Goal: Task Accomplishment & Management: Use online tool/utility

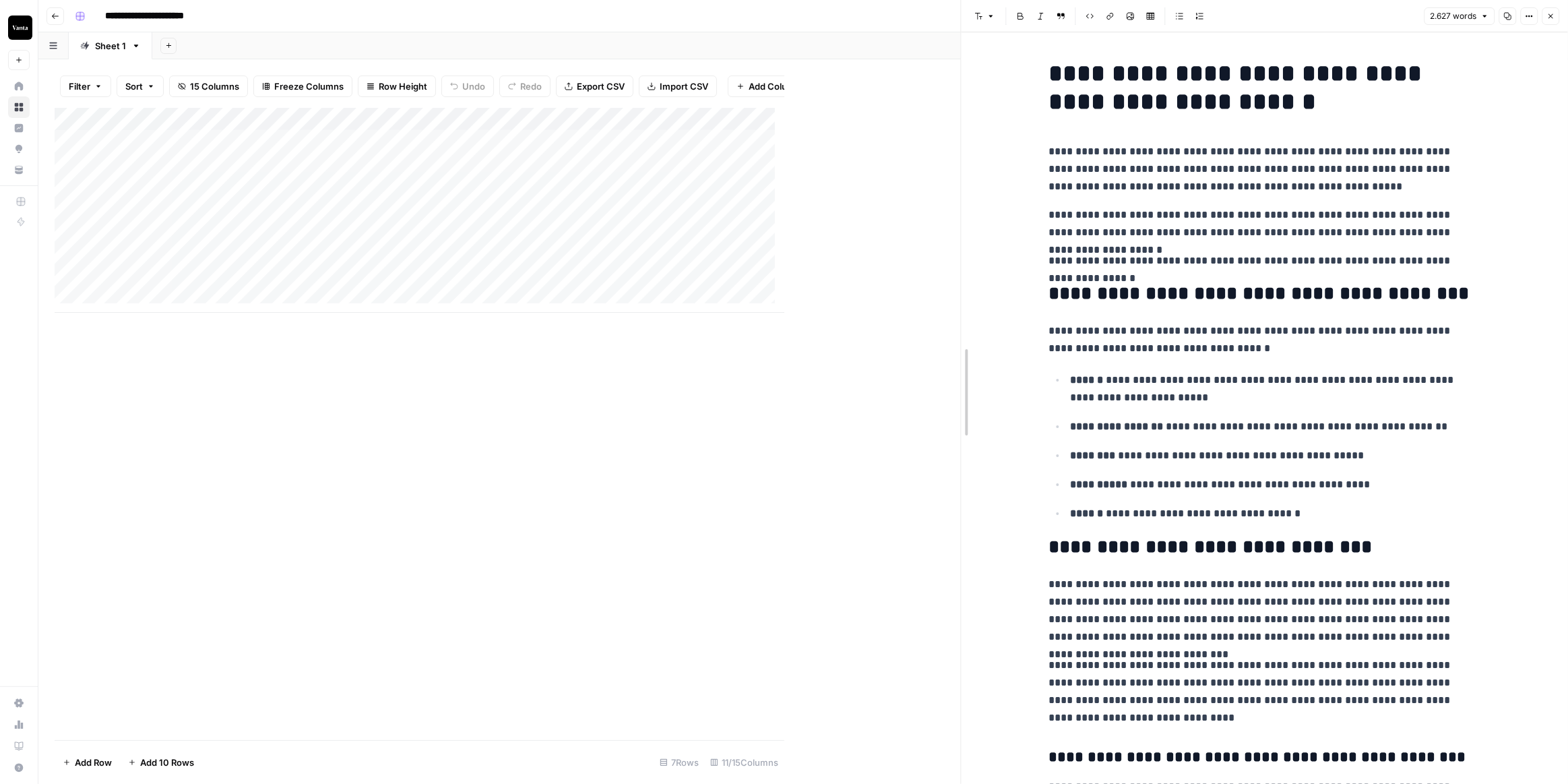
drag, startPoint x: 787, startPoint y: 357, endPoint x: 993, endPoint y: 356, distance: 206.0
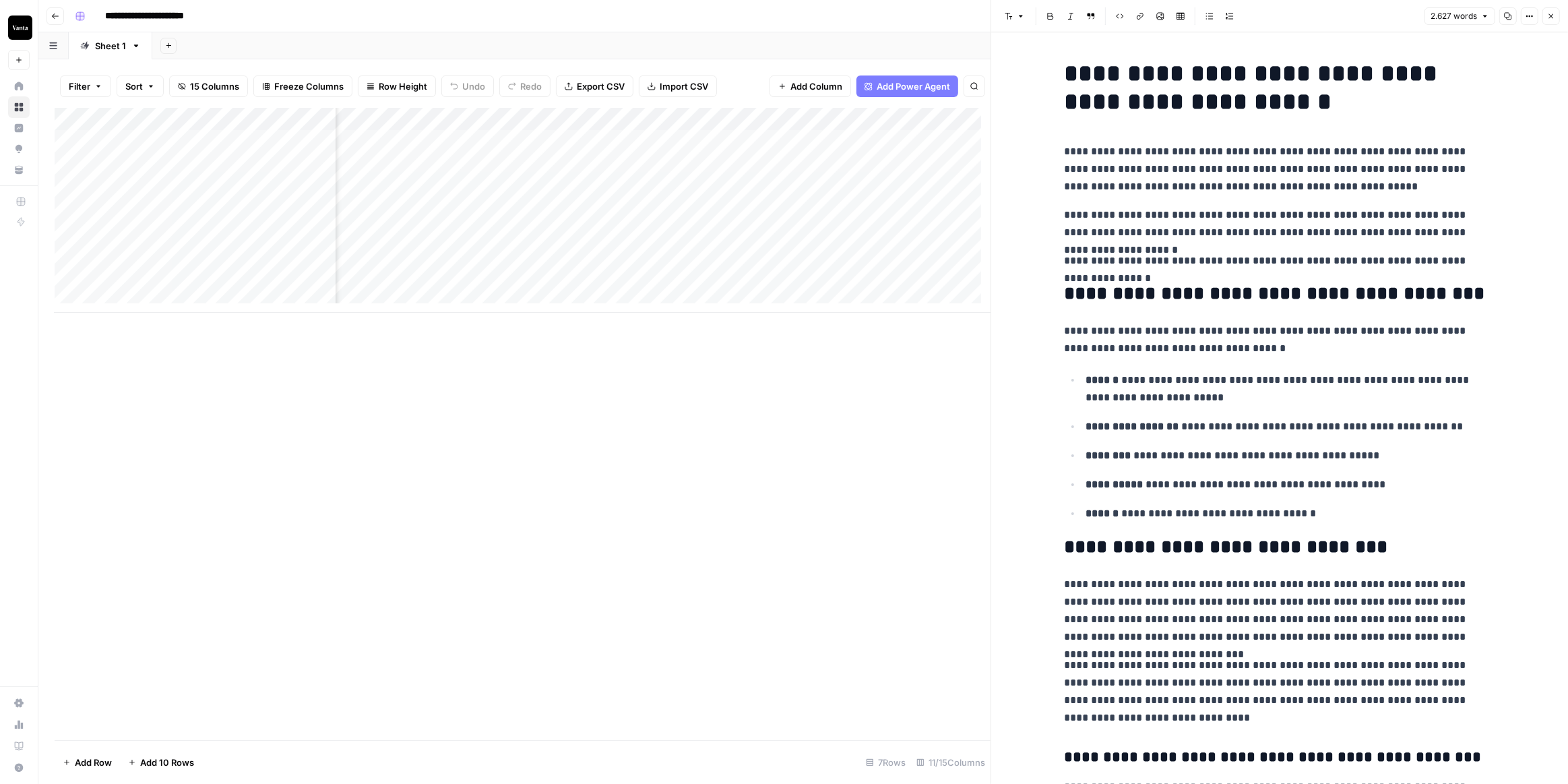
scroll to position [0, 592]
click at [696, 141] on div "Add Column" at bounding box center [523, 210] width 936 height 205
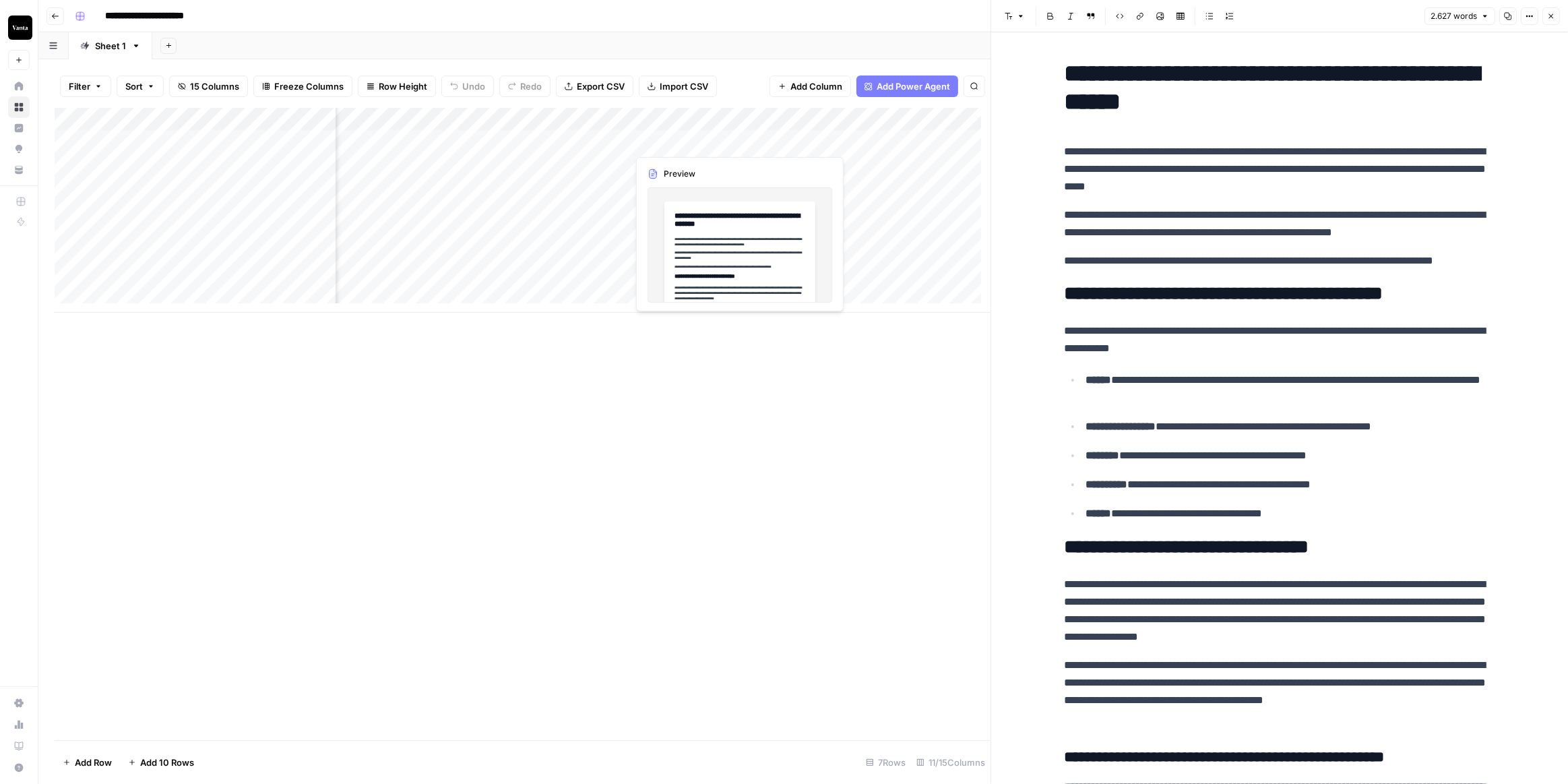
click at [696, 141] on div "Add Column" at bounding box center [523, 210] width 936 height 205
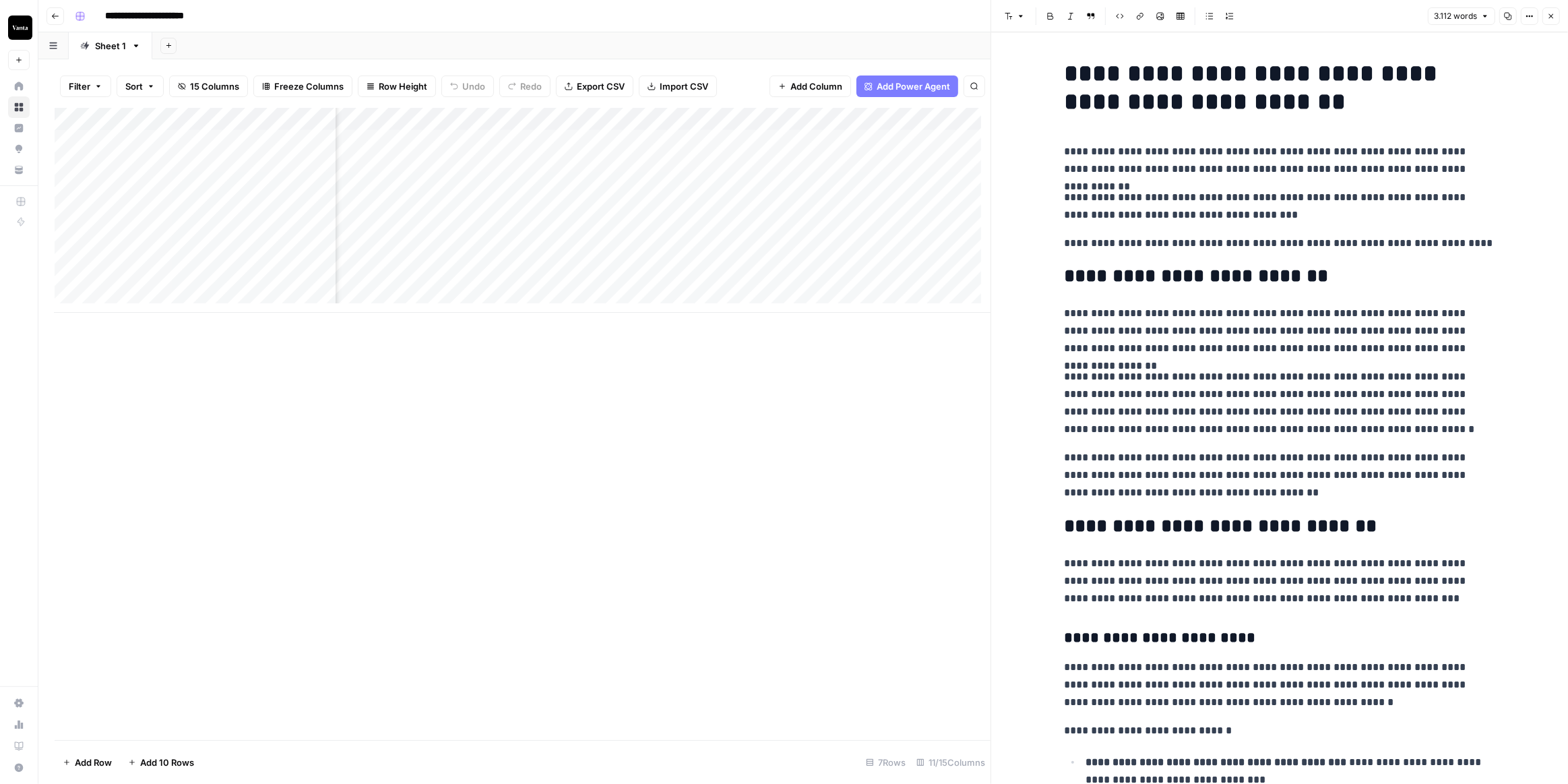
scroll to position [0, 678]
click at [473, 124] on div "Add Column" at bounding box center [523, 210] width 936 height 205
click at [498, 255] on span "Edit Workflow" at bounding box center [493, 251] width 118 height 13
click at [448, 113] on div "Add Column" at bounding box center [523, 210] width 936 height 205
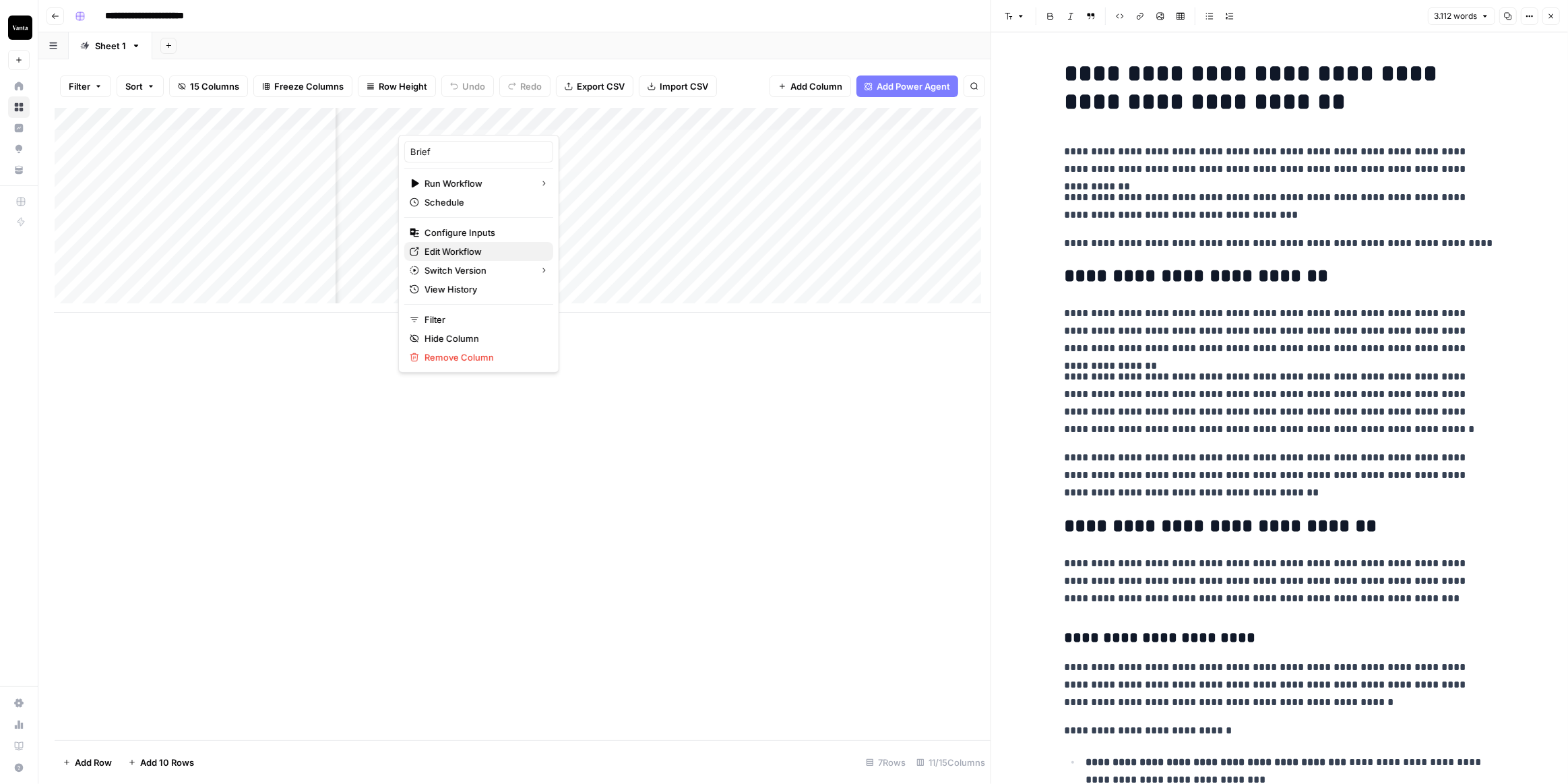
click at [482, 250] on span "Edit Workflow" at bounding box center [484, 251] width 118 height 13
click at [936, 113] on span "Add Column" at bounding box center [960, 119] width 47 height 12
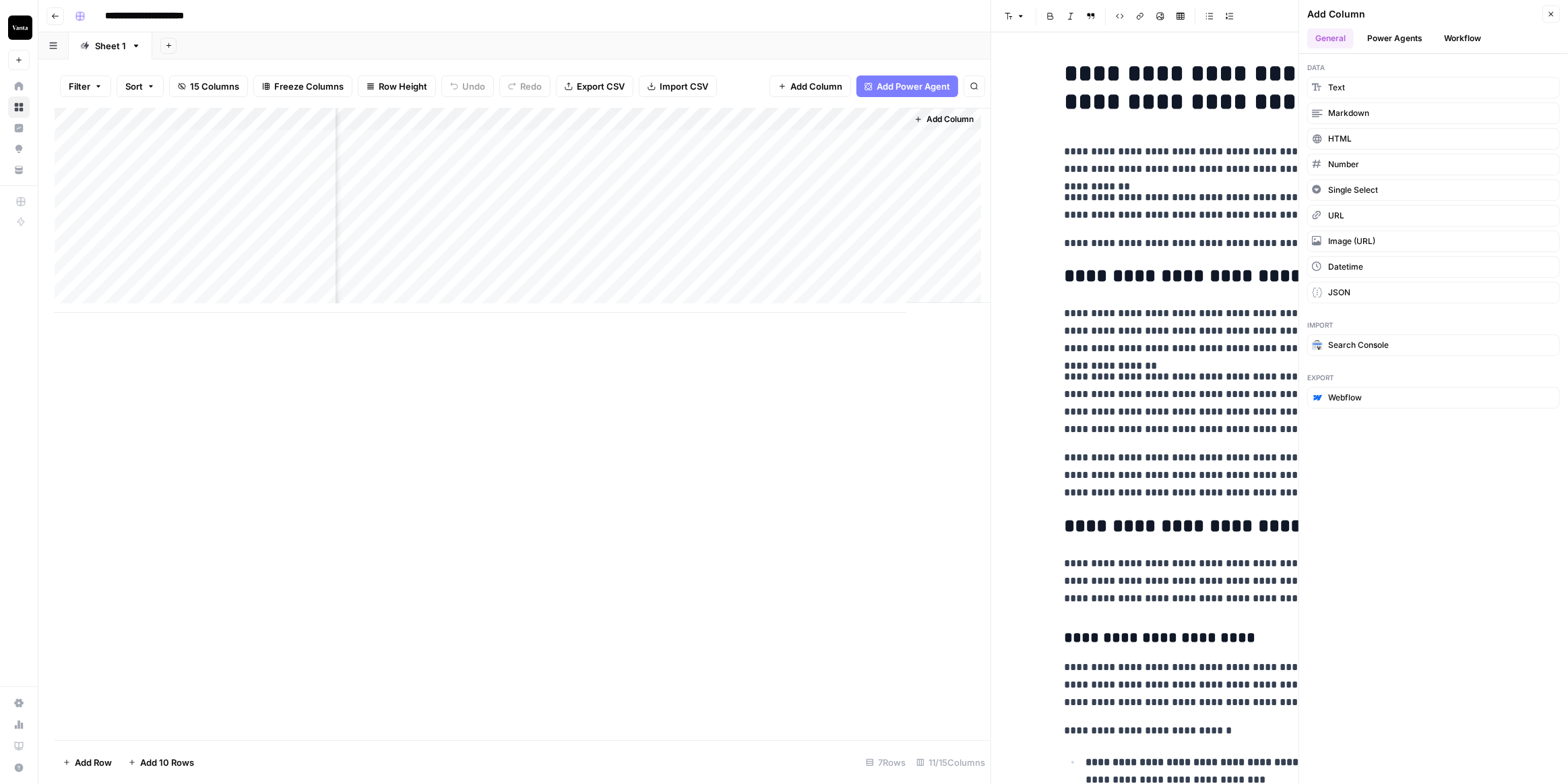
click at [1447, 36] on button "Workflow" at bounding box center [1462, 38] width 54 height 20
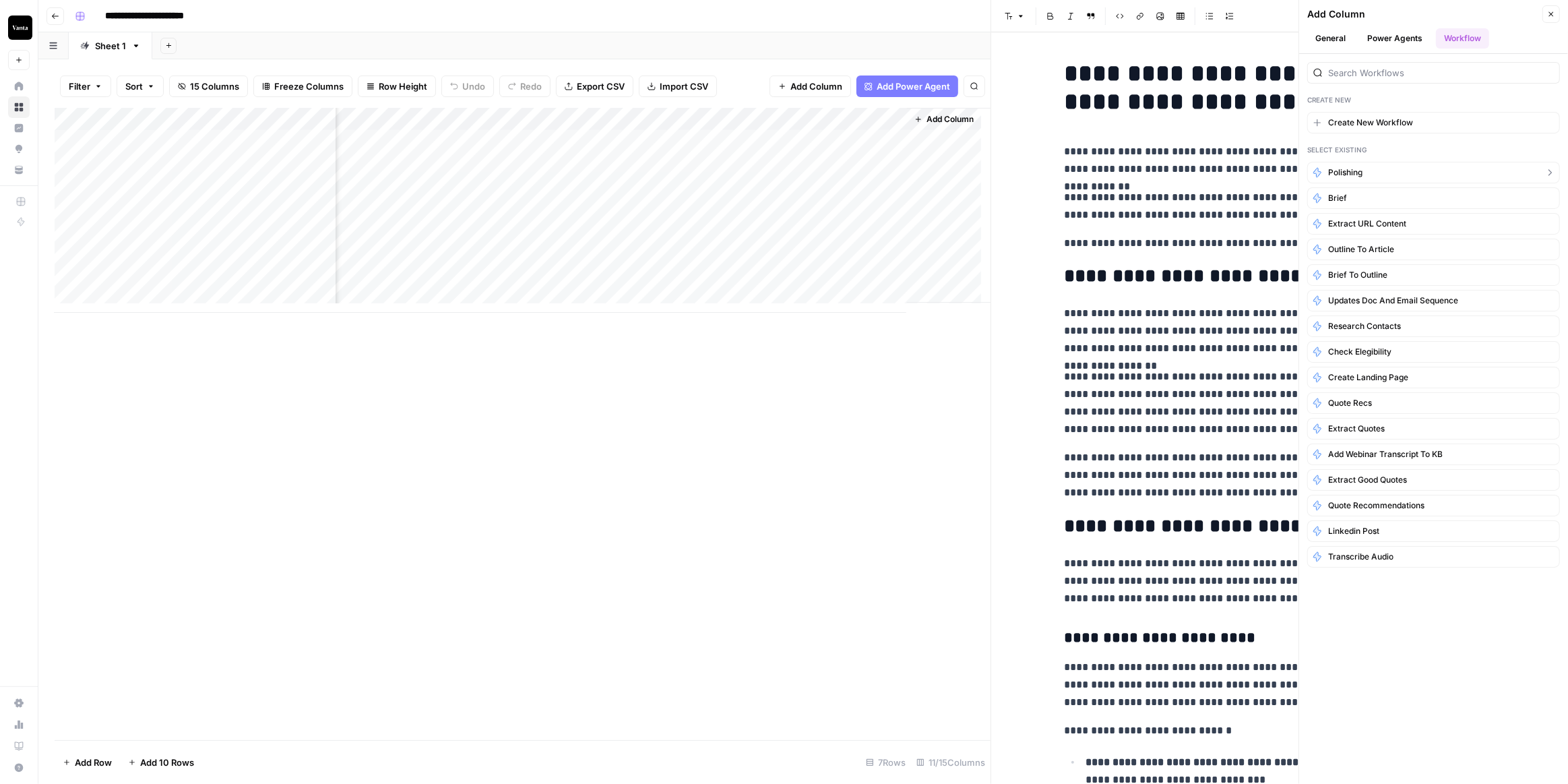
click at [1394, 167] on button "Polishing" at bounding box center [1434, 172] width 253 height 22
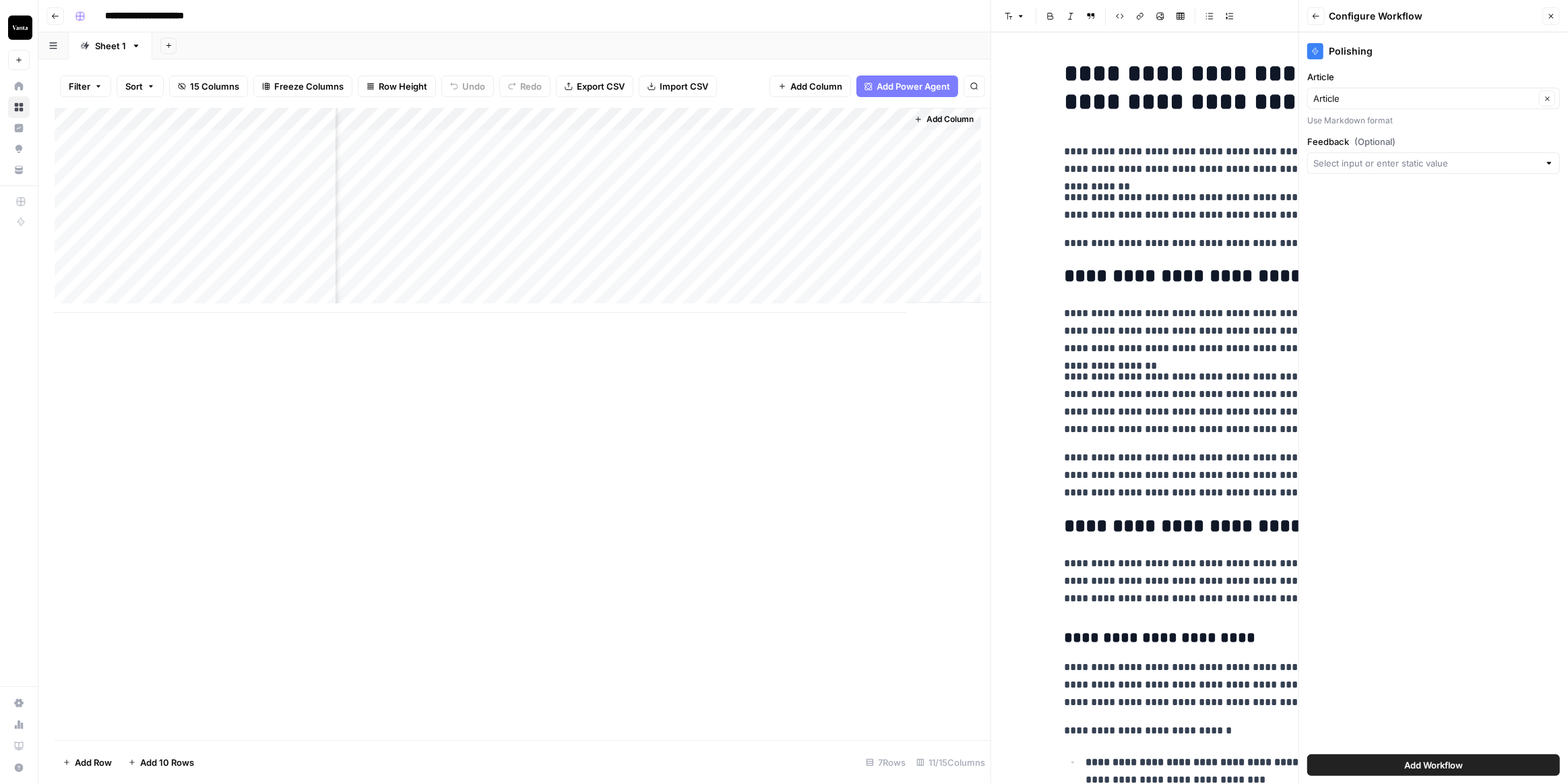
click at [1550, 160] on div at bounding box center [1549, 163] width 10 height 13
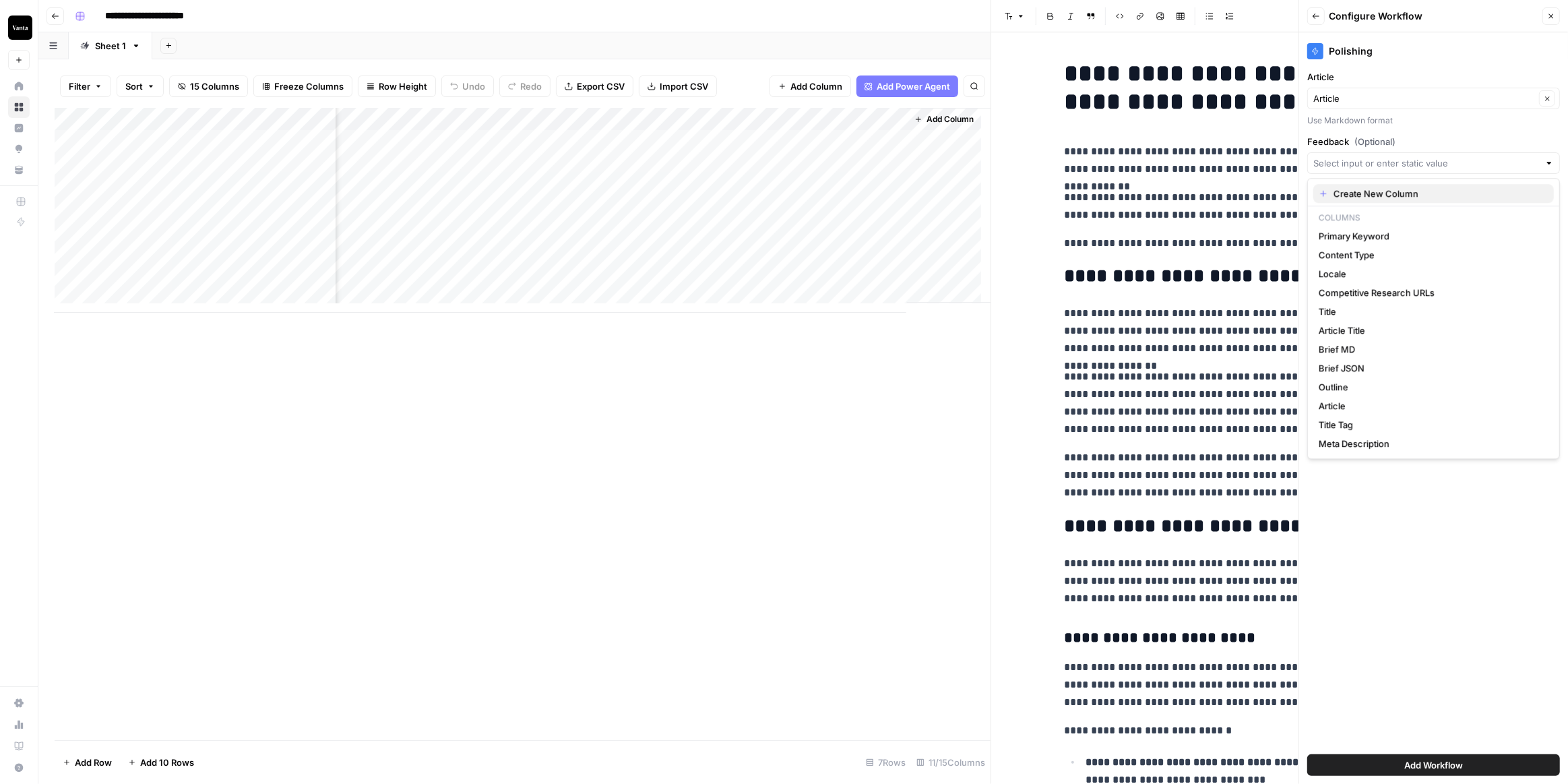
click at [1473, 194] on span "Create New Column" at bounding box center [1439, 193] width 210 height 13
type input "Create New Column"
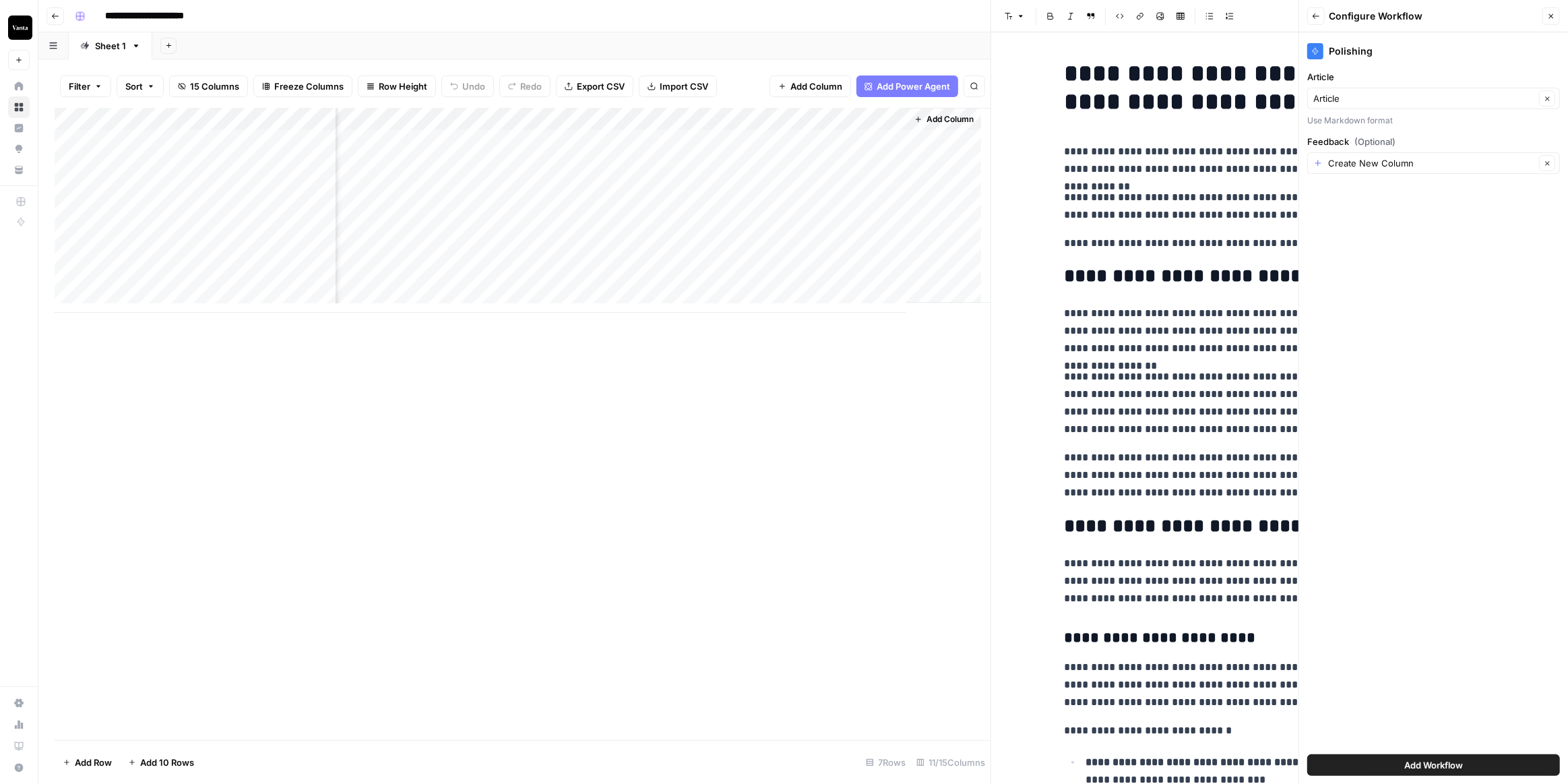
drag, startPoint x: 1444, startPoint y: 763, endPoint x: 1439, endPoint y: 752, distance: 12.1
click at [1444, 765] on span "Add Workflow" at bounding box center [1434, 765] width 58 height 13
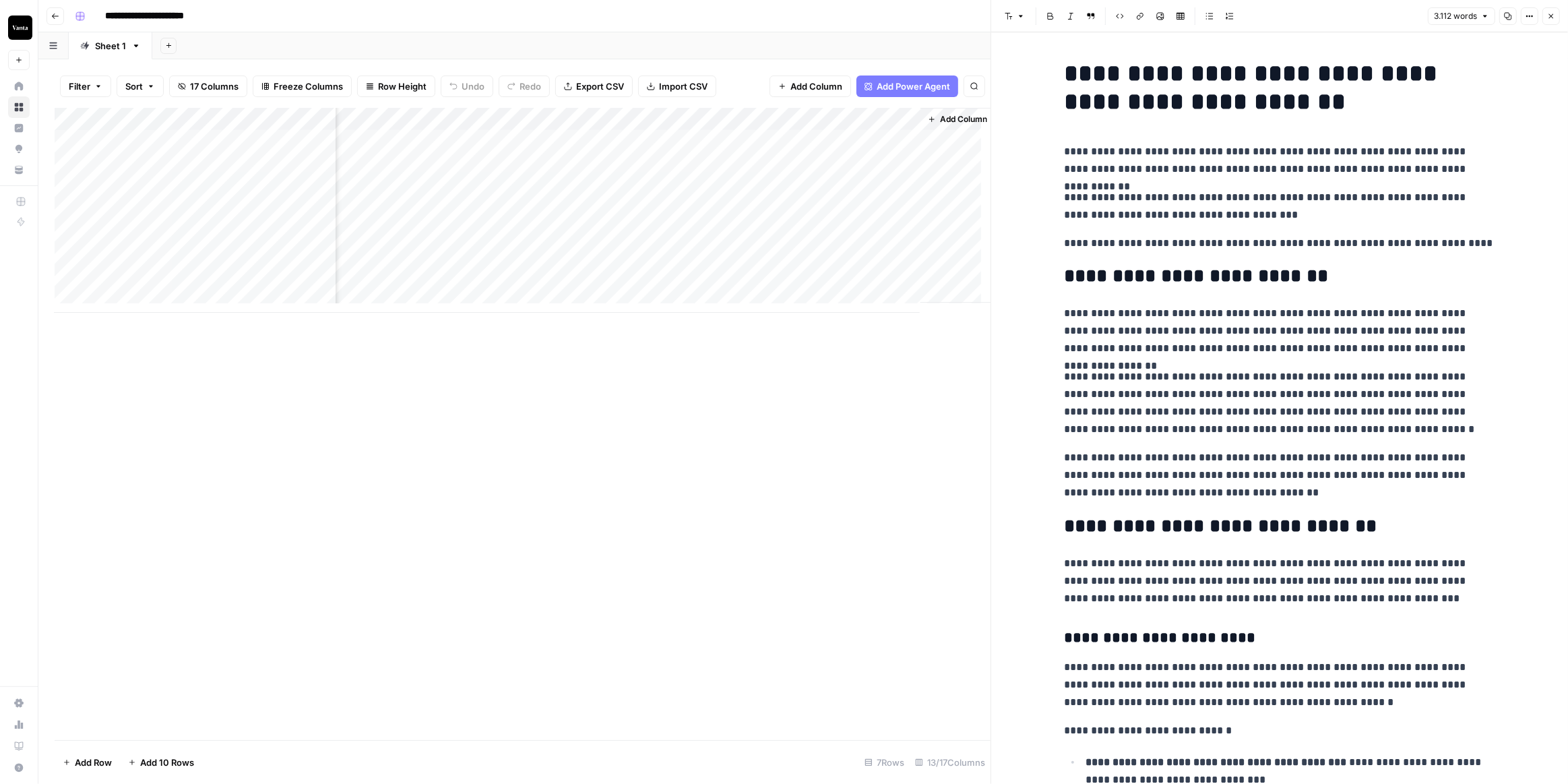
scroll to position [0, 994]
drag, startPoint x: 904, startPoint y: 117, endPoint x: 916, endPoint y: 119, distance: 12.2
click at [916, 119] on div "Add Column" at bounding box center [523, 210] width 936 height 205
click at [1559, 13] on button "Close" at bounding box center [1551, 16] width 17 height 17
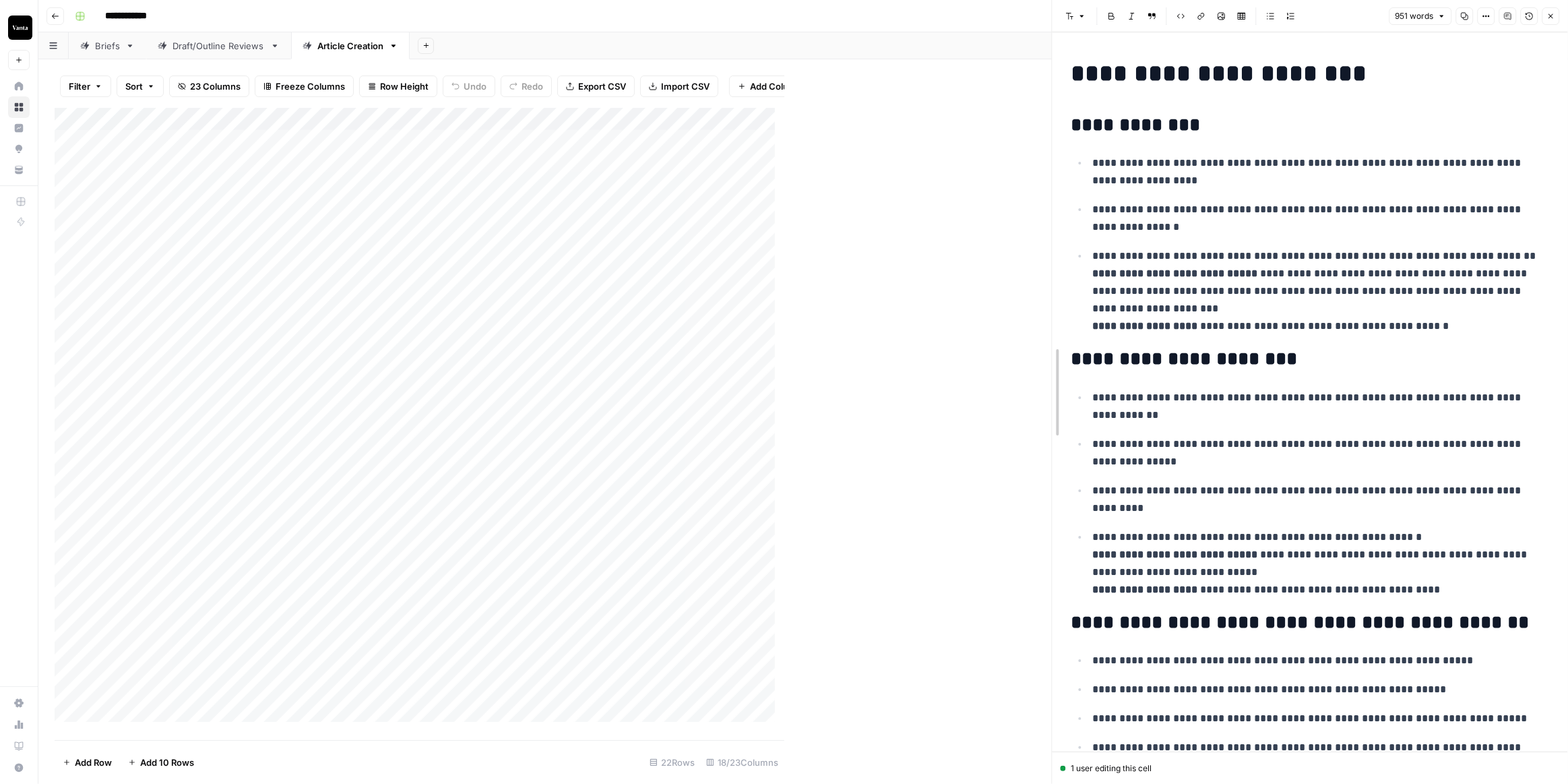
drag, startPoint x: 787, startPoint y: 304, endPoint x: 1054, endPoint y: 290, distance: 267.4
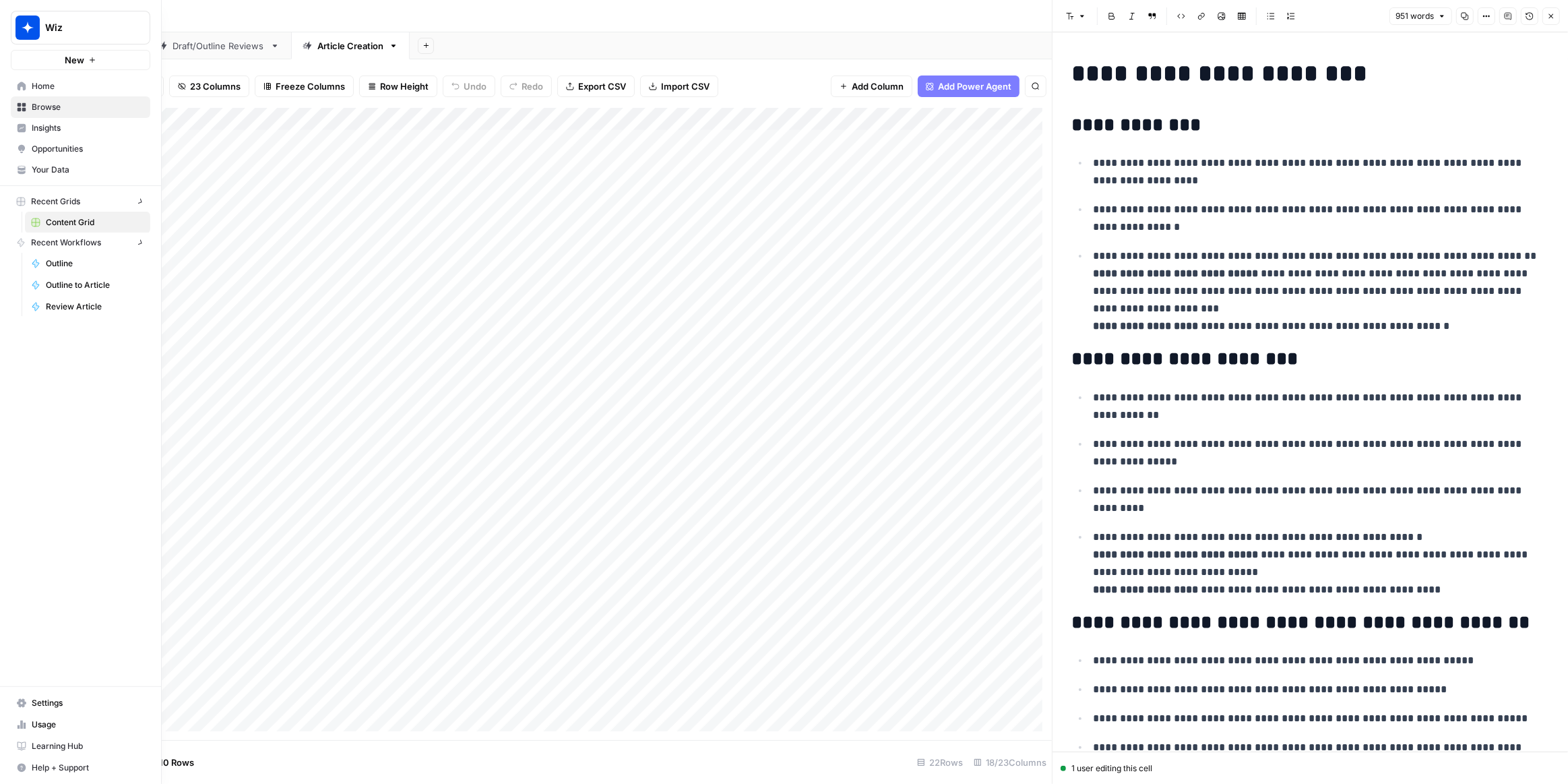
click at [20, 33] on img "Workspace: Wiz" at bounding box center [27, 27] width 24 height 24
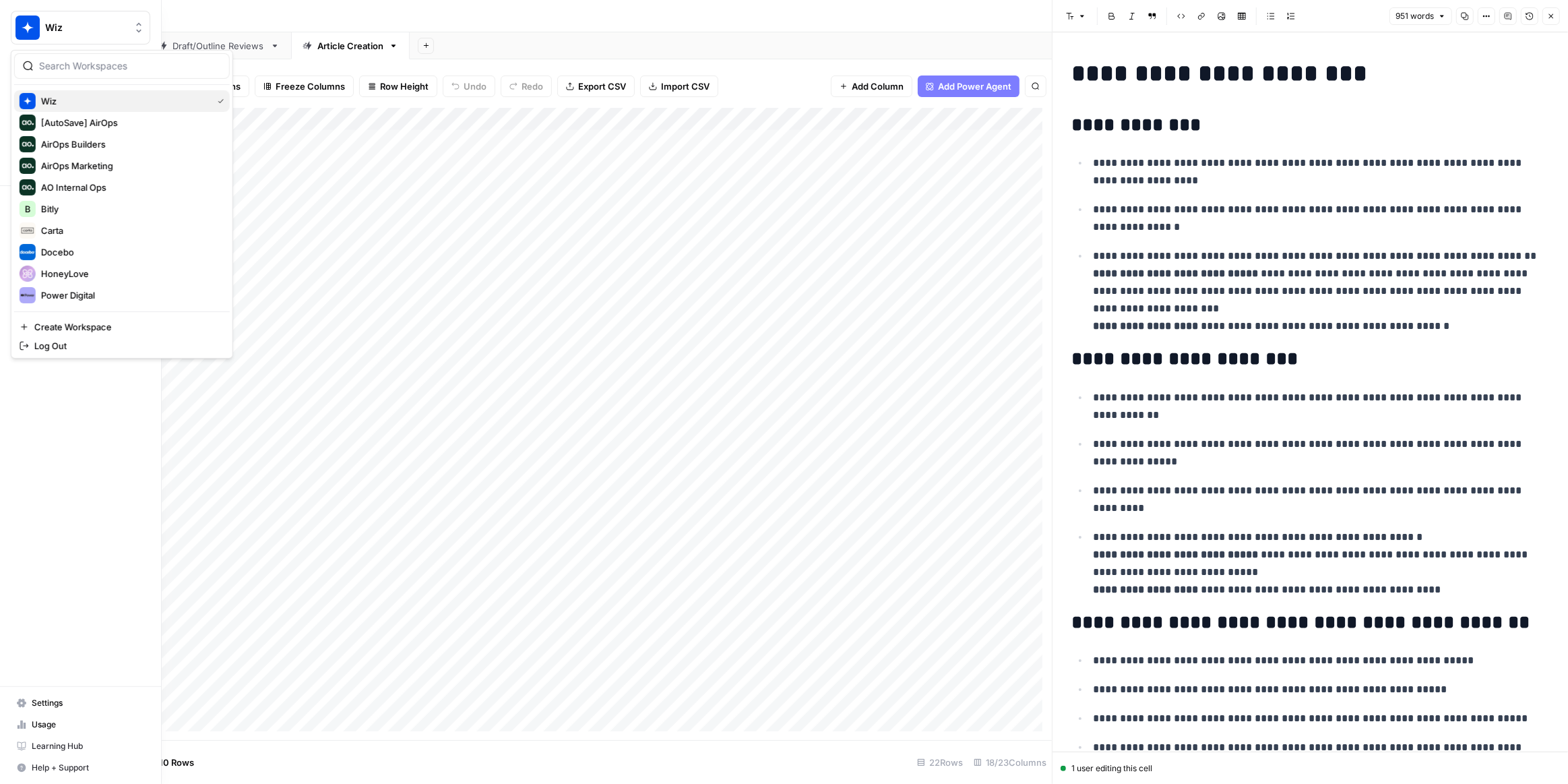
click at [85, 97] on span "Wiz" at bounding box center [124, 101] width 166 height 13
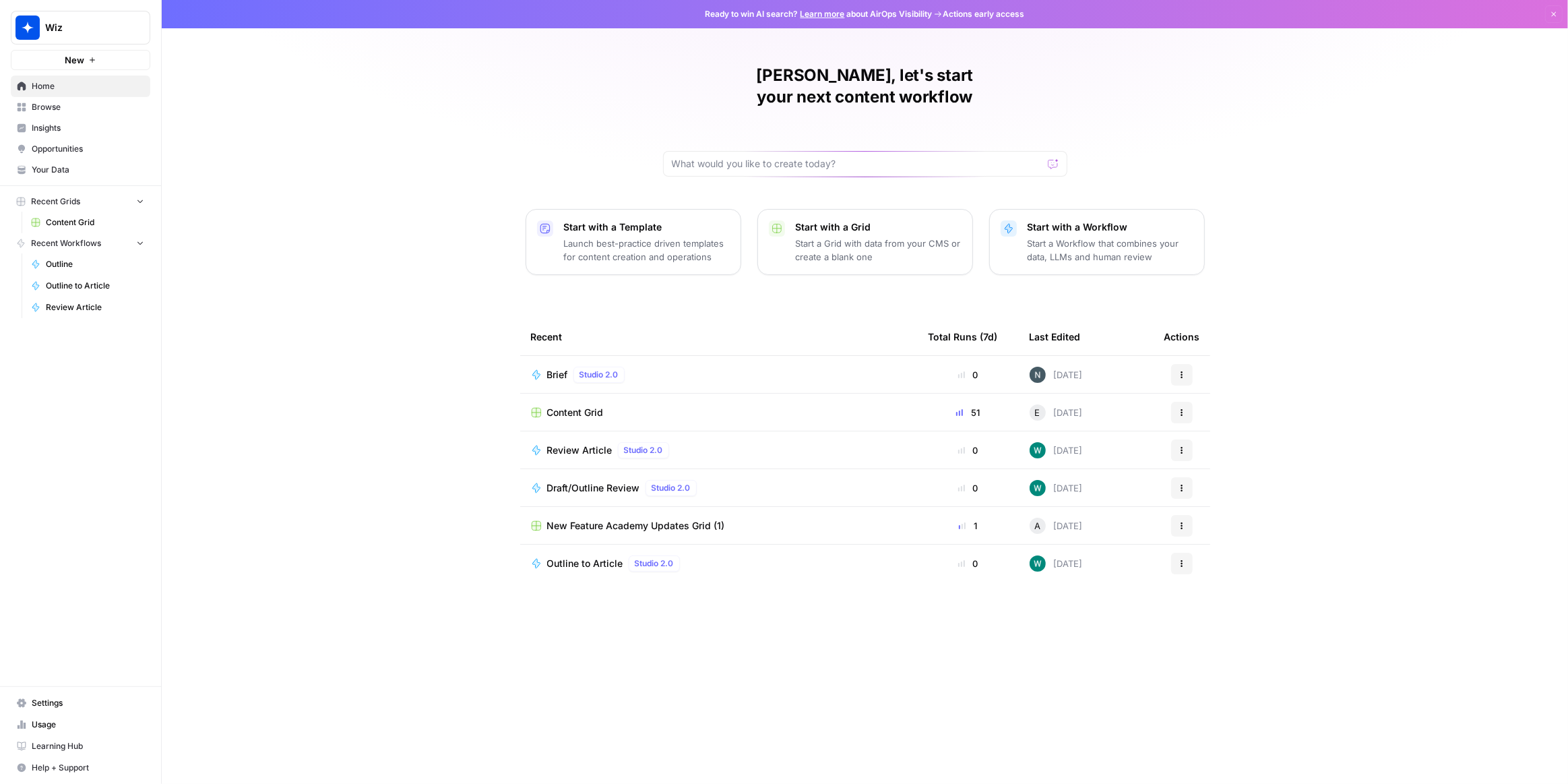
click at [610, 406] on div "Content Grid" at bounding box center [719, 412] width 376 height 13
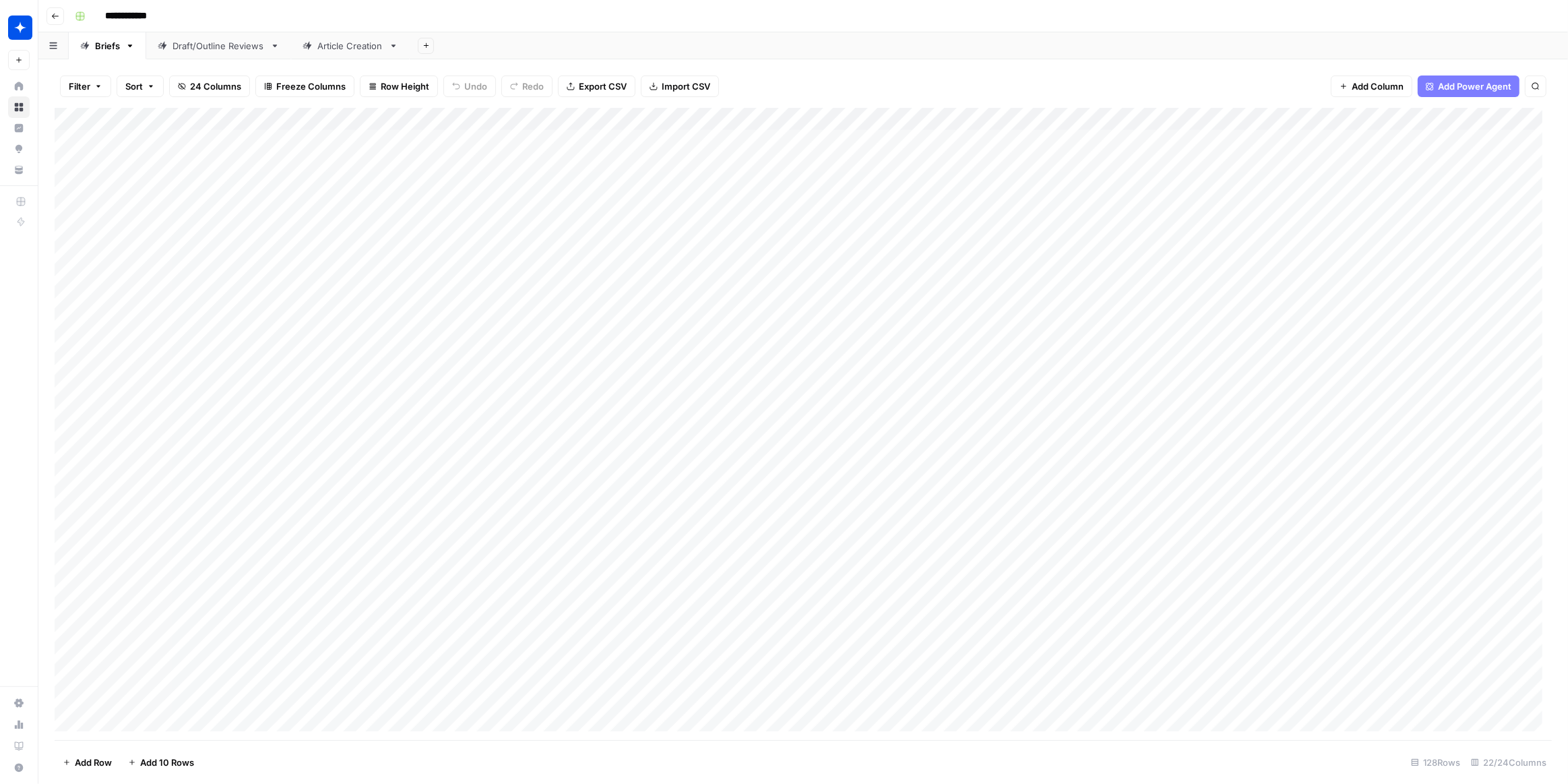
click at [334, 48] on div "Article Creation" at bounding box center [350, 45] width 66 height 13
click at [847, 119] on div "Add Column" at bounding box center [803, 423] width 1497 height 632
click at [829, 245] on span "Edit Workflow" at bounding box center [847, 251] width 118 height 13
click at [876, 188] on div "Add Column" at bounding box center [803, 423] width 1497 height 632
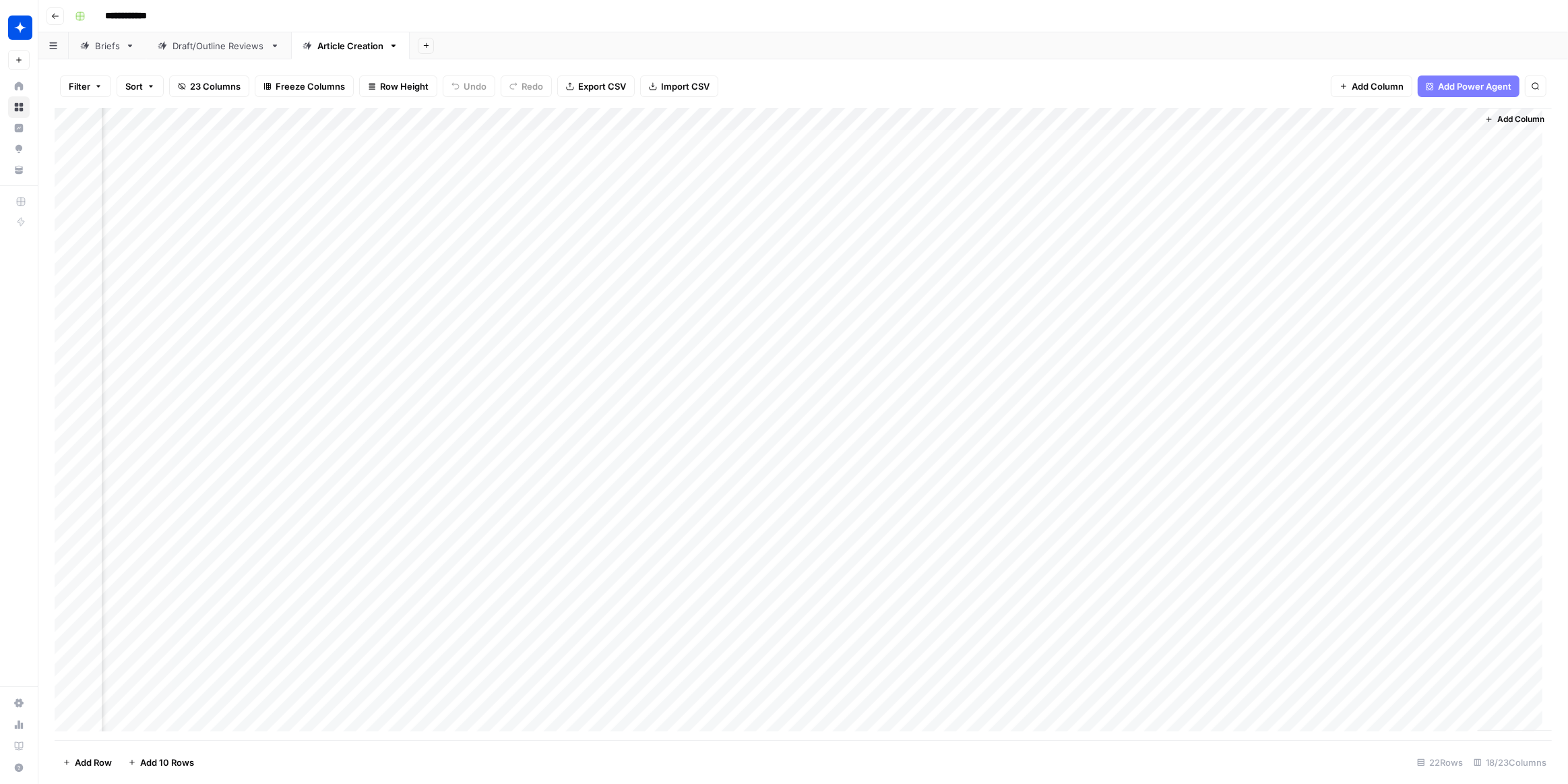
click at [876, 188] on div "Add Column" at bounding box center [803, 423] width 1497 height 632
click at [876, 188] on div at bounding box center [844, 182] width 165 height 37
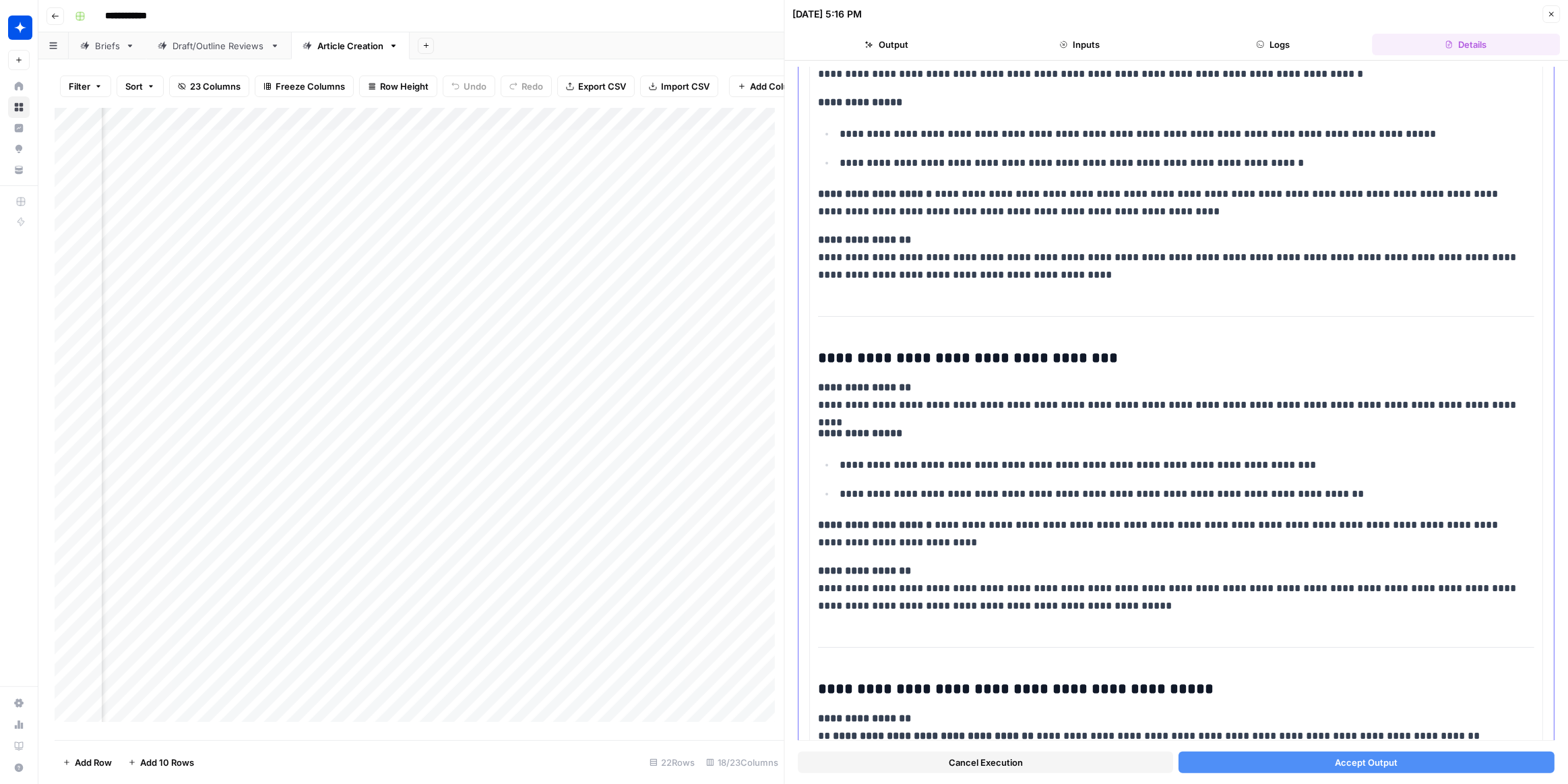
scroll to position [183, 0]
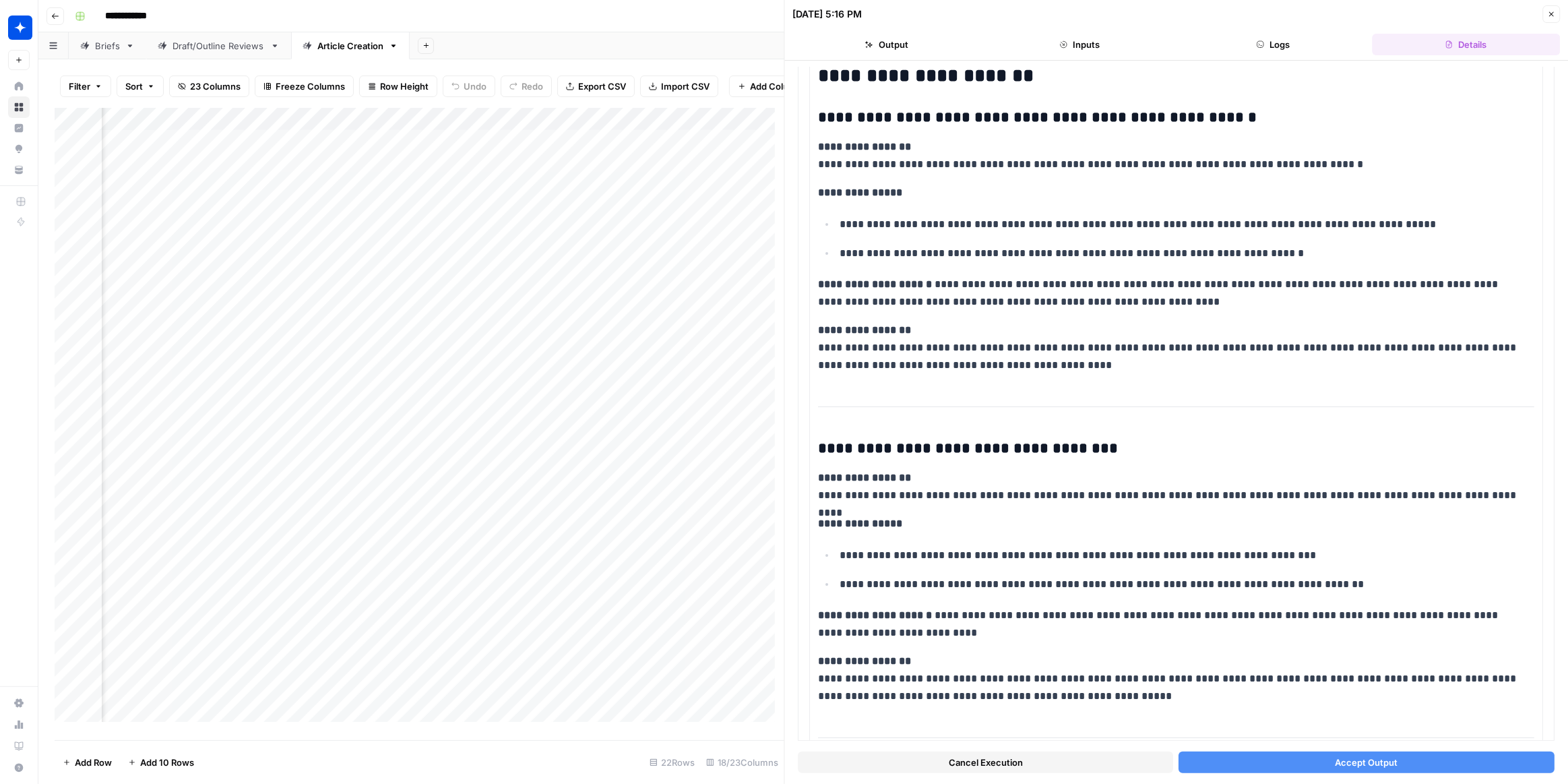
click at [1546, 17] on button "Close" at bounding box center [1551, 14] width 17 height 17
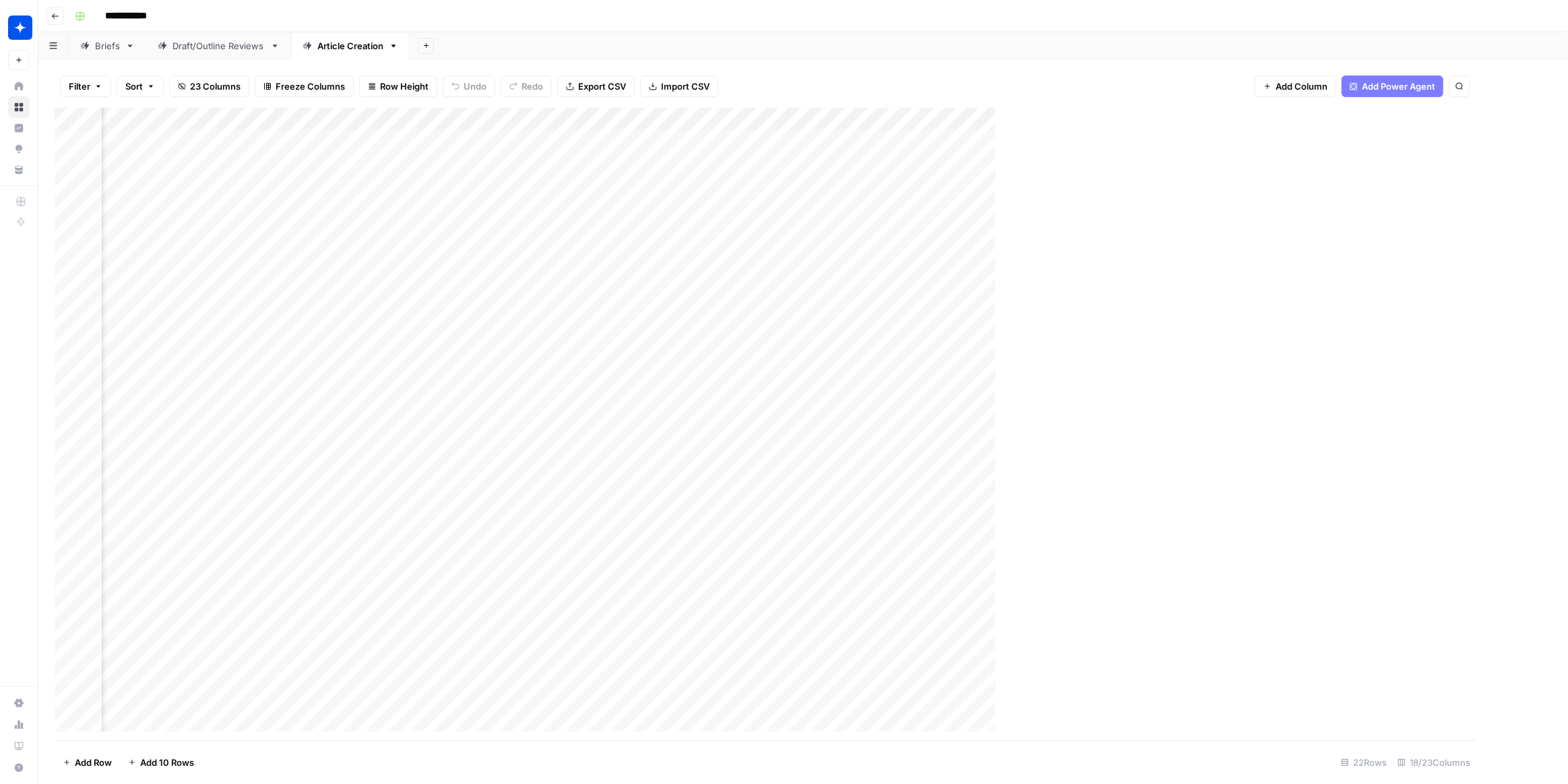
scroll to position [0, 941]
click at [244, 113] on div "Add Column" at bounding box center [803, 423] width 1497 height 632
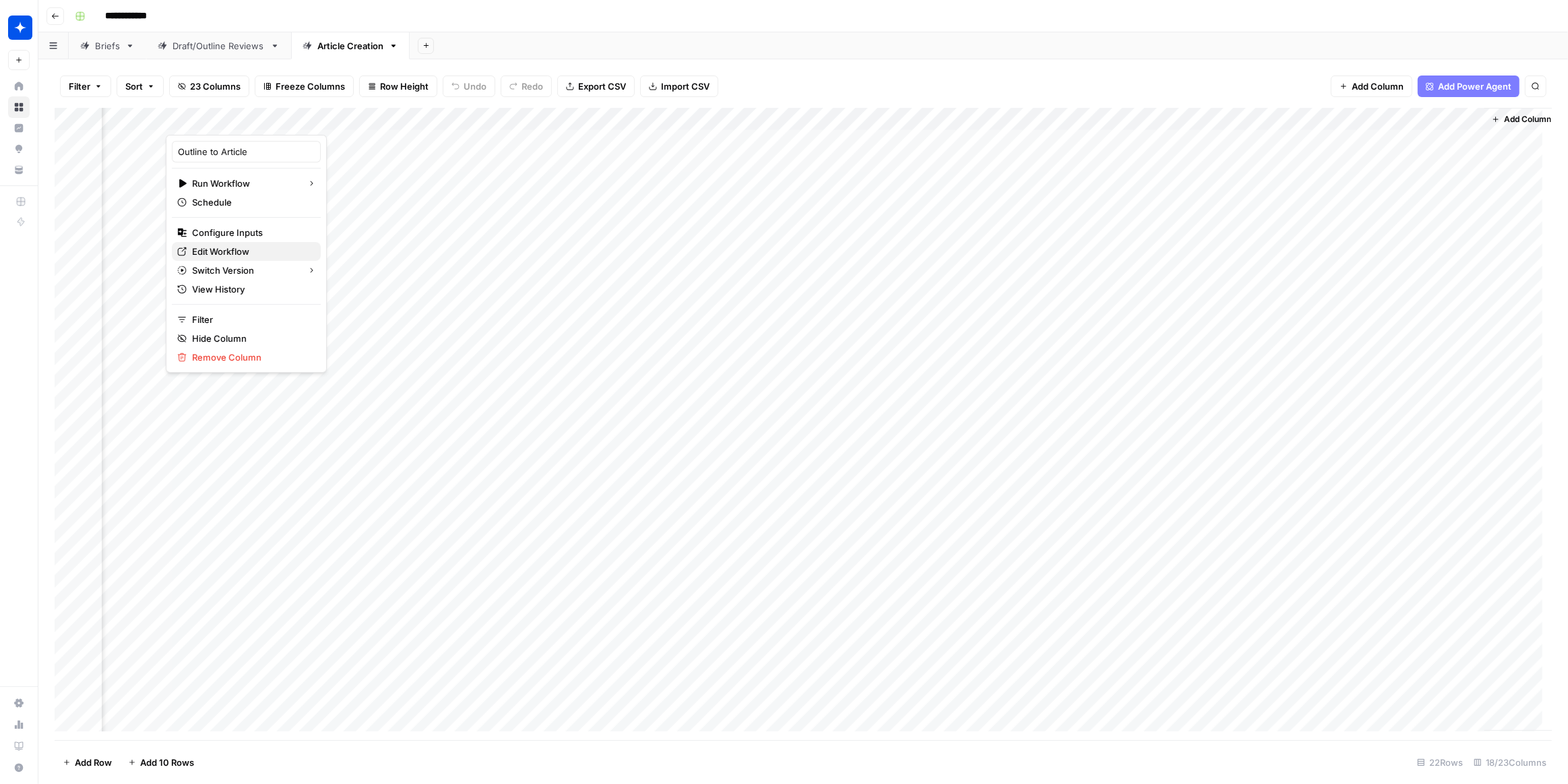
click at [241, 249] on span "Edit Workflow" at bounding box center [251, 251] width 118 height 13
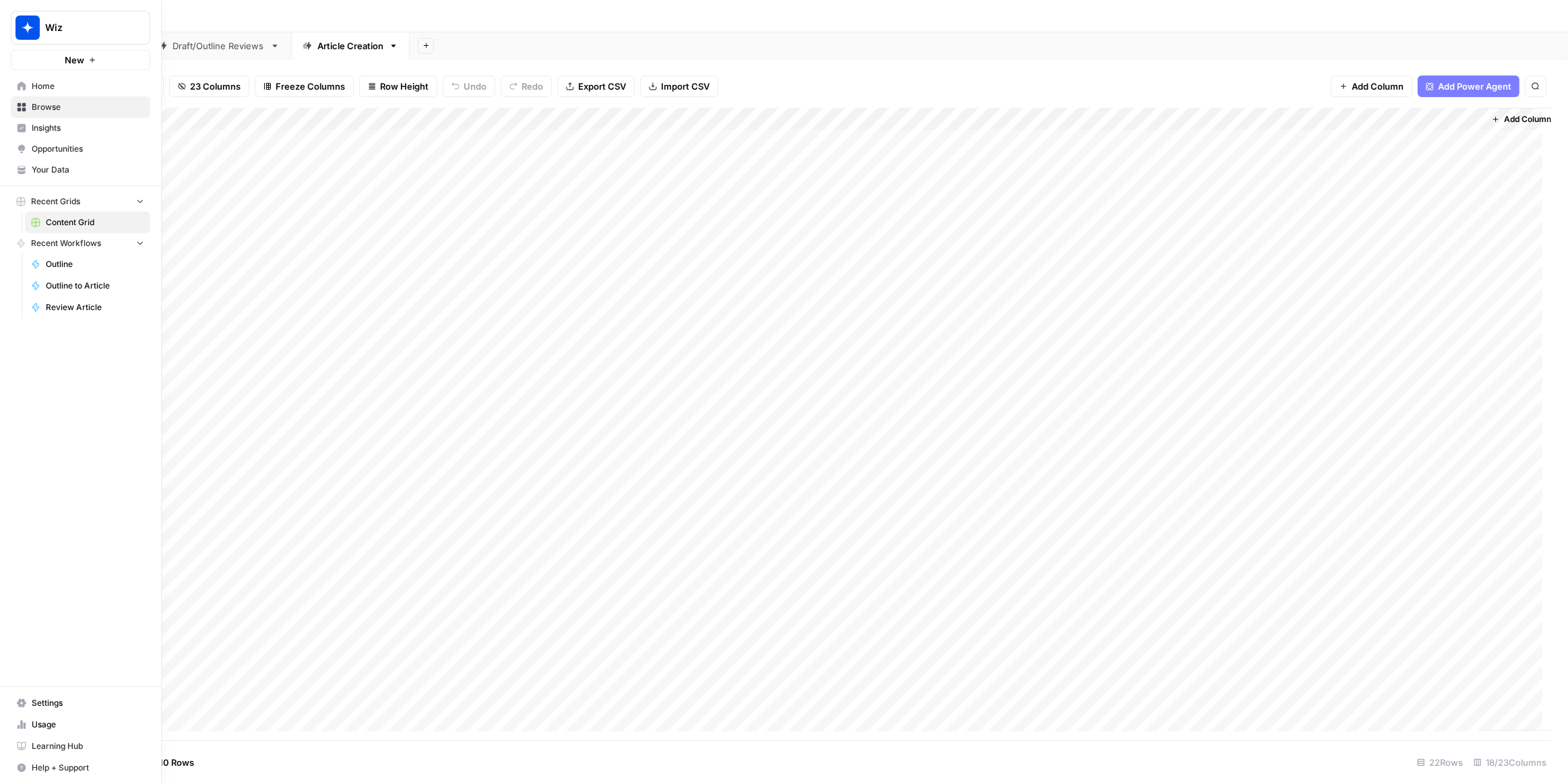
click at [51, 26] on span "Wiz" at bounding box center [85, 27] width 81 height 13
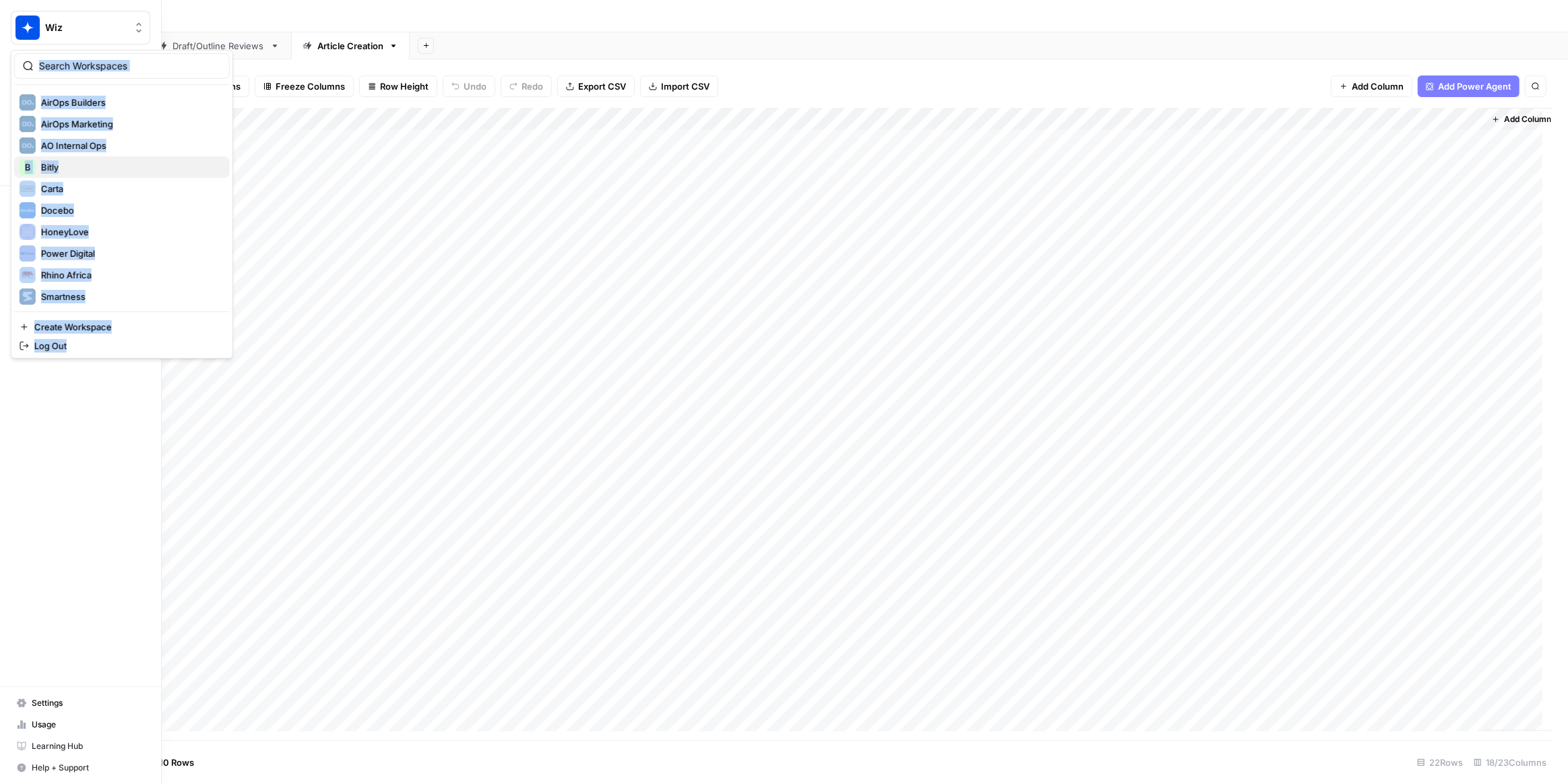
scroll to position [60, 0]
click at [105, 229] on span "Power Digital" at bounding box center [130, 234] width 178 height 13
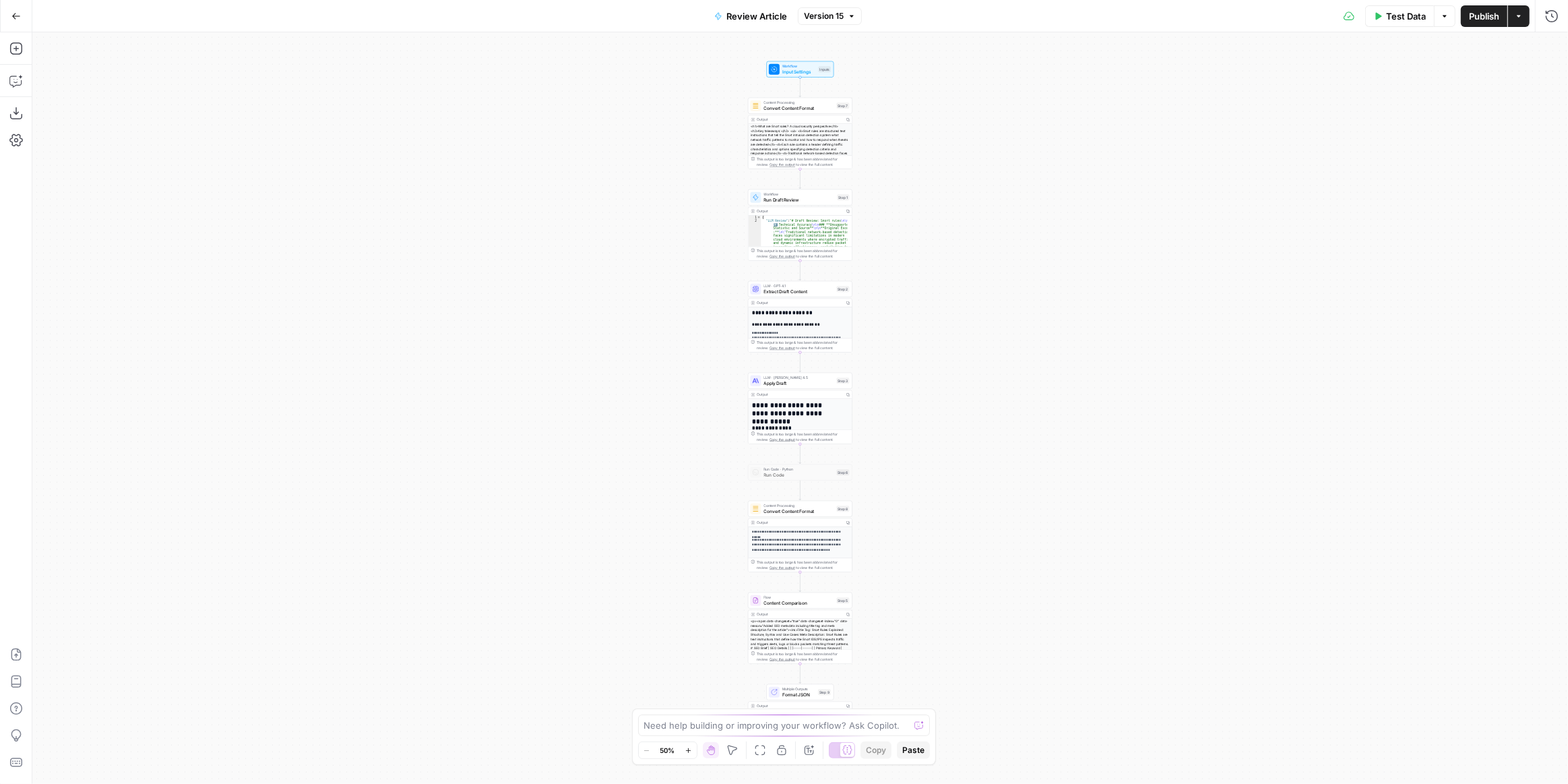
click at [913, 174] on div "Workflow Input Settings Inputs Content Processing Convert Content Format Step 7…" at bounding box center [801, 408] width 1536 height 751
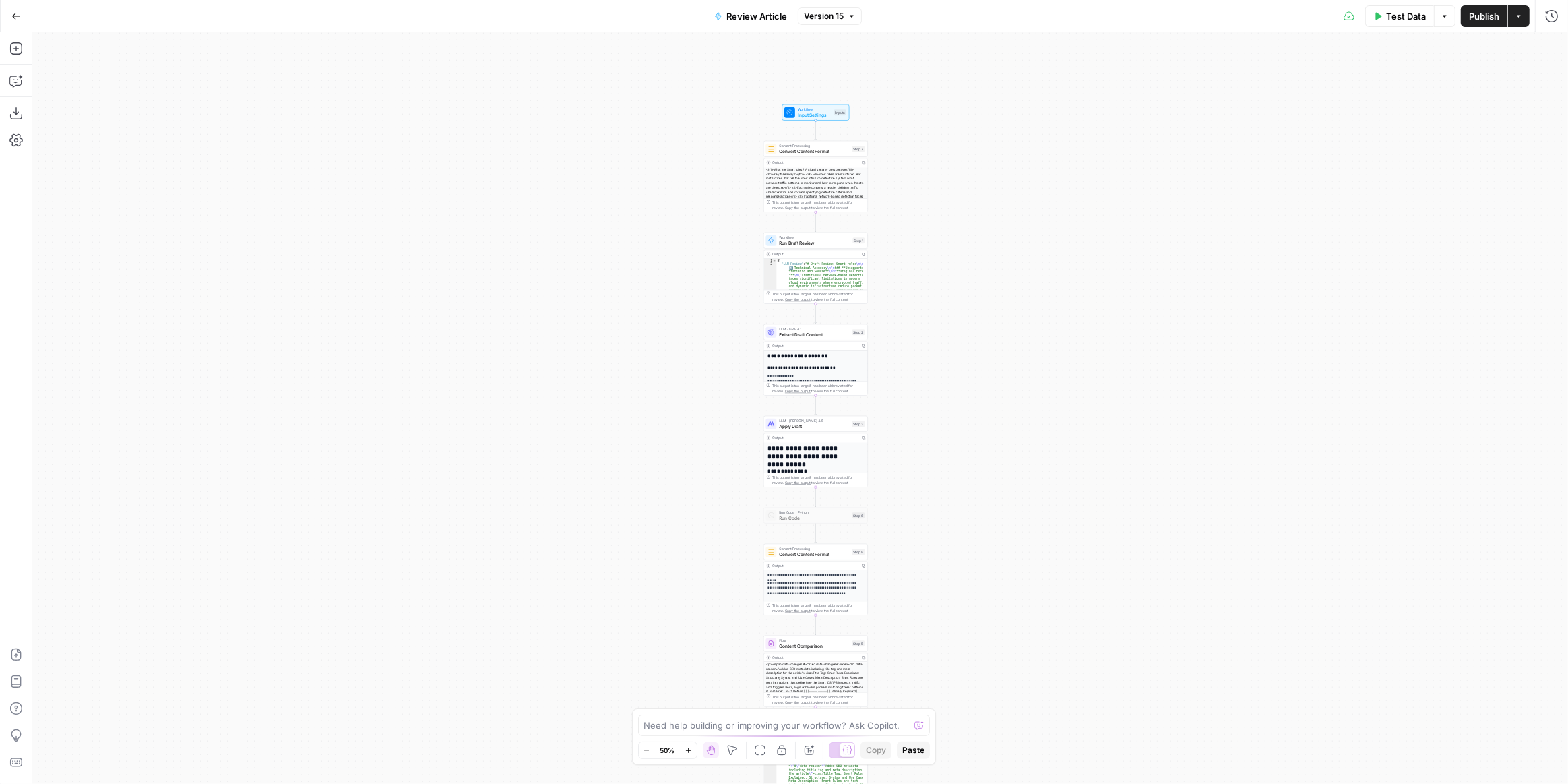
click at [912, 200] on div "Workflow Input Settings Inputs Content Processing Convert Content Format Step 7…" at bounding box center [801, 408] width 1536 height 751
click at [915, 229] on div "Workflow Input Settings Inputs Content Processing Convert Content Format Step 7…" at bounding box center [801, 408] width 1536 height 751
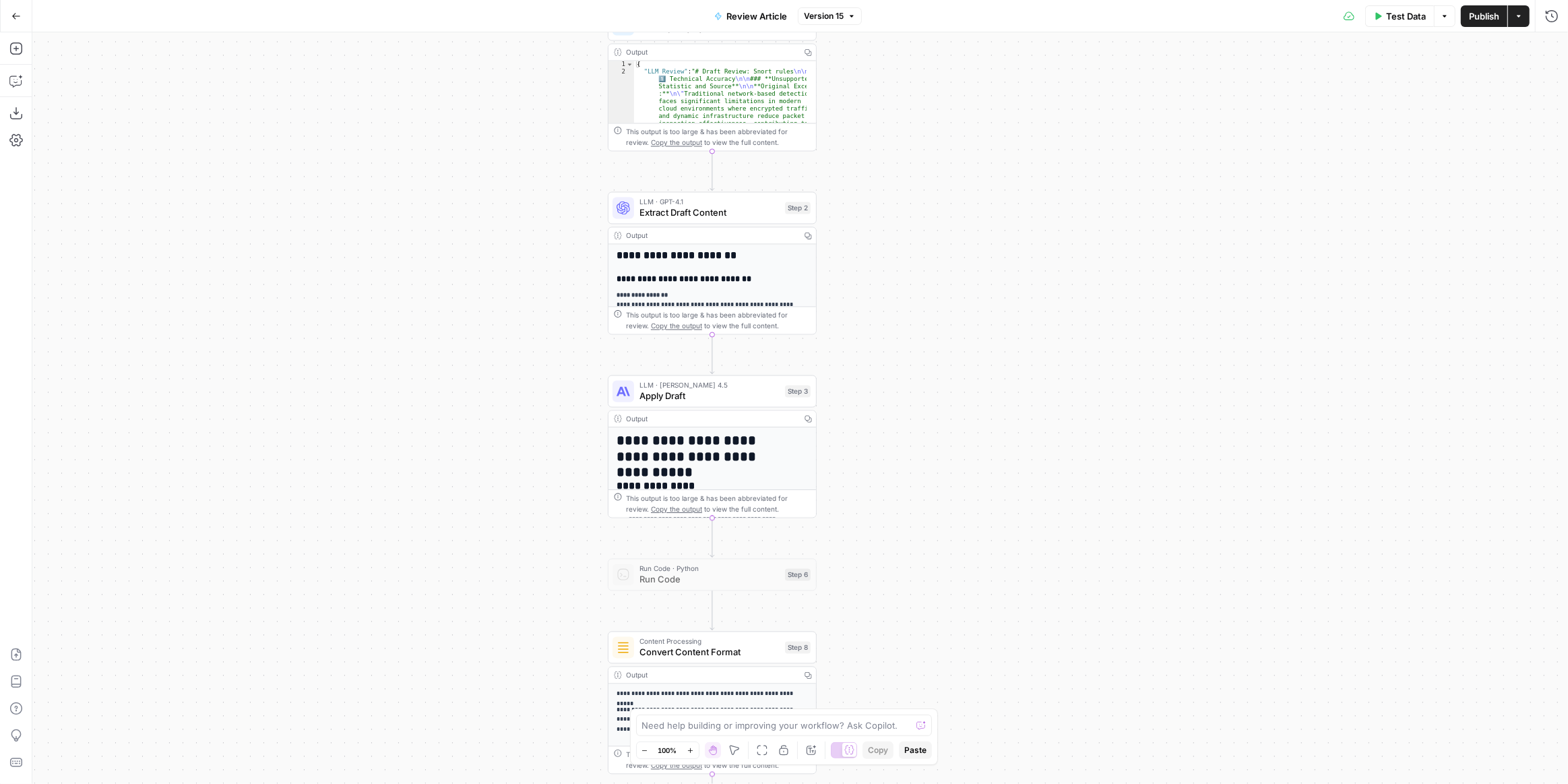
drag, startPoint x: 900, startPoint y: 449, endPoint x: 897, endPoint y: 225, distance: 224.0
click at [897, 225] on div "Workflow Input Settings Inputs Content Processing Convert Content Format Step 7…" at bounding box center [801, 408] width 1536 height 751
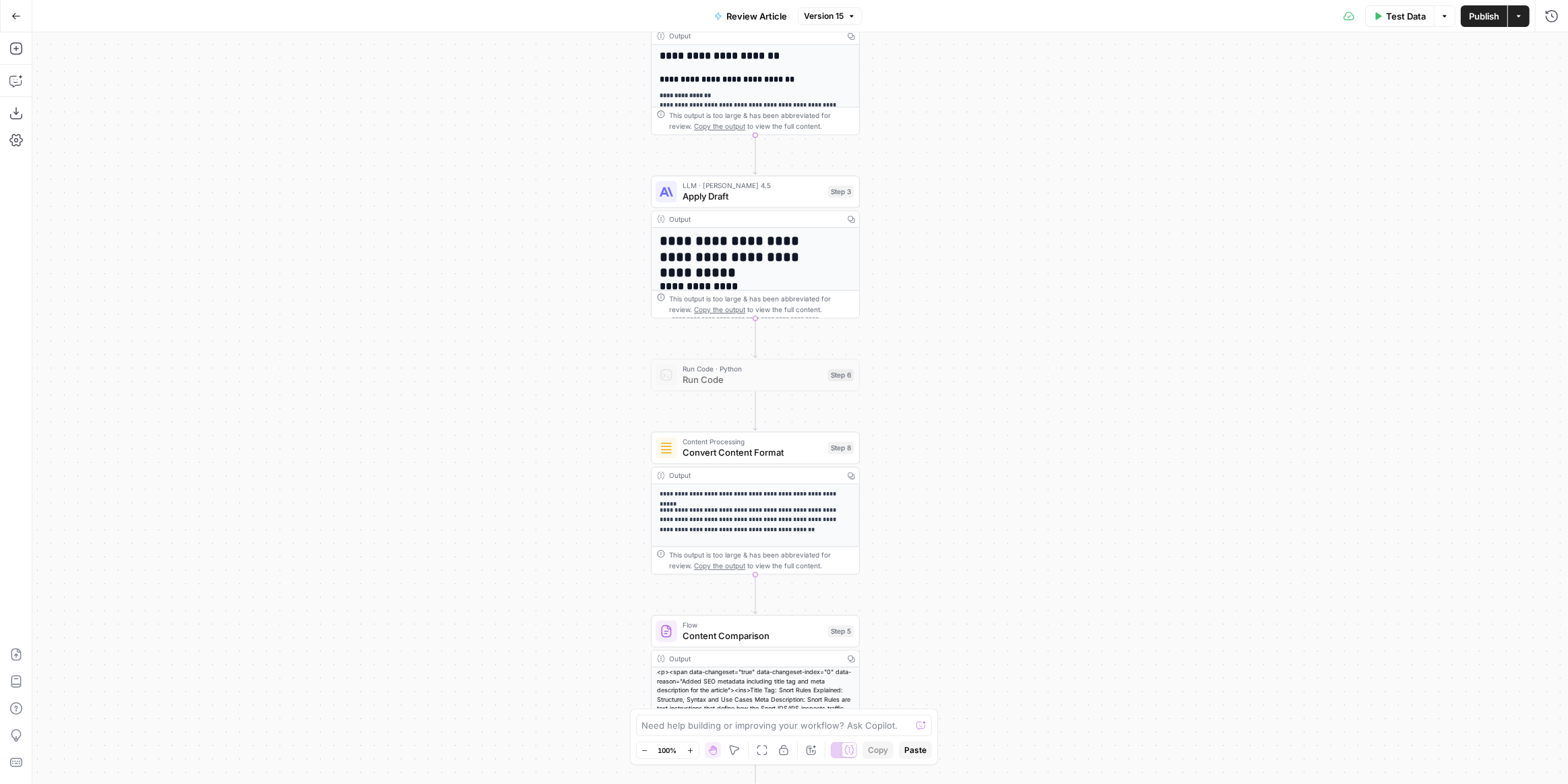
drag, startPoint x: 924, startPoint y: 384, endPoint x: 949, endPoint y: 291, distance: 96.3
click at [949, 291] on div "Workflow Input Settings Inputs Content Processing Convert Content Format Step 7…" at bounding box center [801, 408] width 1536 height 751
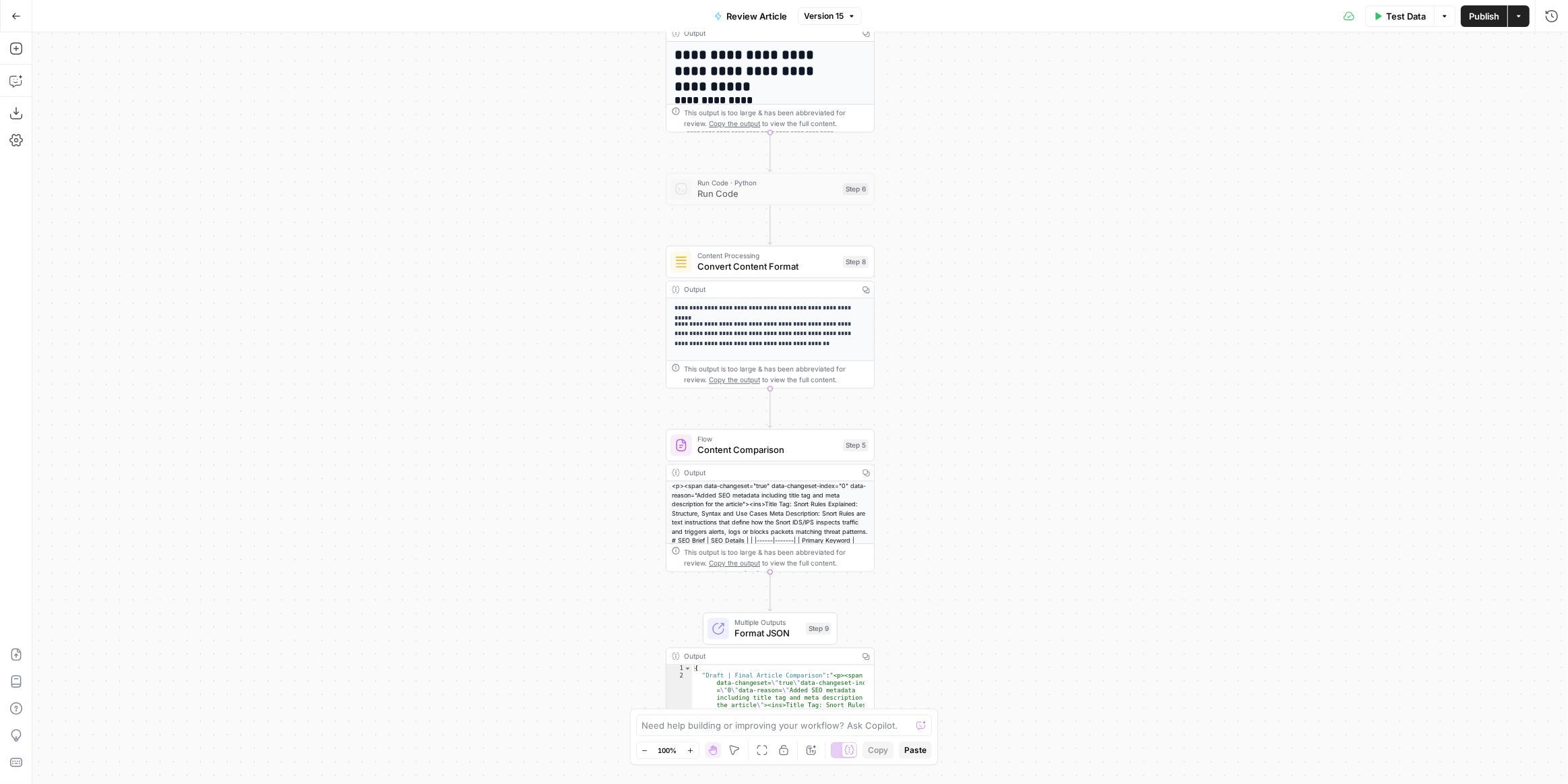
drag, startPoint x: 965, startPoint y: 500, endPoint x: 981, endPoint y: 320, distance: 180.7
click at [981, 320] on div "Workflow Input Settings Inputs Content Processing Convert Content Format Step 7…" at bounding box center [801, 408] width 1536 height 751
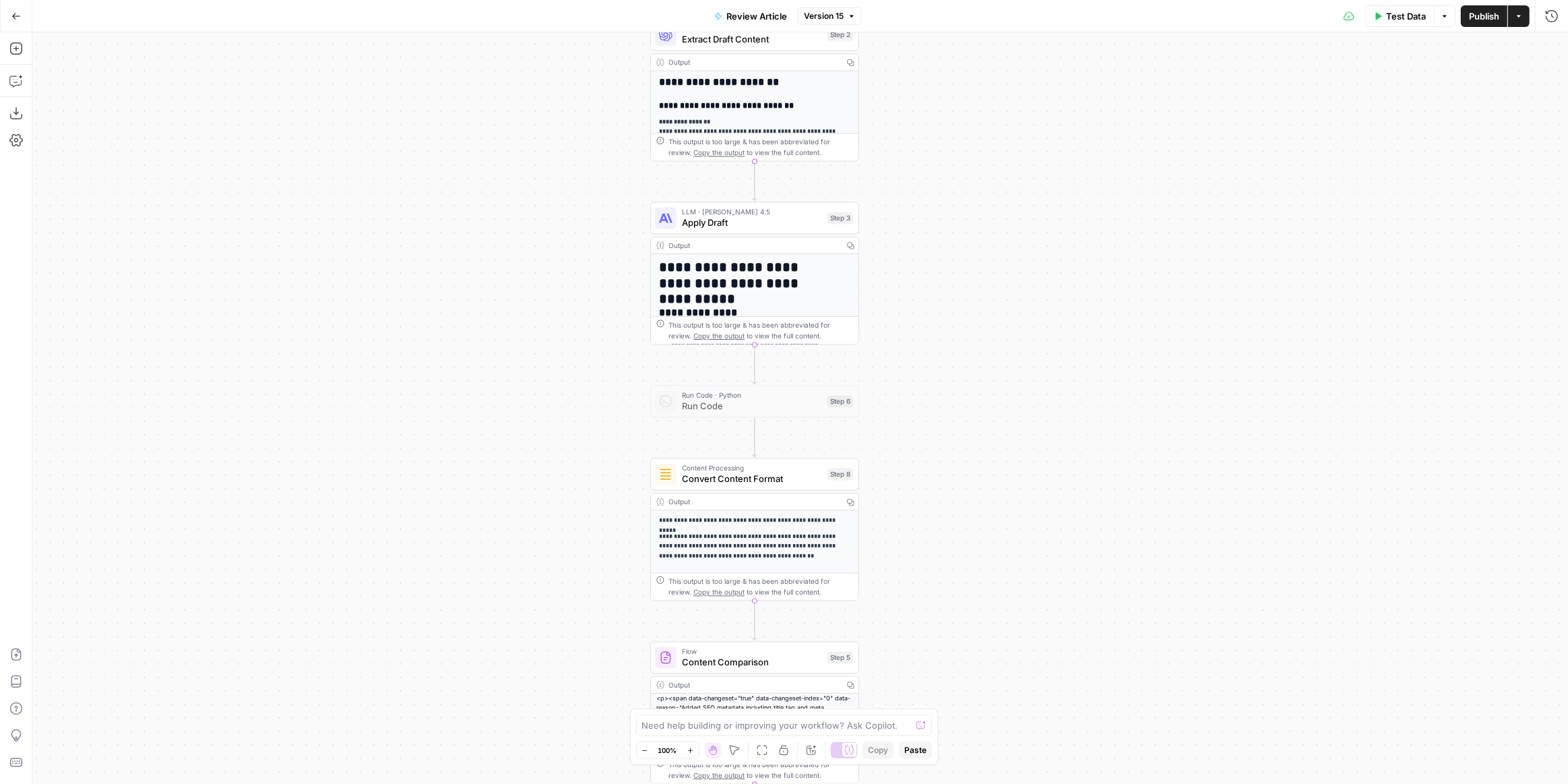
drag, startPoint x: 1009, startPoint y: 320, endPoint x: 994, endPoint y: 530, distance: 210.5
click at [995, 532] on div "Workflow Input Settings Inputs Content Processing Convert Content Format Step 7…" at bounding box center [801, 408] width 1536 height 751
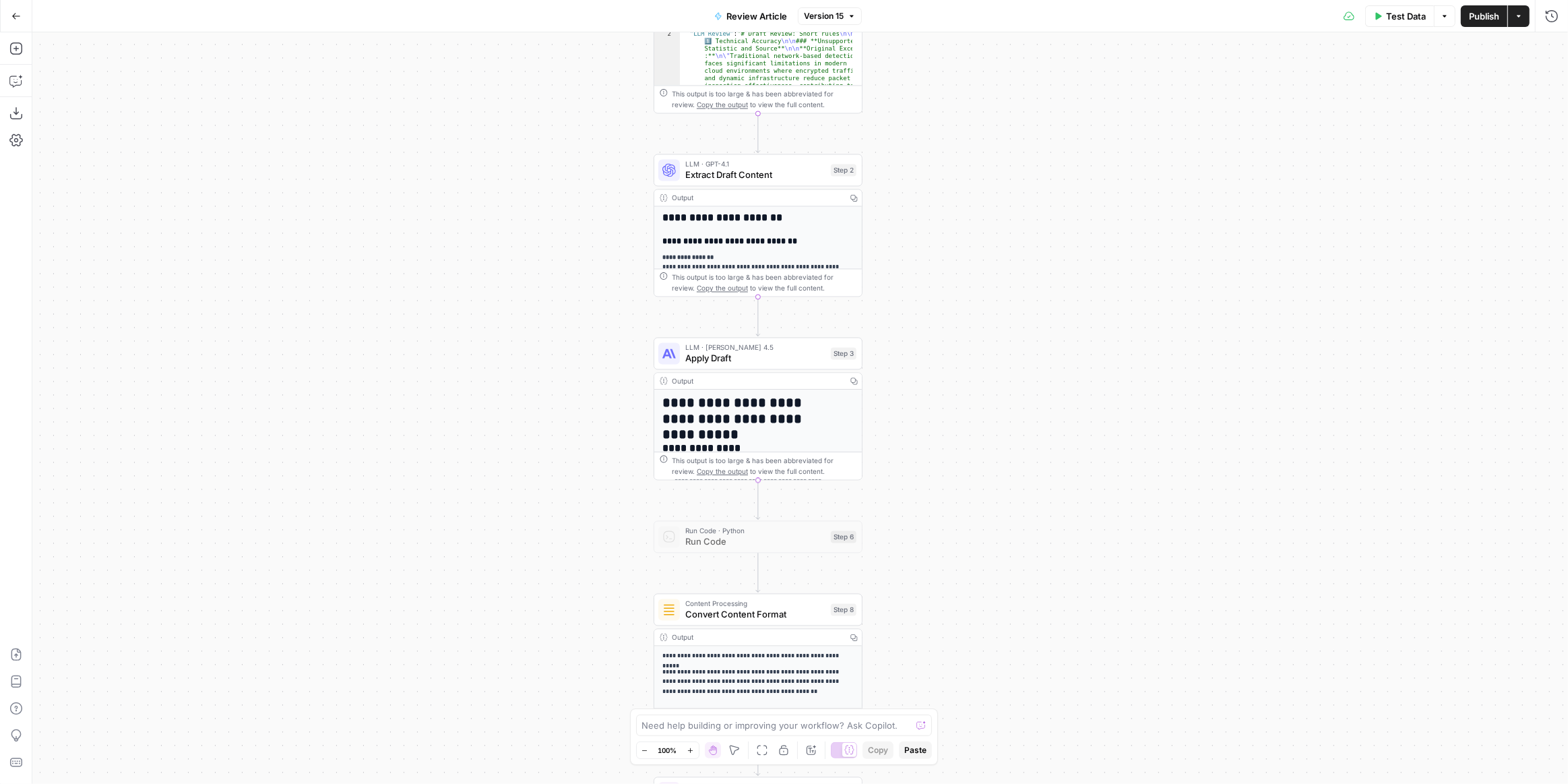
drag, startPoint x: 1002, startPoint y: 324, endPoint x: 1005, endPoint y: 470, distance: 146.0
click at [1005, 470] on div "Workflow Input Settings Inputs Content Processing Convert Content Format Step 7…" at bounding box center [801, 408] width 1536 height 751
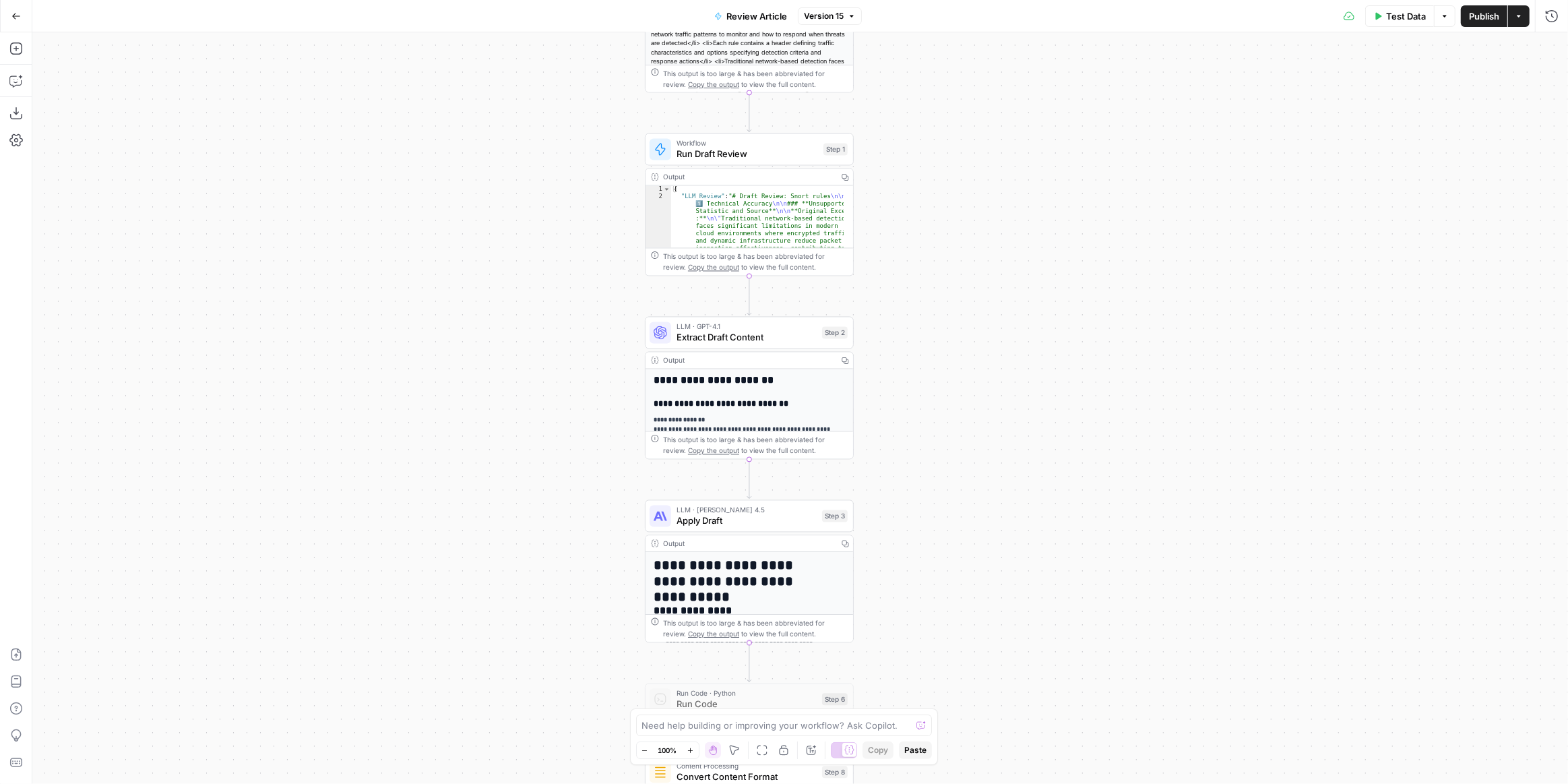
drag, startPoint x: 961, startPoint y: 322, endPoint x: 952, endPoint y: 464, distance: 142.3
click at [952, 464] on div "Workflow Input Settings Inputs Content Processing Convert Content Format Step 7…" at bounding box center [801, 408] width 1536 height 751
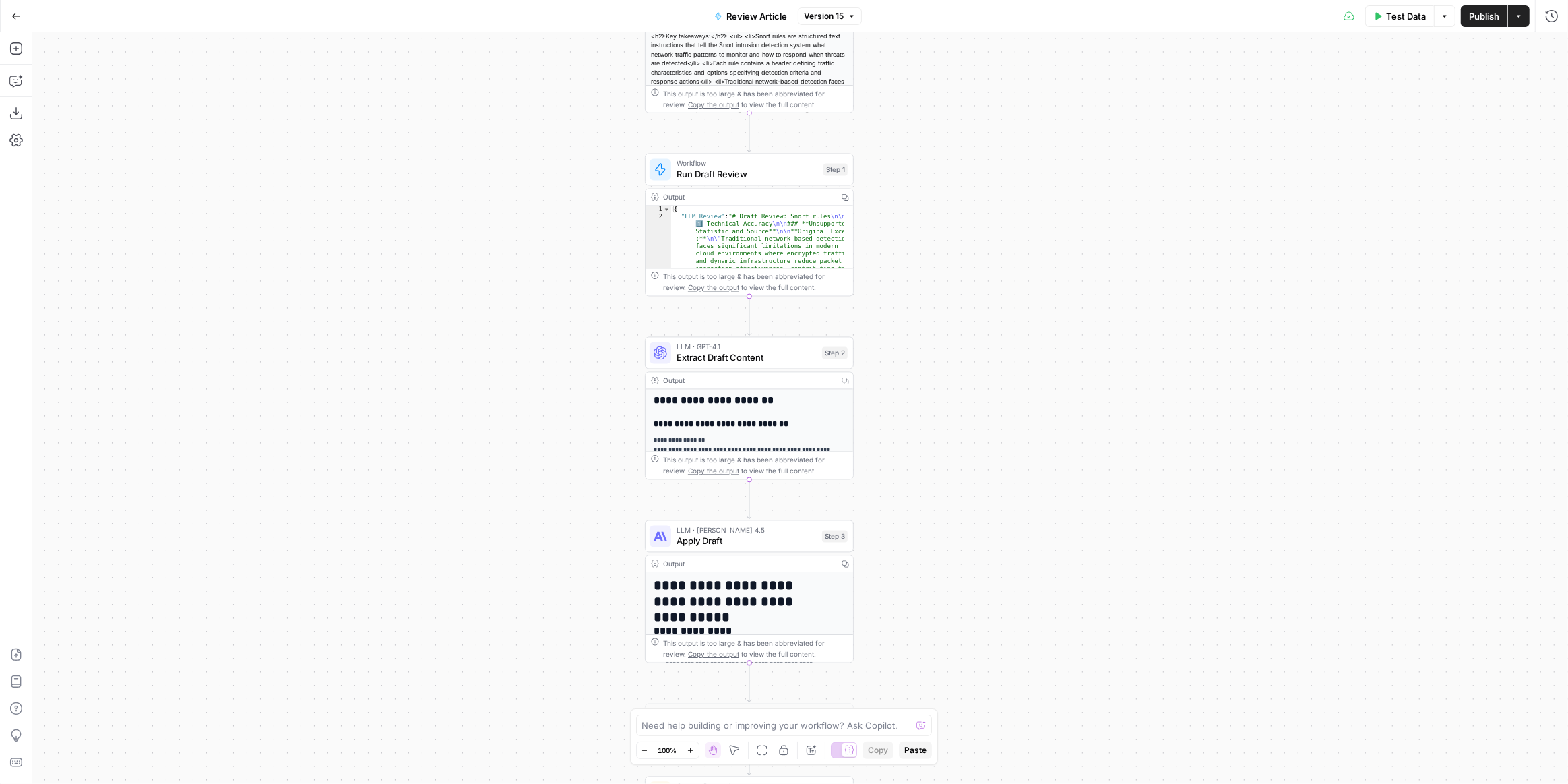
drag, startPoint x: 936, startPoint y: 335, endPoint x: 936, endPoint y: 464, distance: 129.0
click at [936, 464] on div "Workflow Input Settings Inputs Content Processing Convert Content Format Step 7…" at bounding box center [801, 408] width 1536 height 751
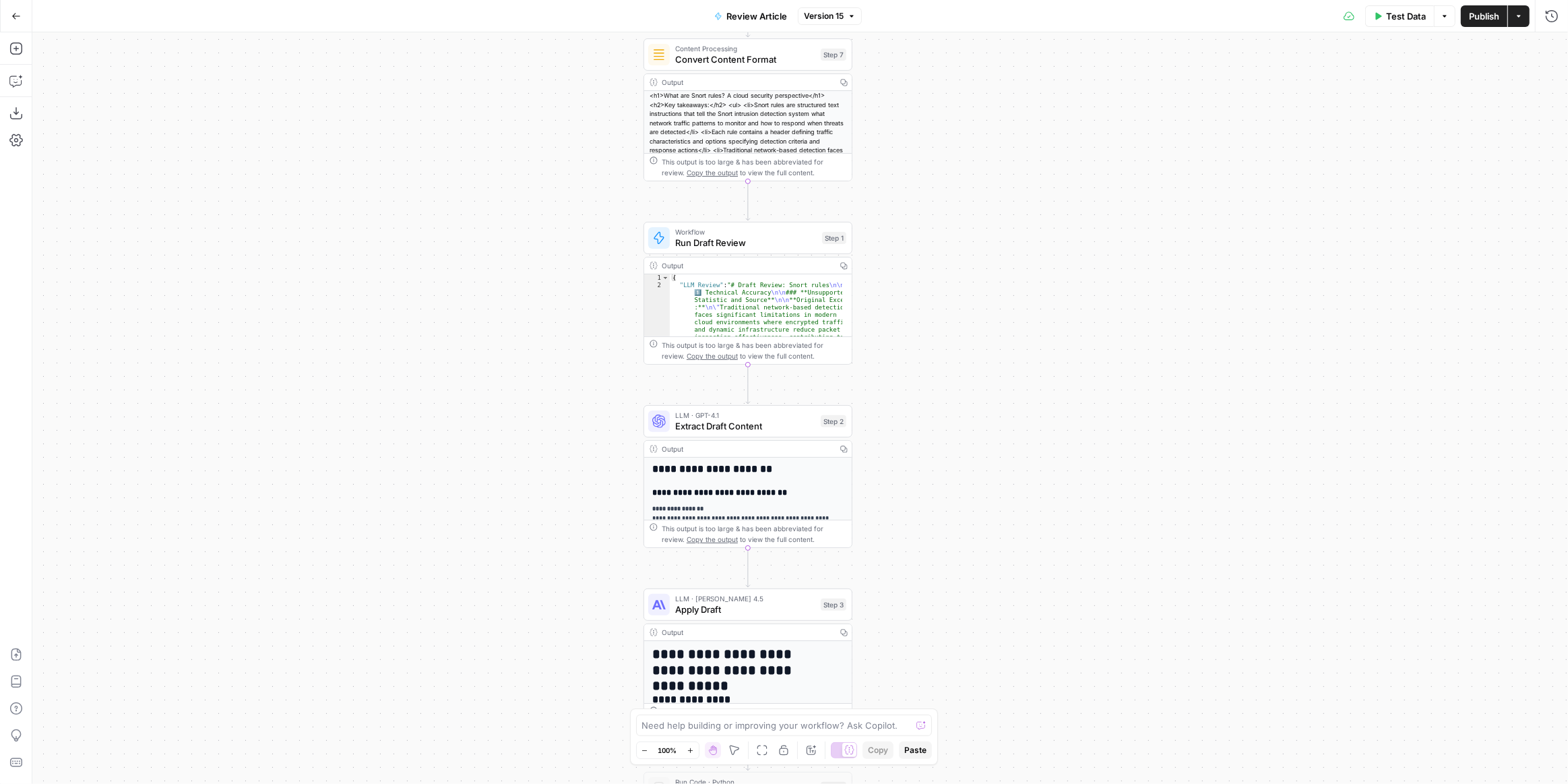
drag, startPoint x: 931, startPoint y: 433, endPoint x: 915, endPoint y: 202, distance: 231.6
click at [915, 202] on div "Workflow Input Settings Inputs Content Processing Convert Content Format Step 7…" at bounding box center [801, 408] width 1536 height 751
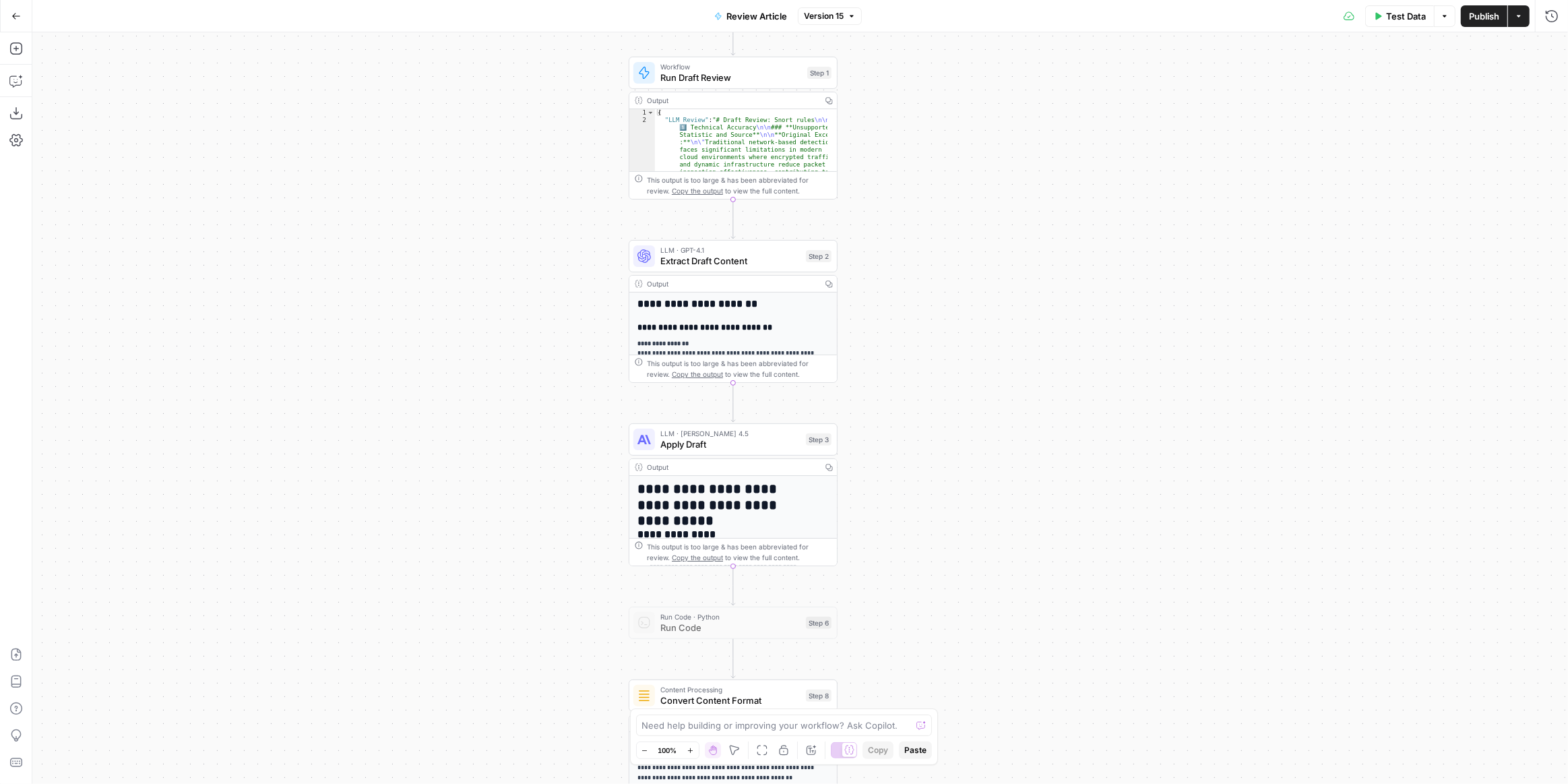
click at [785, 262] on span "Extract Draft Content" at bounding box center [730, 261] width 140 height 13
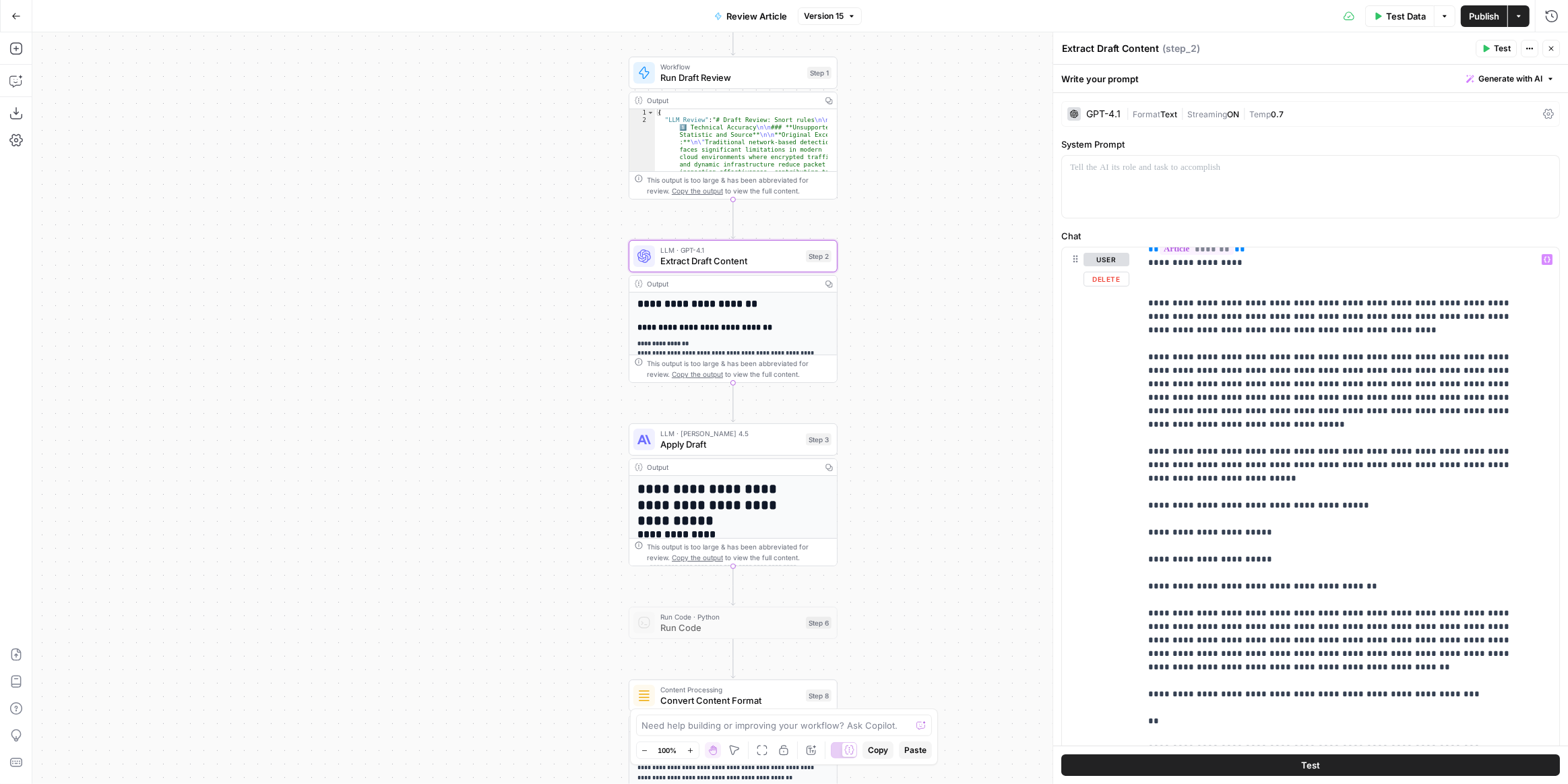
scroll to position [338, 0]
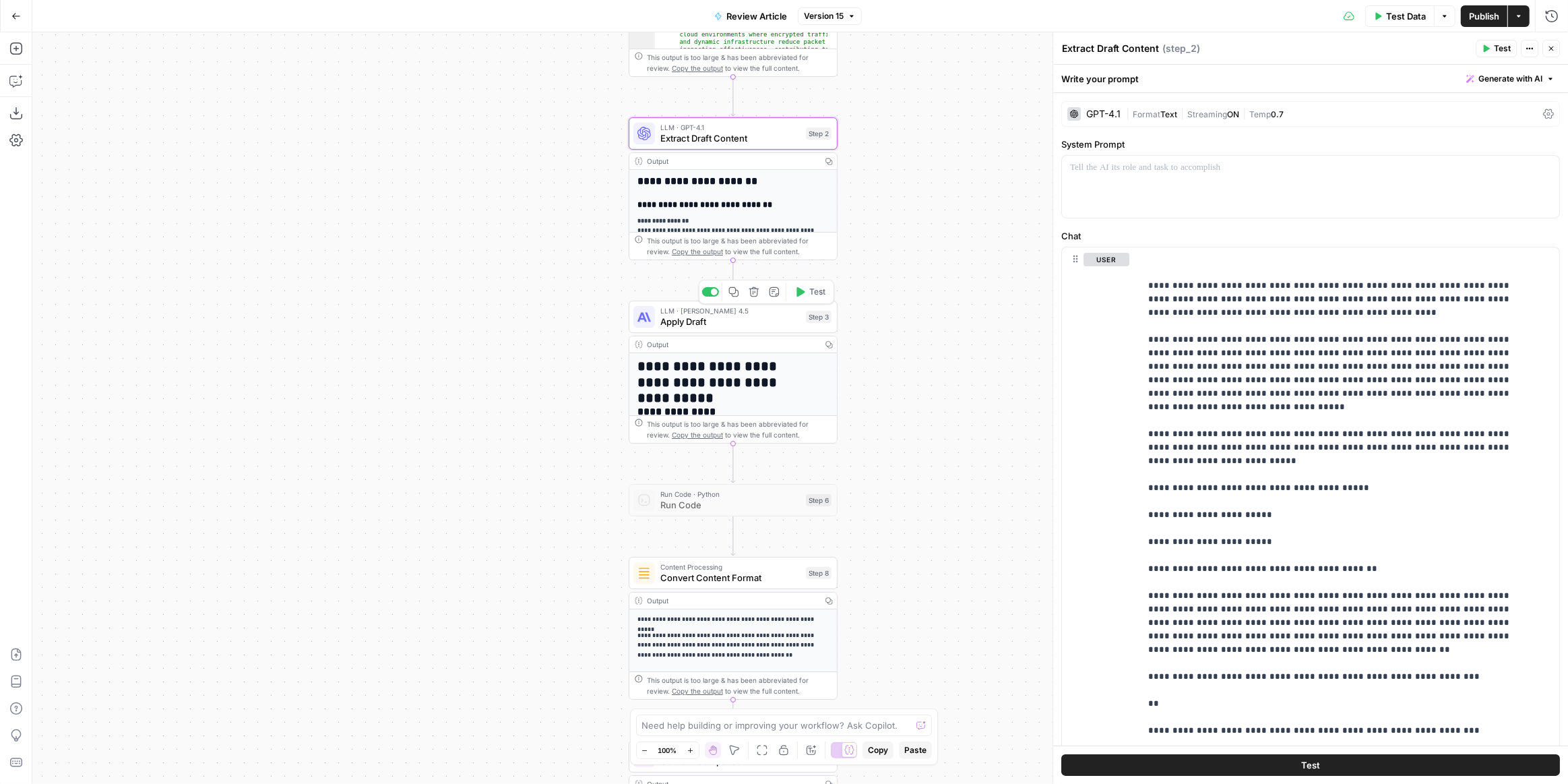
click at [786, 326] on span "Apply Draft" at bounding box center [730, 321] width 140 height 13
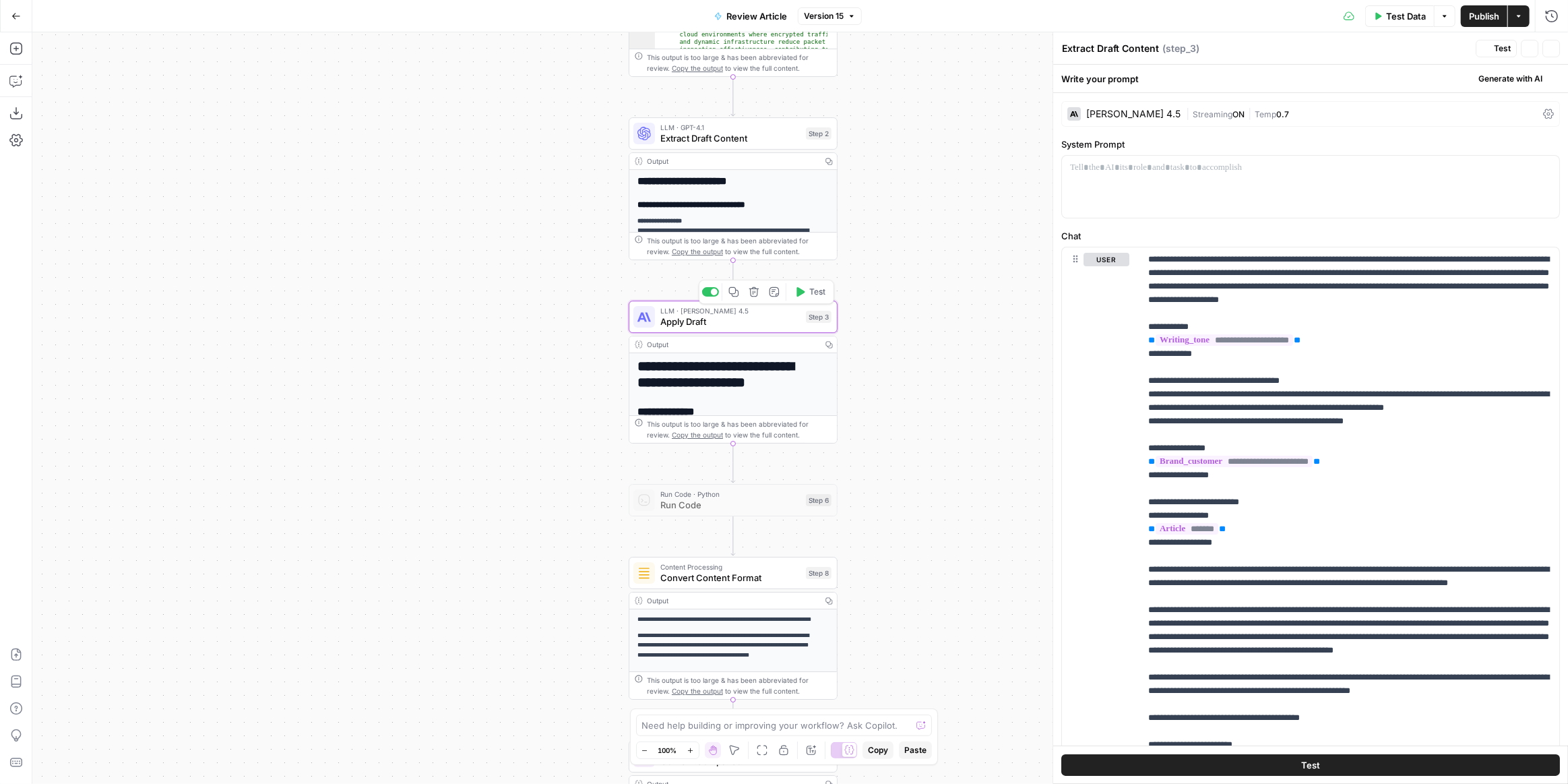
type textarea "Apply Draft"
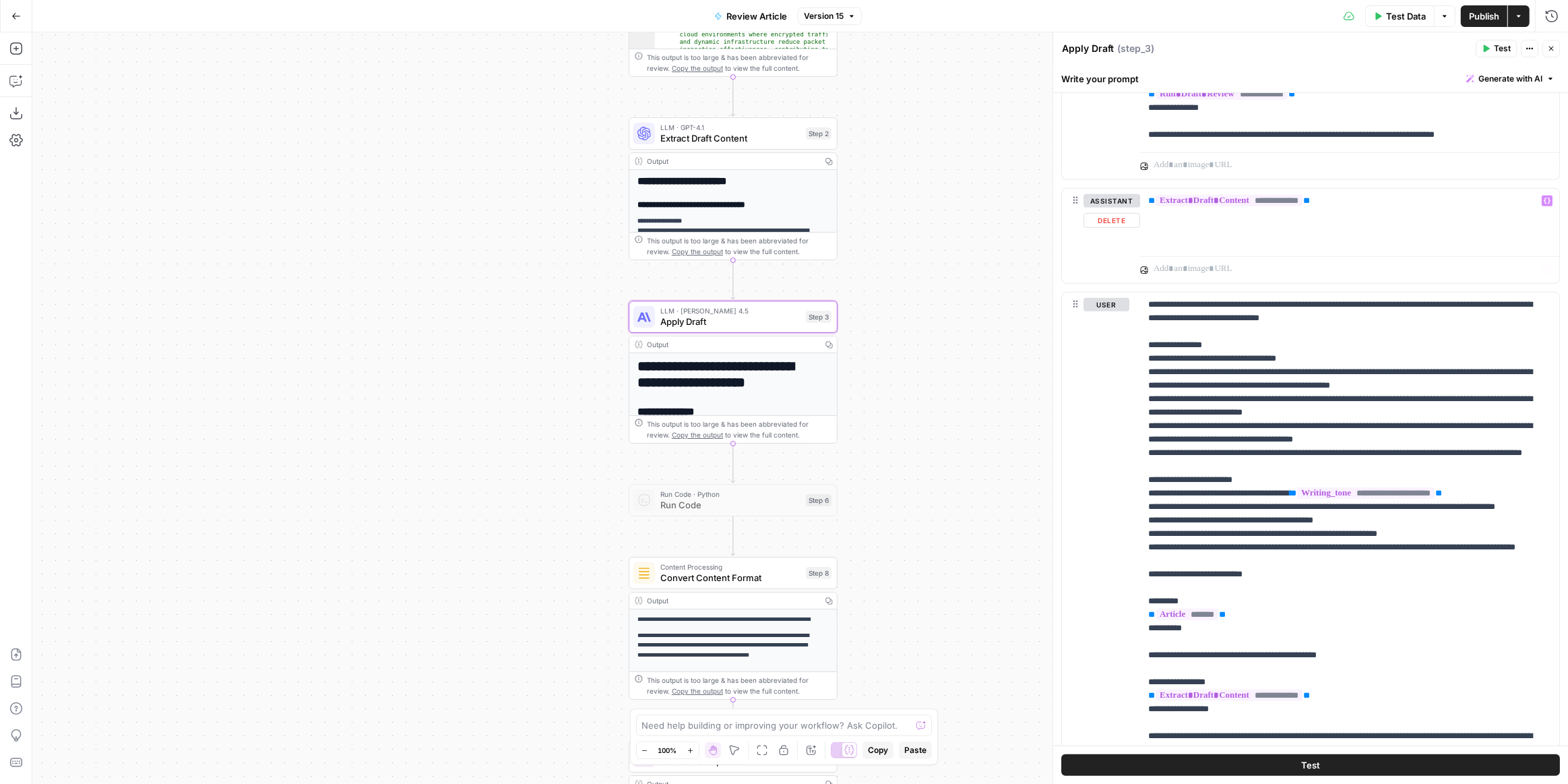
scroll to position [1225, 0]
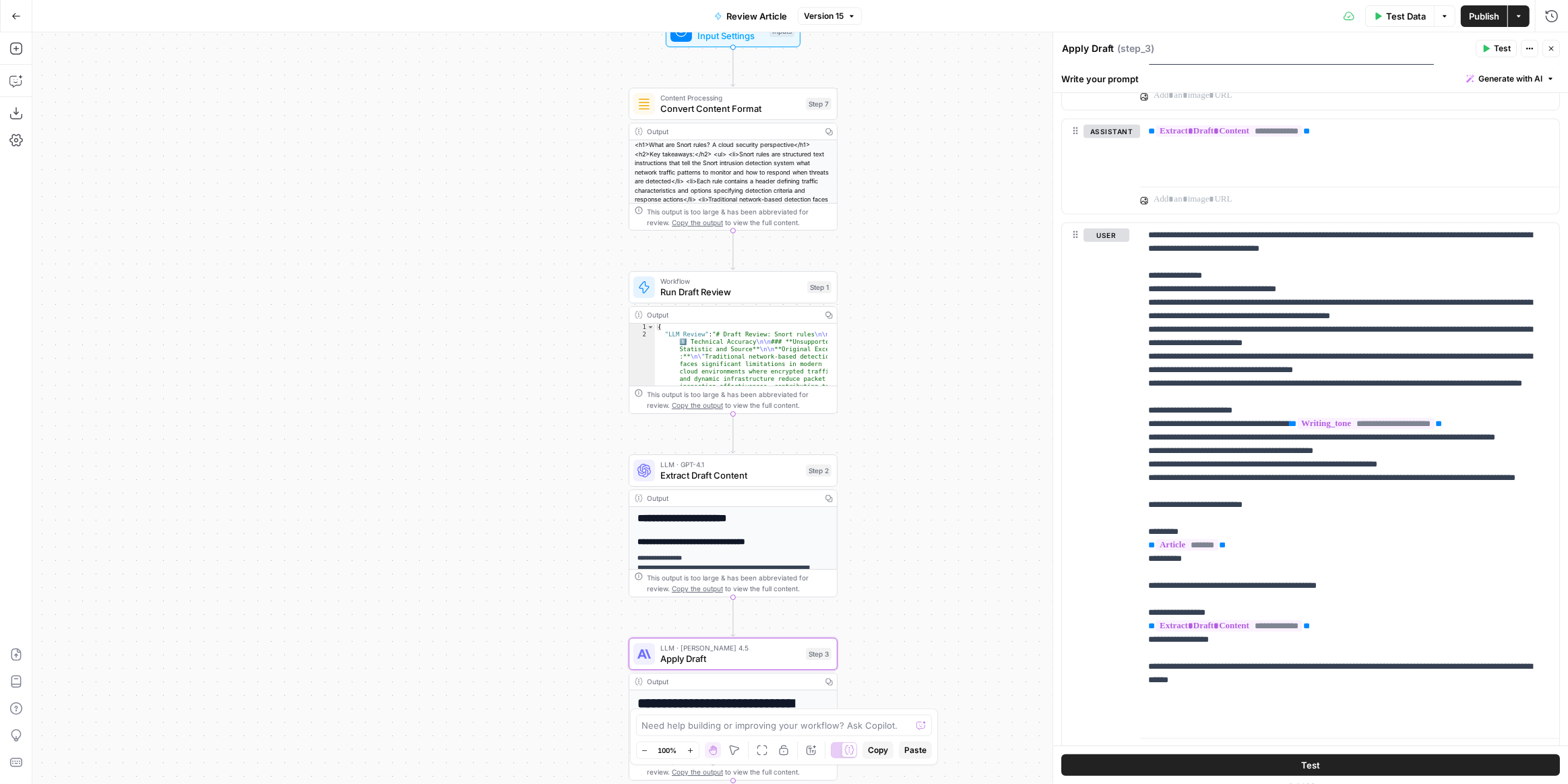
click at [792, 472] on span "Extract Draft Content" at bounding box center [730, 475] width 140 height 13
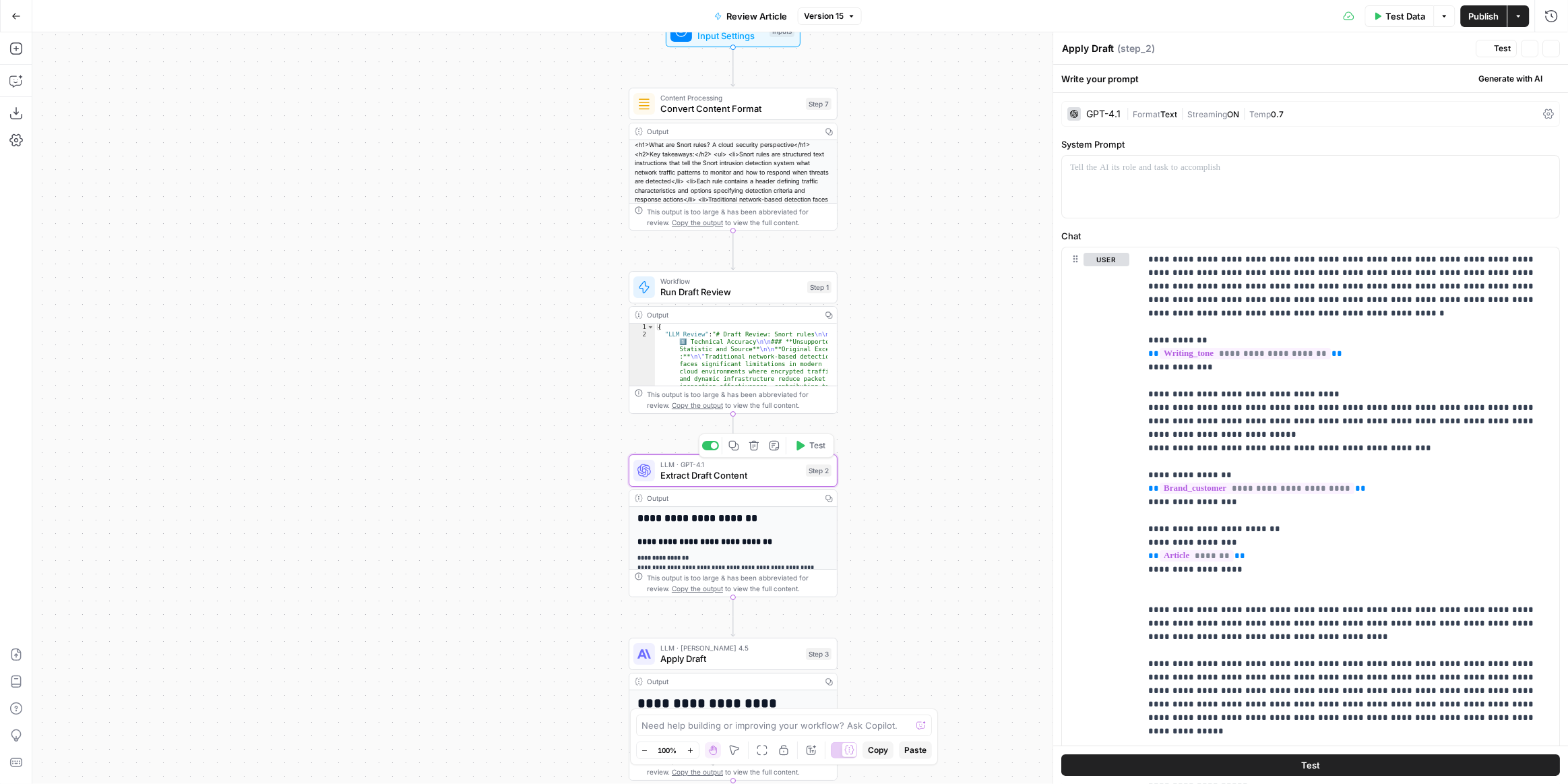
type textarea "Extract Draft Content"
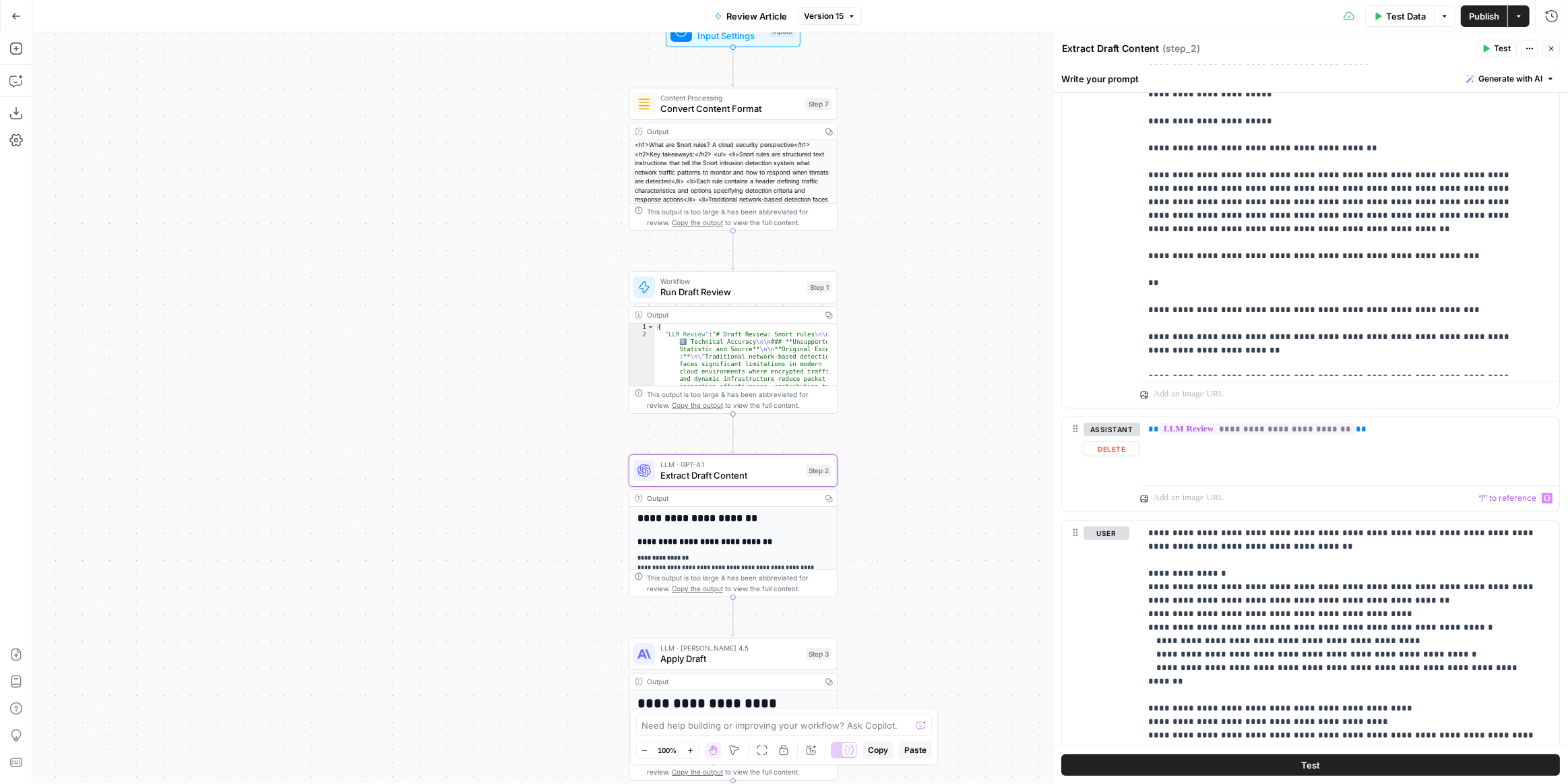
scroll to position [306, 0]
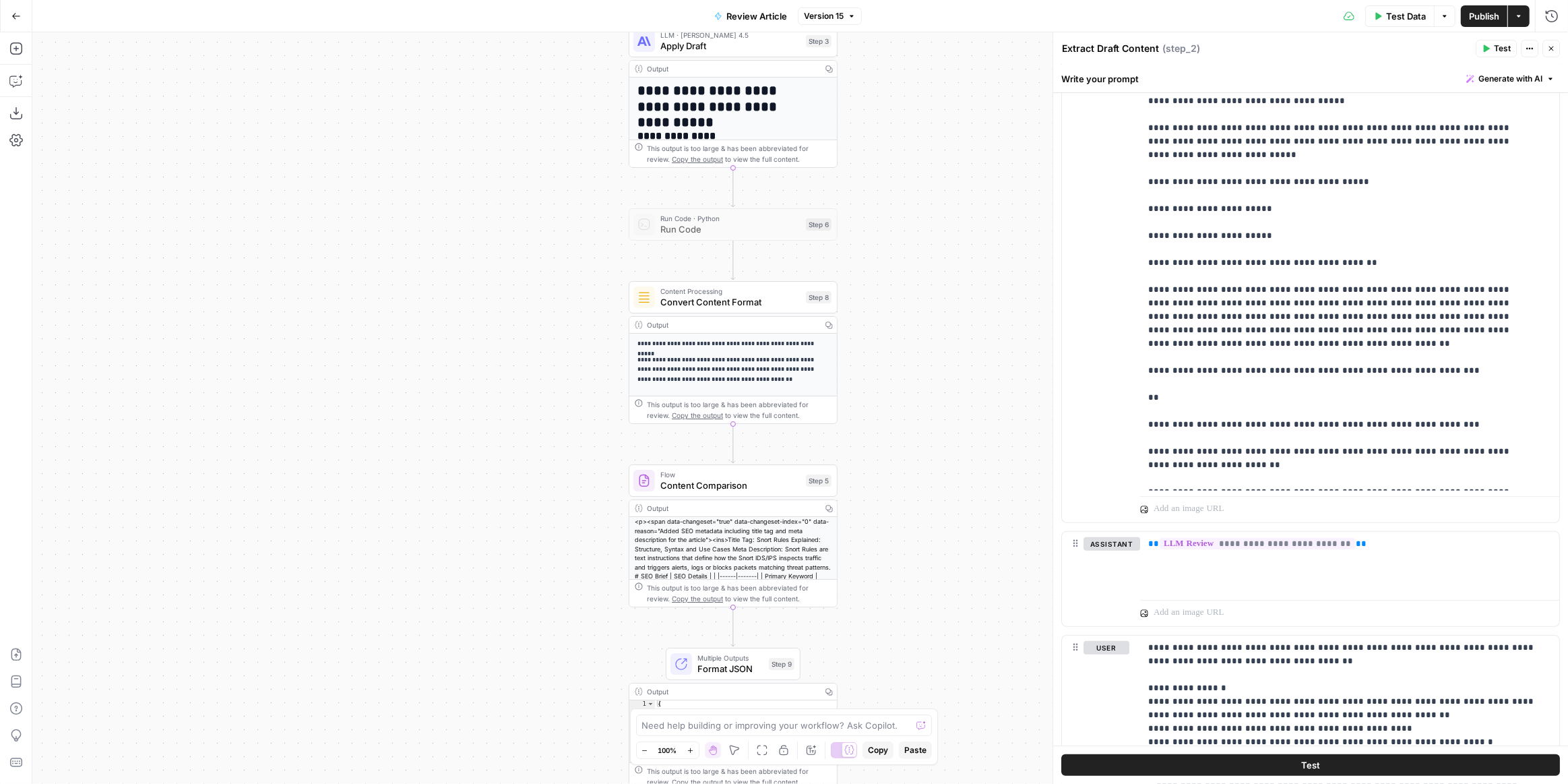
click at [765, 304] on span "Convert Content Format" at bounding box center [730, 302] width 140 height 13
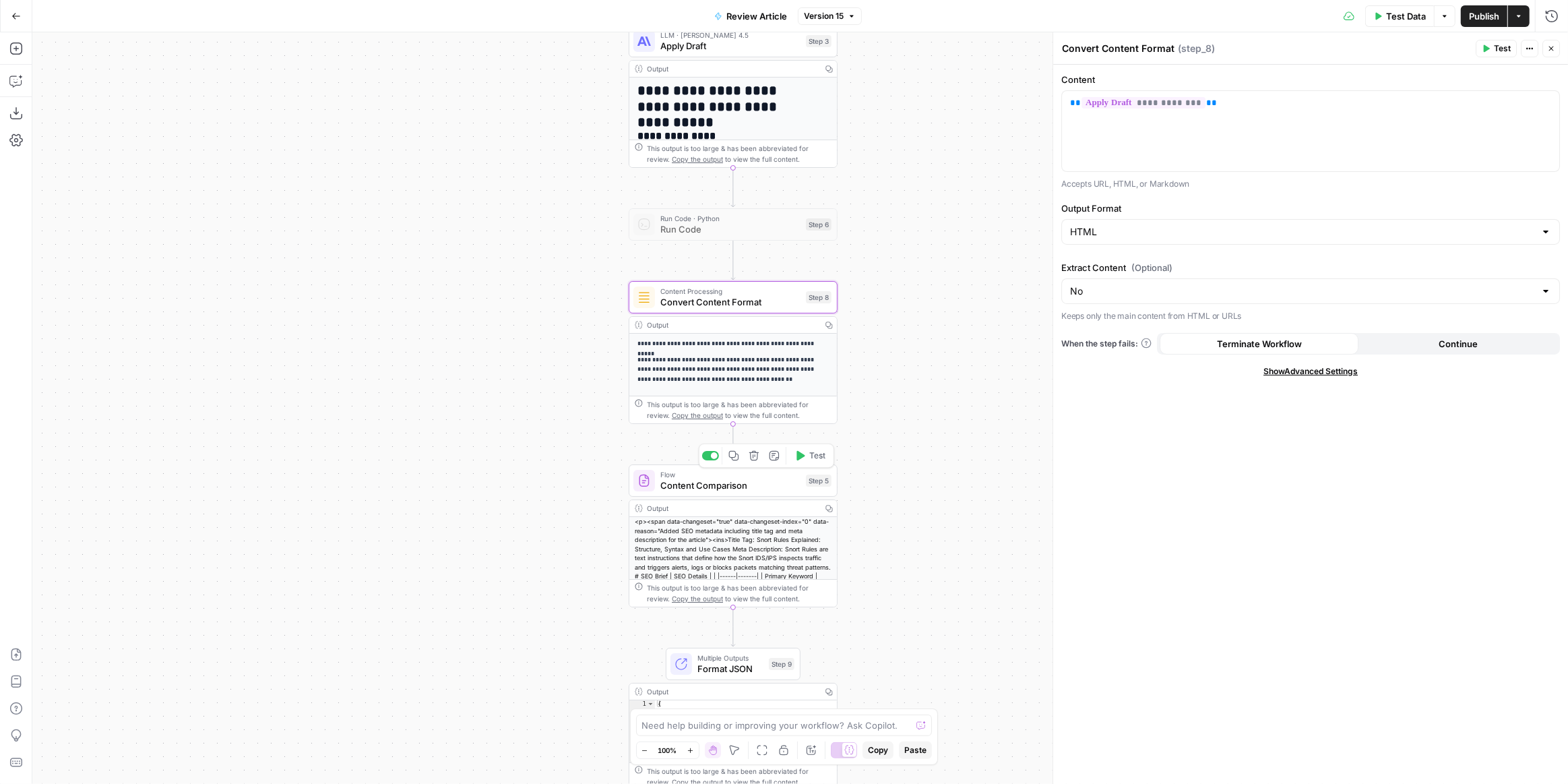
click at [752, 483] on span "Content Comparison" at bounding box center [730, 484] width 140 height 13
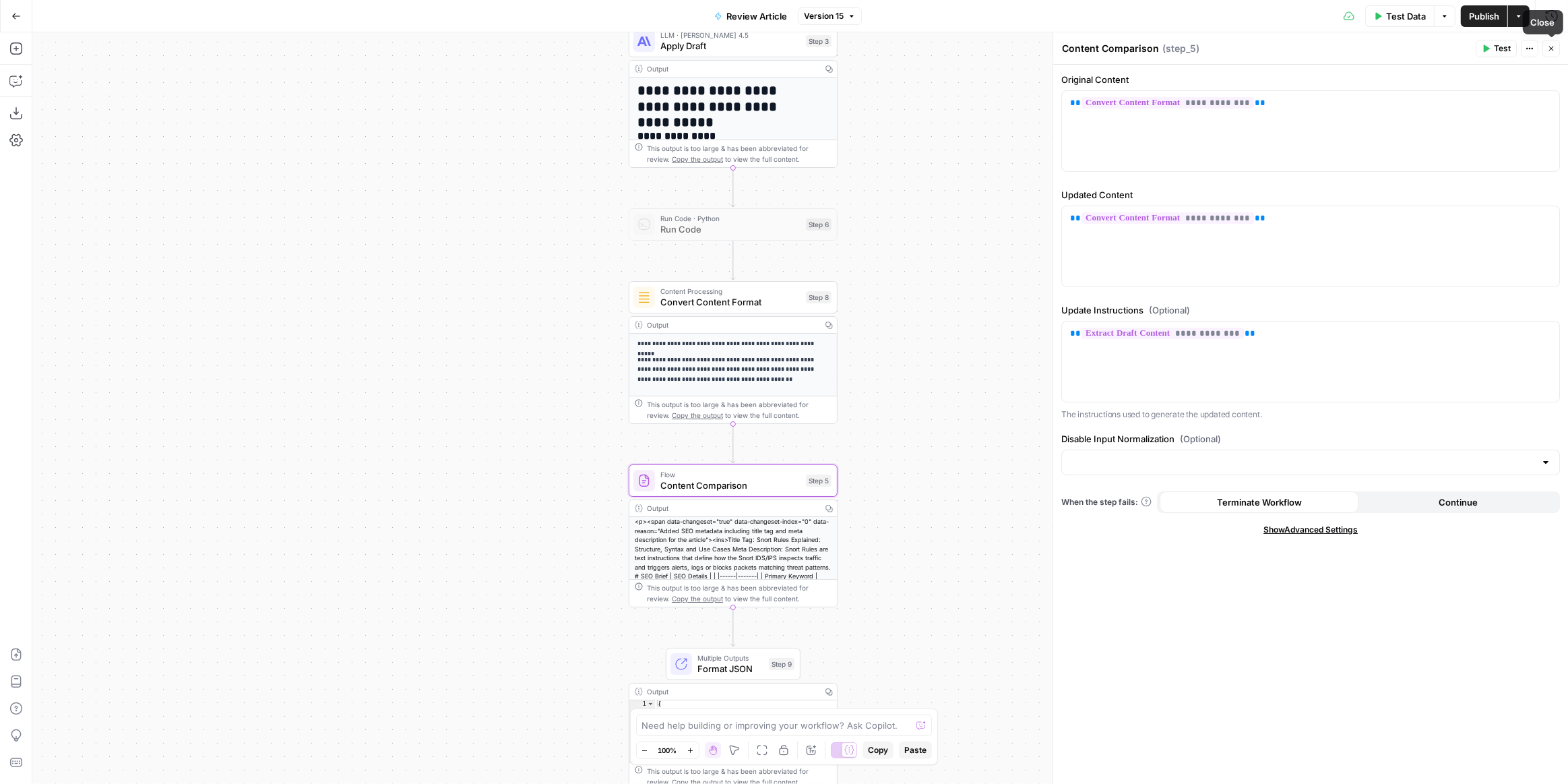
click at [1554, 55] on button "Close" at bounding box center [1551, 48] width 17 height 17
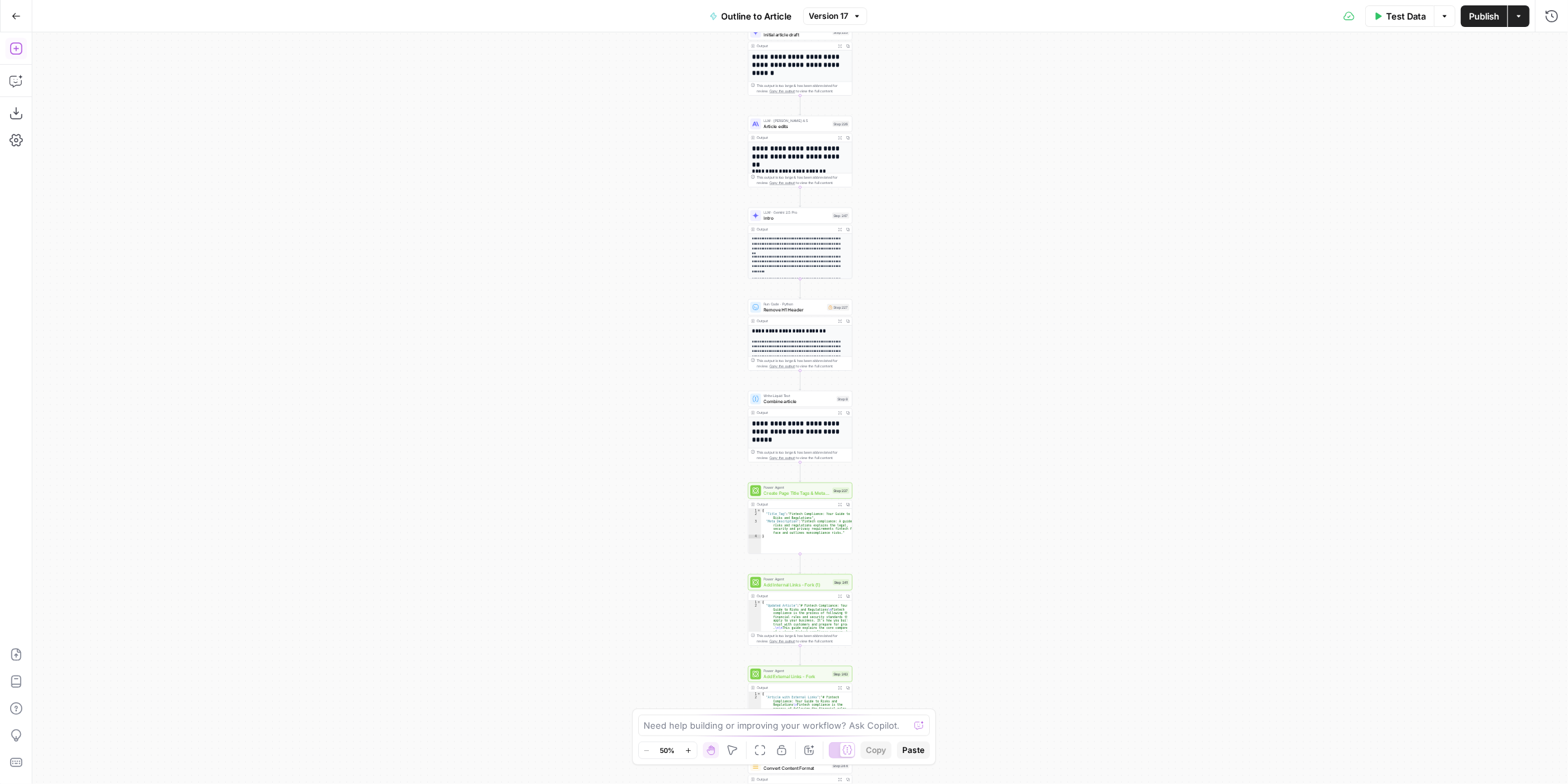
click at [19, 53] on icon "button" at bounding box center [16, 48] width 13 height 13
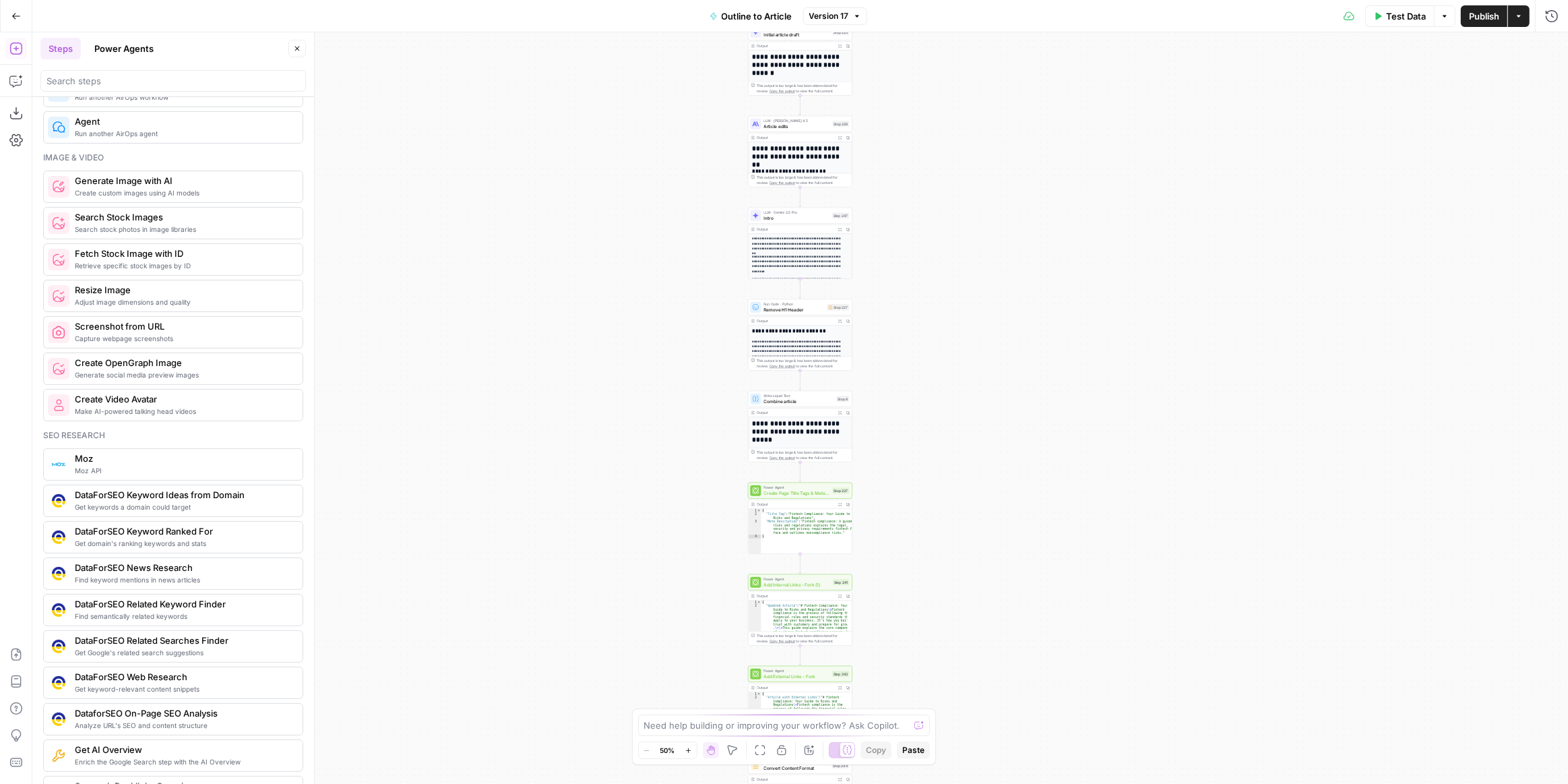
scroll to position [857, 0]
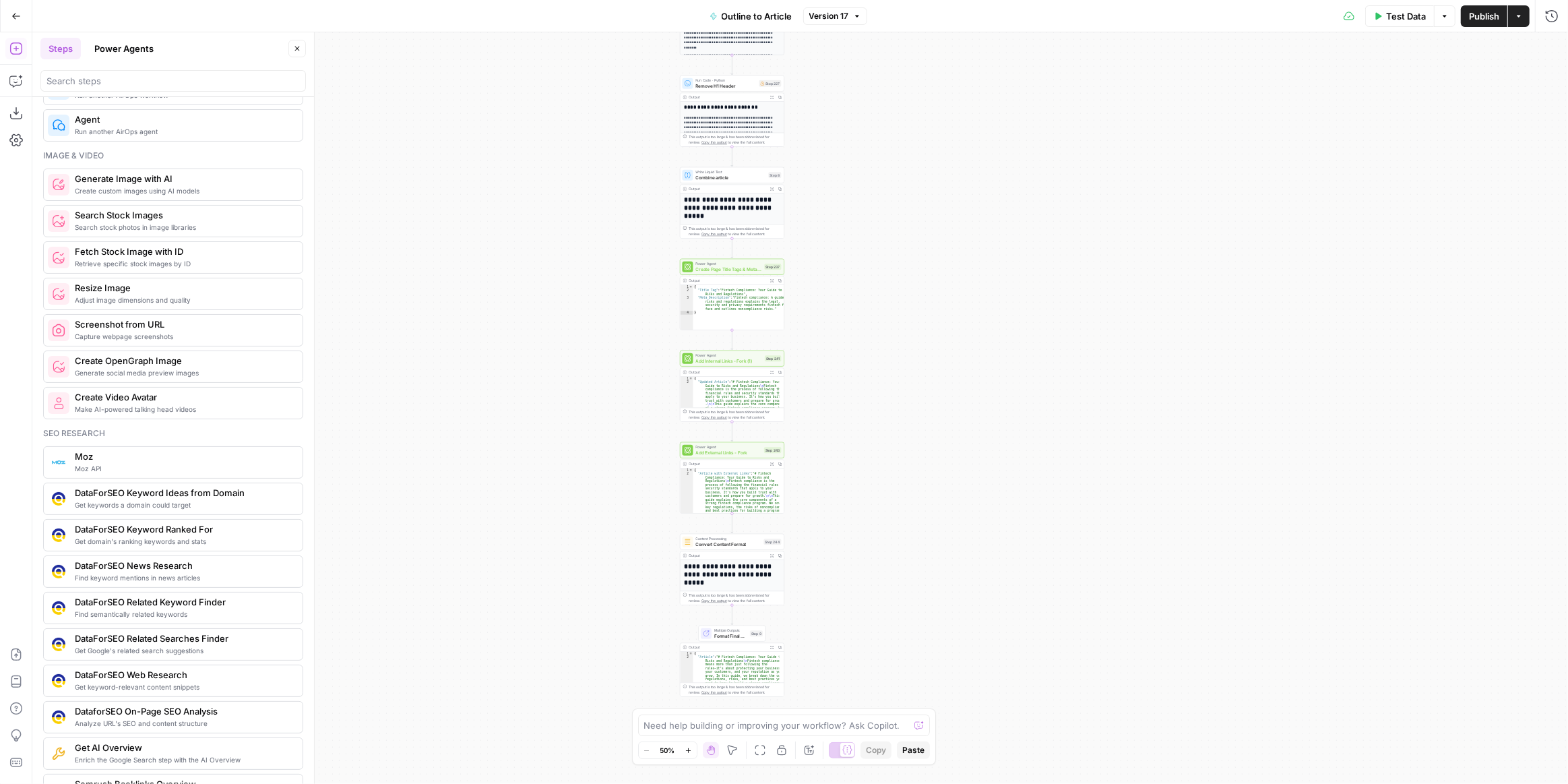
drag, startPoint x: 498, startPoint y: 470, endPoint x: 426, endPoint y: 238, distance: 242.9
click at [408, 195] on div "**********" at bounding box center [801, 408] width 1536 height 751
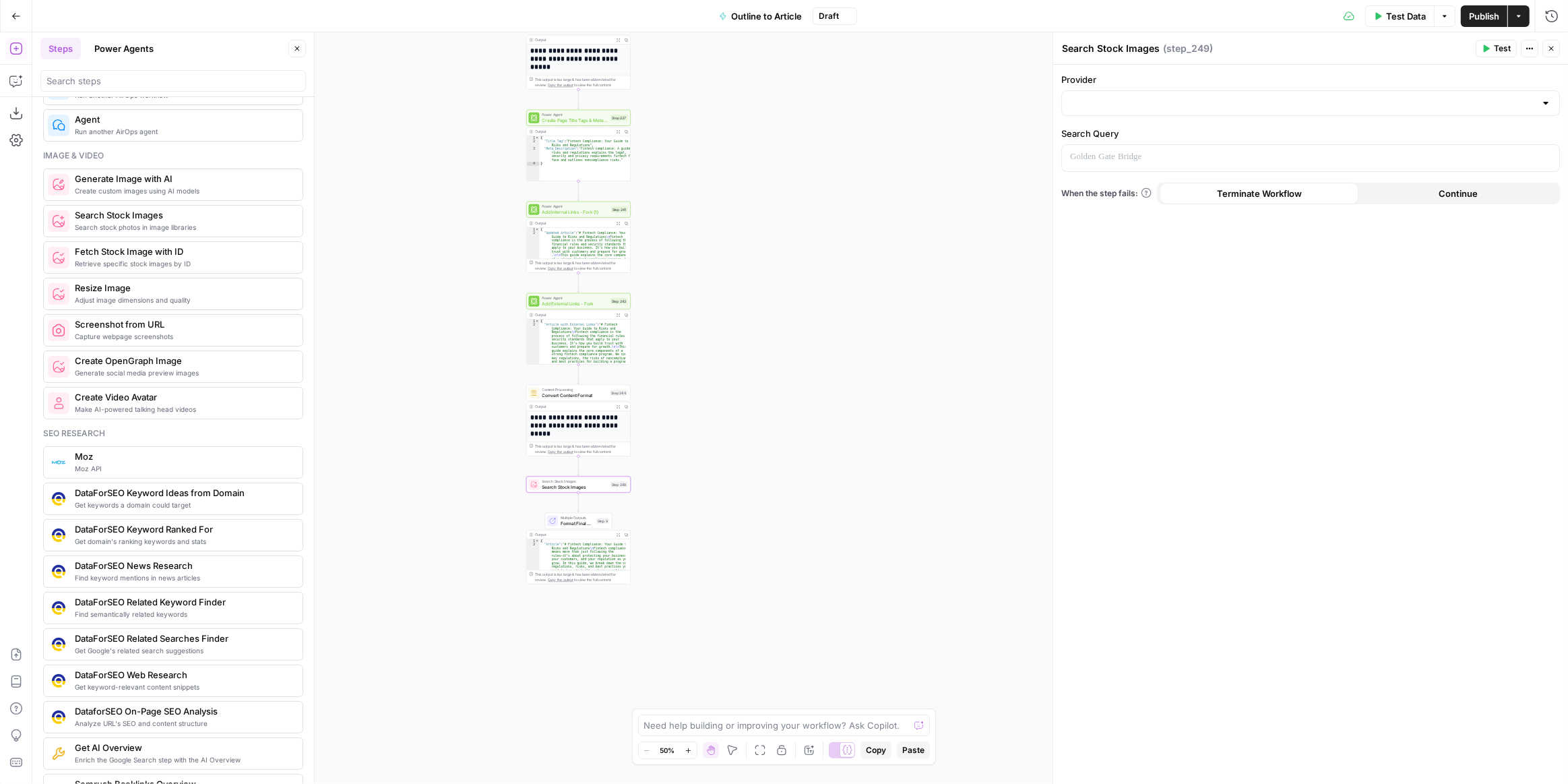
drag, startPoint x: 883, startPoint y: 556, endPoint x: 749, endPoint y: 457, distance: 166.6
click at [749, 457] on div "**********" at bounding box center [801, 408] width 1536 height 751
click at [1169, 104] on input "Provider" at bounding box center [1302, 103] width 465 height 13
click at [1230, 336] on div "Provider Search Query When the step fails: Terminate Workflow Continue" at bounding box center [1310, 424] width 515 height 719
click at [1179, 162] on p at bounding box center [1300, 156] width 459 height 13
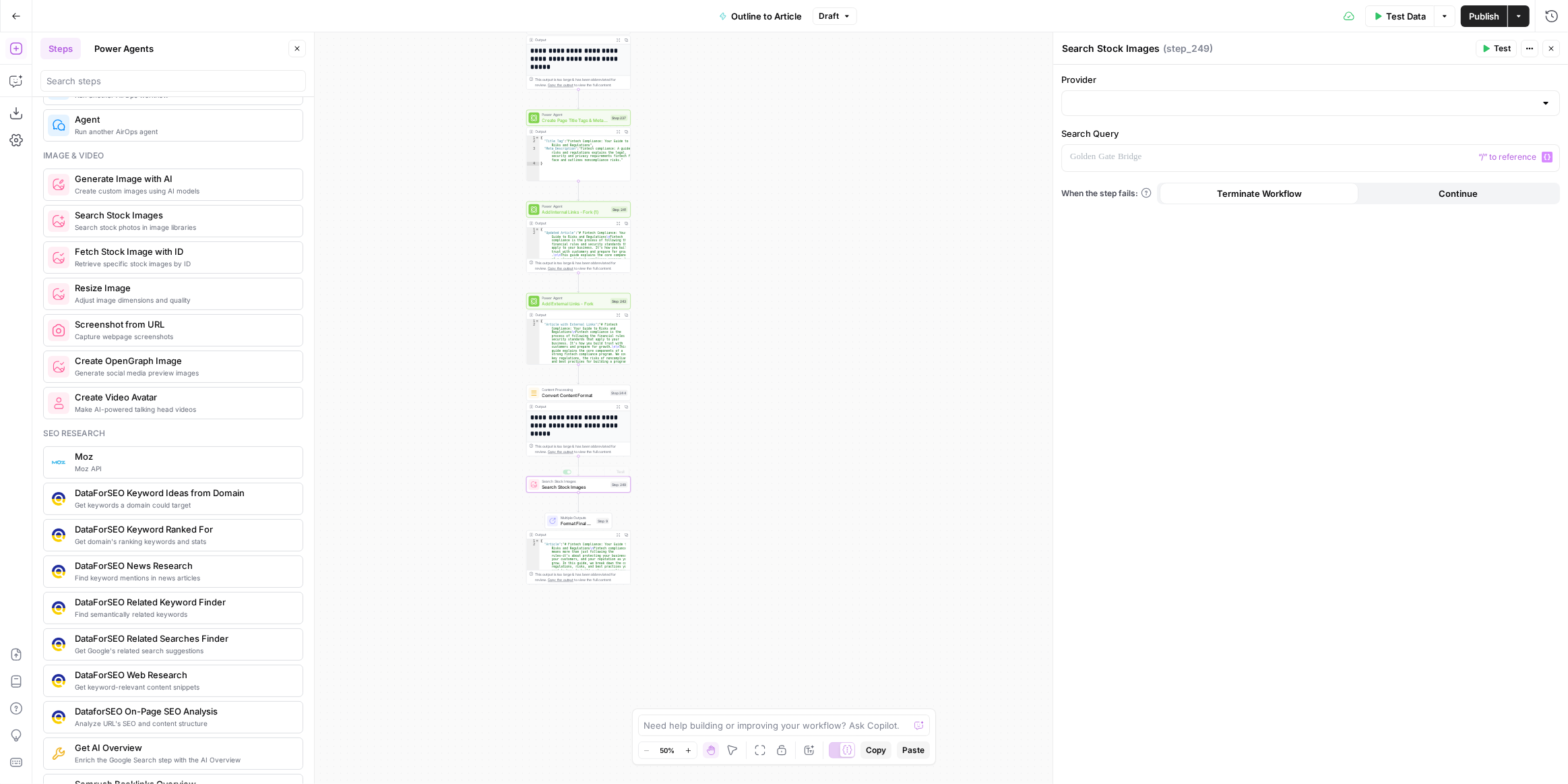
click at [460, 486] on div "**********" at bounding box center [801, 408] width 1536 height 751
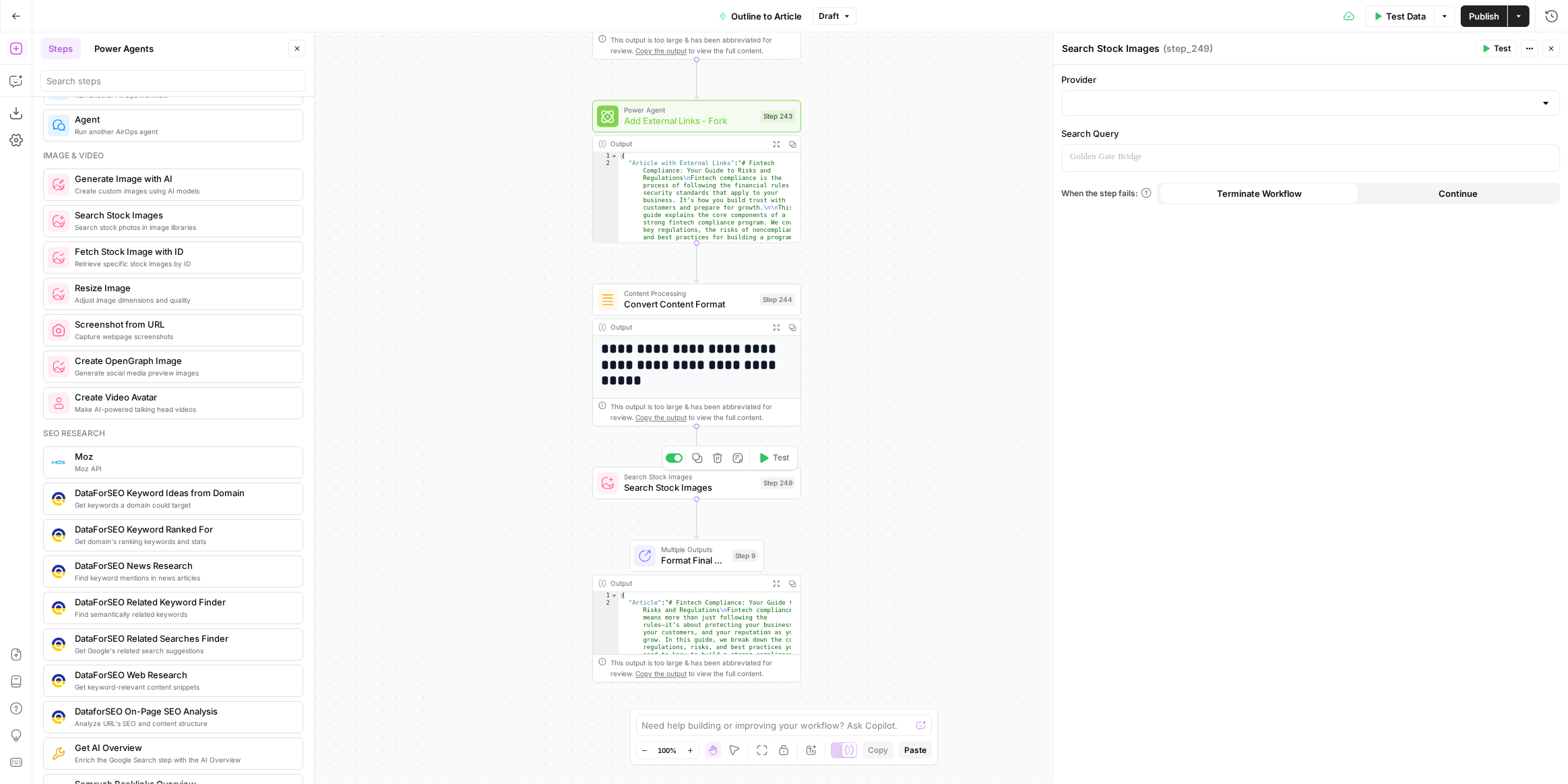
click at [719, 457] on icon "button" at bounding box center [718, 458] width 11 height 11
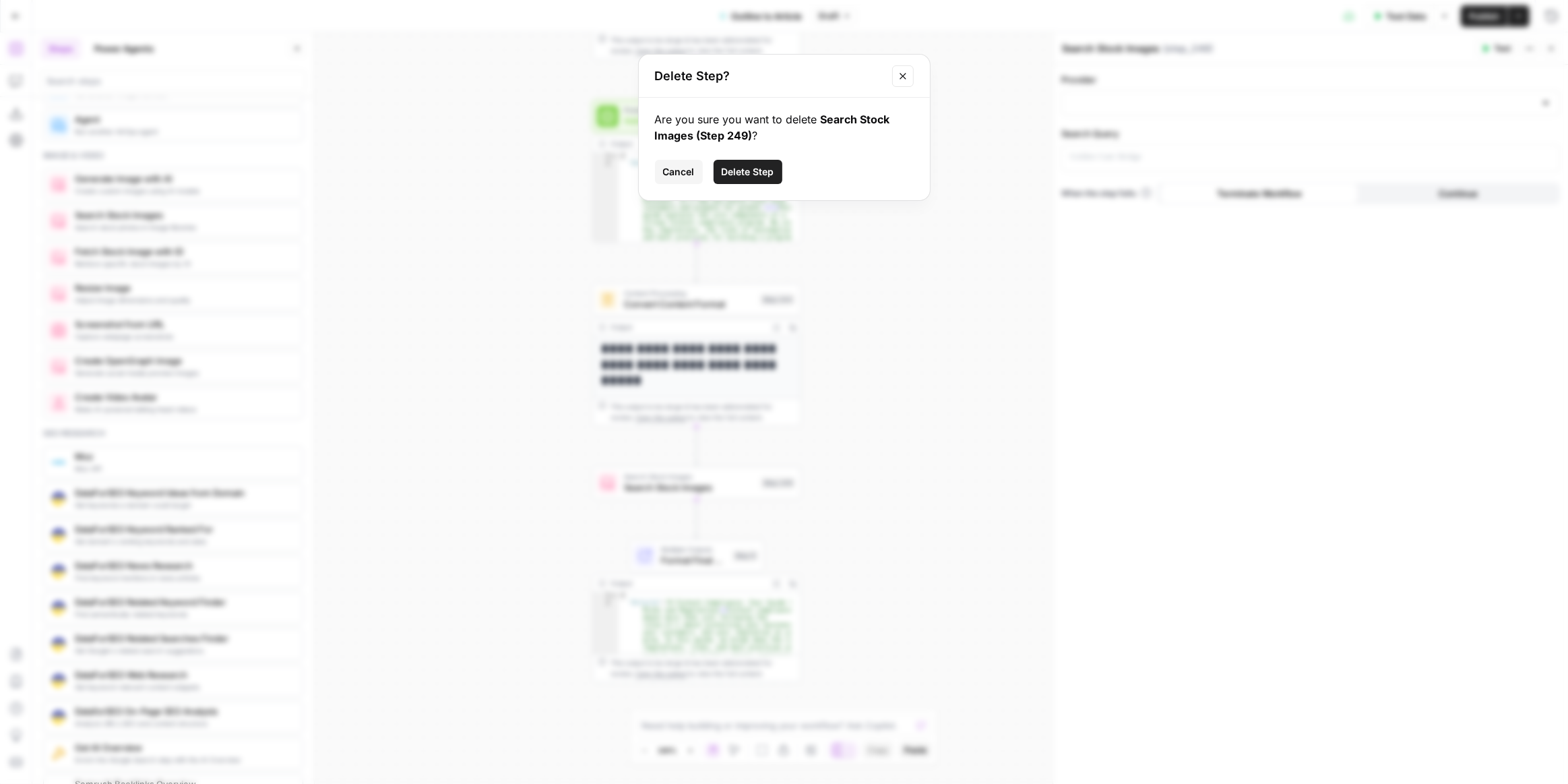
click at [760, 170] on span "Delete Step" at bounding box center [748, 172] width 53 height 13
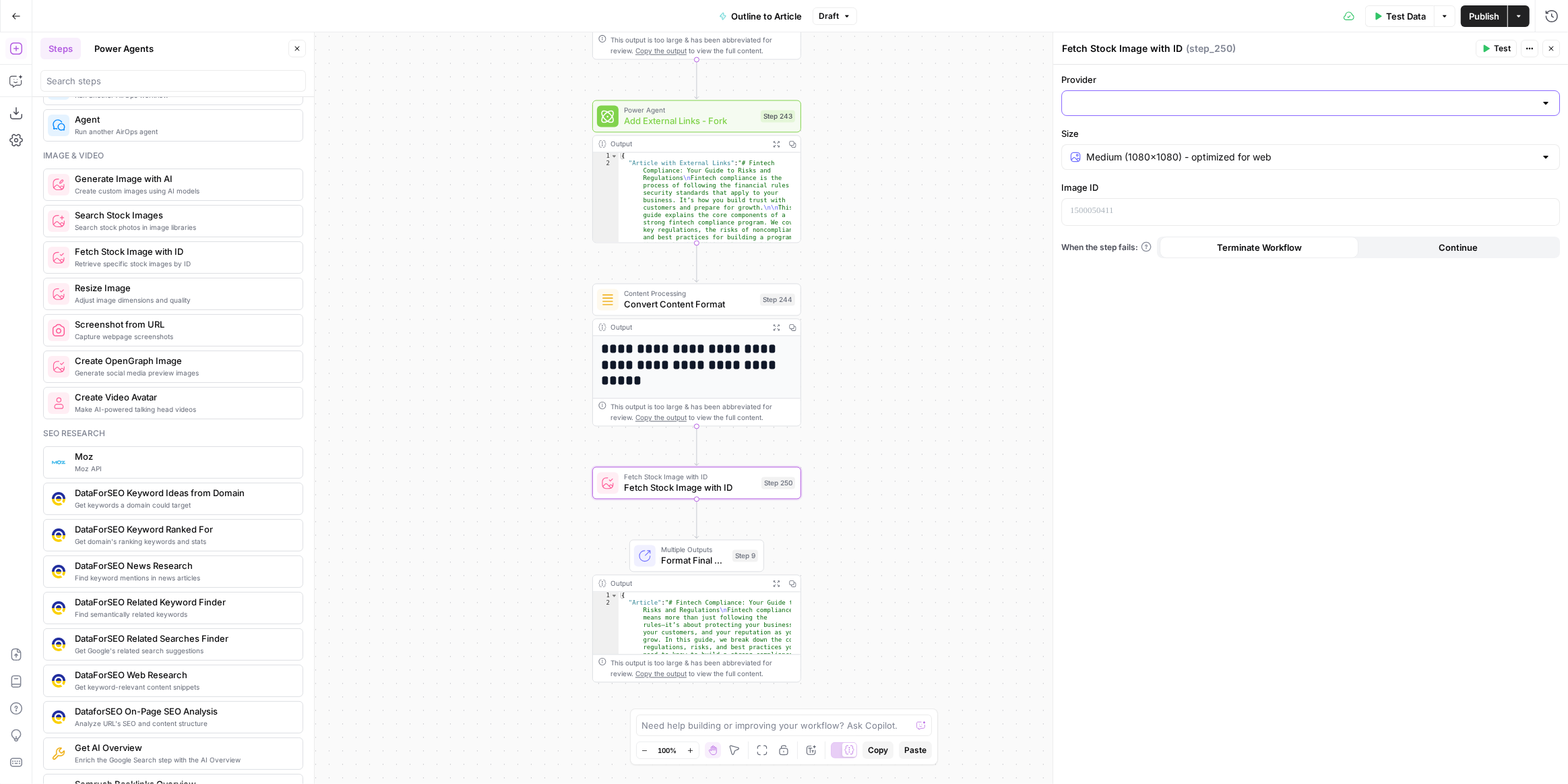
click at [1342, 108] on input "Provider" at bounding box center [1302, 103] width 465 height 13
click at [1171, 295] on div "Provider Size Medium (1080x1080) - optimized for web Image ID “/” to reference …" at bounding box center [1310, 424] width 515 height 719
click at [714, 457] on icon "button" at bounding box center [718, 458] width 11 height 11
click at [760, 173] on span "Delete Step" at bounding box center [748, 172] width 53 height 13
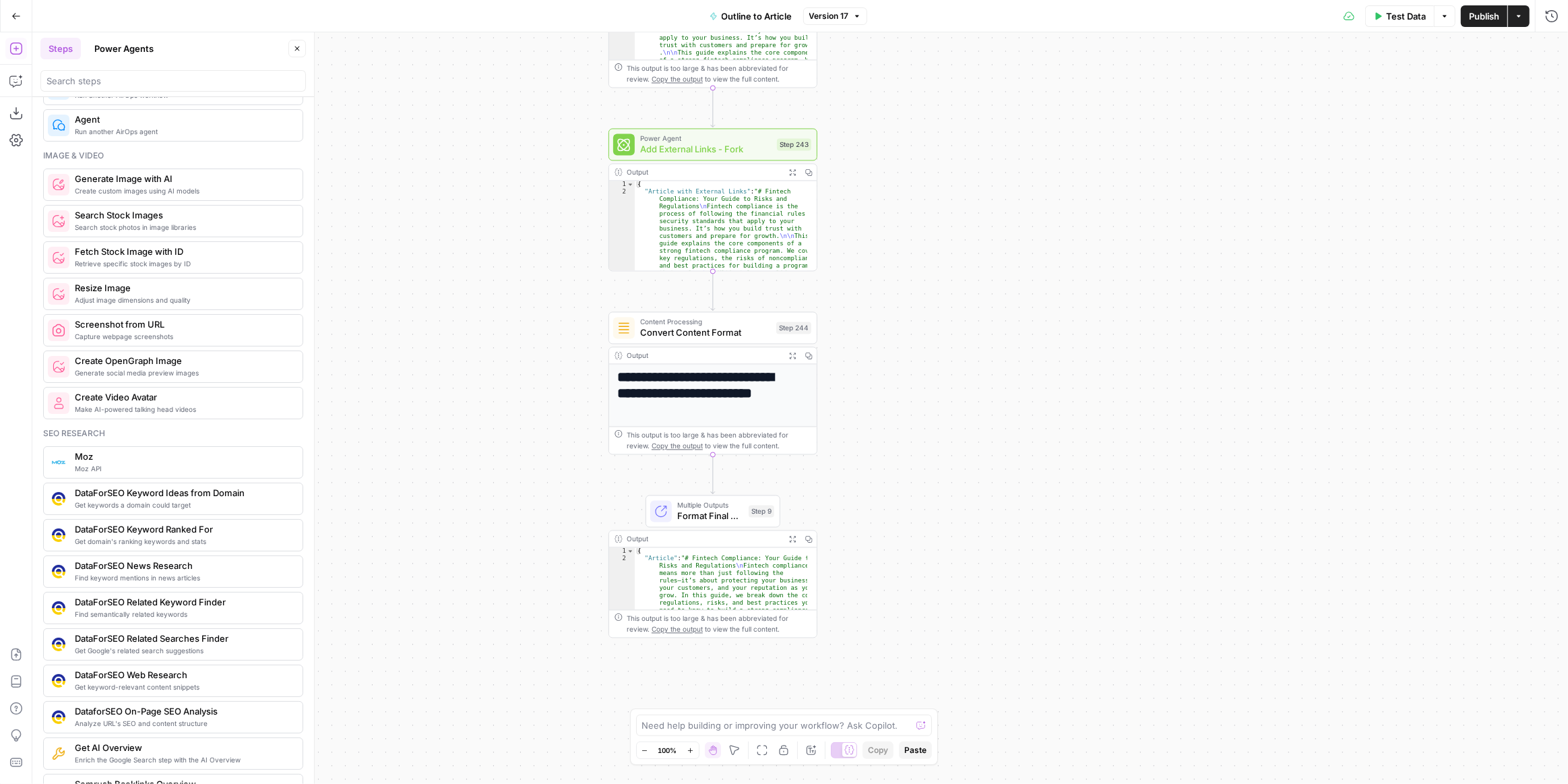
drag, startPoint x: 967, startPoint y: 302, endPoint x: 983, endPoint y: 331, distance: 33.1
click at [983, 331] on div "**********" at bounding box center [801, 408] width 1536 height 751
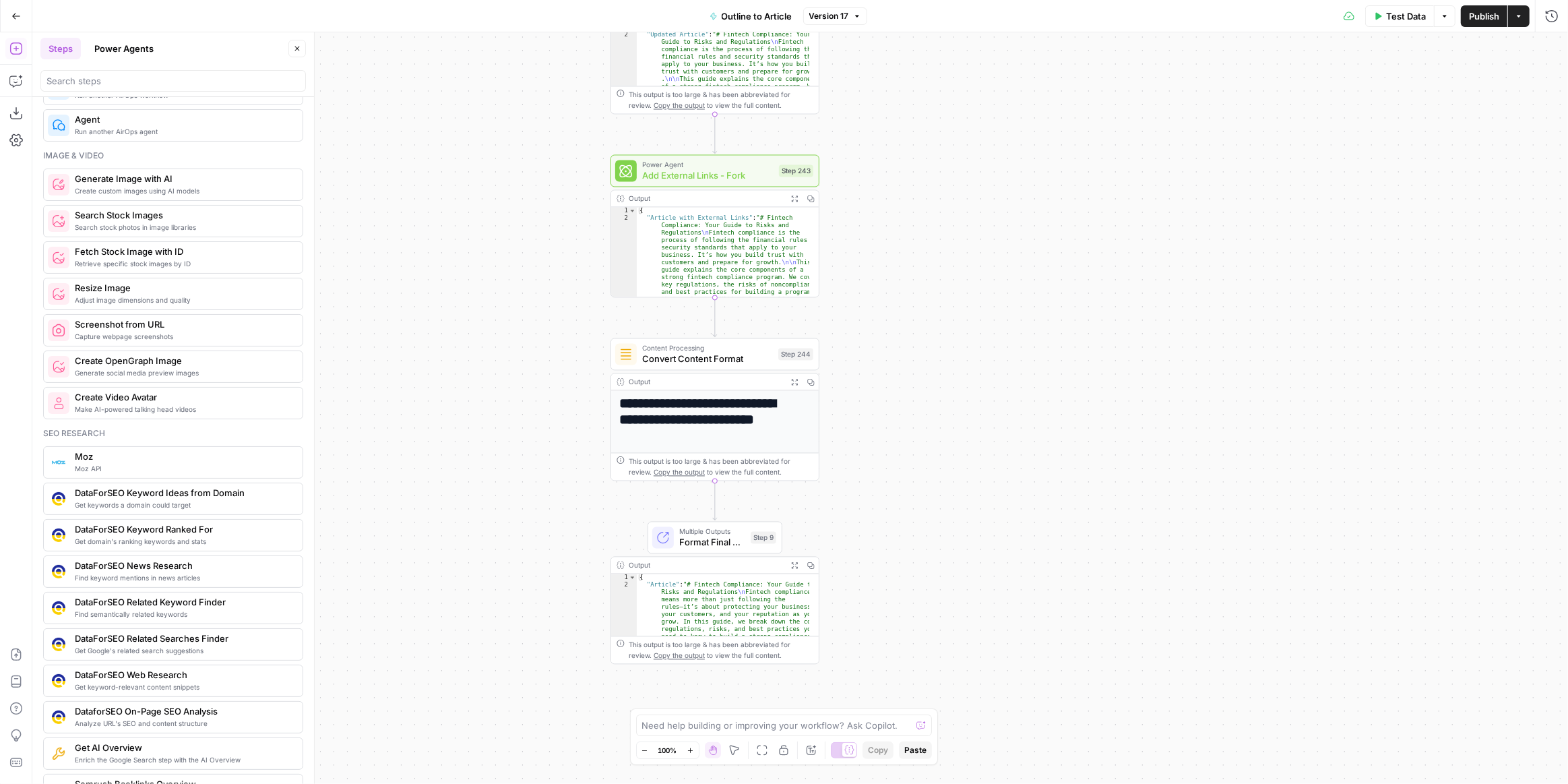
drag, startPoint x: 899, startPoint y: 156, endPoint x: 899, endPoint y: 173, distance: 17.0
click at [899, 173] on div "**********" at bounding box center [801, 408] width 1536 height 751
click at [784, 724] on textarea at bounding box center [777, 725] width 270 height 13
type textarea "THe client is asking me to add a feature image to the workflow selected from a …"
click at [927, 707] on button "Send" at bounding box center [922, 698] width 17 height 17
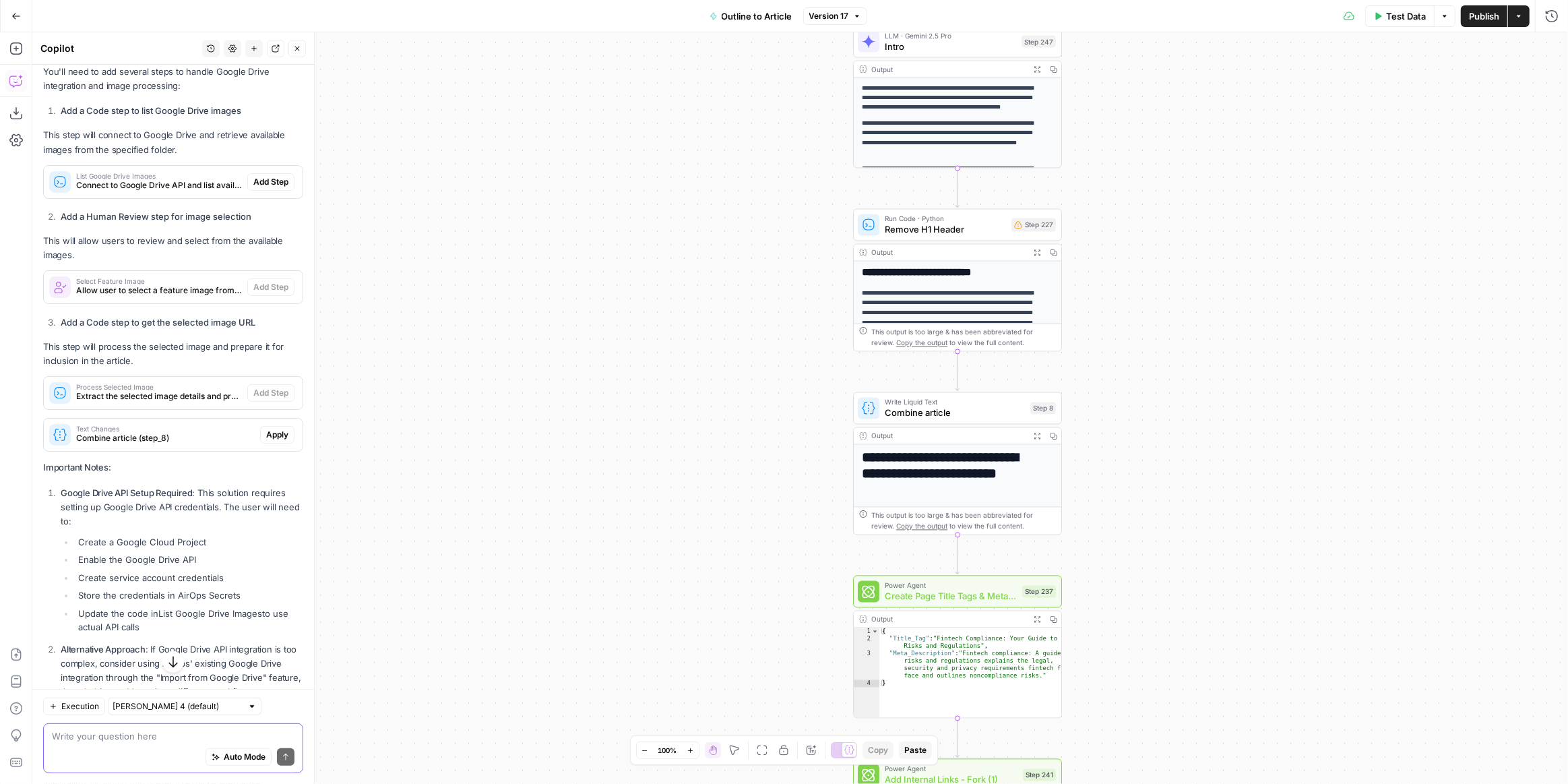
scroll to position [560, 0]
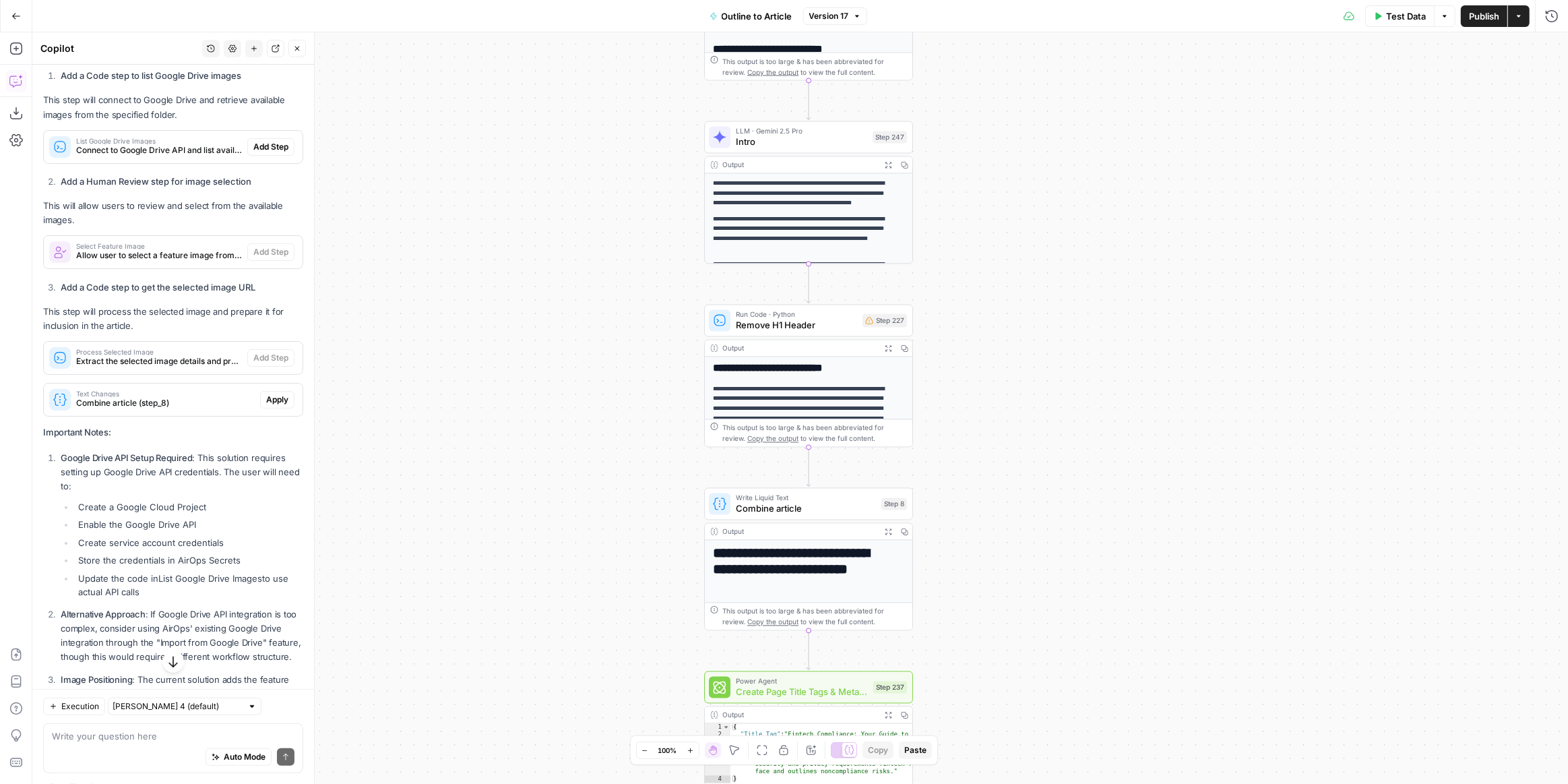
drag, startPoint x: 745, startPoint y: 406, endPoint x: 601, endPoint y: 502, distance: 173.1
click at [601, 502] on div "**********" at bounding box center [801, 408] width 1536 height 751
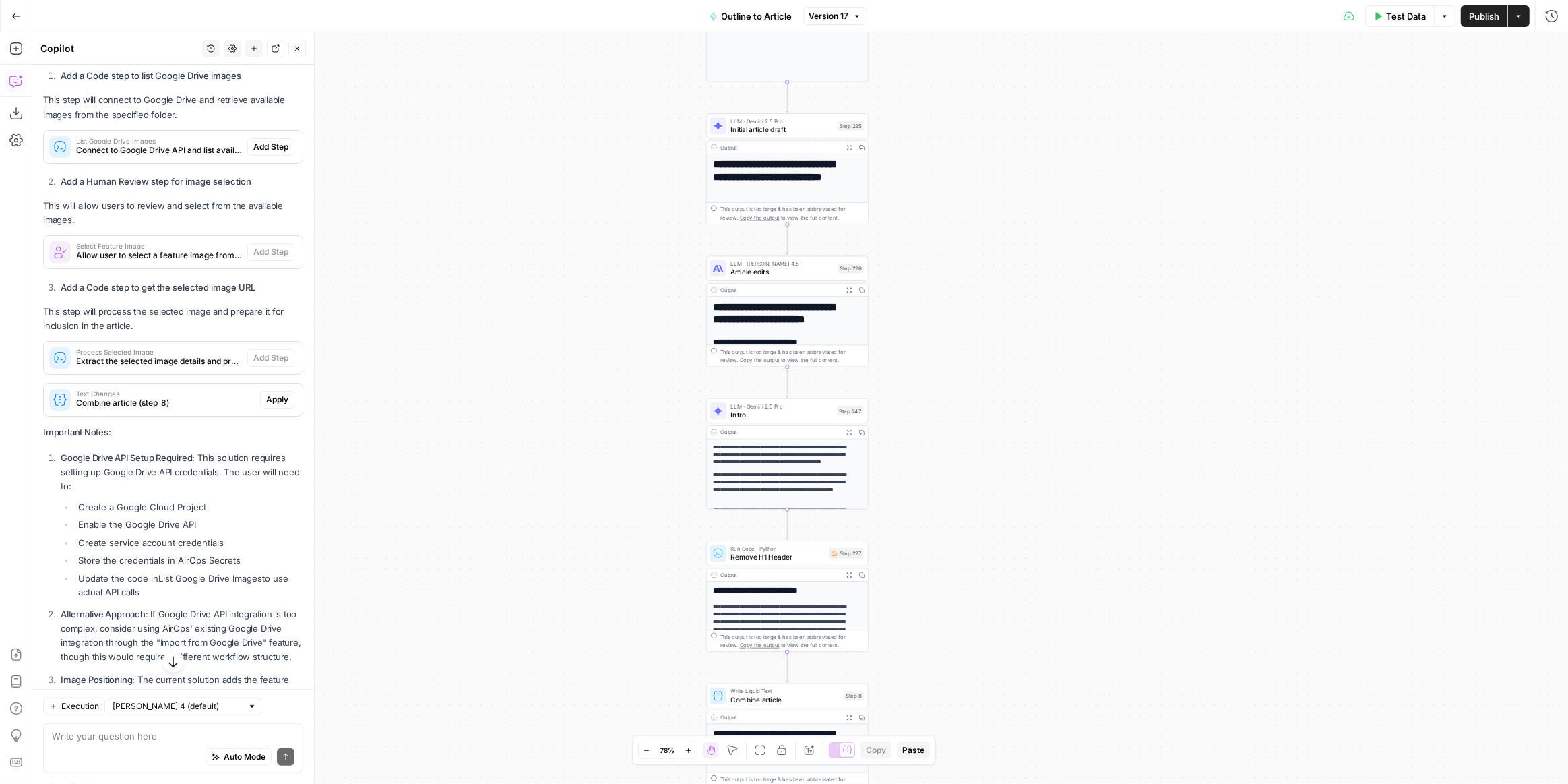
drag, startPoint x: 578, startPoint y: 413, endPoint x: 594, endPoint y: 578, distance: 165.8
click at [594, 578] on div "**********" at bounding box center [801, 408] width 1536 height 751
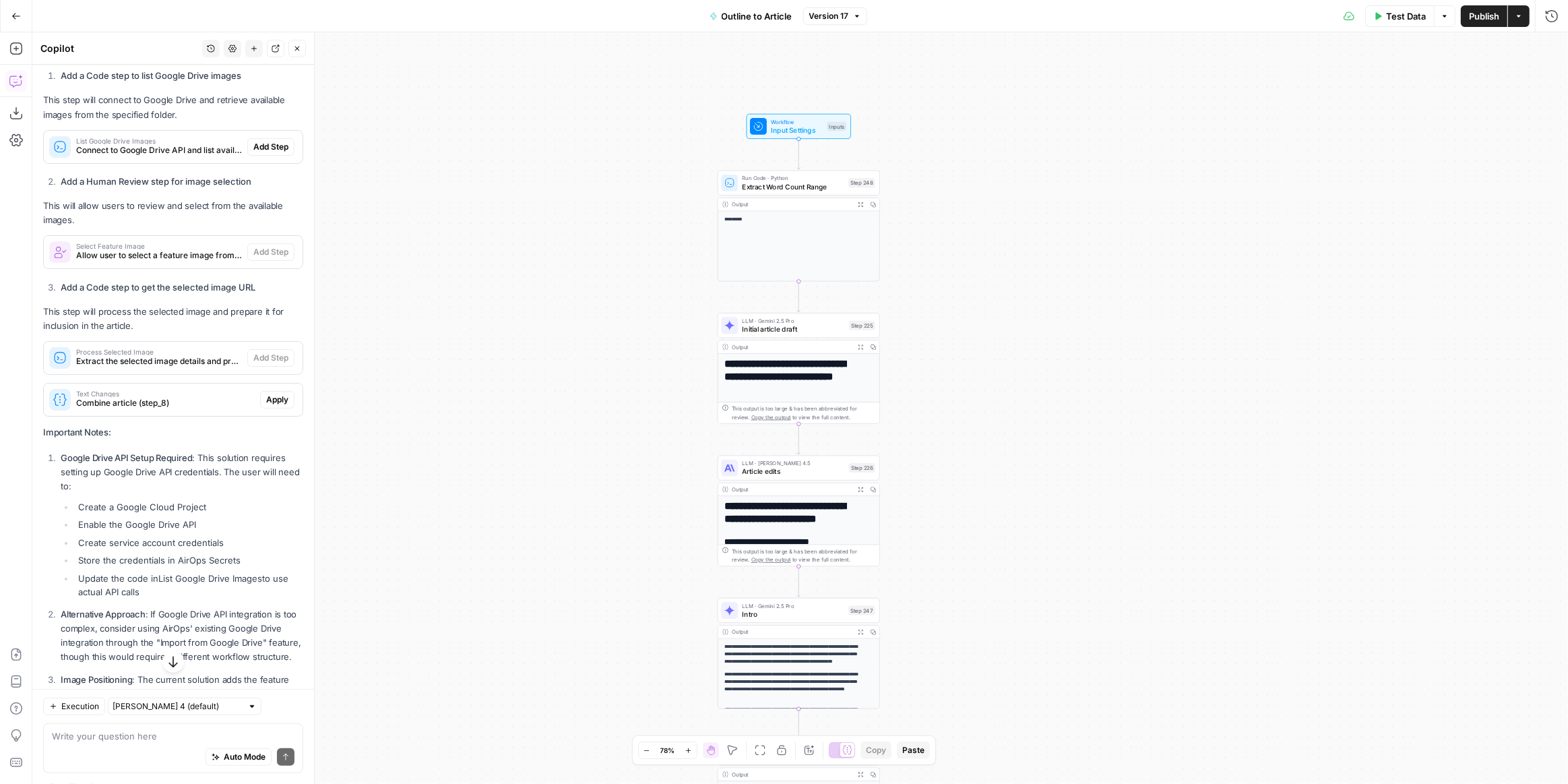
drag, startPoint x: 583, startPoint y: 472, endPoint x: 592, endPoint y: 640, distance: 168.2
click at [592, 646] on div "**********" at bounding box center [801, 408] width 1536 height 751
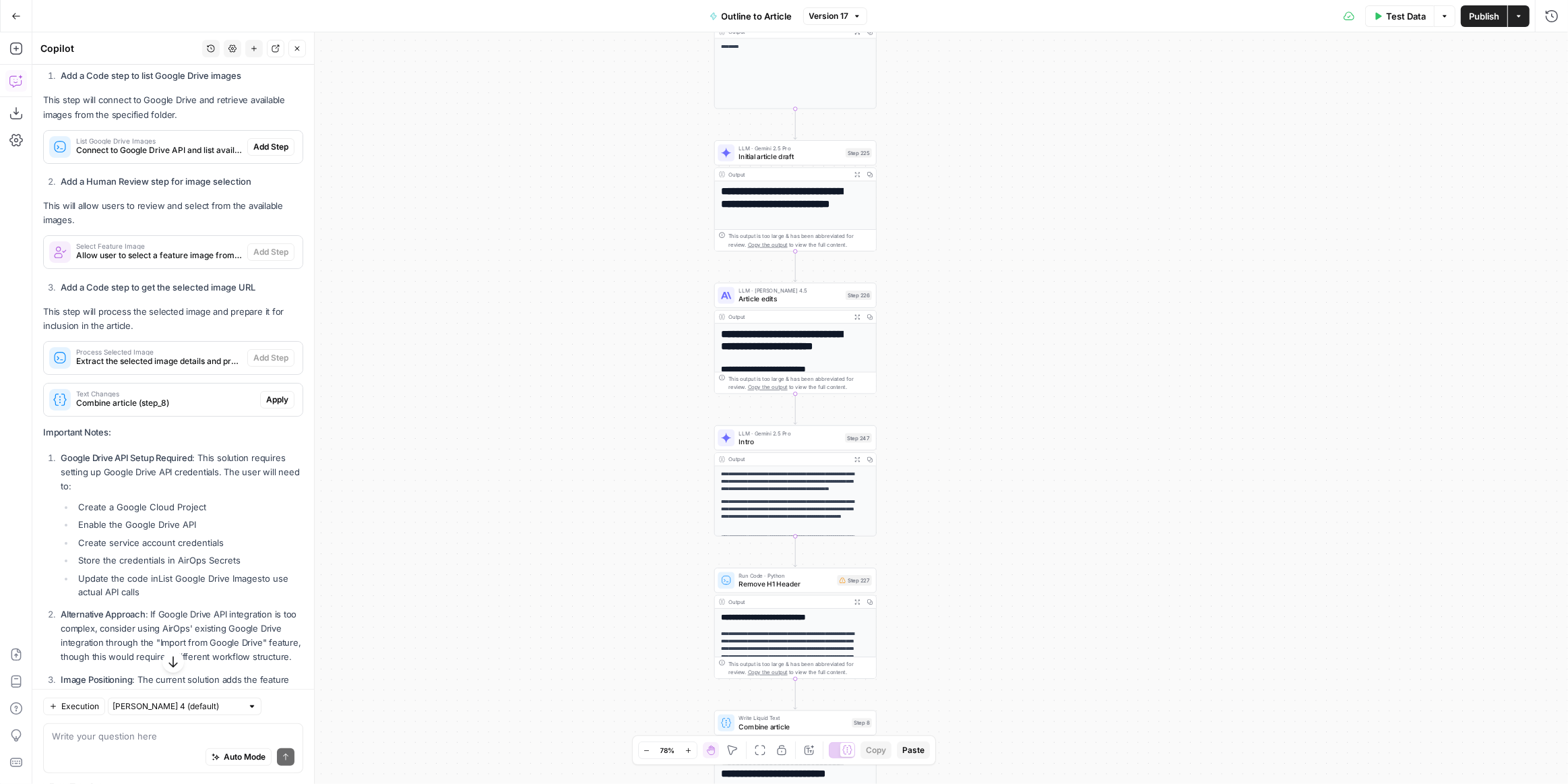
drag, startPoint x: 989, startPoint y: 309, endPoint x: 975, endPoint y: 178, distance: 131.7
click at [975, 179] on div "**********" at bounding box center [801, 408] width 1536 height 751
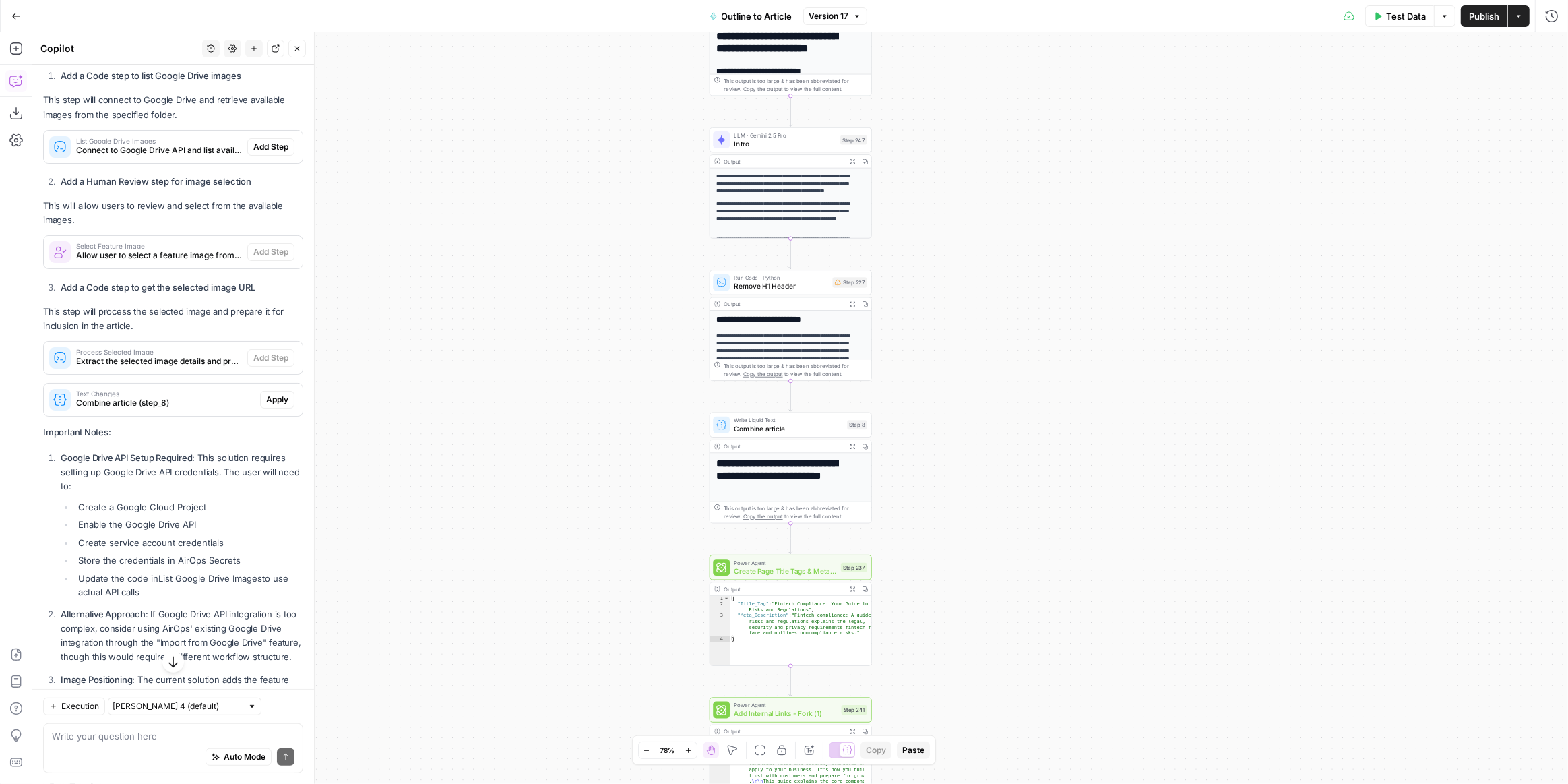
drag, startPoint x: 989, startPoint y: 454, endPoint x: 995, endPoint y: 264, distance: 190.1
click at [995, 215] on div "**********" at bounding box center [801, 408] width 1536 height 751
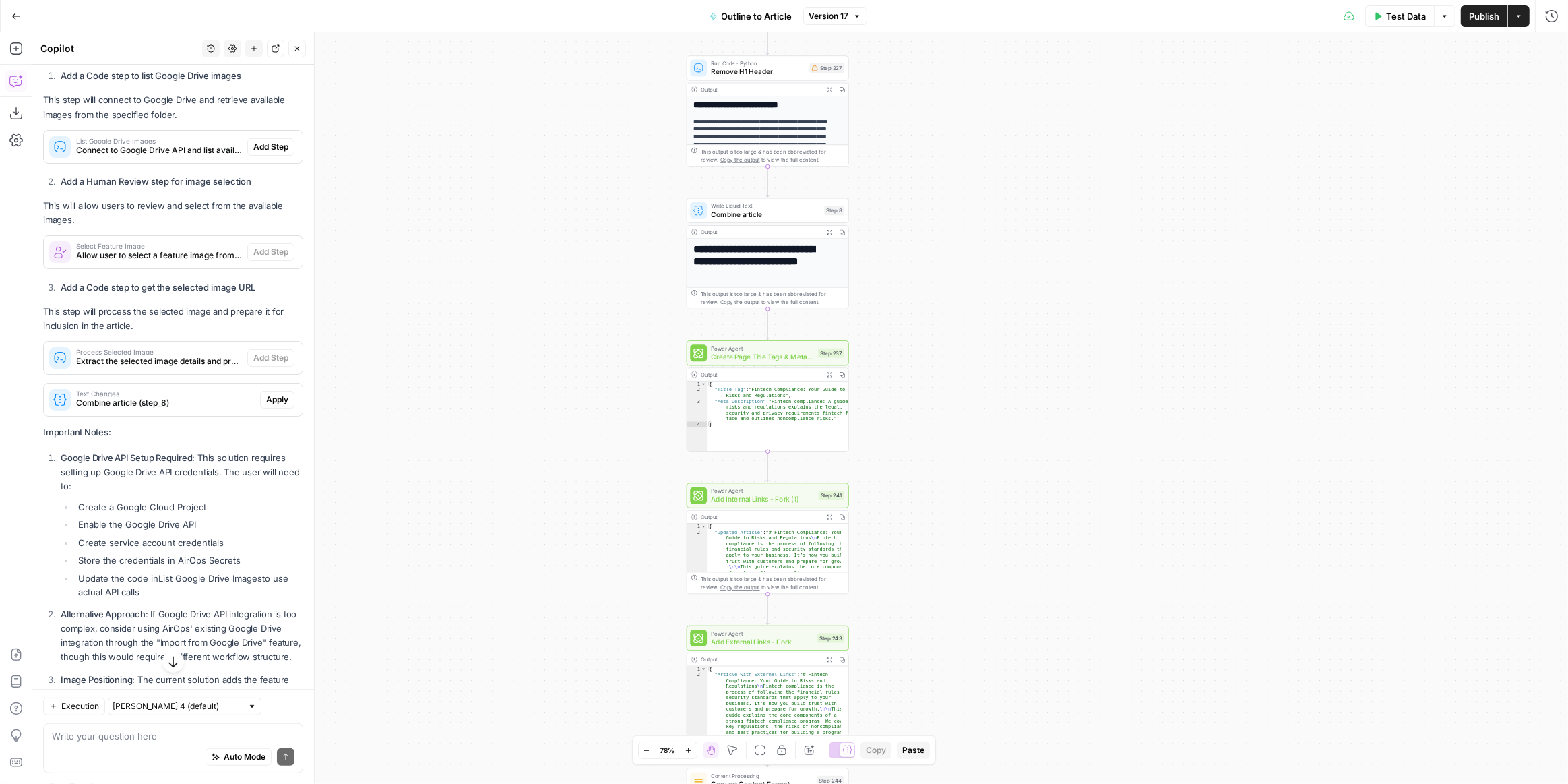
drag, startPoint x: 964, startPoint y: 331, endPoint x: 960, endPoint y: 275, distance: 56.1
click at [961, 268] on div "**********" at bounding box center [801, 408] width 1536 height 751
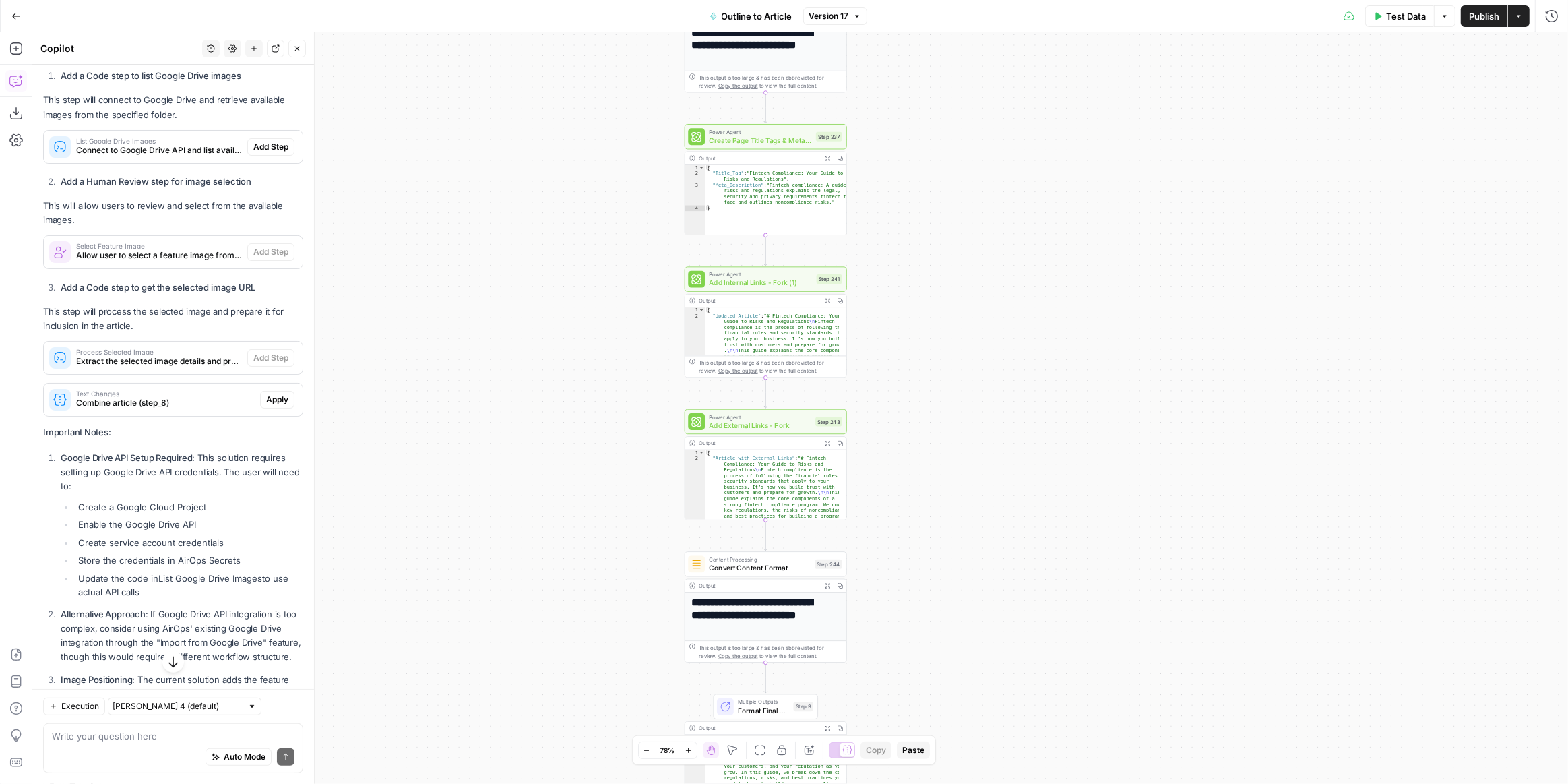
drag, startPoint x: 948, startPoint y: 359, endPoint x: 952, endPoint y: 299, distance: 60.1
click at [952, 299] on div "**********" at bounding box center [801, 408] width 1536 height 751
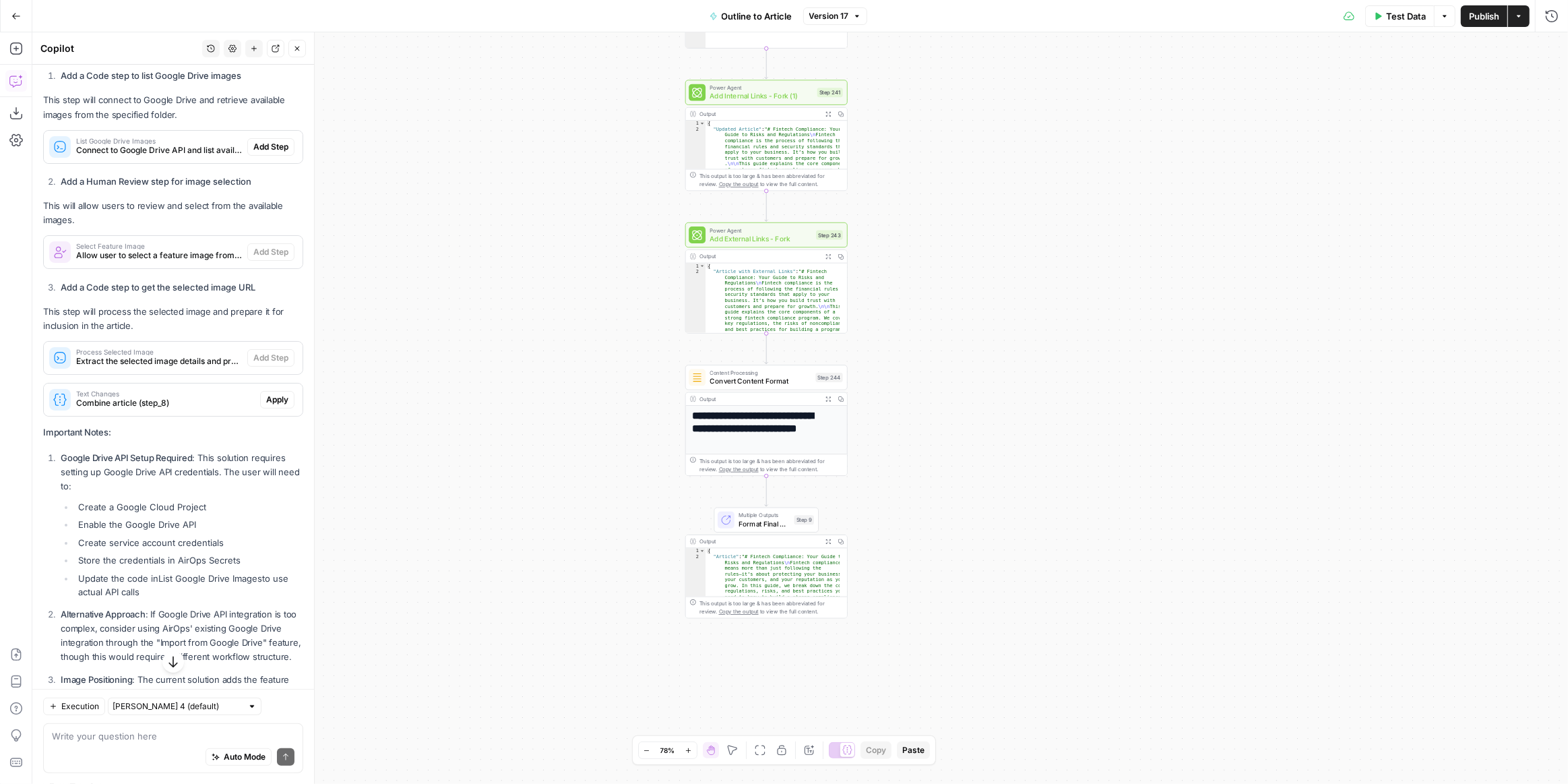
drag, startPoint x: 946, startPoint y: 507, endPoint x: 948, endPoint y: 381, distance: 126.0
click at [948, 381] on div "**********" at bounding box center [801, 408] width 1536 height 751
click at [11, 50] on icon "button" at bounding box center [16, 48] width 13 height 13
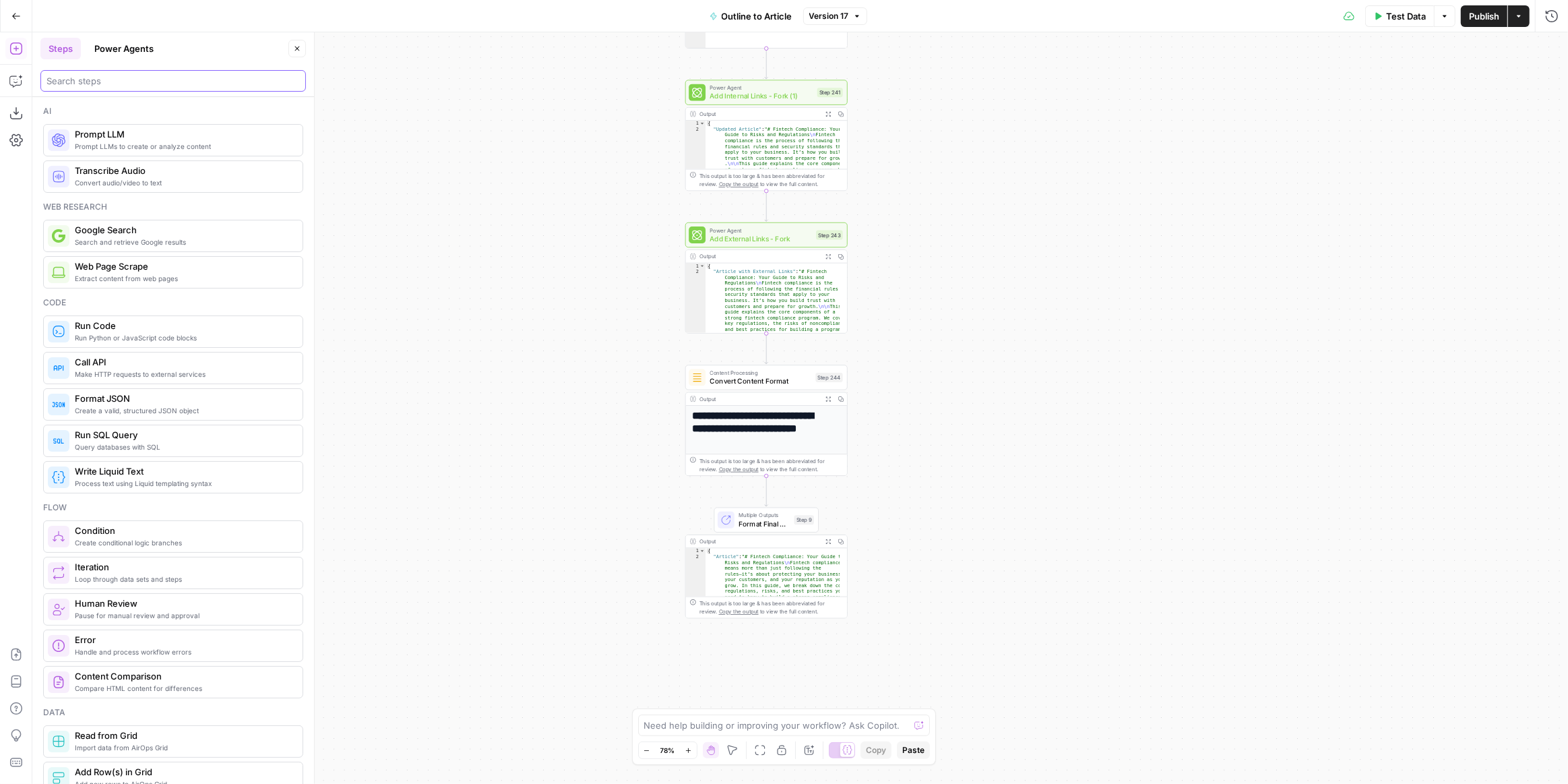
click at [165, 78] on input "search" at bounding box center [173, 81] width 254 height 13
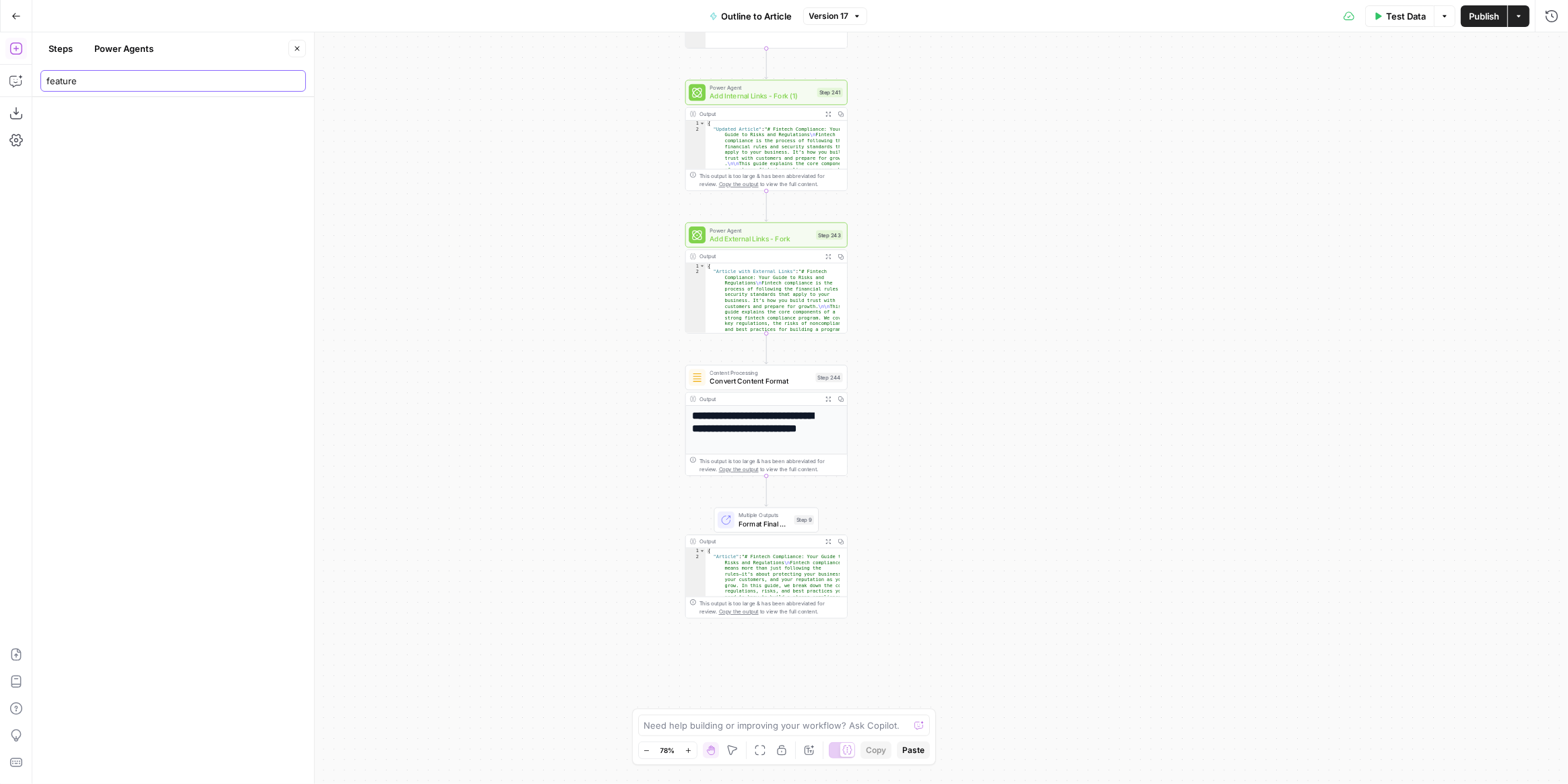
click at [19, 82] on body "**********" at bounding box center [784, 392] width 1568 height 784
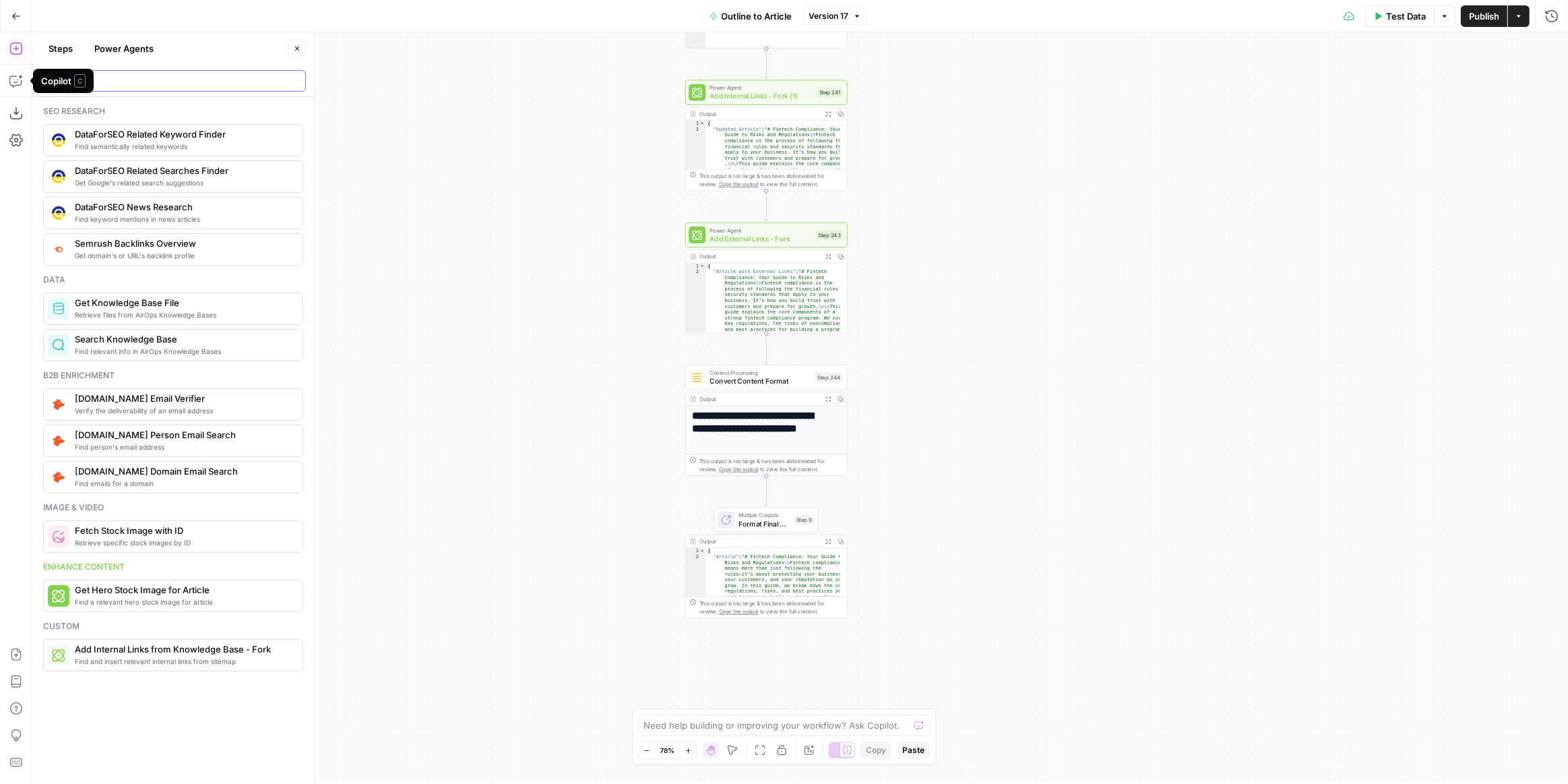
click at [188, 82] on input "fi" at bounding box center [173, 81] width 254 height 13
type input "image"
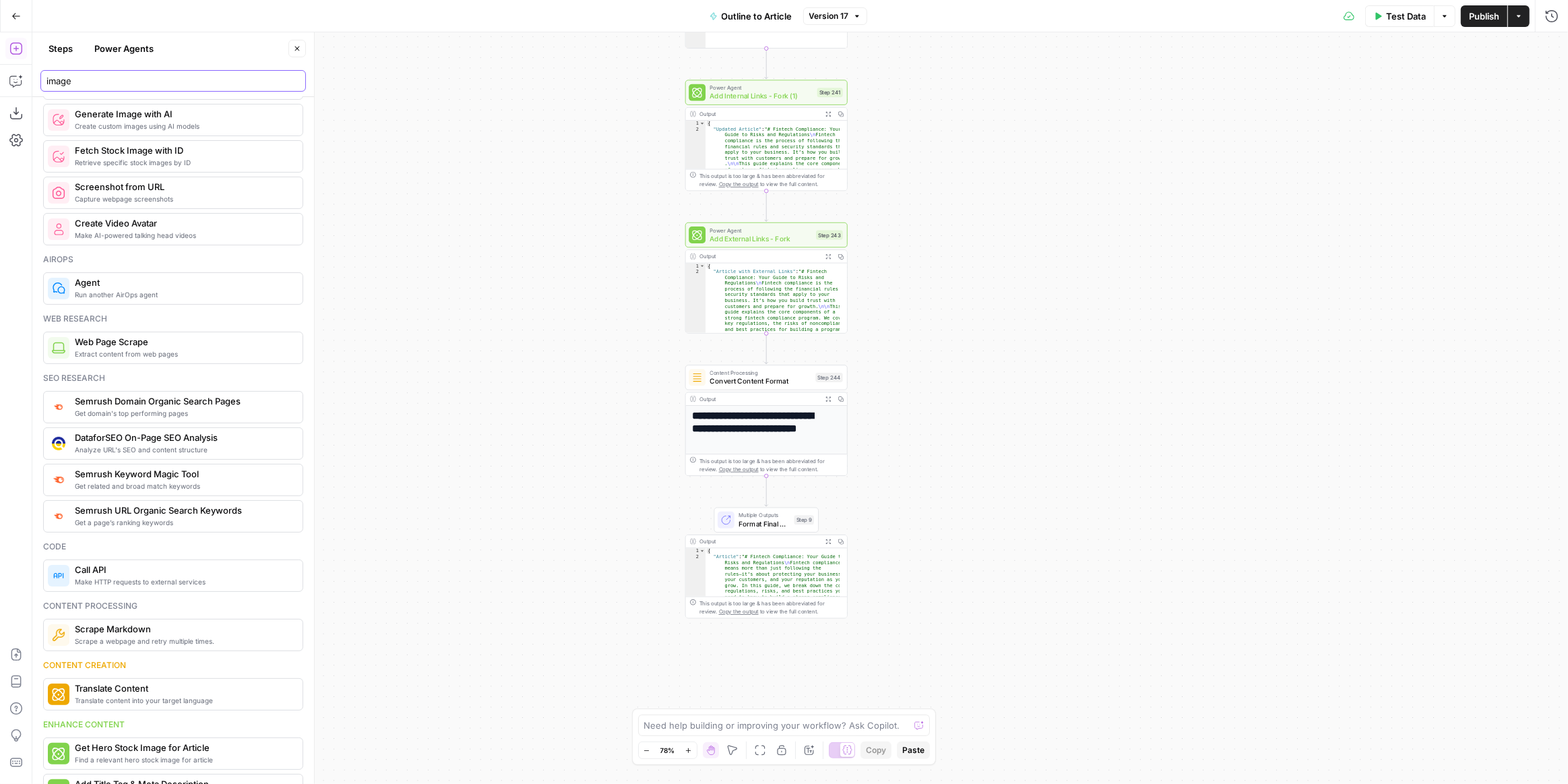
scroll to position [183, 0]
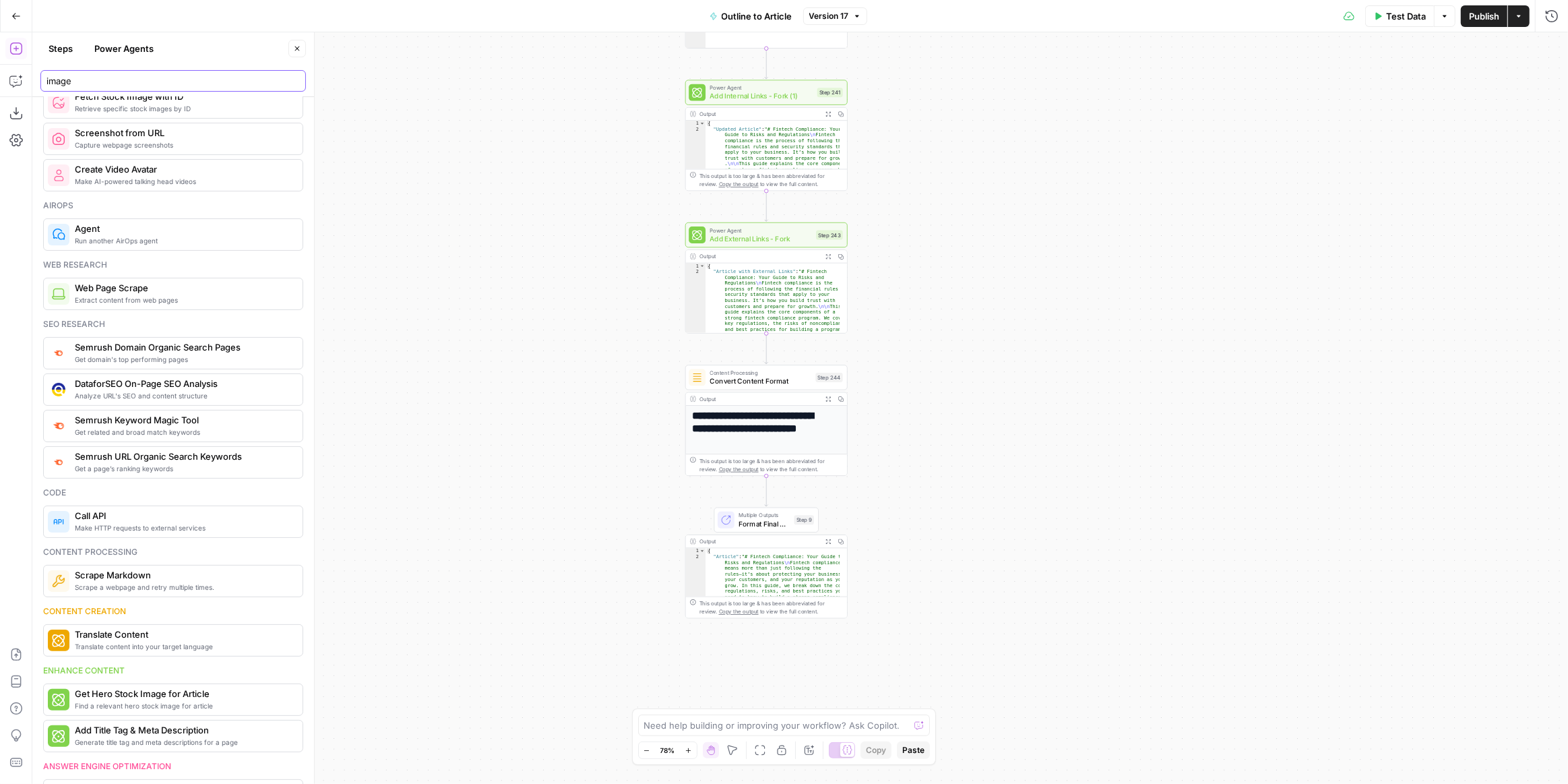
drag, startPoint x: 112, startPoint y: 76, endPoint x: 39, endPoint y: 85, distance: 73.6
click at [39, 85] on header "Steps Power Agents Close image" at bounding box center [173, 65] width 281 height 65
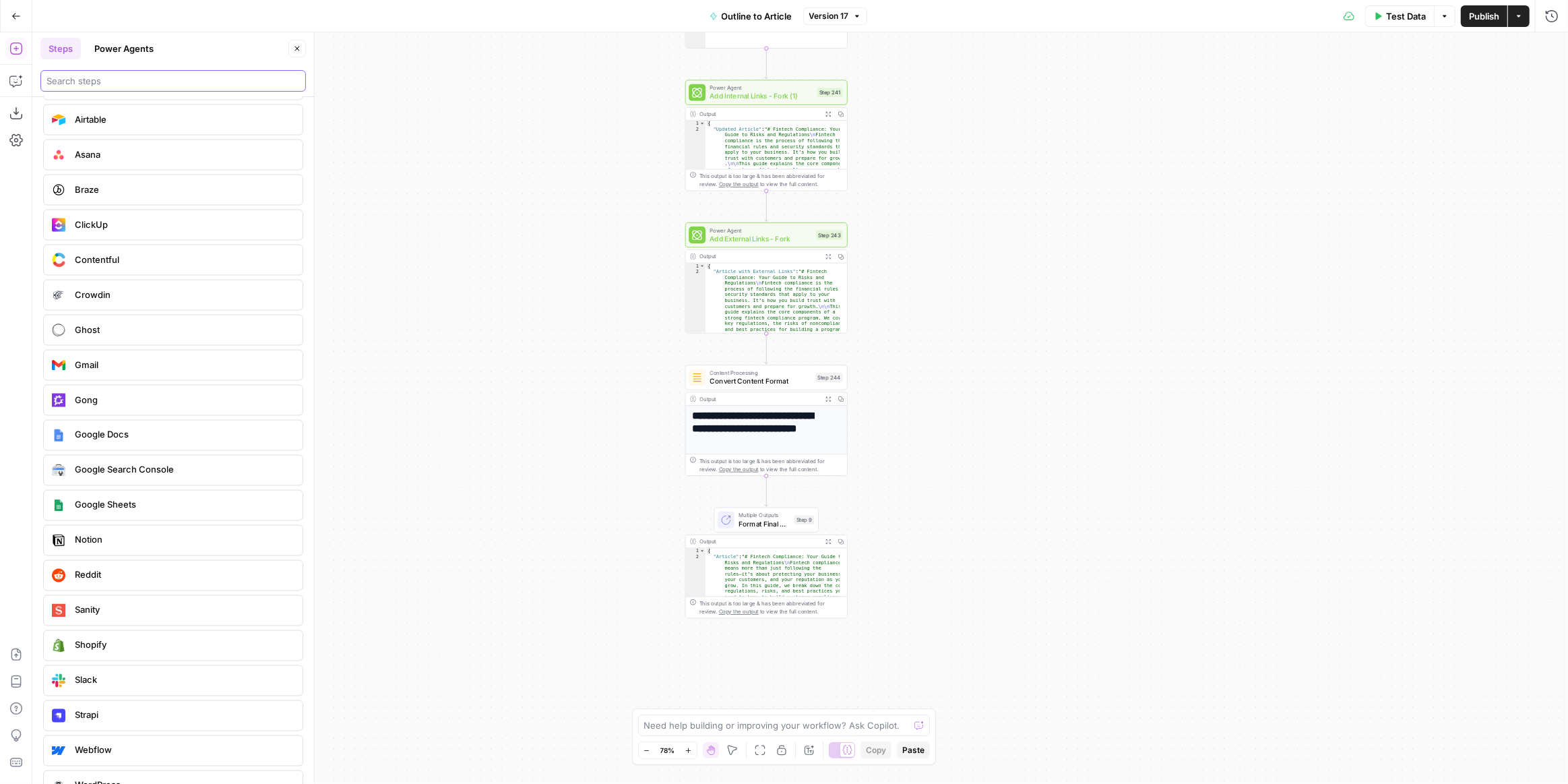
scroll to position [2558, 0]
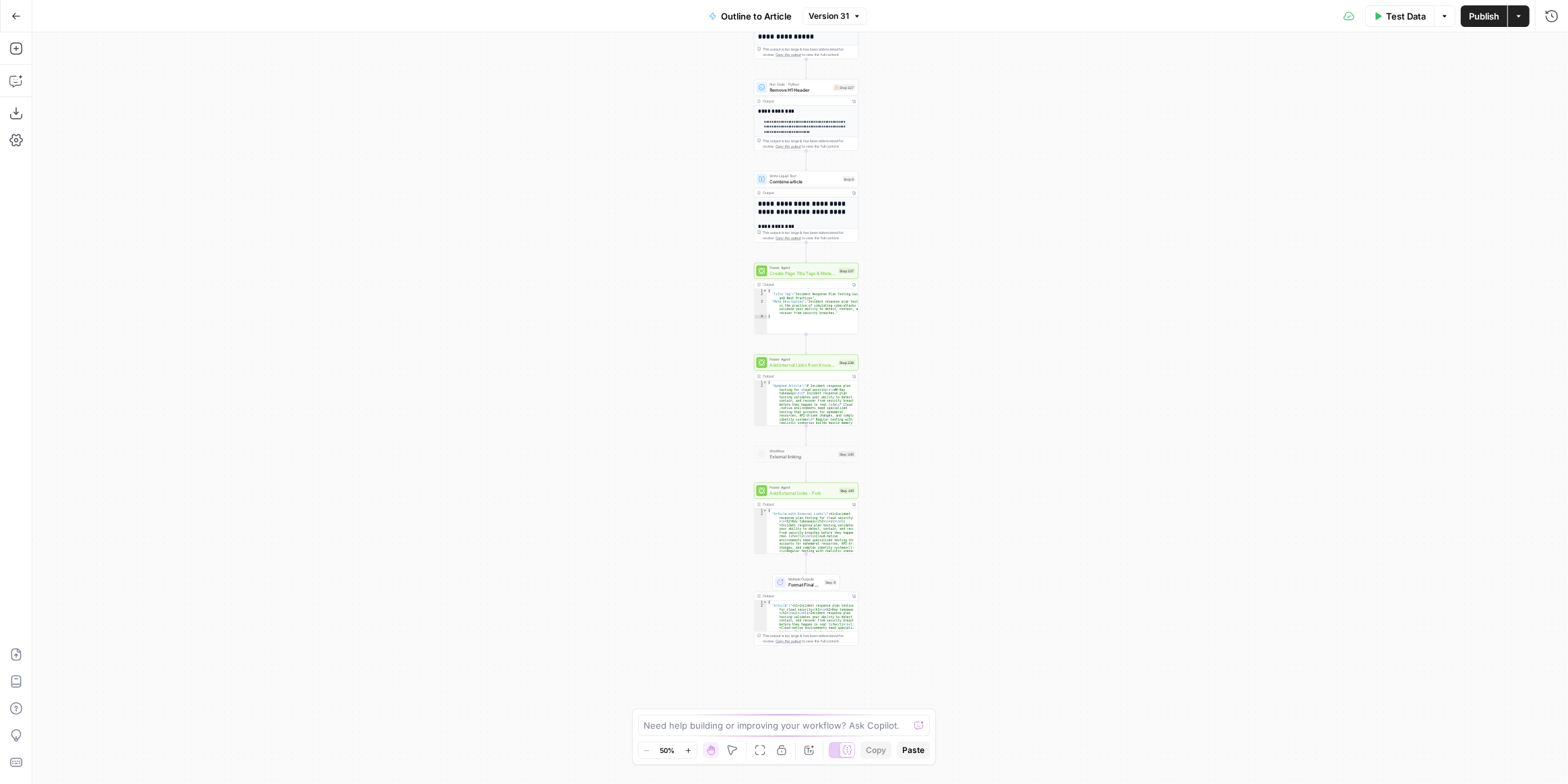
drag, startPoint x: 971, startPoint y: 445, endPoint x: 974, endPoint y: 360, distance: 85.1
click at [974, 360] on div "**********" at bounding box center [801, 408] width 1536 height 751
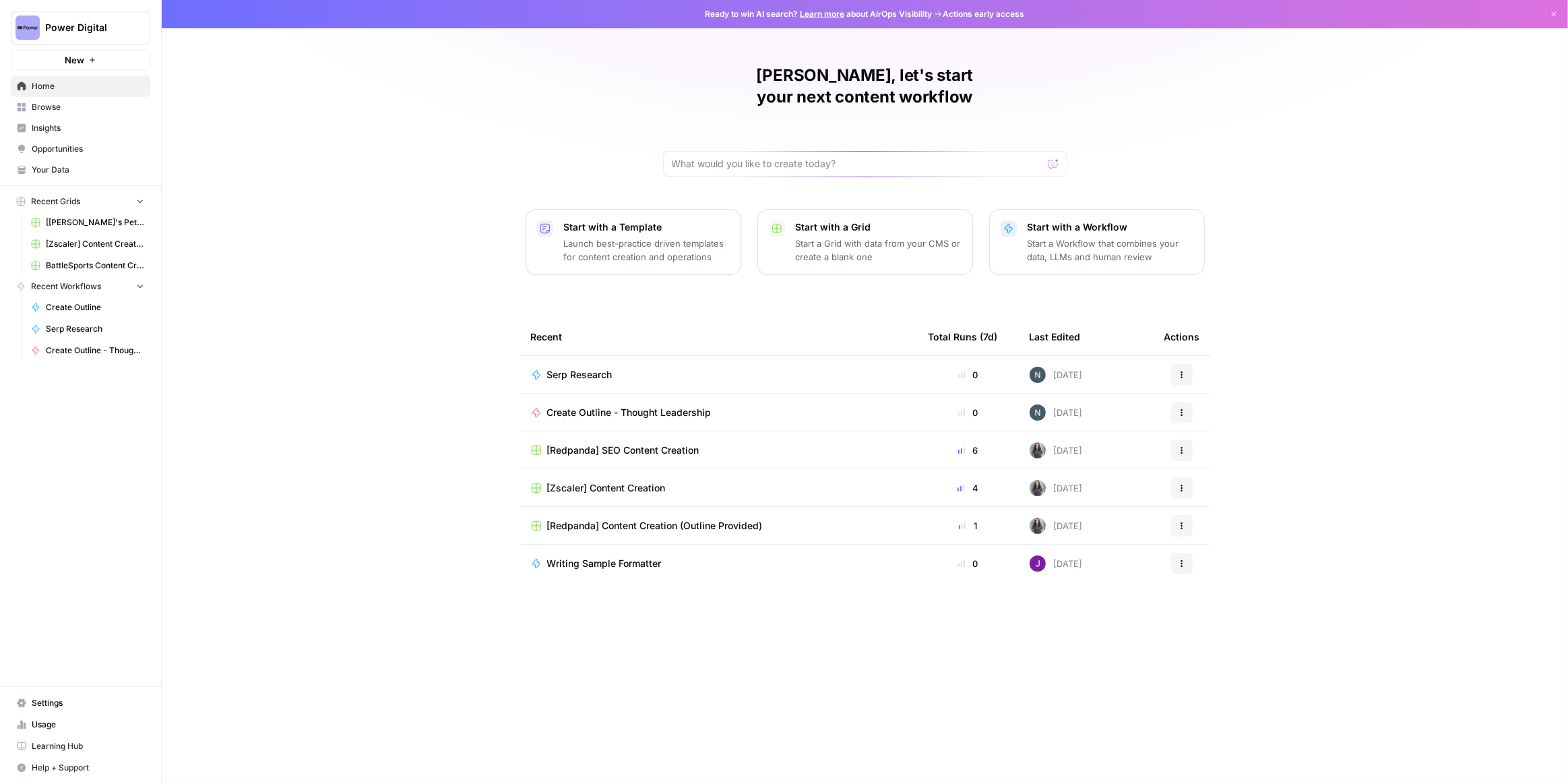
click at [696, 481] on div "[Zscaler] Content Creation" at bounding box center [719, 487] width 376 height 13
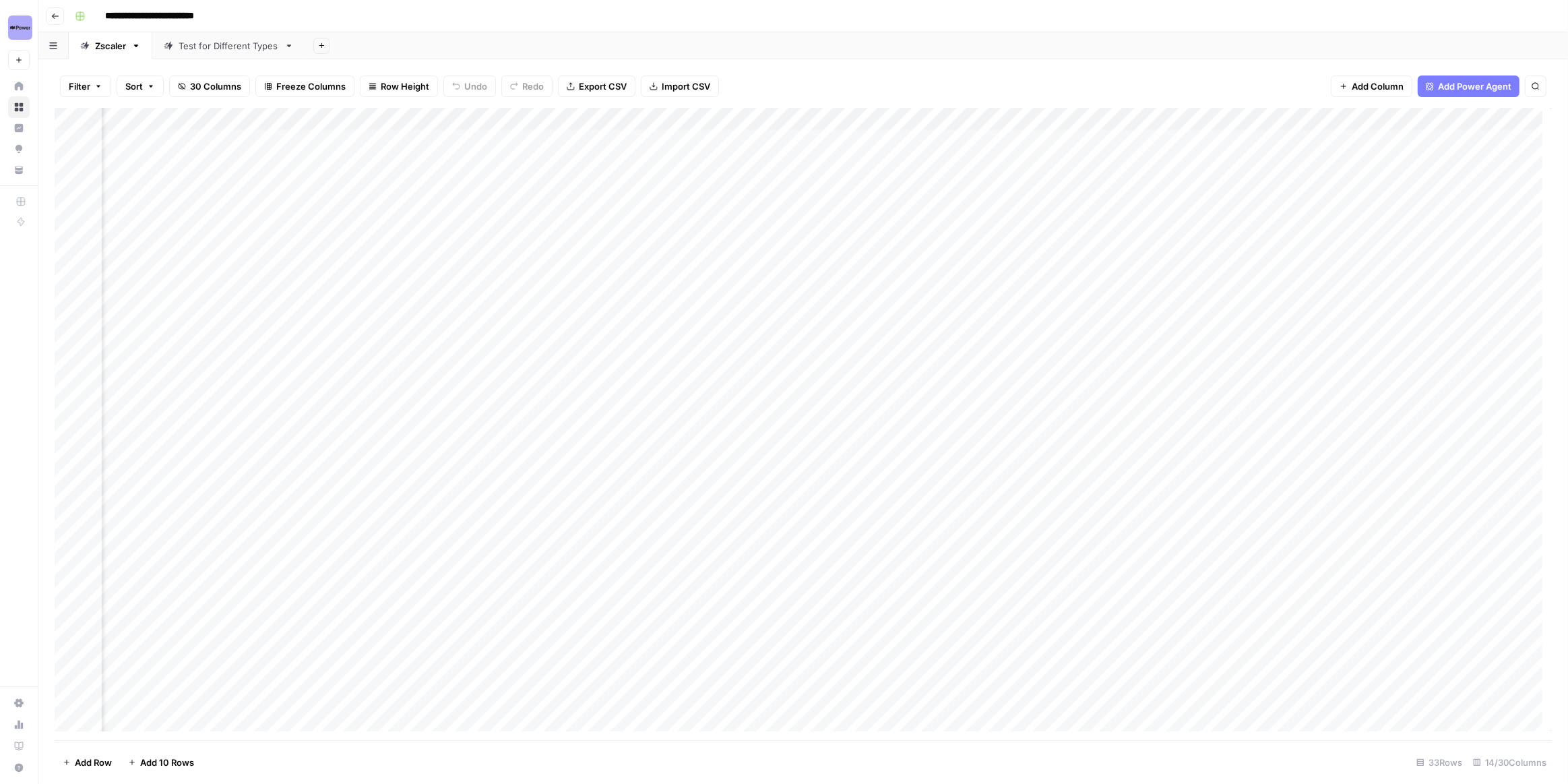
scroll to position [0, 856]
click at [1080, 114] on div "Add Column" at bounding box center [803, 423] width 1497 height 632
click at [1015, 251] on span "Edit Workflow" at bounding box center [1019, 251] width 118 height 13
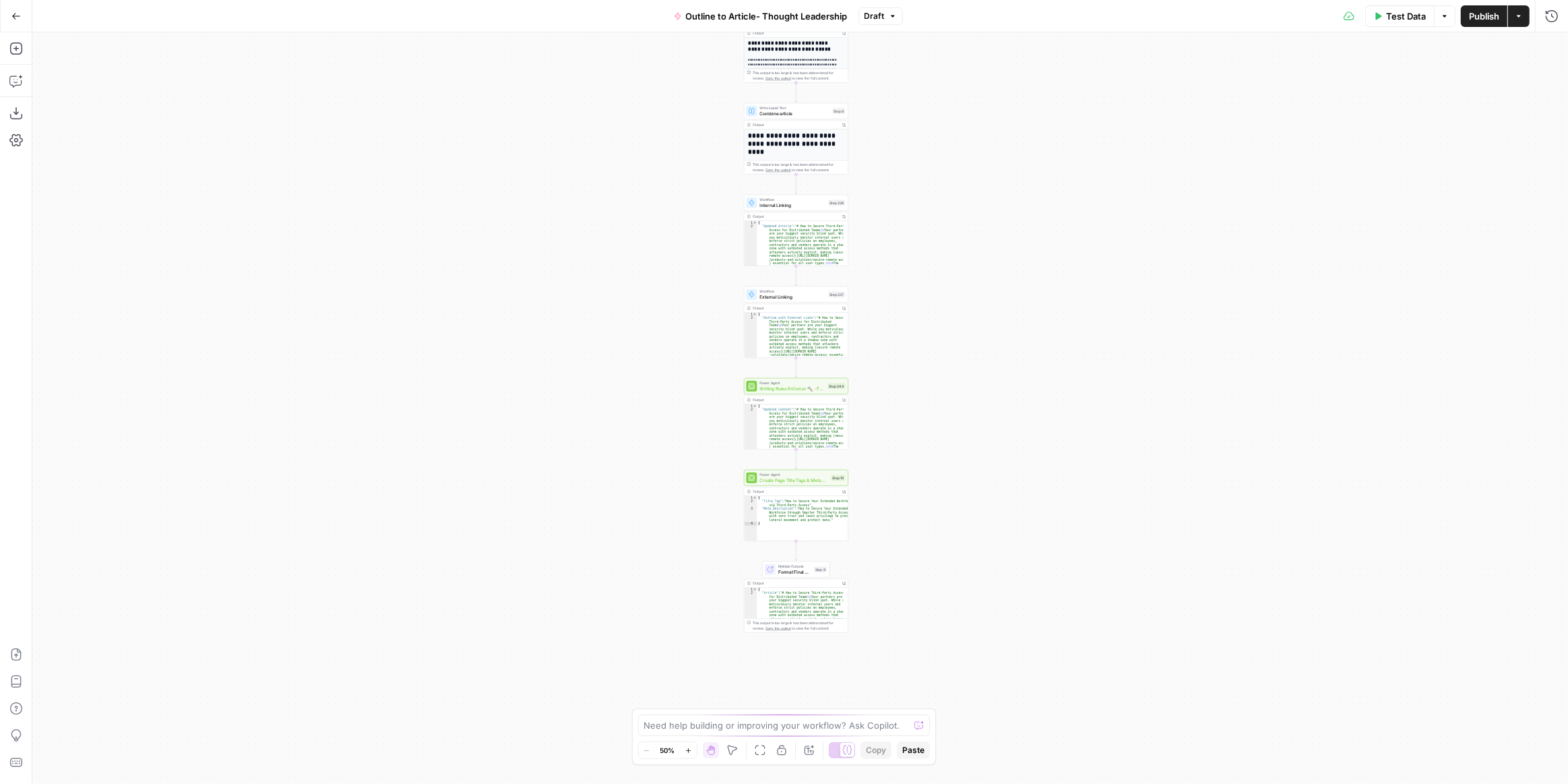
drag, startPoint x: 980, startPoint y: 616, endPoint x: 977, endPoint y: 350, distance: 266.0
click at [977, 350] on div "**********" at bounding box center [801, 408] width 1536 height 751
click at [17, 11] on icon "button" at bounding box center [16, 16] width 10 height 10
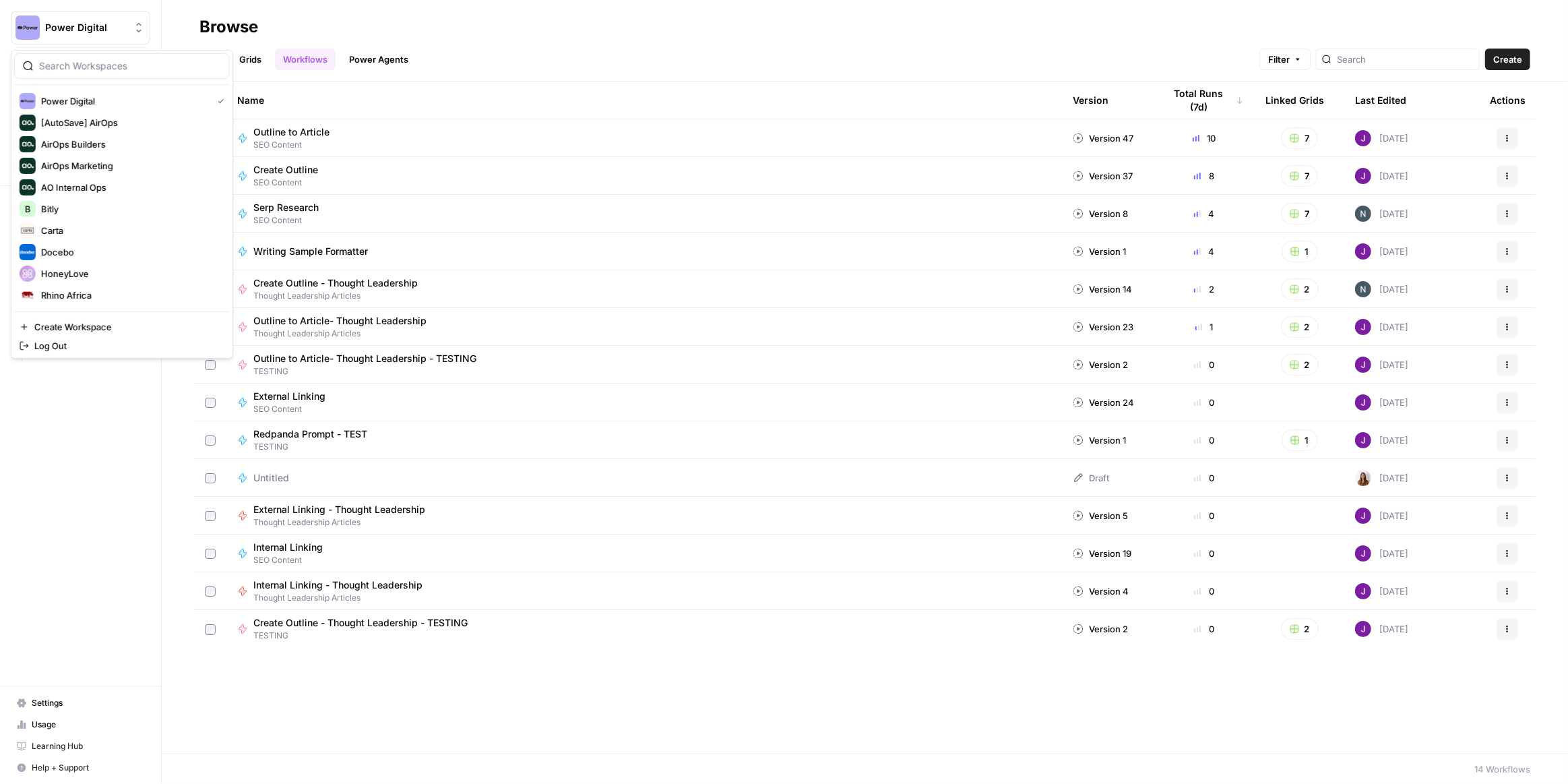
click at [84, 26] on span "Power Digital" at bounding box center [85, 27] width 81 height 13
click at [93, 228] on span "Carta" at bounding box center [130, 230] width 178 height 13
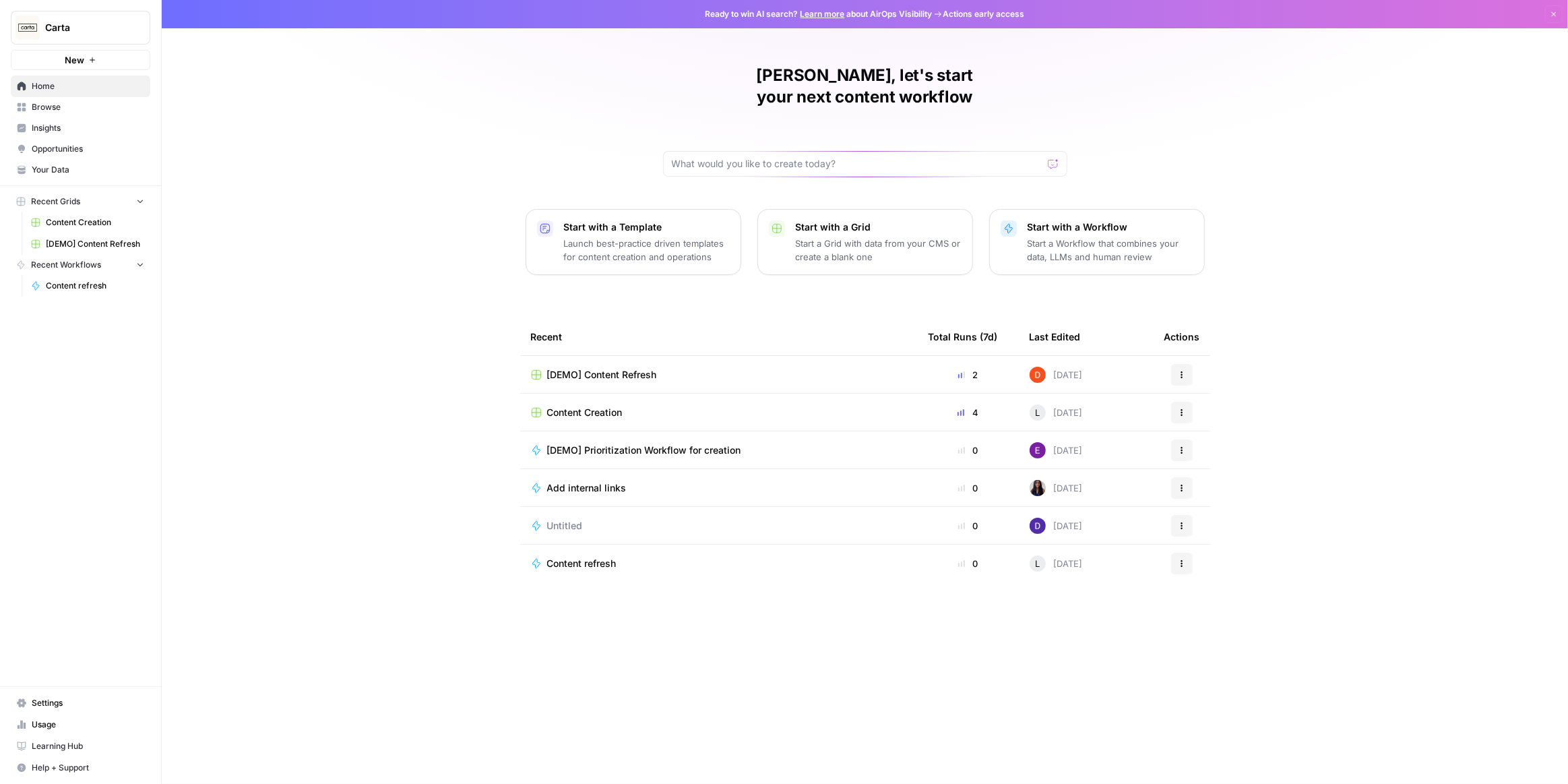
click at [693, 406] on div "Content Creation" at bounding box center [719, 412] width 376 height 13
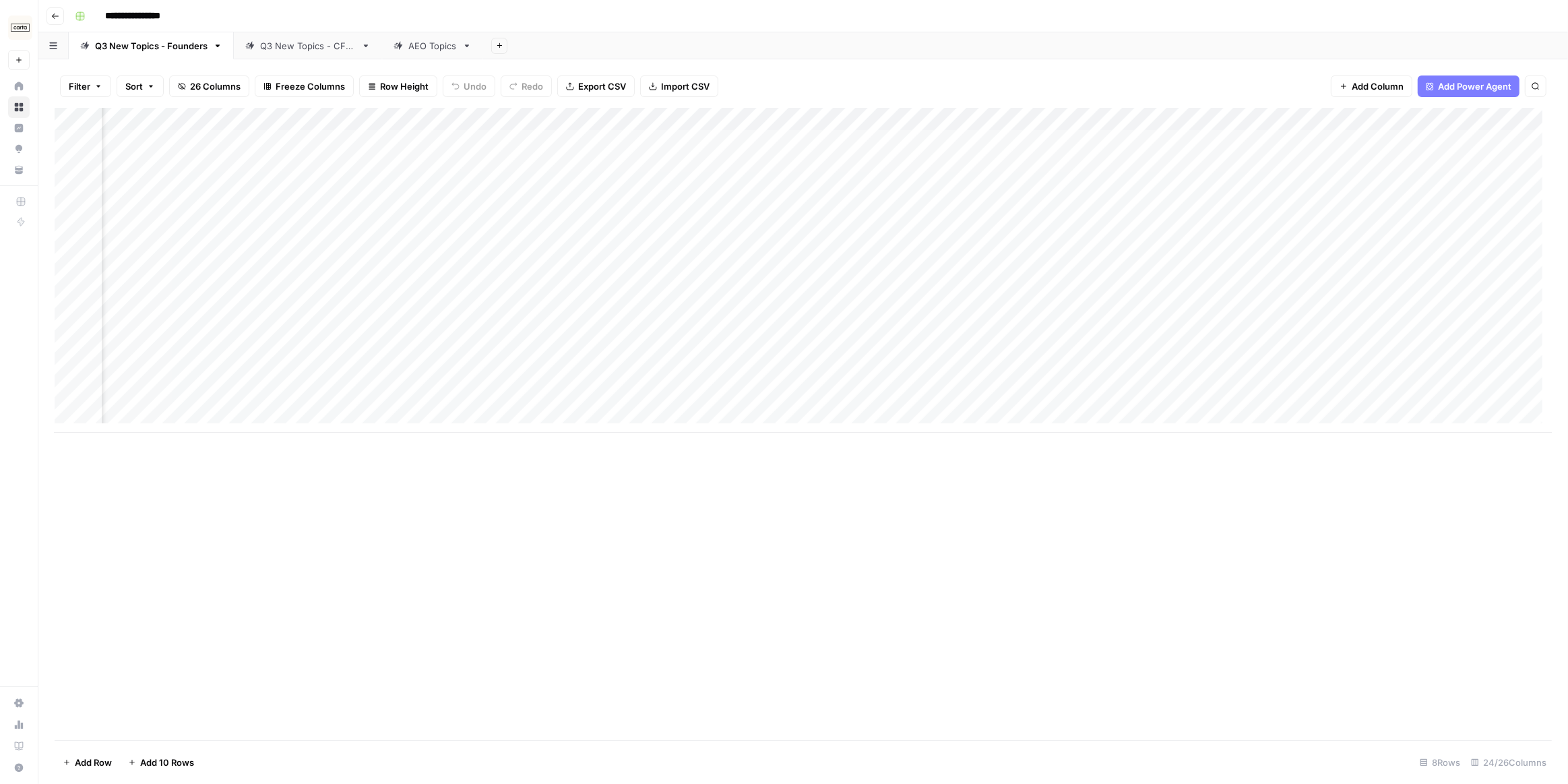
scroll to position [0, 1159]
click at [610, 117] on div "Add Column" at bounding box center [803, 270] width 1497 height 325
click at [670, 245] on span "Edit Workflow" at bounding box center [670, 251] width 118 height 13
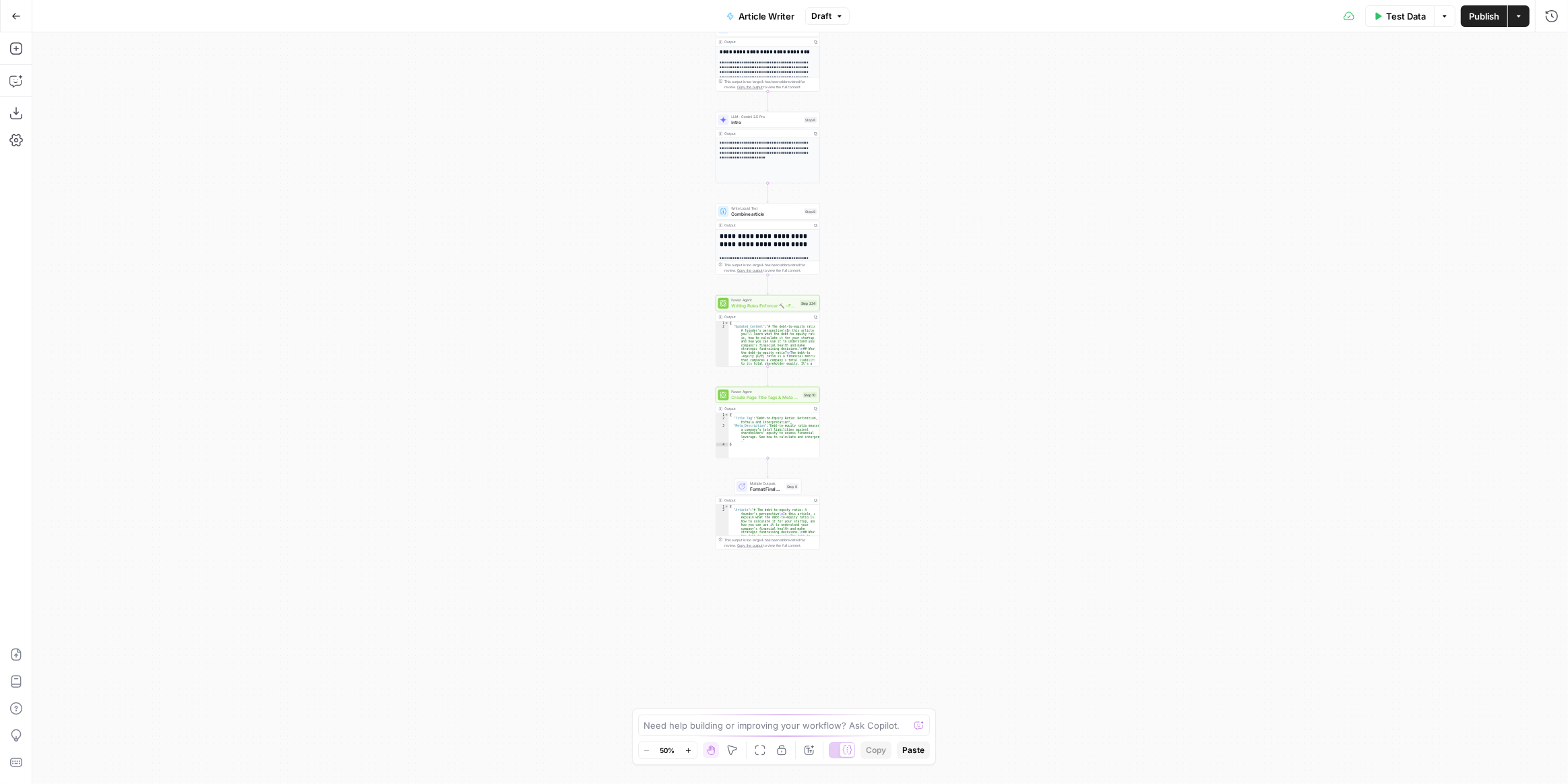
drag, startPoint x: 934, startPoint y: 584, endPoint x: 901, endPoint y: 304, distance: 281.9
click at [901, 304] on div "**********" at bounding box center [801, 408] width 1536 height 751
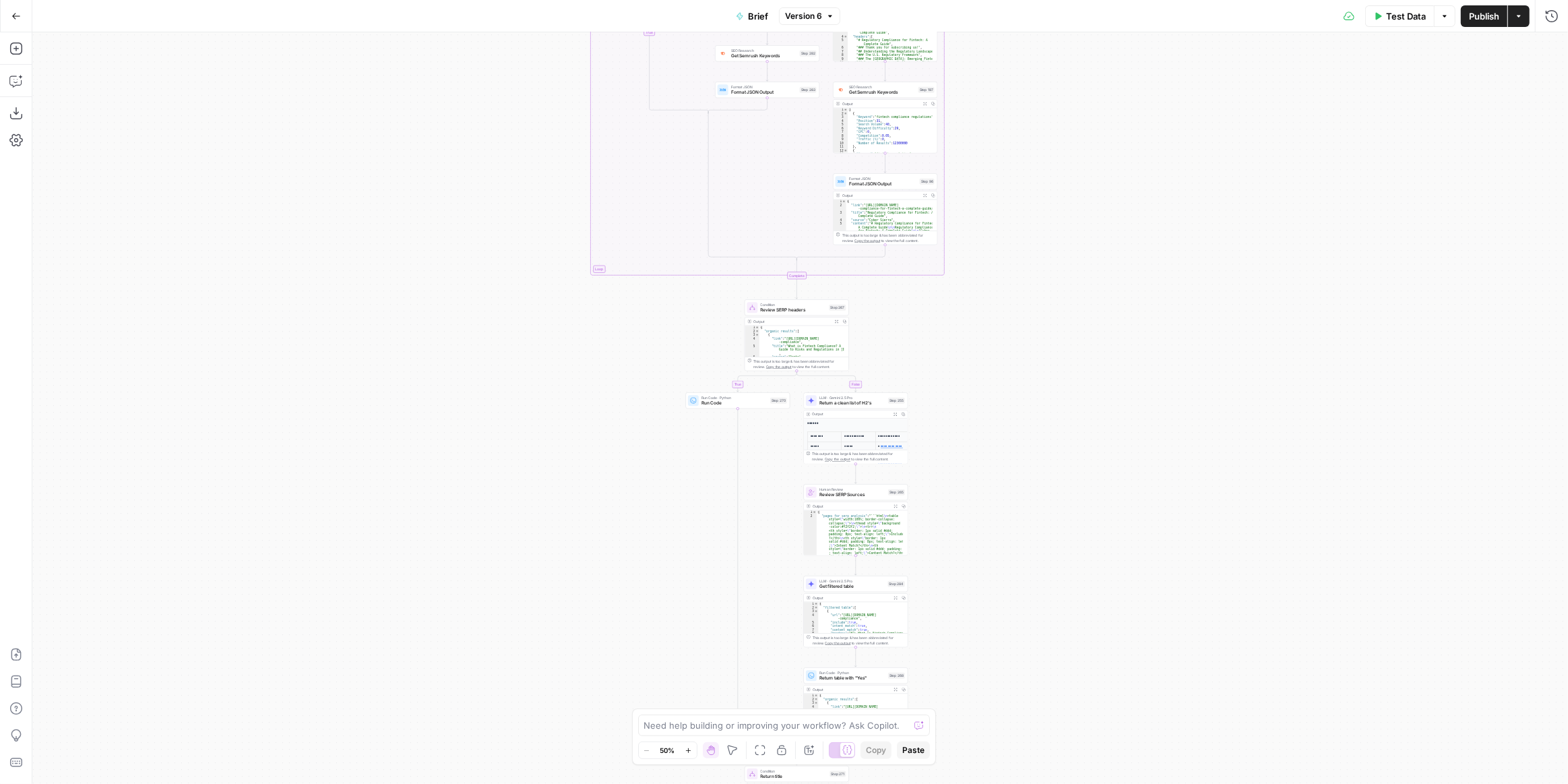
drag, startPoint x: 987, startPoint y: 381, endPoint x: 983, endPoint y: 452, distance: 71.1
click at [983, 452] on div "true false true false true false true false true false Workflow Input Settings …" at bounding box center [801, 408] width 1536 height 751
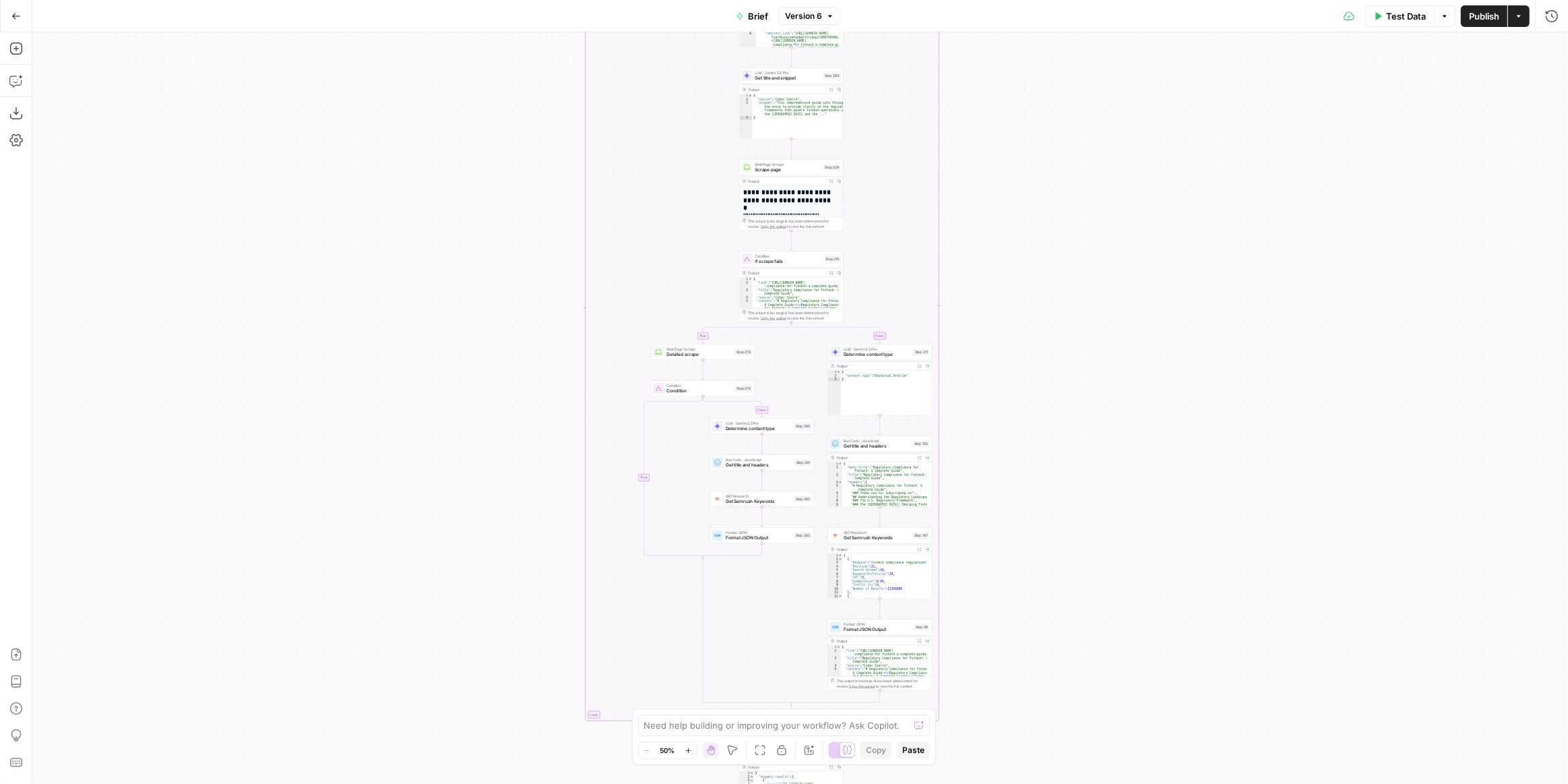
drag, startPoint x: 988, startPoint y: 418, endPoint x: 1009, endPoint y: 467, distance: 53.3
click at [982, 694] on div "true false true false true false true false true false Workflow Input Settings …" at bounding box center [801, 408] width 1536 height 751
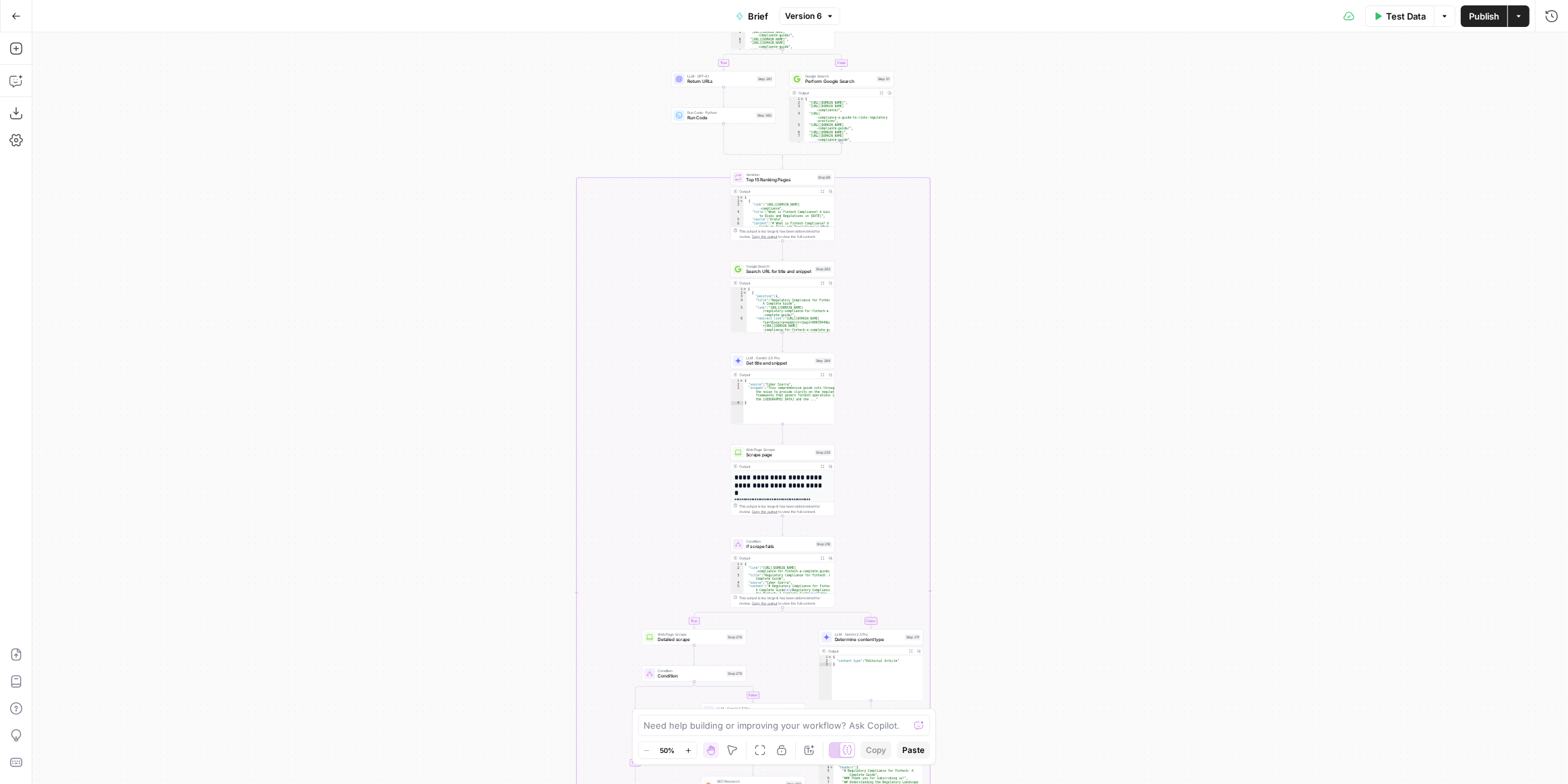
drag, startPoint x: 1038, startPoint y: 394, endPoint x: 1027, endPoint y: 367, distance: 29.2
click at [1025, 587] on div "true false true false true false true false true false Workflow Input Settings …" at bounding box center [801, 408] width 1536 height 751
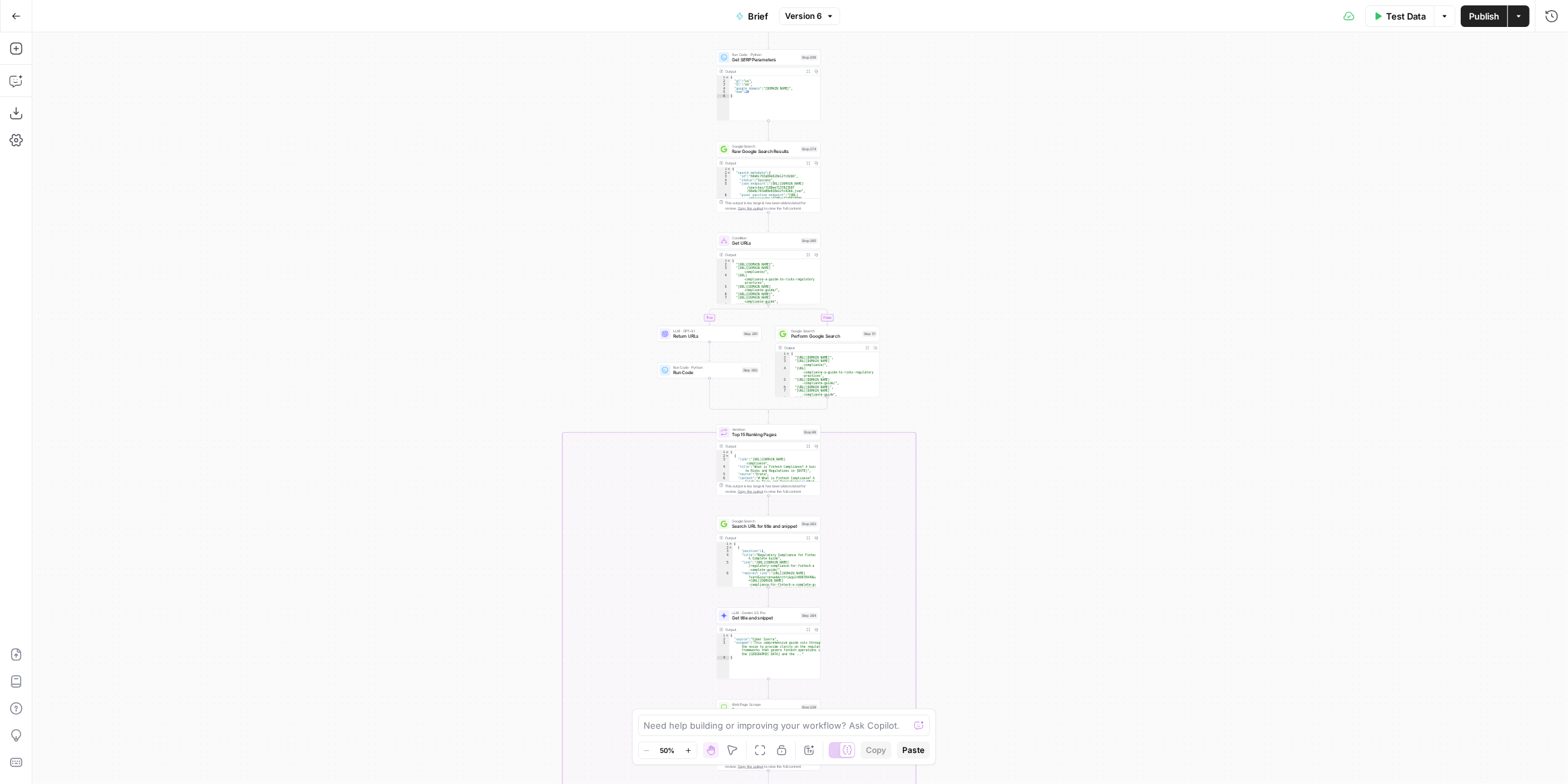
drag, startPoint x: 1018, startPoint y: 357, endPoint x: 1003, endPoint y: 516, distance: 159.7
click at [1011, 578] on div "true false true false true false true false true false Workflow Input Settings …" at bounding box center [801, 408] width 1536 height 751
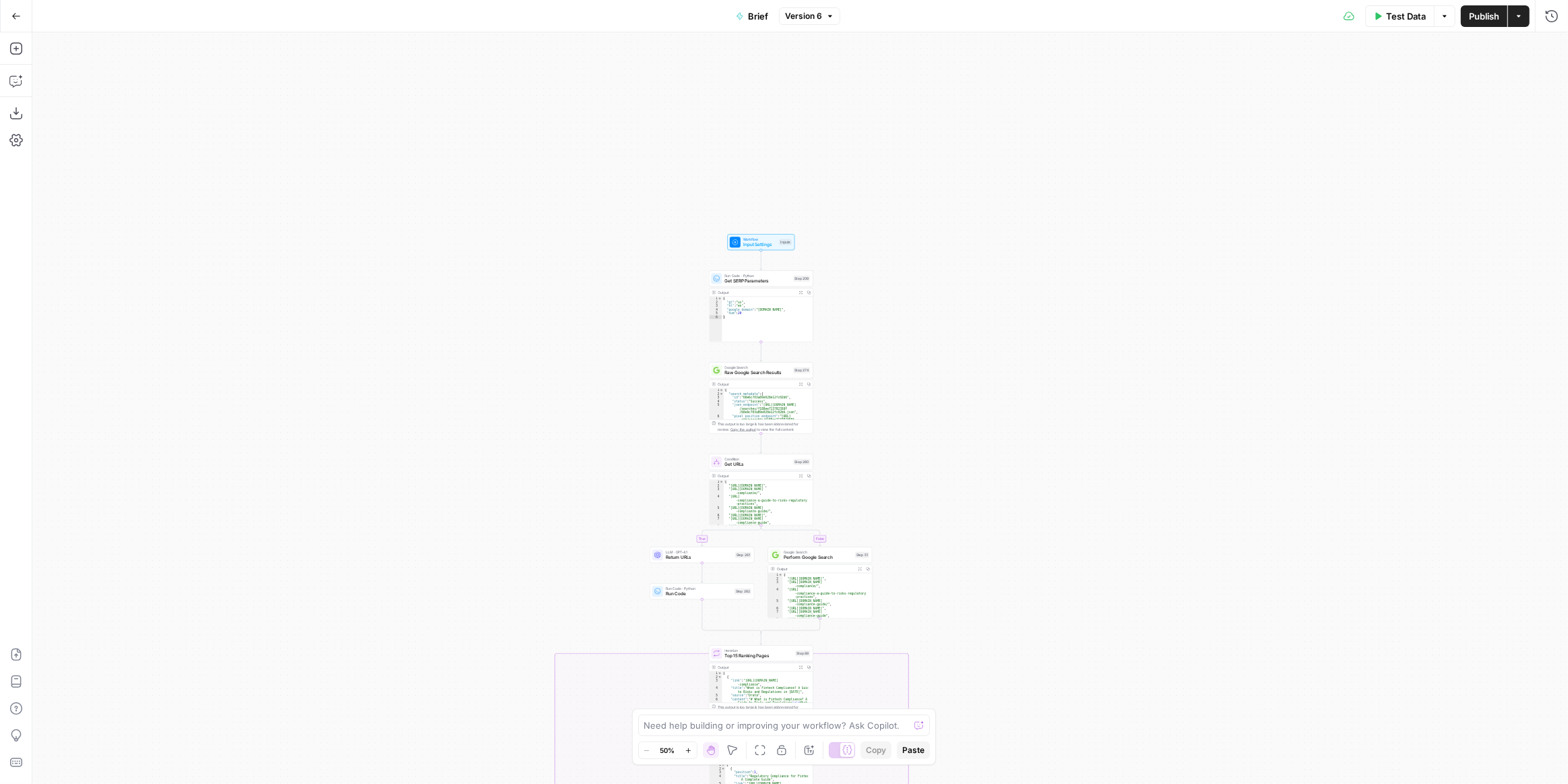
click at [906, 354] on div "true false true false true false true false true false Workflow Input Settings …" at bounding box center [801, 408] width 1536 height 751
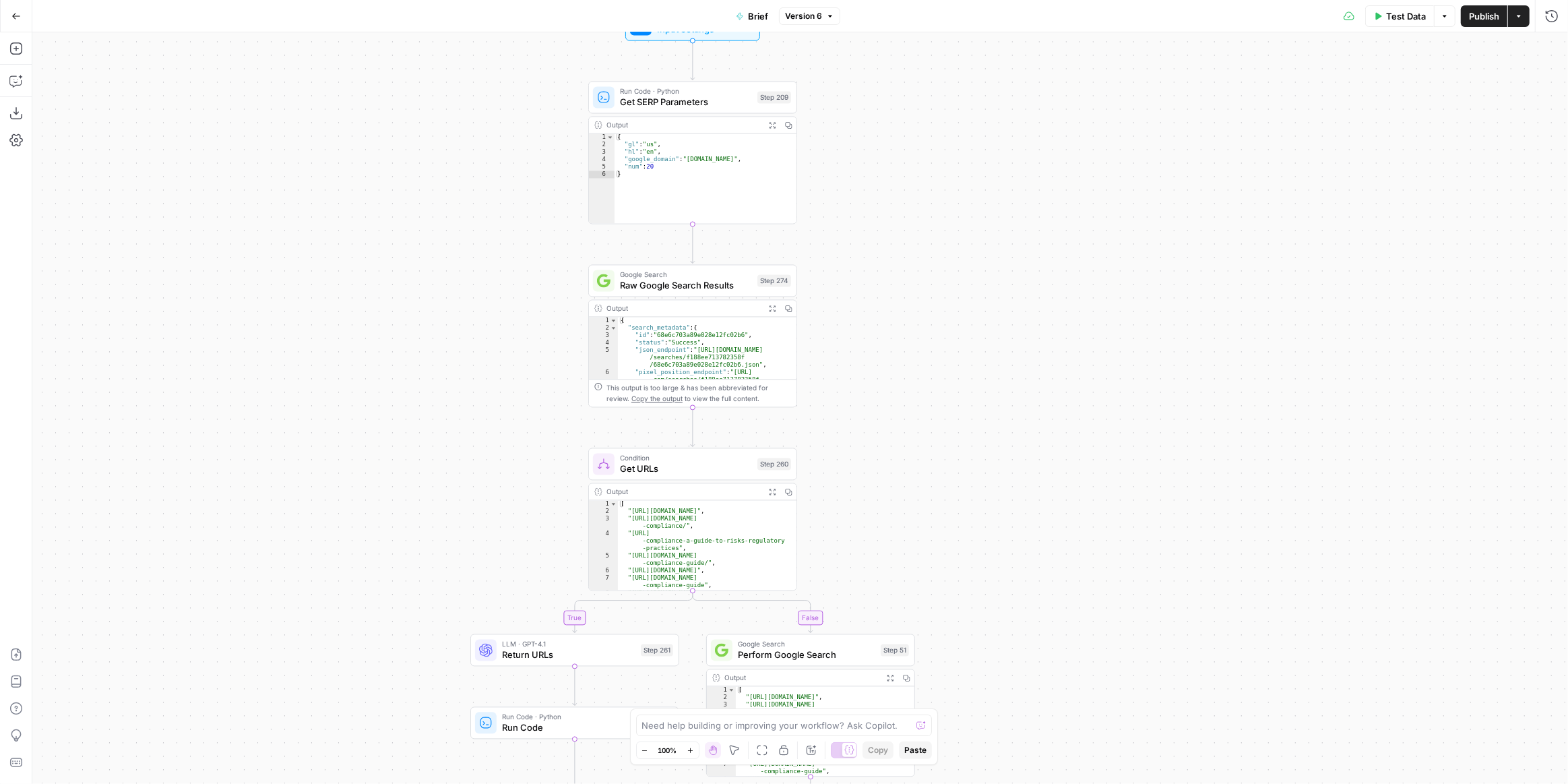
drag, startPoint x: 803, startPoint y: 343, endPoint x: 879, endPoint y: 238, distance: 129.6
click at [879, 238] on div "true false true false true false true false true false Workflow Input Settings …" at bounding box center [801, 408] width 1536 height 751
click at [736, 281] on span "Raw Google Search Results" at bounding box center [686, 284] width 132 height 13
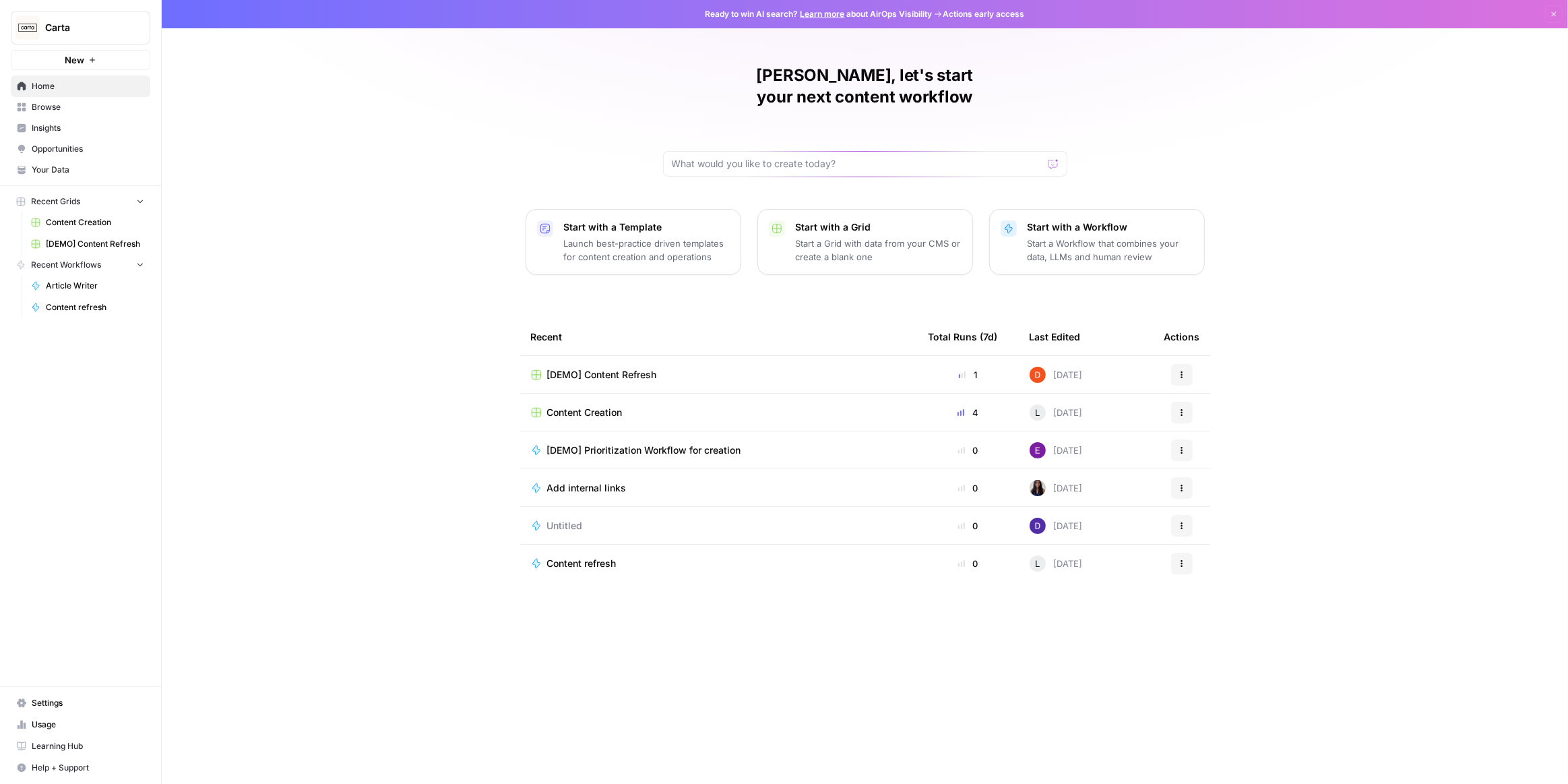
click at [93, 102] on span "Browse" at bounding box center [88, 106] width 113 height 12
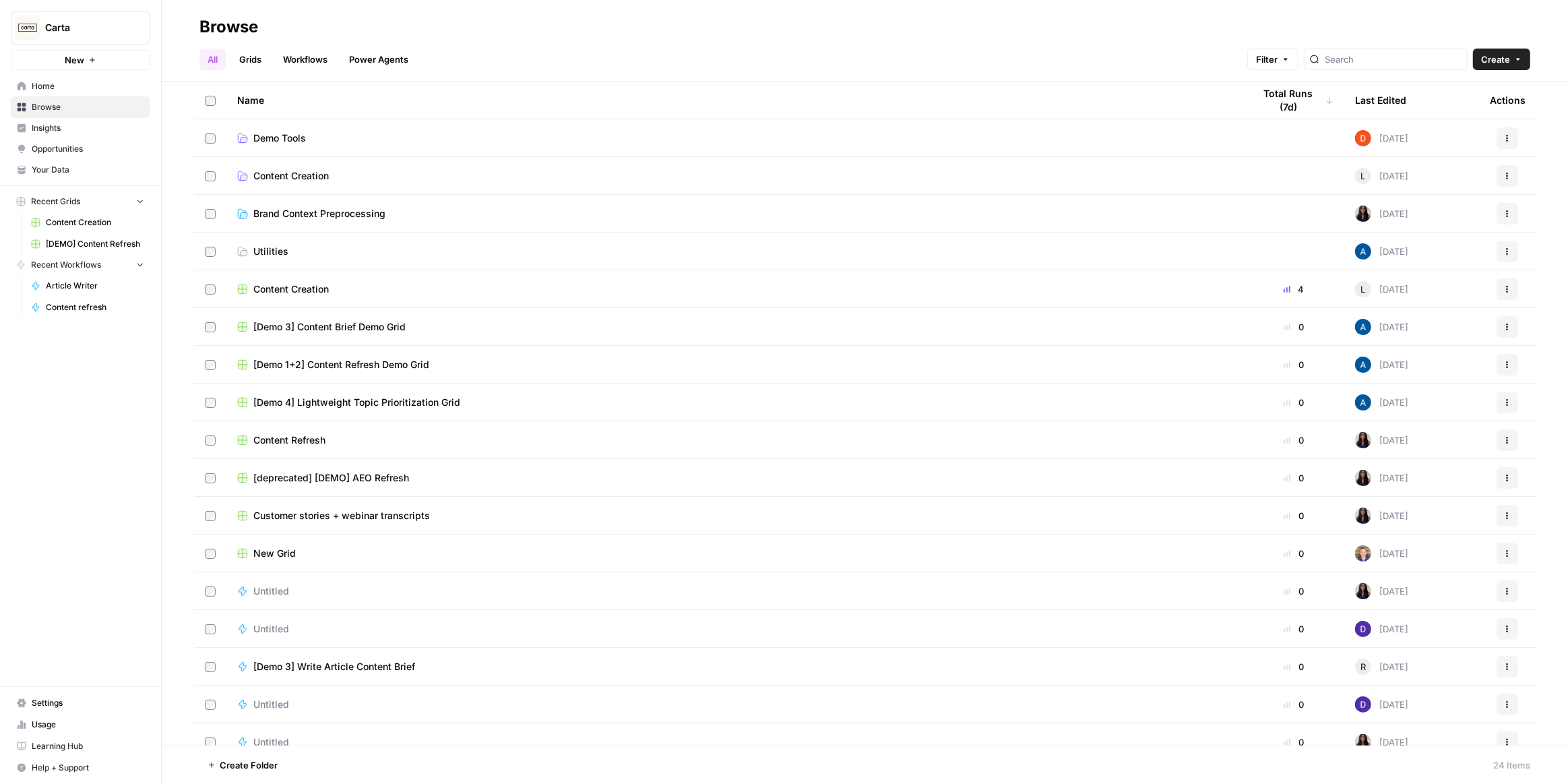
click at [350, 177] on link "Content Creation" at bounding box center [735, 175] width 995 height 13
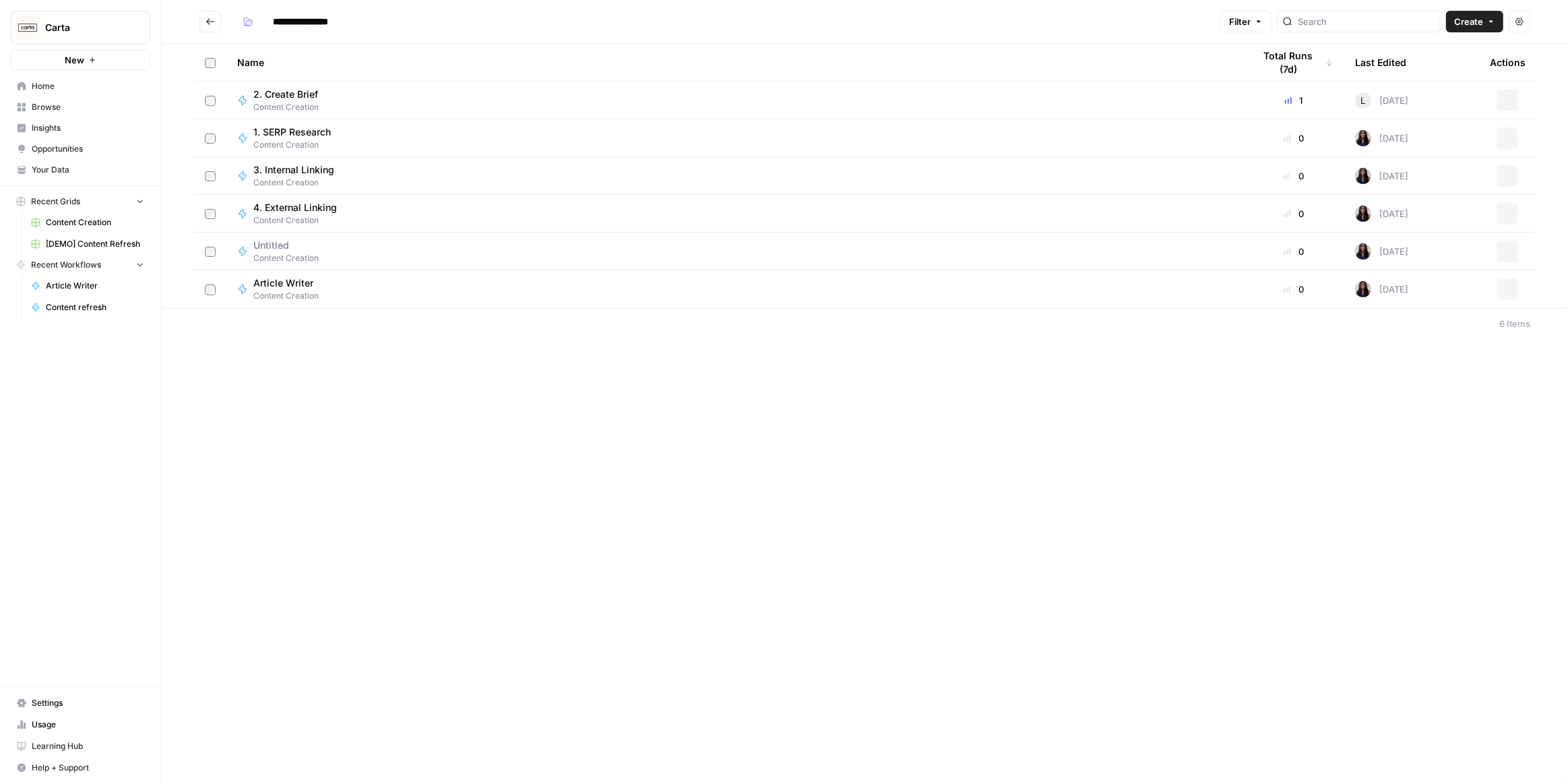
click at [209, 18] on icon "Go back" at bounding box center [211, 21] width 8 height 6
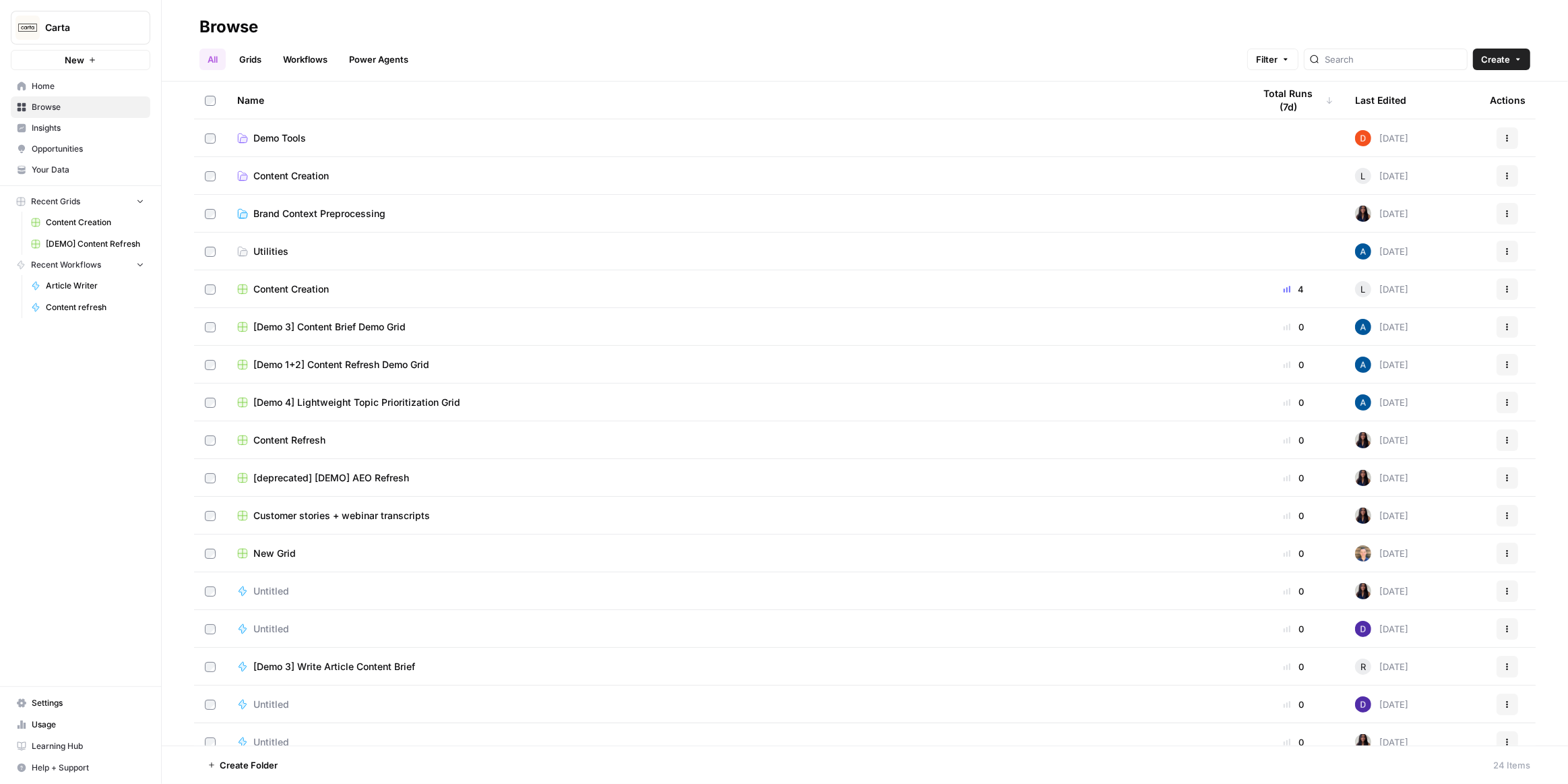
click at [284, 172] on span "Content Creation" at bounding box center [291, 175] width 76 height 13
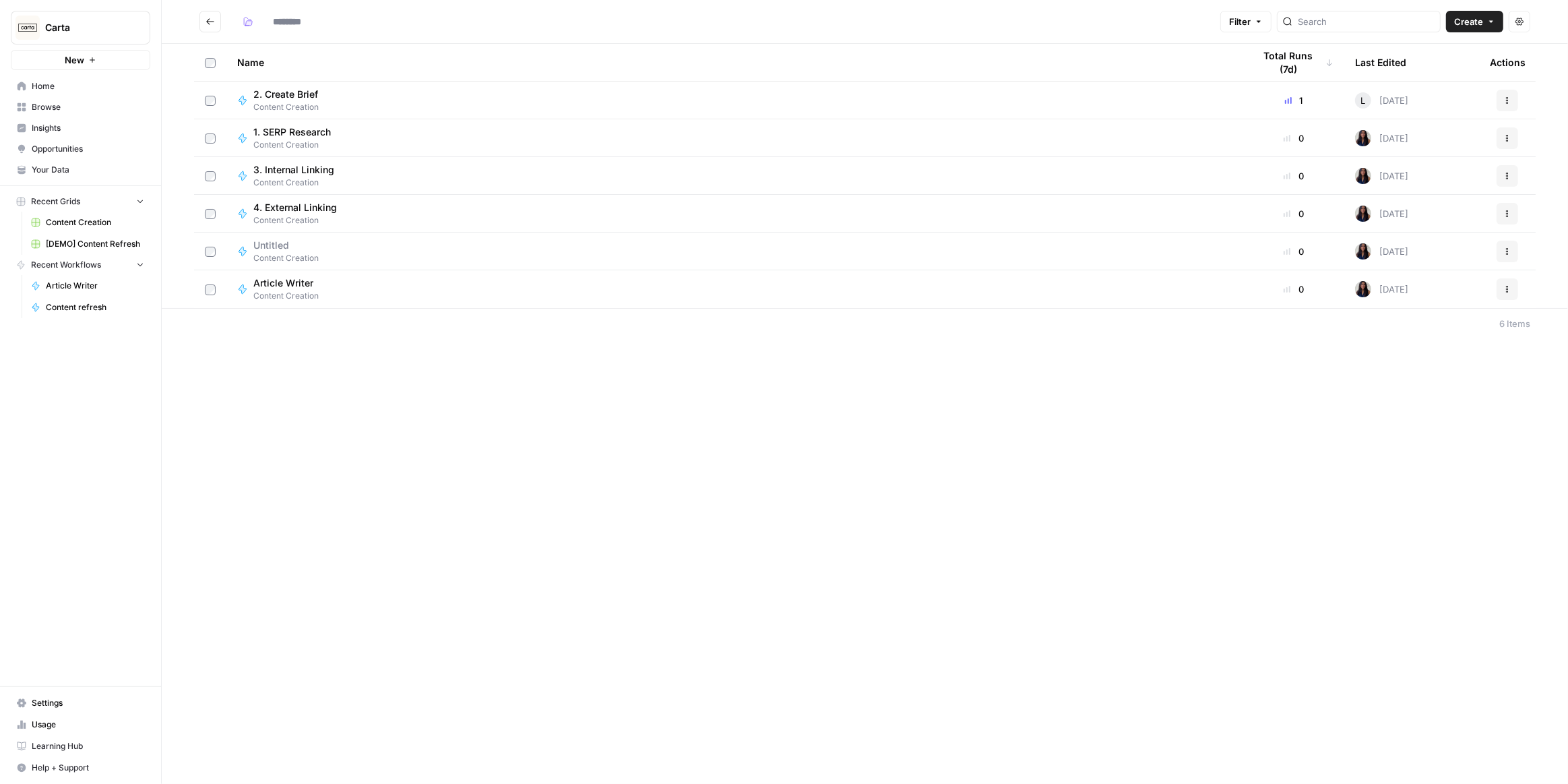
type input "**********"
click at [253, 15] on button "button" at bounding box center [247, 22] width 22 height 22
click at [296, 108] on span "Teal" at bounding box center [312, 109] width 97 height 13
click at [501, 379] on div "**********" at bounding box center [865, 392] width 1407 height 784
click at [256, 15] on button "button" at bounding box center [247, 22] width 22 height 22
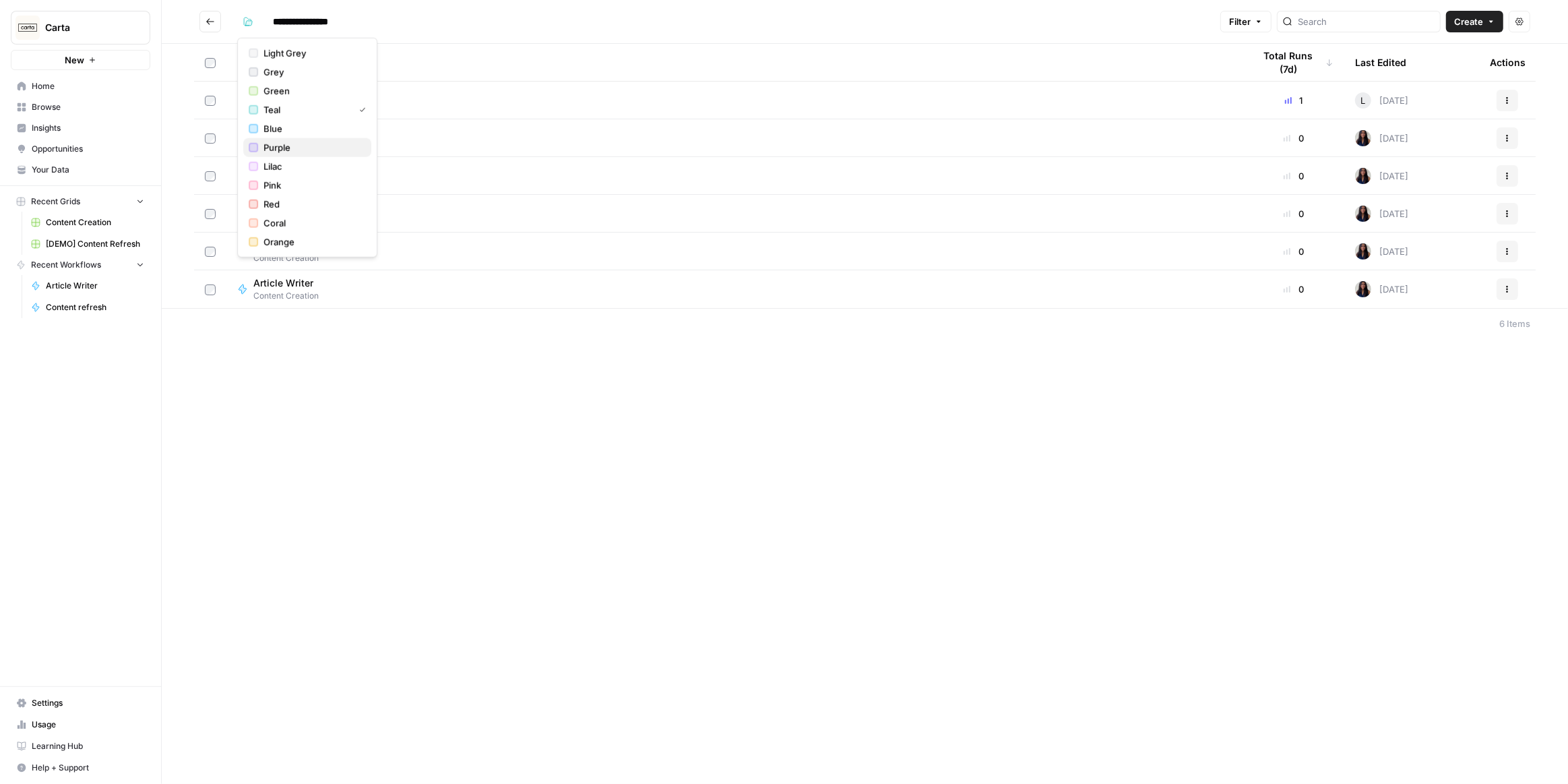
click at [295, 146] on span "Purple" at bounding box center [312, 147] width 97 height 13
click at [457, 414] on div "**********" at bounding box center [865, 392] width 1407 height 784
click at [29, 28] on img "Workspace: Carta" at bounding box center [27, 27] width 24 height 24
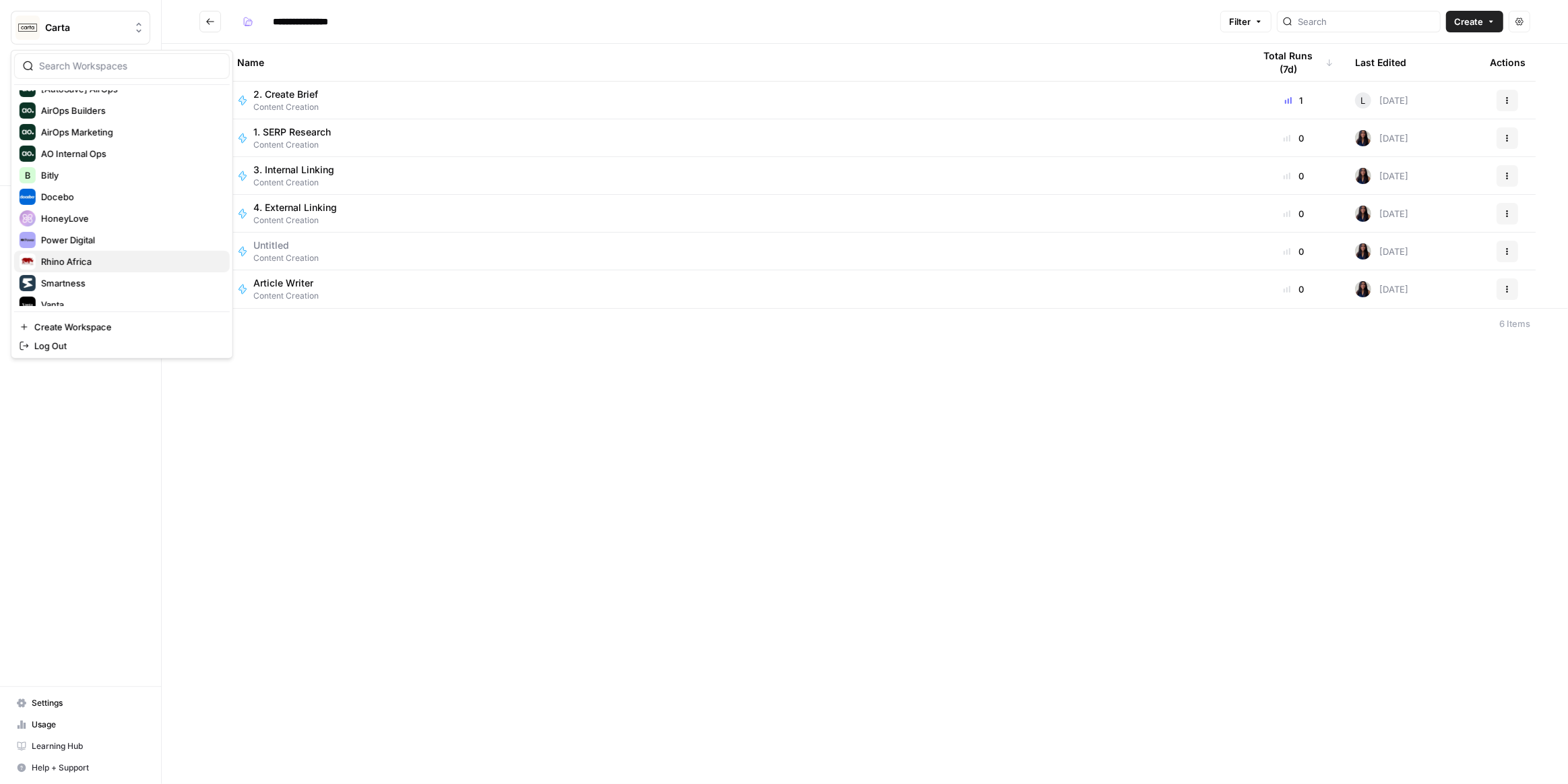
scroll to position [64, 0]
click at [97, 270] on span "Vanta" at bounding box center [130, 274] width 178 height 13
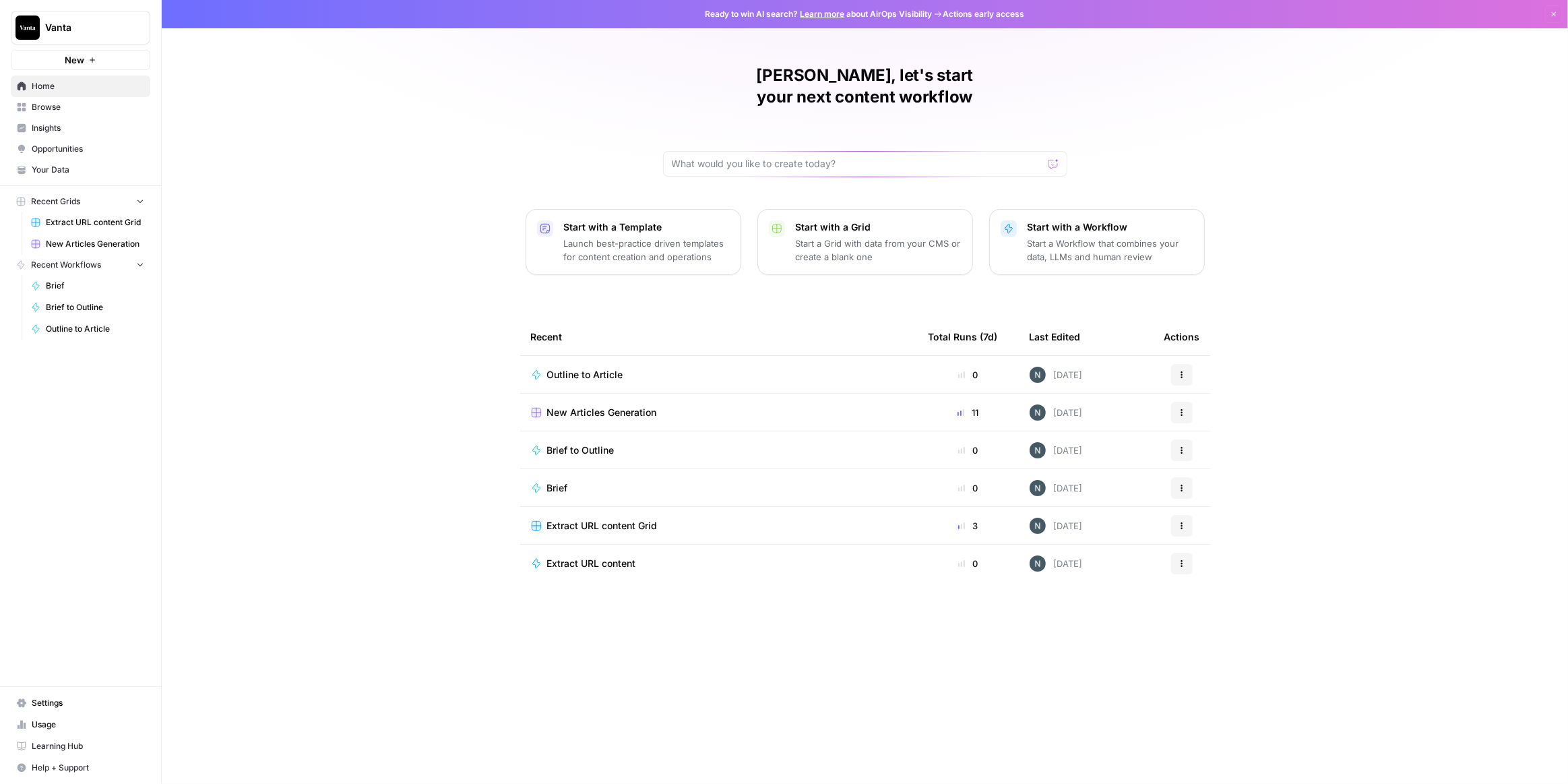
click at [117, 105] on span "Browse" at bounding box center [88, 106] width 113 height 12
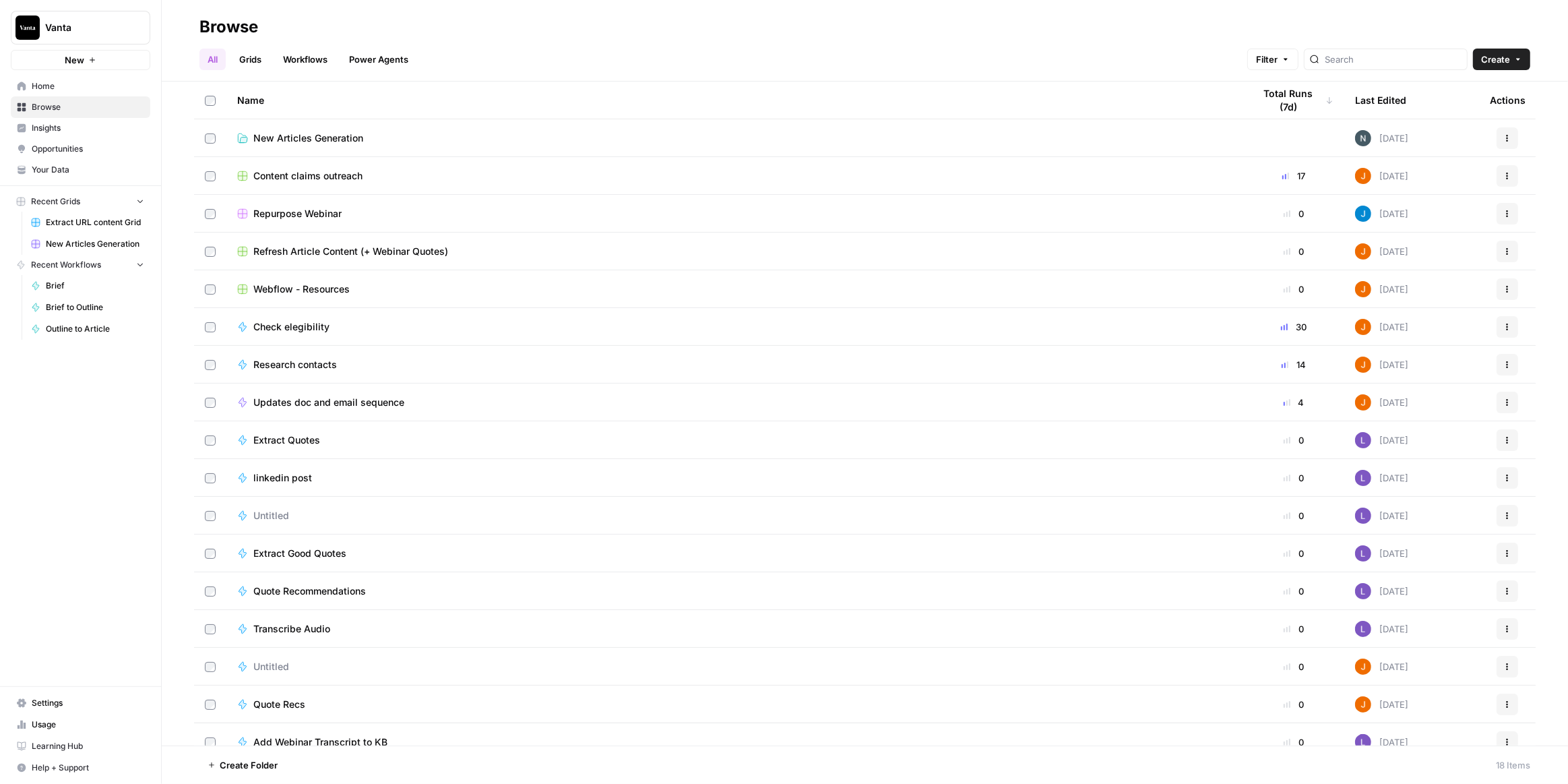
click at [309, 133] on span "New Articles Generation" at bounding box center [309, 138] width 110 height 13
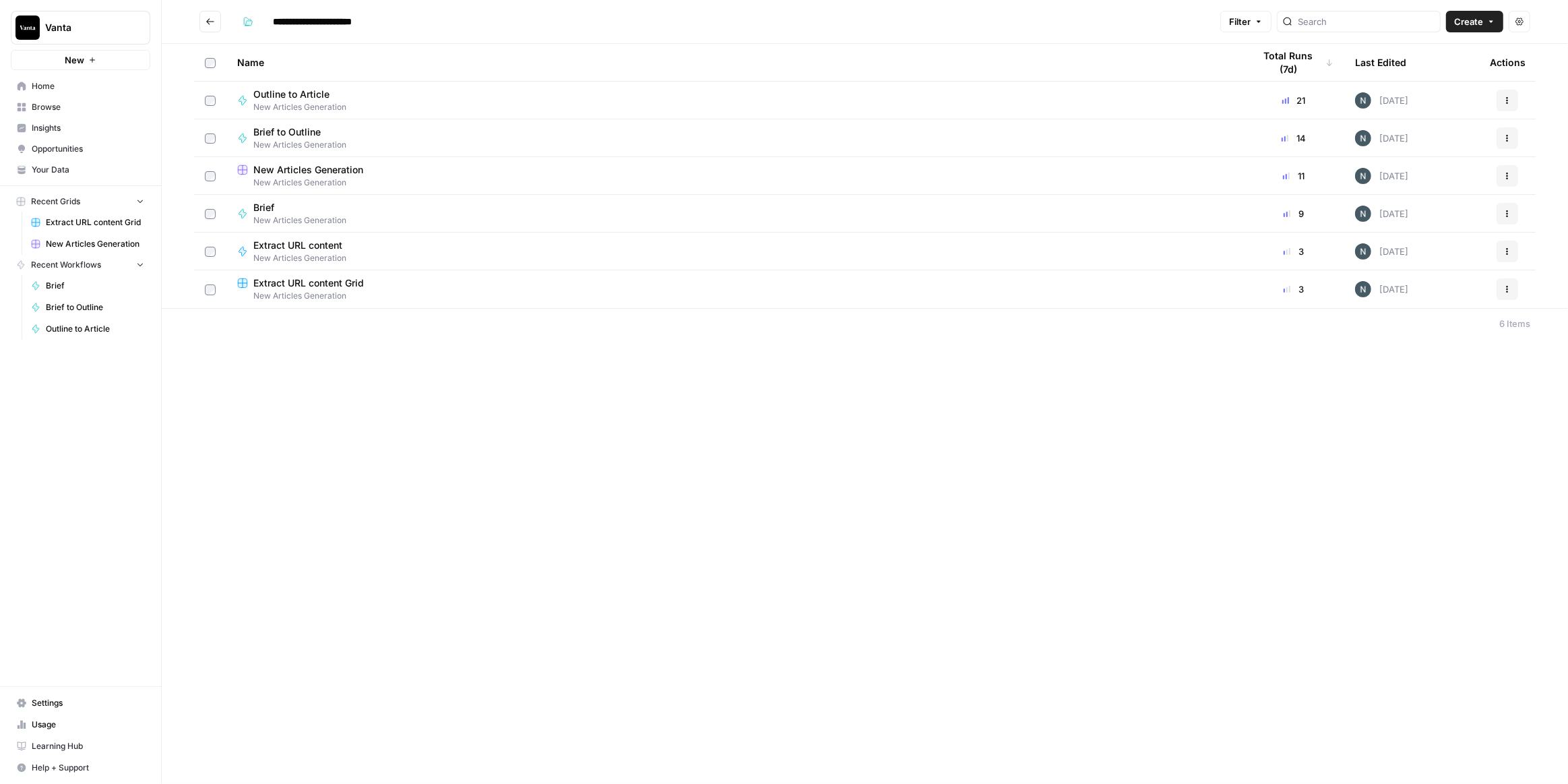
click at [489, 384] on div "**********" at bounding box center [865, 392] width 1407 height 784
click at [241, 163] on div "New Articles Generation" at bounding box center [735, 170] width 995 height 13
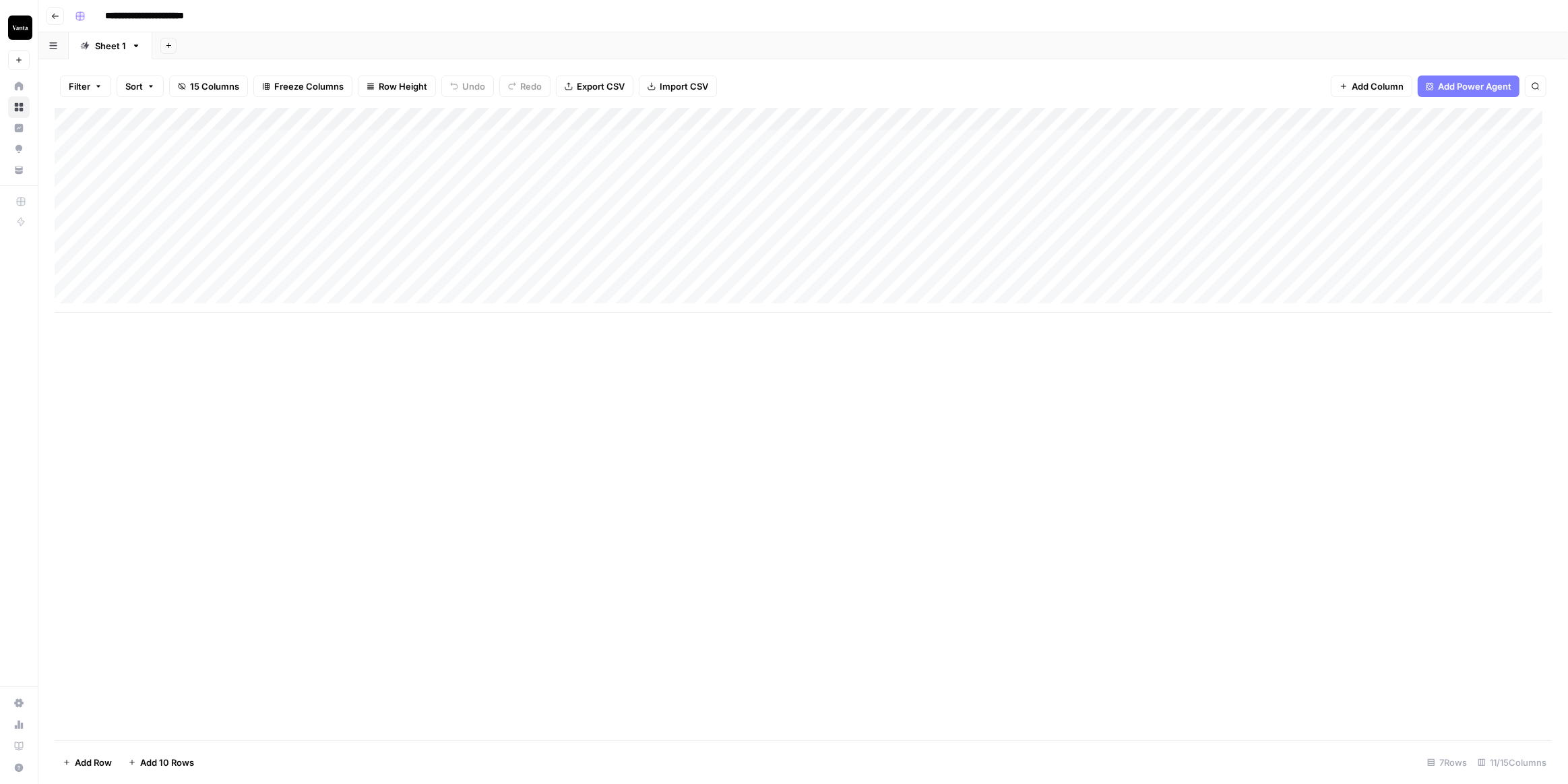
click at [92, 9] on div "**********" at bounding box center [812, 16] width 1485 height 22
click at [85, 10] on button "button" at bounding box center [80, 16] width 22 height 22
click at [118, 110] on span "Teal" at bounding box center [144, 104] width 97 height 13
click at [83, 21] on button "button" at bounding box center [80, 16] width 22 height 22
click at [122, 233] on span "Orange" at bounding box center [144, 236] width 97 height 13
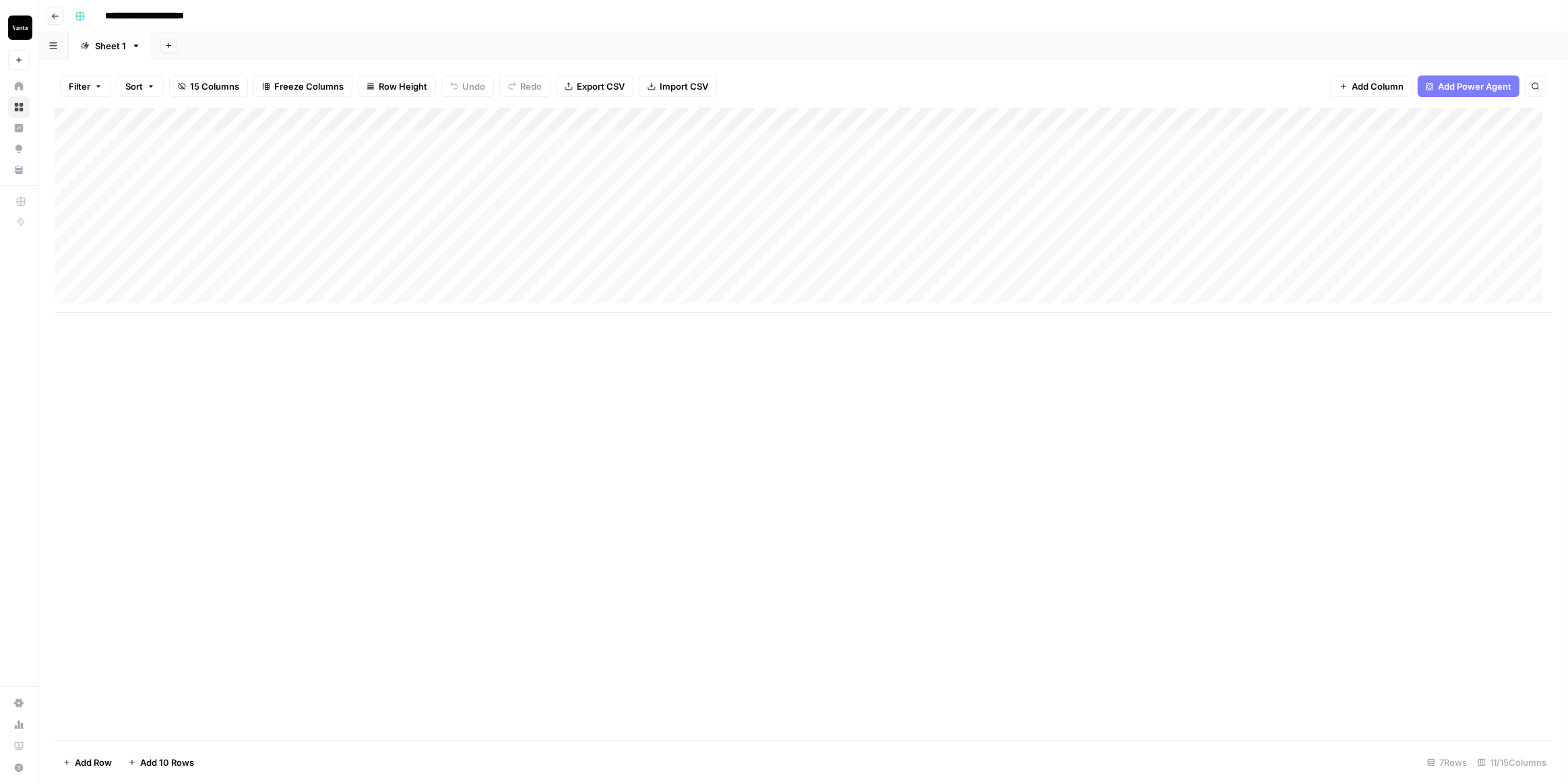
click at [51, 13] on icon "button" at bounding box center [56, 16] width 8 height 8
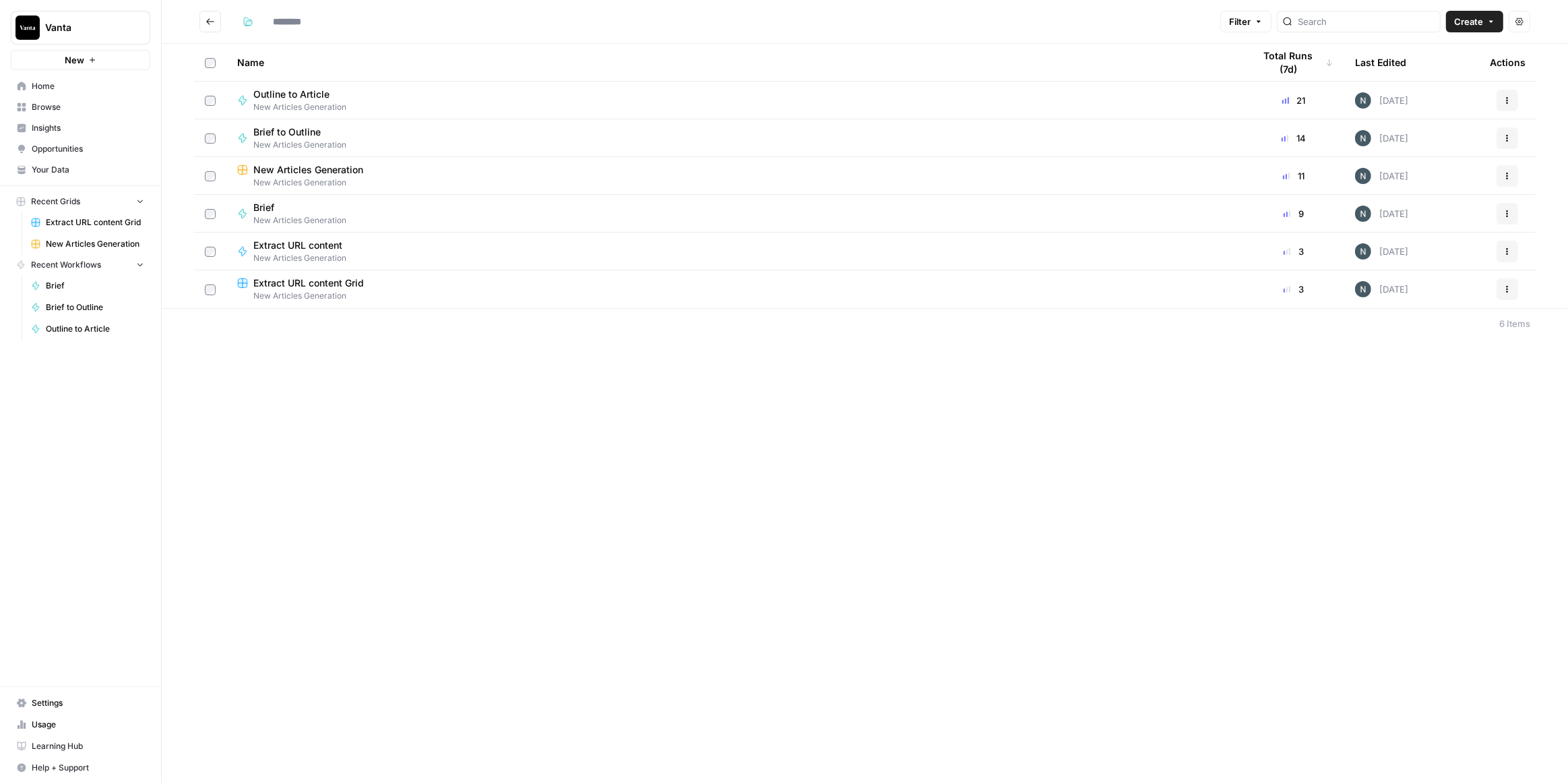
type input "**********"
click at [336, 388] on div "**********" at bounding box center [865, 392] width 1407 height 784
click at [1454, 28] on button "Create" at bounding box center [1475, 22] width 57 height 22
click at [1440, 63] on button "Workflow" at bounding box center [1444, 72] width 106 height 19
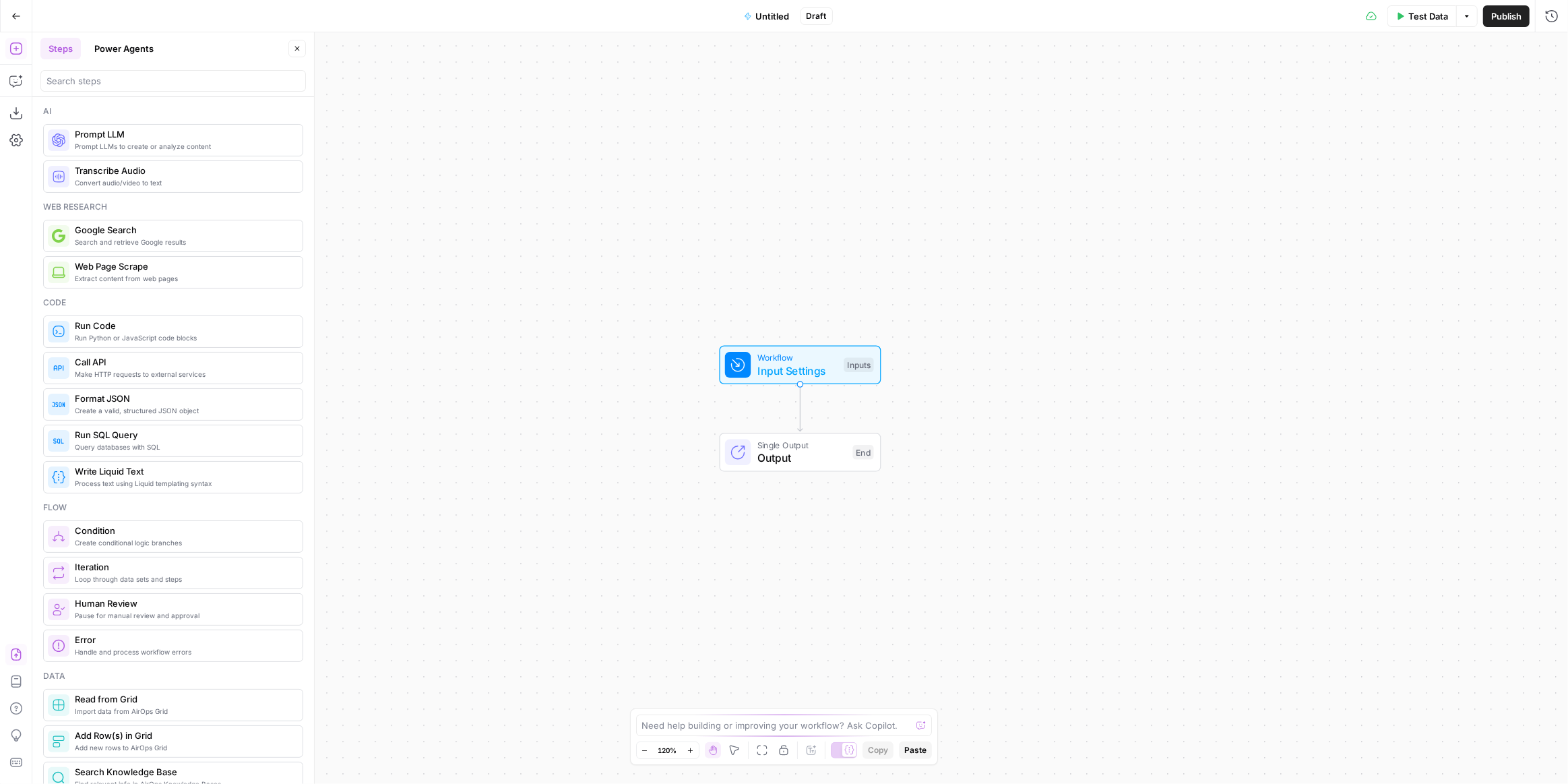
click at [19, 649] on icon "button" at bounding box center [16, 654] width 13 height 13
click at [726, 164] on button "Import" at bounding box center [737, 172] width 47 height 24
click at [767, 22] on span "Untitled" at bounding box center [773, 16] width 33 height 13
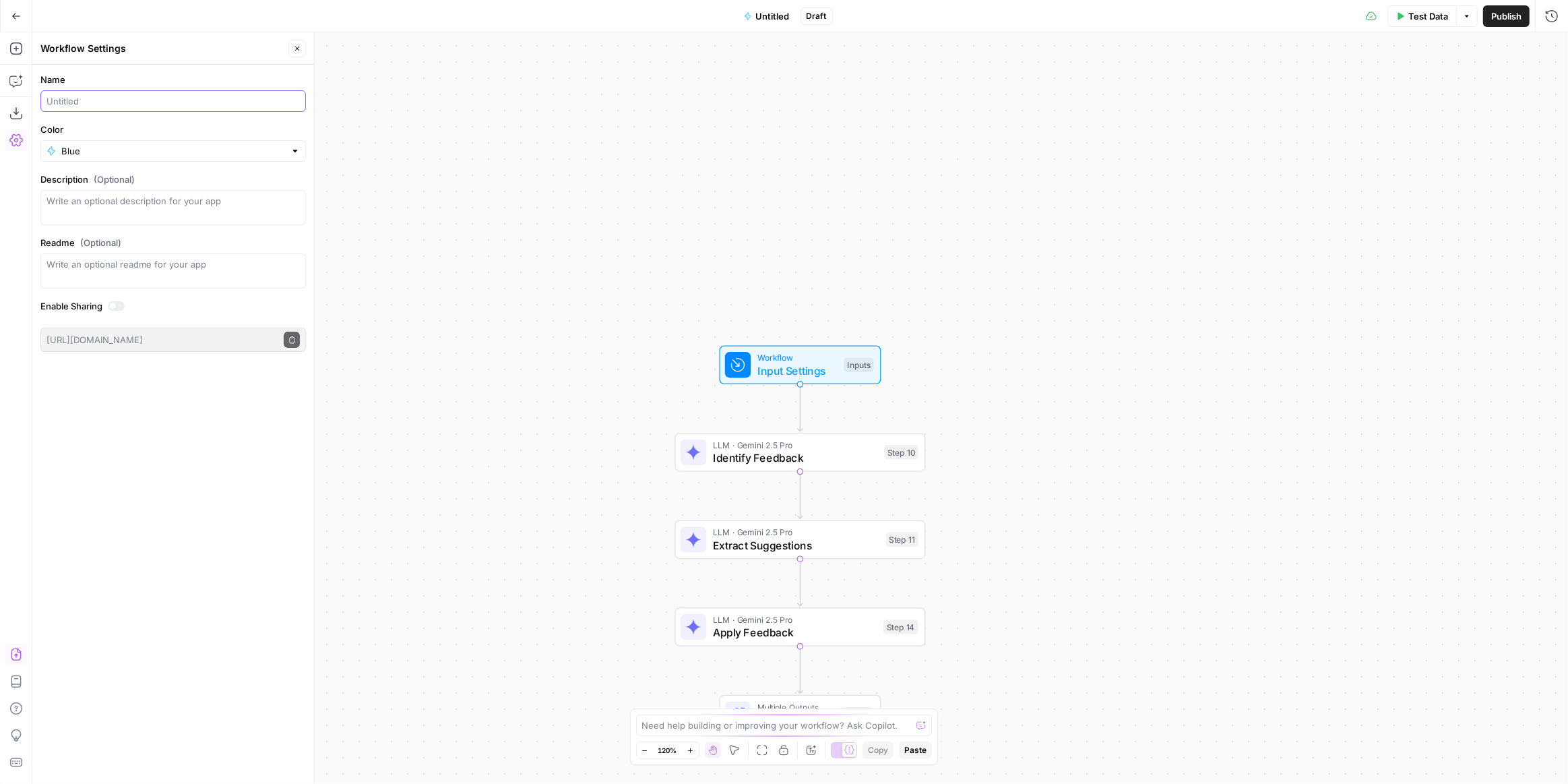
click at [115, 99] on input "Name" at bounding box center [173, 101] width 254 height 13
type input "A"
type input "Polishing"
click at [518, 216] on div "Workflow Input Settings Inputs LLM · Gemini 2.5 Pro Identify Feedback Step 10 L…" at bounding box center [801, 408] width 1536 height 751
click at [292, 159] on div "Blue" at bounding box center [173, 151] width 266 height 22
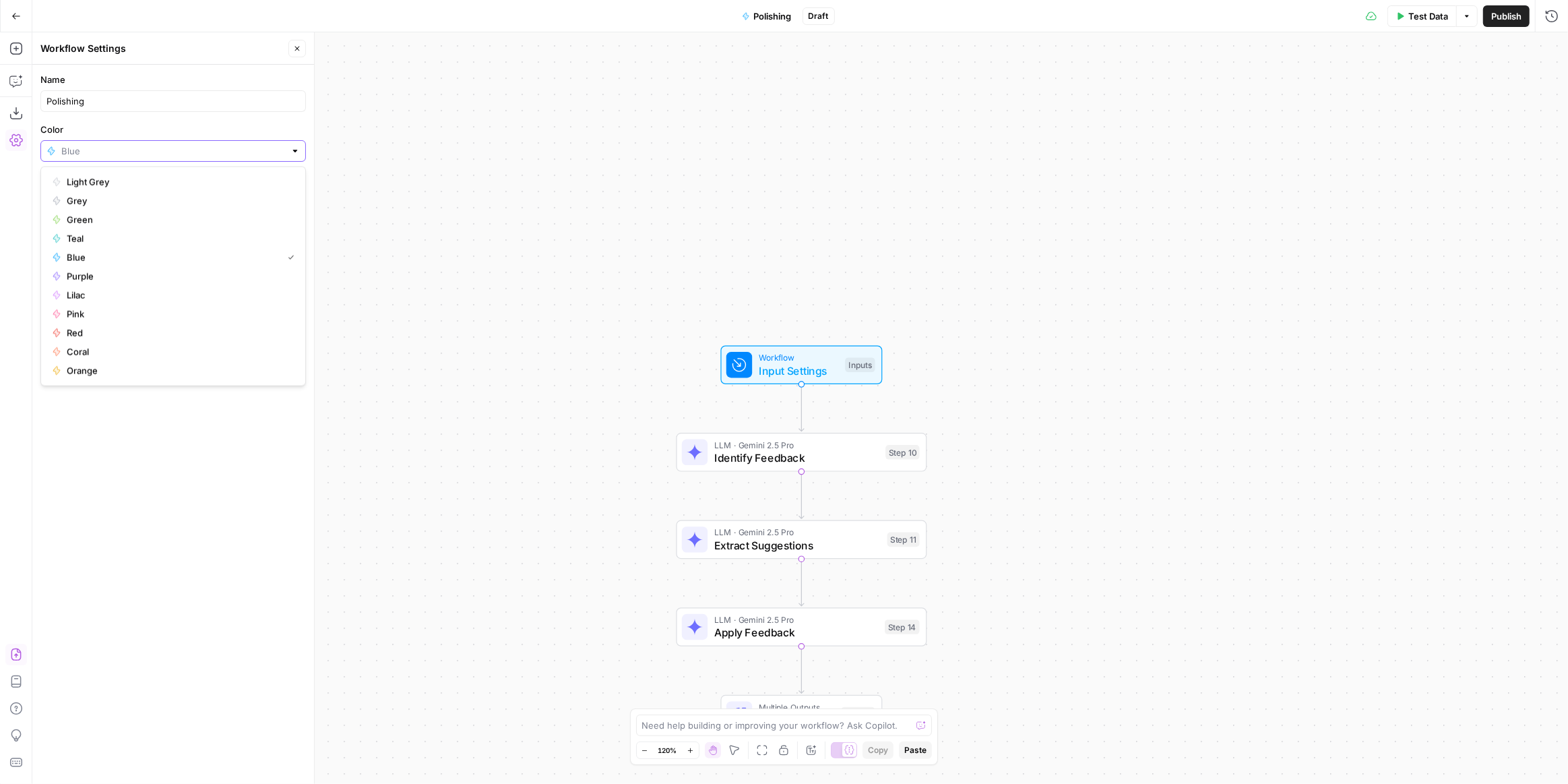
click at [282, 152] on input "Color" at bounding box center [173, 150] width 224 height 13
click at [148, 234] on span "Teal" at bounding box center [178, 238] width 222 height 13
type input "Teal"
click at [530, 242] on div "Workflow Input Settings Inputs LLM · Gemini 2.5 Pro Identify Feedback Step 10 L…" at bounding box center [801, 408] width 1536 height 751
click at [1491, 23] on button "Publish" at bounding box center [1506, 16] width 47 height 22
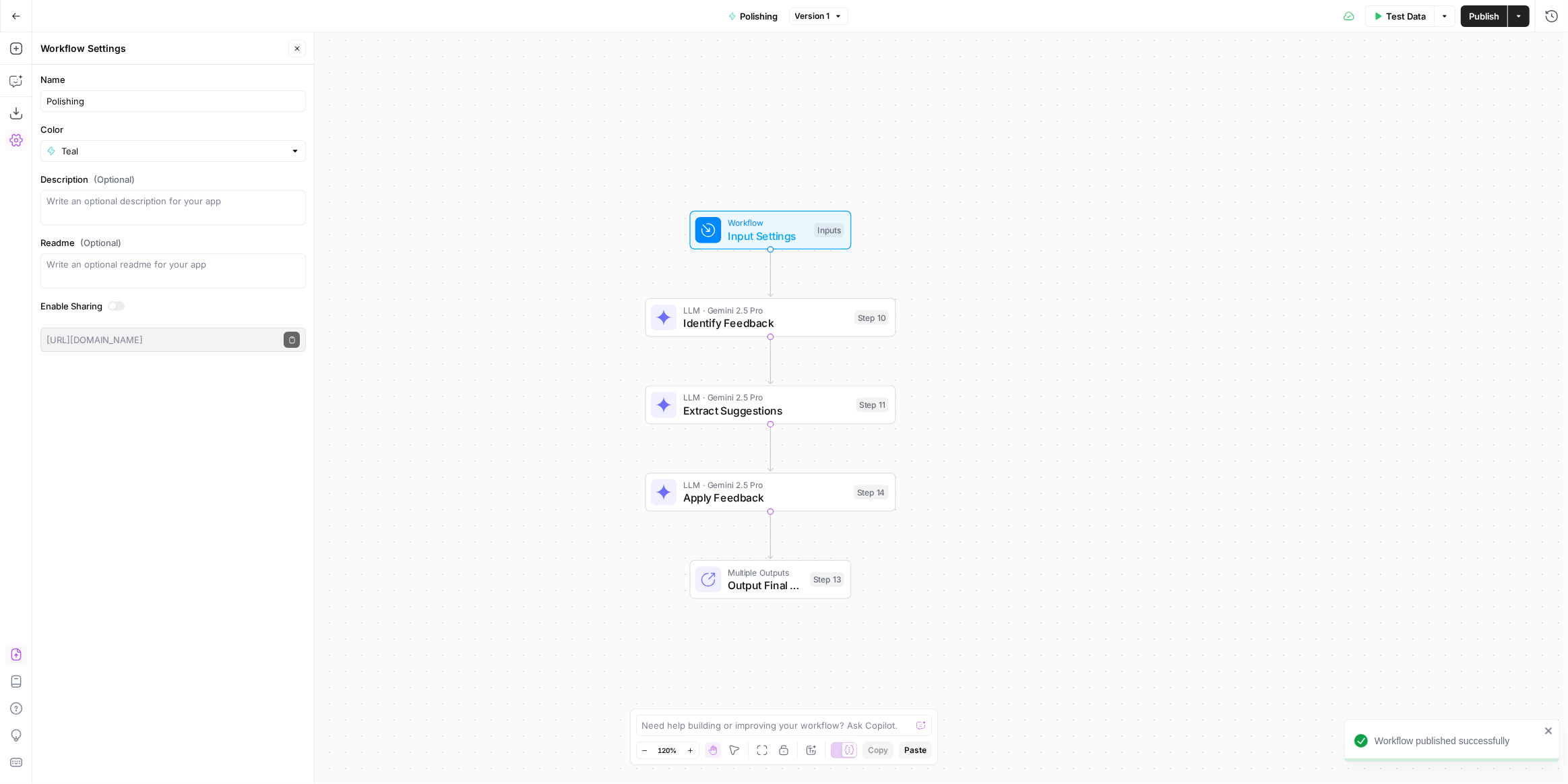
drag, startPoint x: 1131, startPoint y: 366, endPoint x: 1100, endPoint y: 231, distance: 138.5
click at [1100, 231] on div "Workflow Input Settings Inputs LLM · Gemini 2.5 Pro Identify Feedback Step 10 L…" at bounding box center [801, 408] width 1536 height 751
click at [1282, 158] on div "Workflow Input Settings Inputs LLM · Gemini 2.5 Pro Identify Feedback Step 10 L…" at bounding box center [801, 408] width 1536 height 751
click at [1473, 28] on div "Test Data Options Publish Actions Run History" at bounding box center [1209, 16] width 721 height 32
click at [1473, 23] on button "Publish" at bounding box center [1484, 16] width 47 height 22
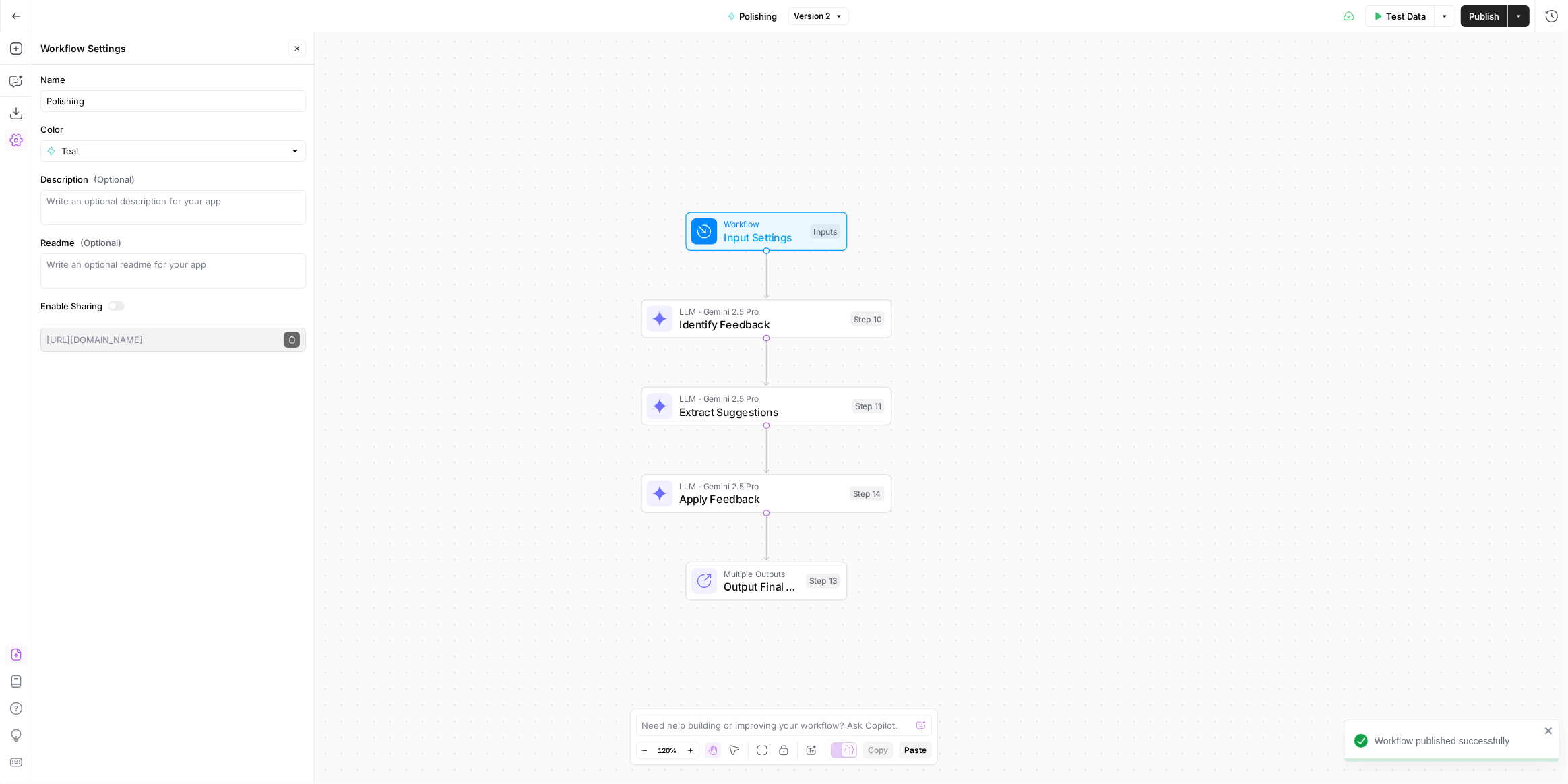
click at [730, 583] on span "Output Final Content" at bounding box center [762, 586] width 76 height 16
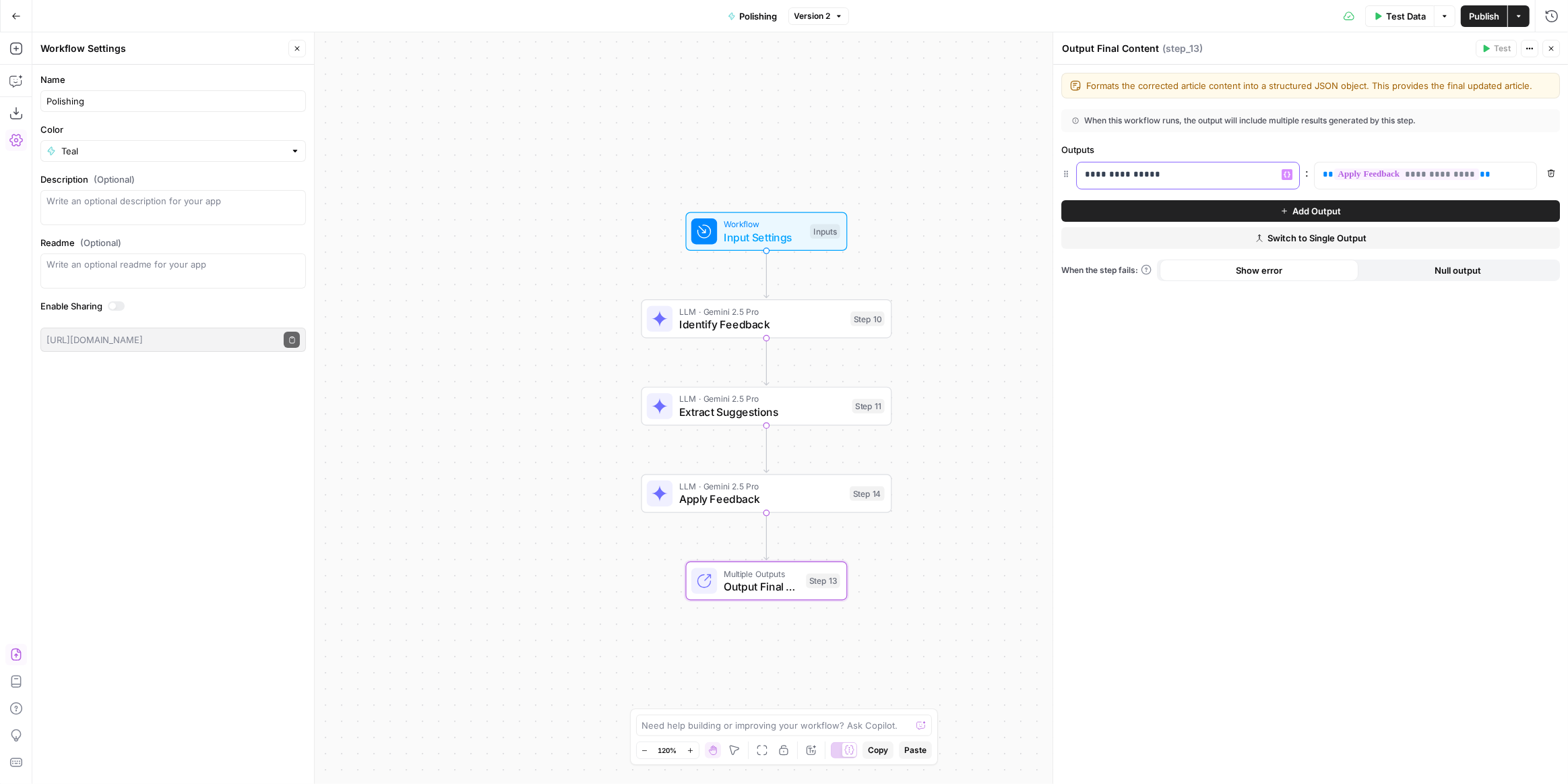
drag, startPoint x: 1167, startPoint y: 173, endPoint x: 1125, endPoint y: 172, distance: 42.0
click at [1125, 172] on p "**********" at bounding box center [1177, 174] width 186 height 13
drag, startPoint x: 1239, startPoint y: 462, endPoint x: 1249, endPoint y: 346, distance: 116.4
click at [1239, 462] on div "**********" at bounding box center [1310, 424] width 515 height 719
click at [1485, 24] on button "Publish" at bounding box center [1484, 16] width 47 height 22
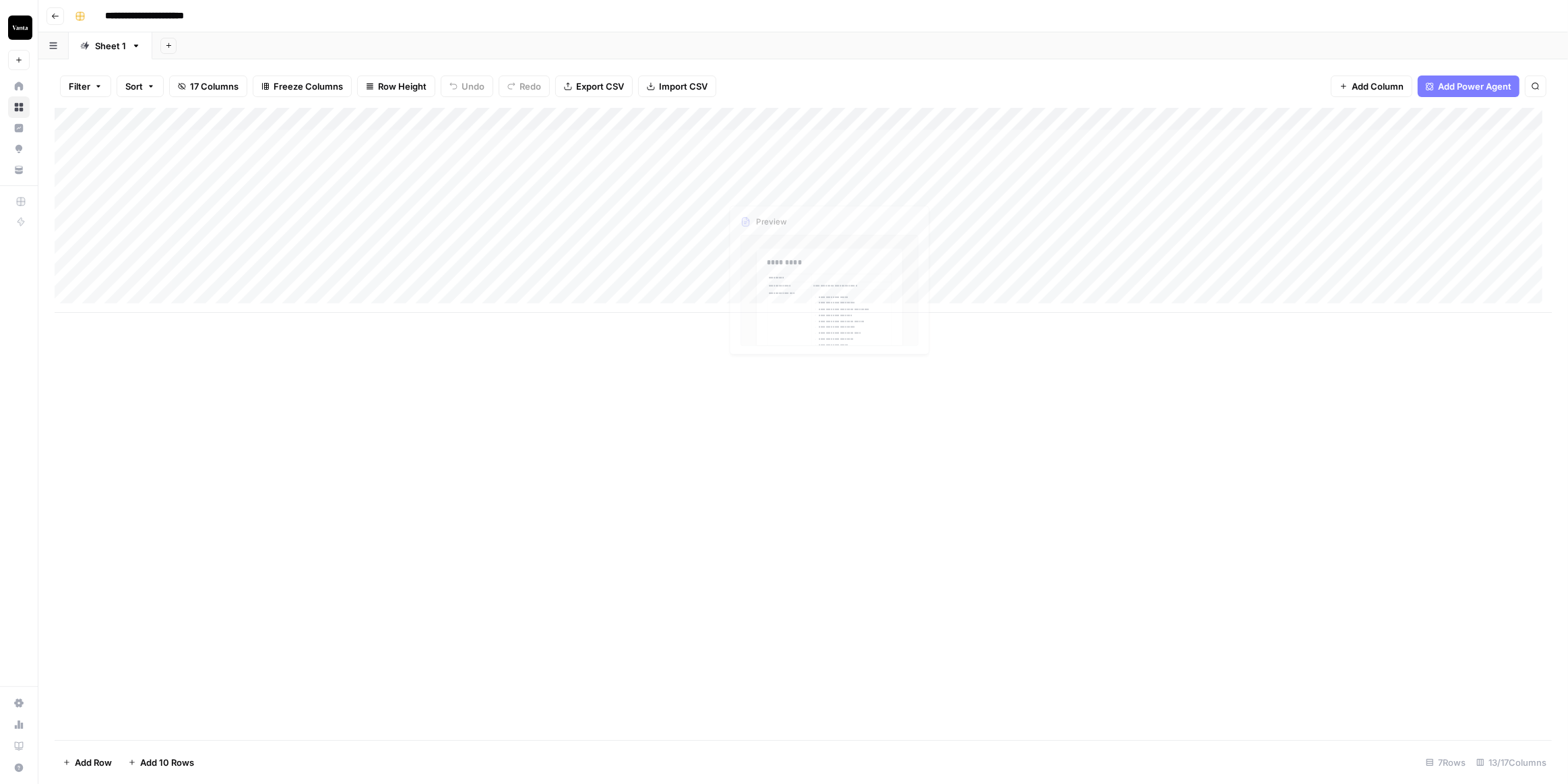
click at [787, 135] on div "Add Column" at bounding box center [803, 210] width 1497 height 205
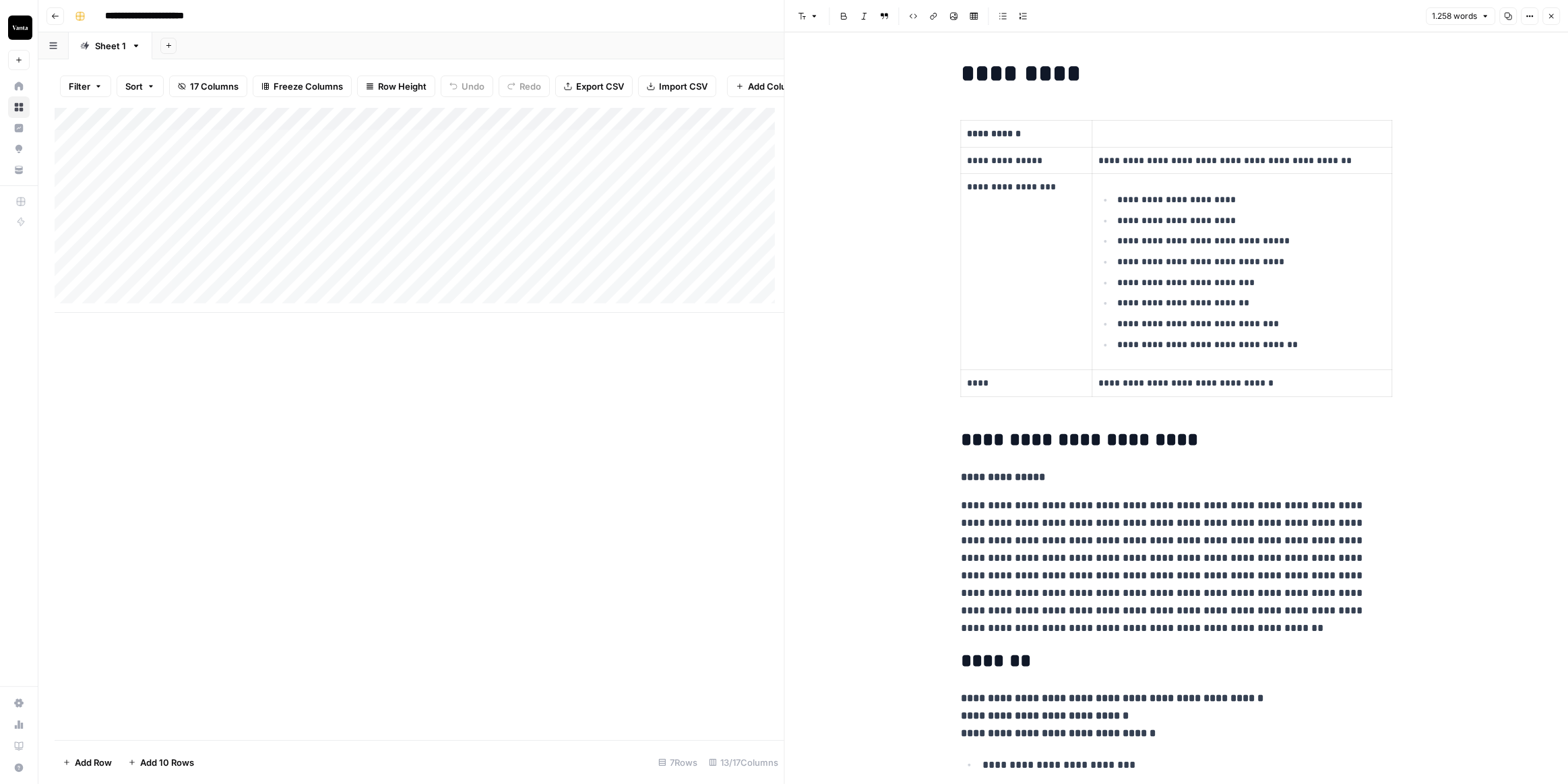
scroll to position [60, 0]
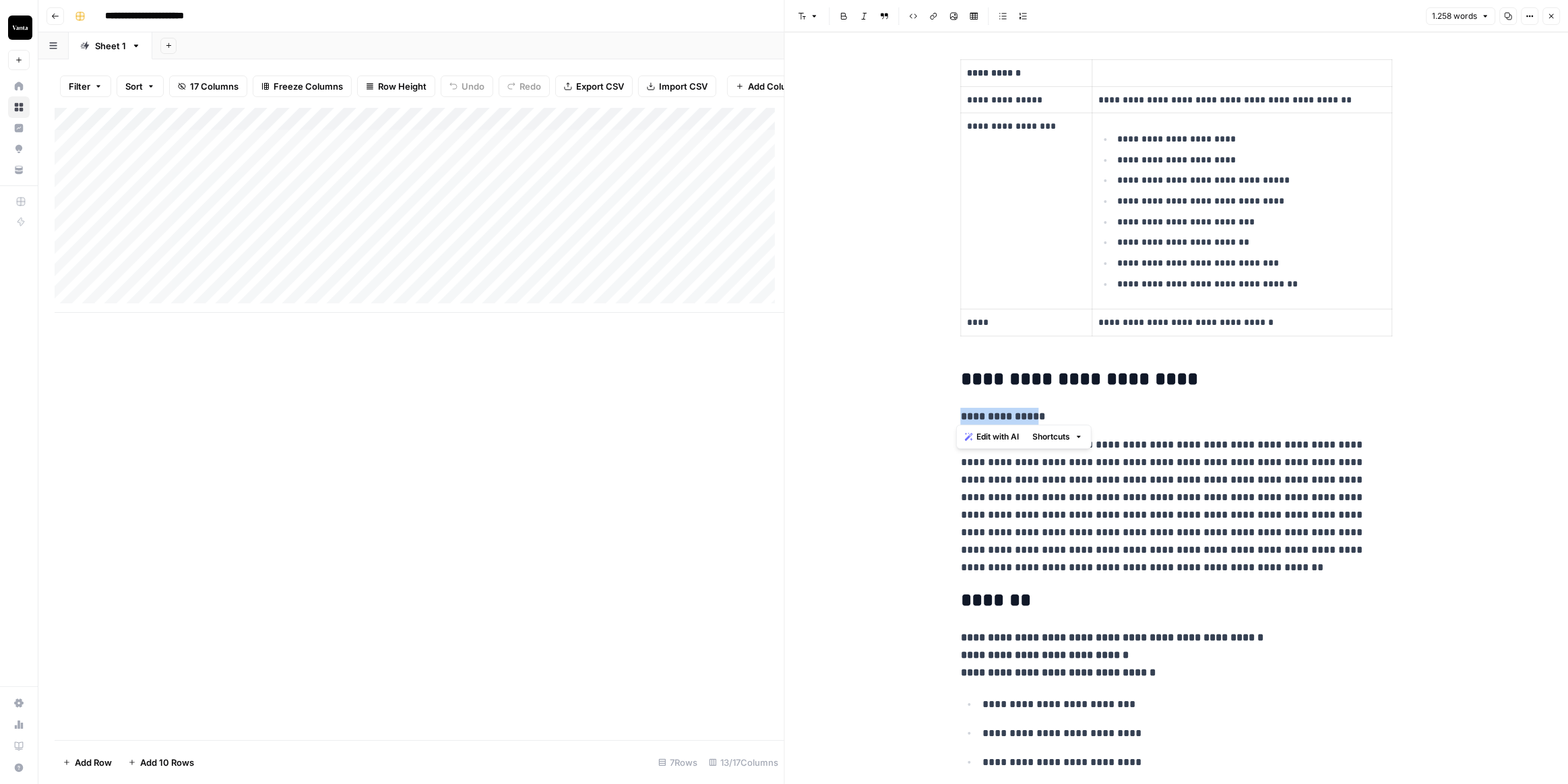
drag, startPoint x: 982, startPoint y: 417, endPoint x: 1043, endPoint y: 418, distance: 61.0
click at [1185, 465] on p "**********" at bounding box center [1177, 506] width 432 height 140
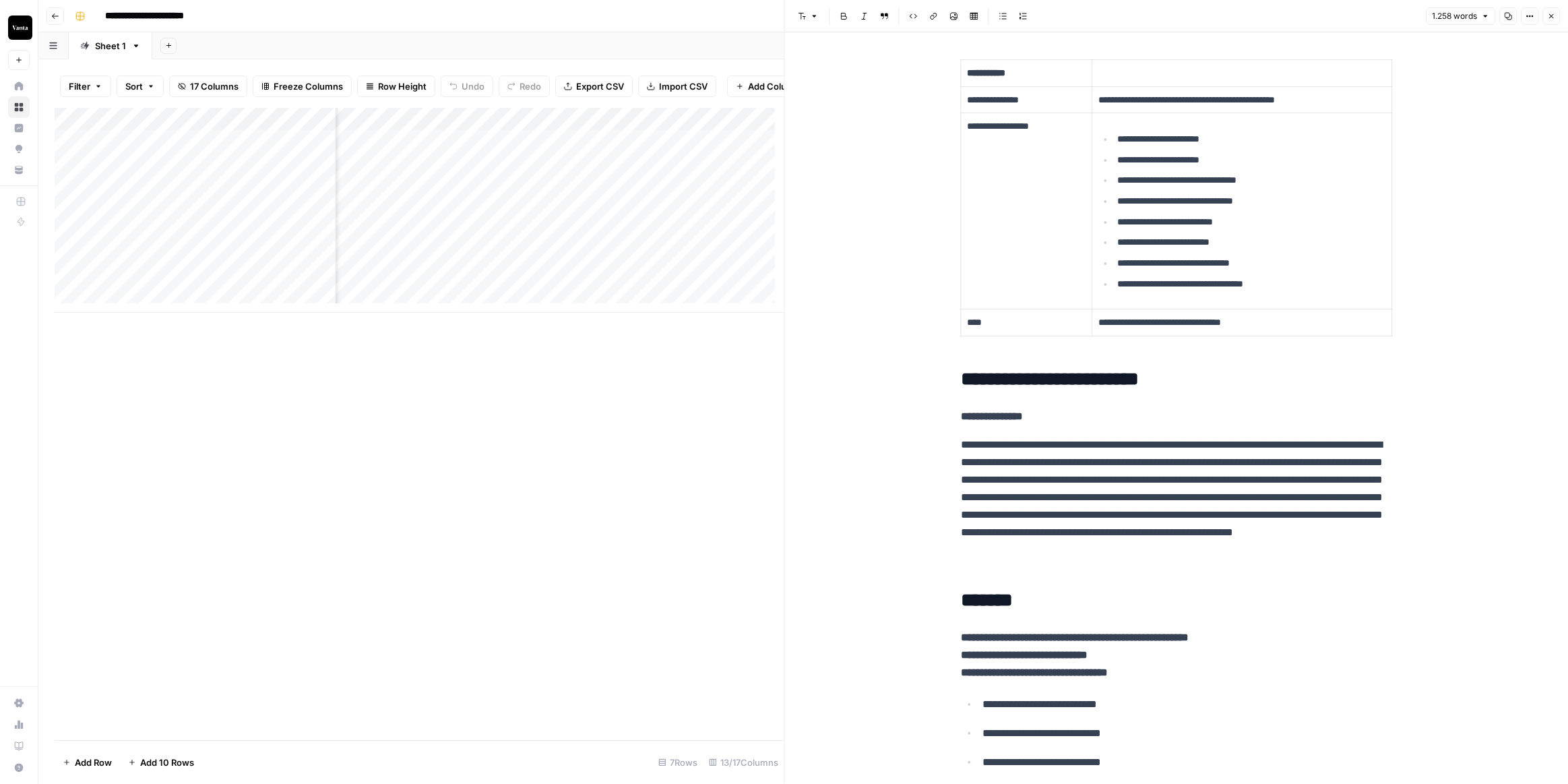
scroll to position [0, 682]
click at [479, 123] on div "Add Column" at bounding box center [420, 210] width 730 height 205
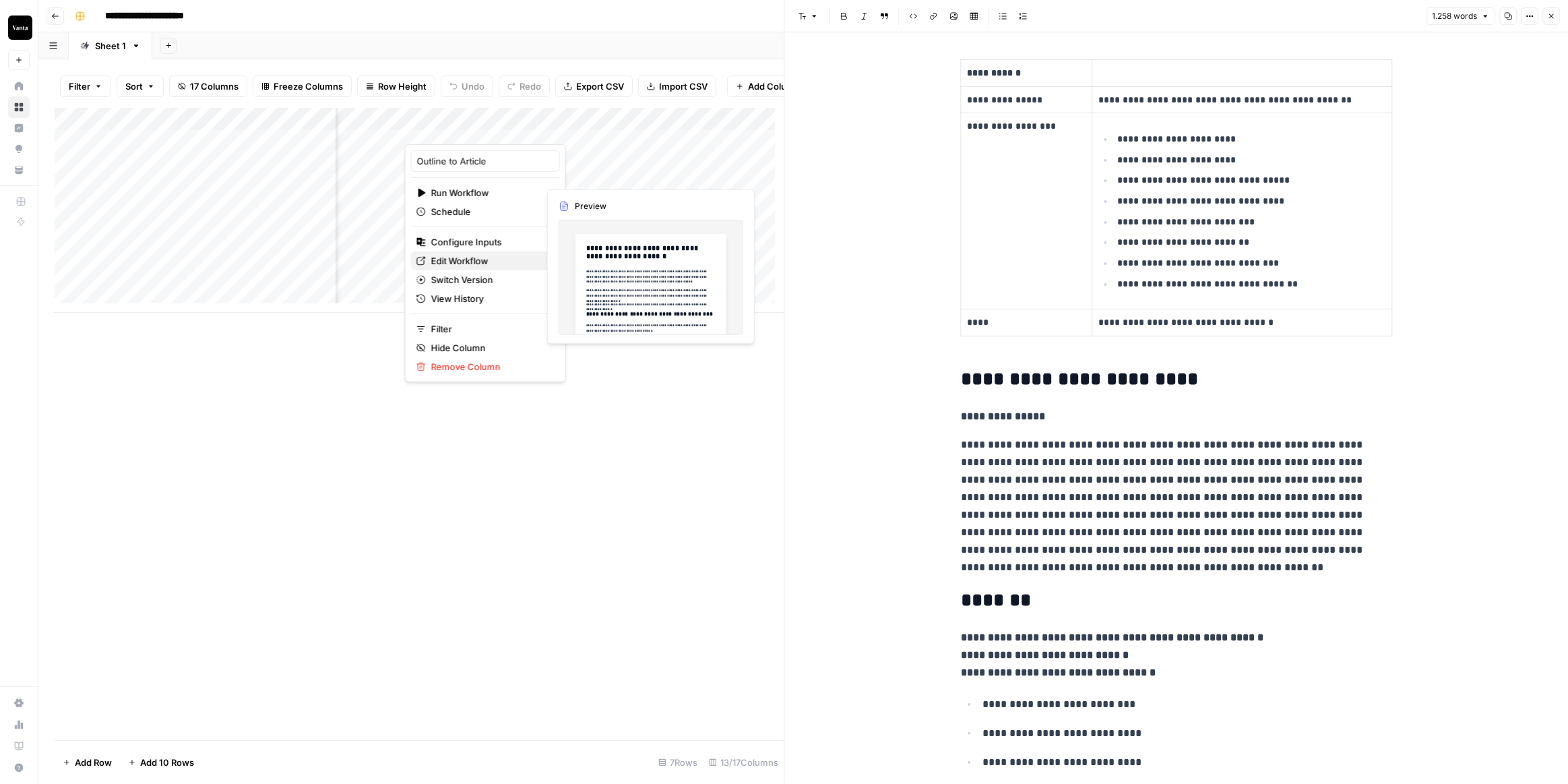
click at [478, 256] on span "Edit Workflow" at bounding box center [491, 261] width 118 height 13
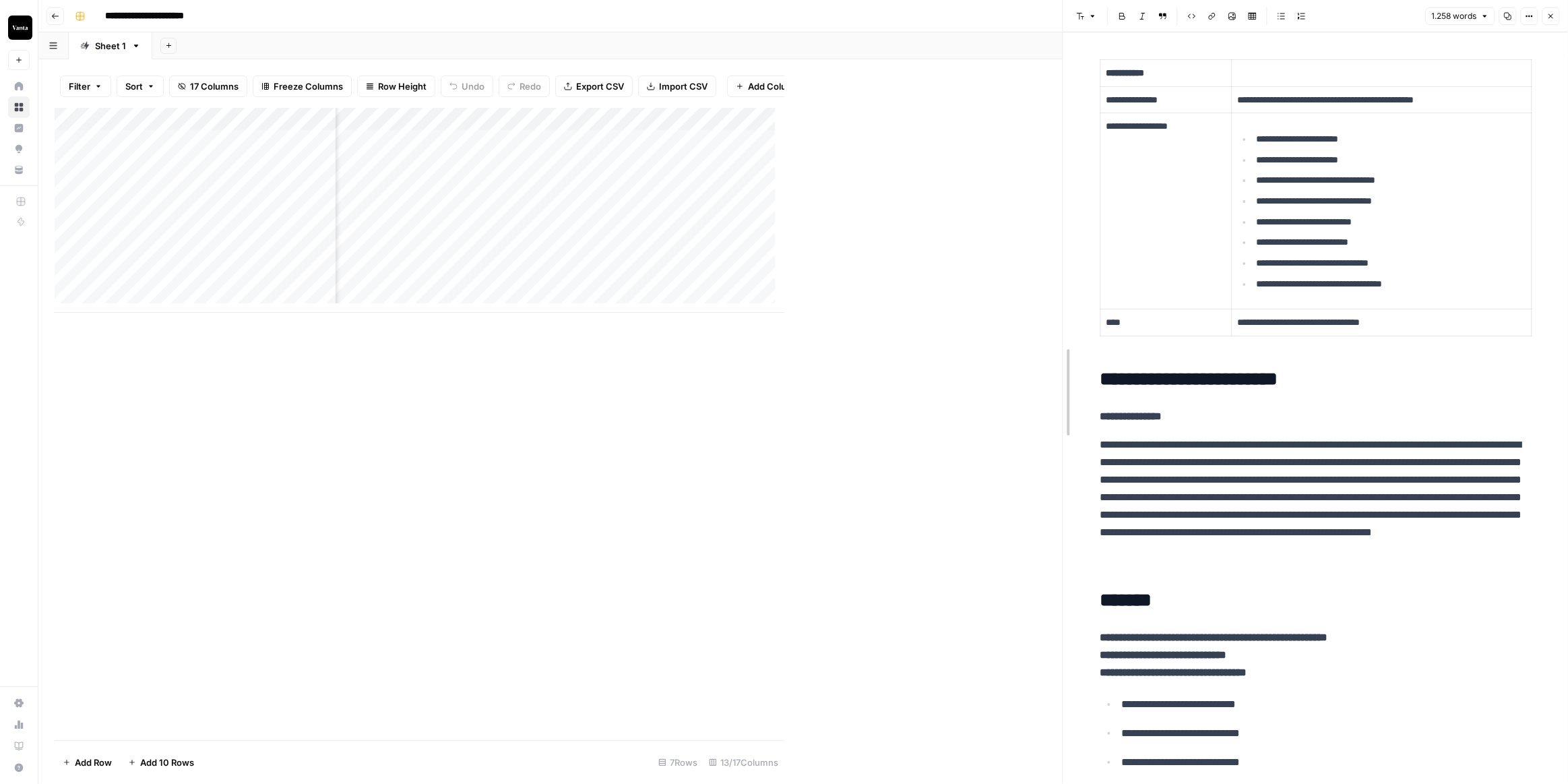
drag, startPoint x: 785, startPoint y: 399, endPoint x: 1006, endPoint y: 402, distance: 221.0
click at [767, 142] on div "Add Column" at bounding box center [559, 210] width 1008 height 205
click at [898, 120] on div "Add Column" at bounding box center [559, 210] width 1008 height 205
click at [790, 143] on div "Add Column" at bounding box center [559, 210] width 1008 height 205
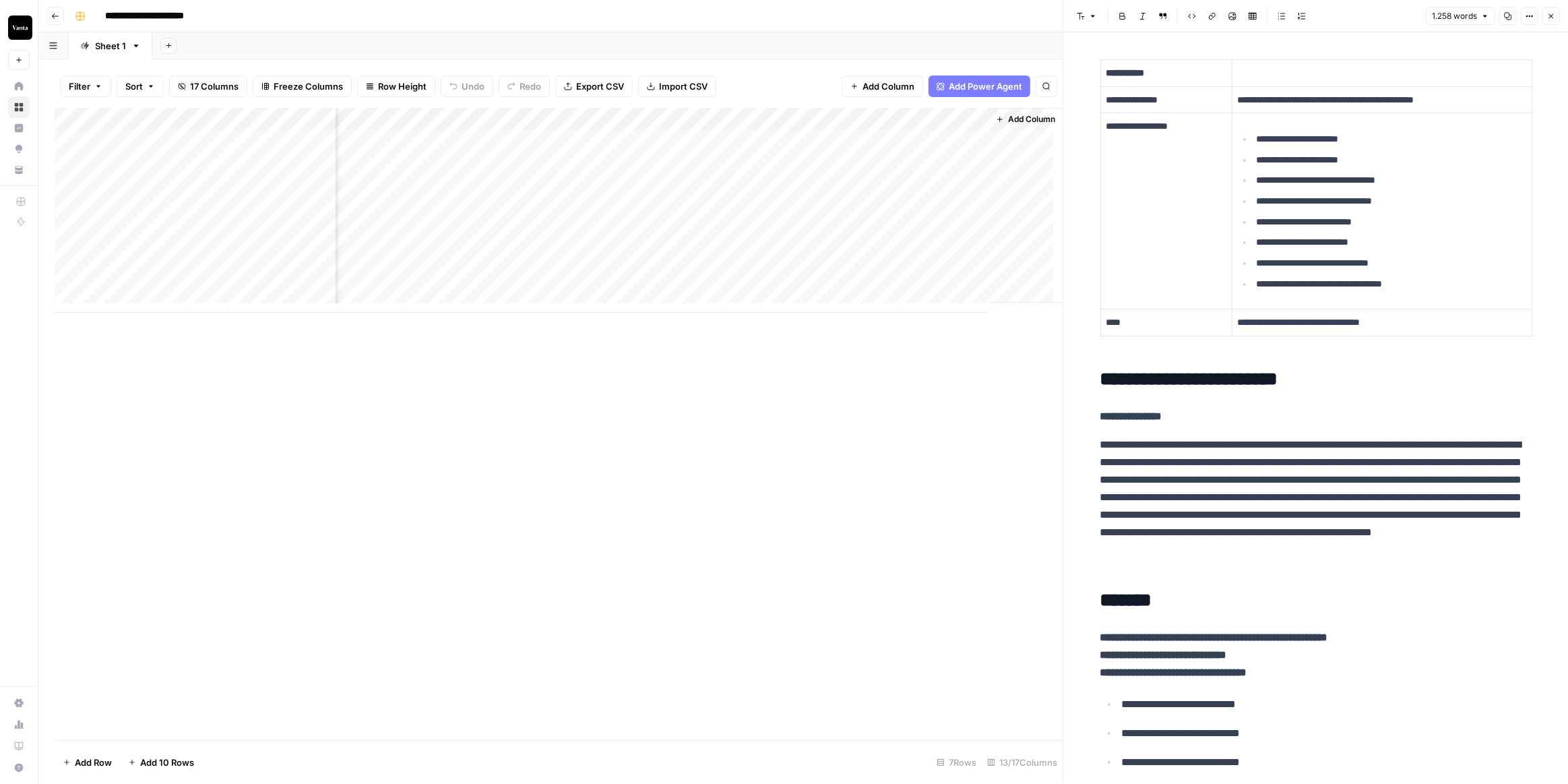
click at [733, 150] on div "Add Column" at bounding box center [559, 210] width 1008 height 205
click at [912, 118] on div "Add Column" at bounding box center [559, 210] width 1008 height 205
click at [995, 121] on div "Add Column" at bounding box center [559, 210] width 1008 height 205
click at [996, 121] on div at bounding box center [964, 121] width 132 height 27
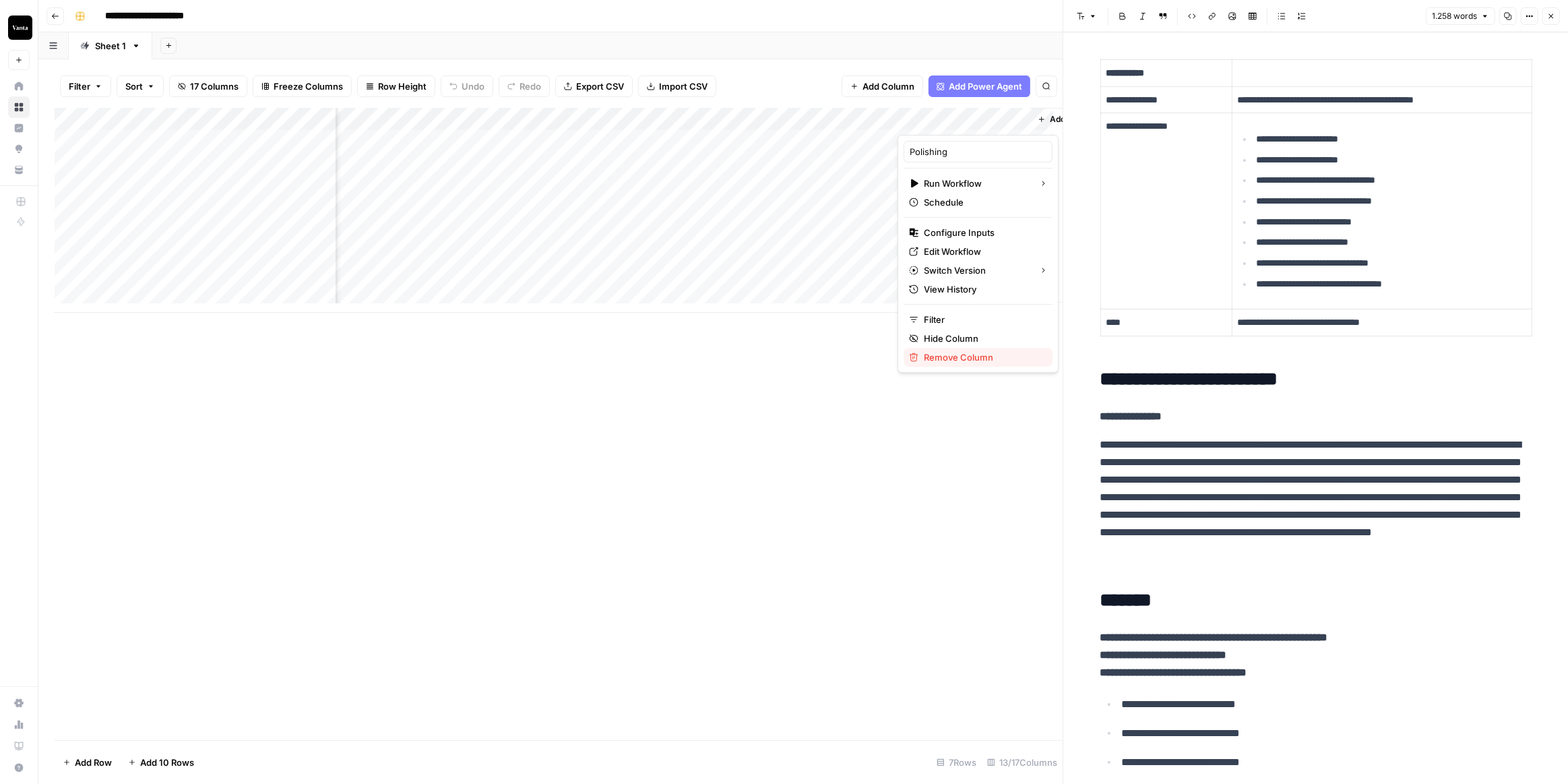
click at [944, 364] on div "Polishing Run Workflow Schedule Configure Inputs Edit Workflow Switch Version V…" at bounding box center [979, 254] width 161 height 238
click at [944, 360] on span "Remove Column" at bounding box center [983, 357] width 118 height 13
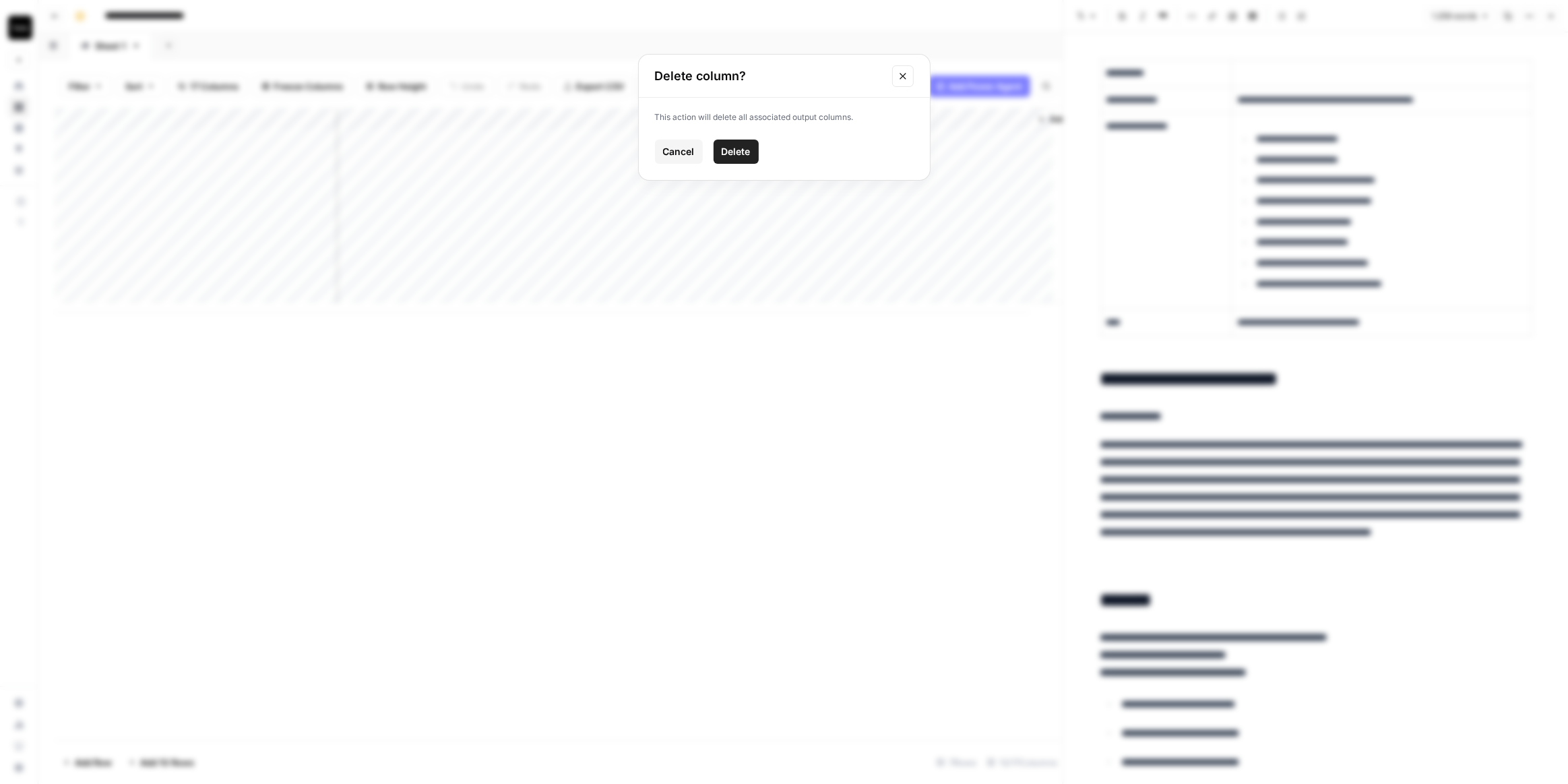
click at [745, 152] on span "Delete" at bounding box center [736, 151] width 29 height 13
click at [958, 117] on div "Add Column" at bounding box center [559, 210] width 1008 height 205
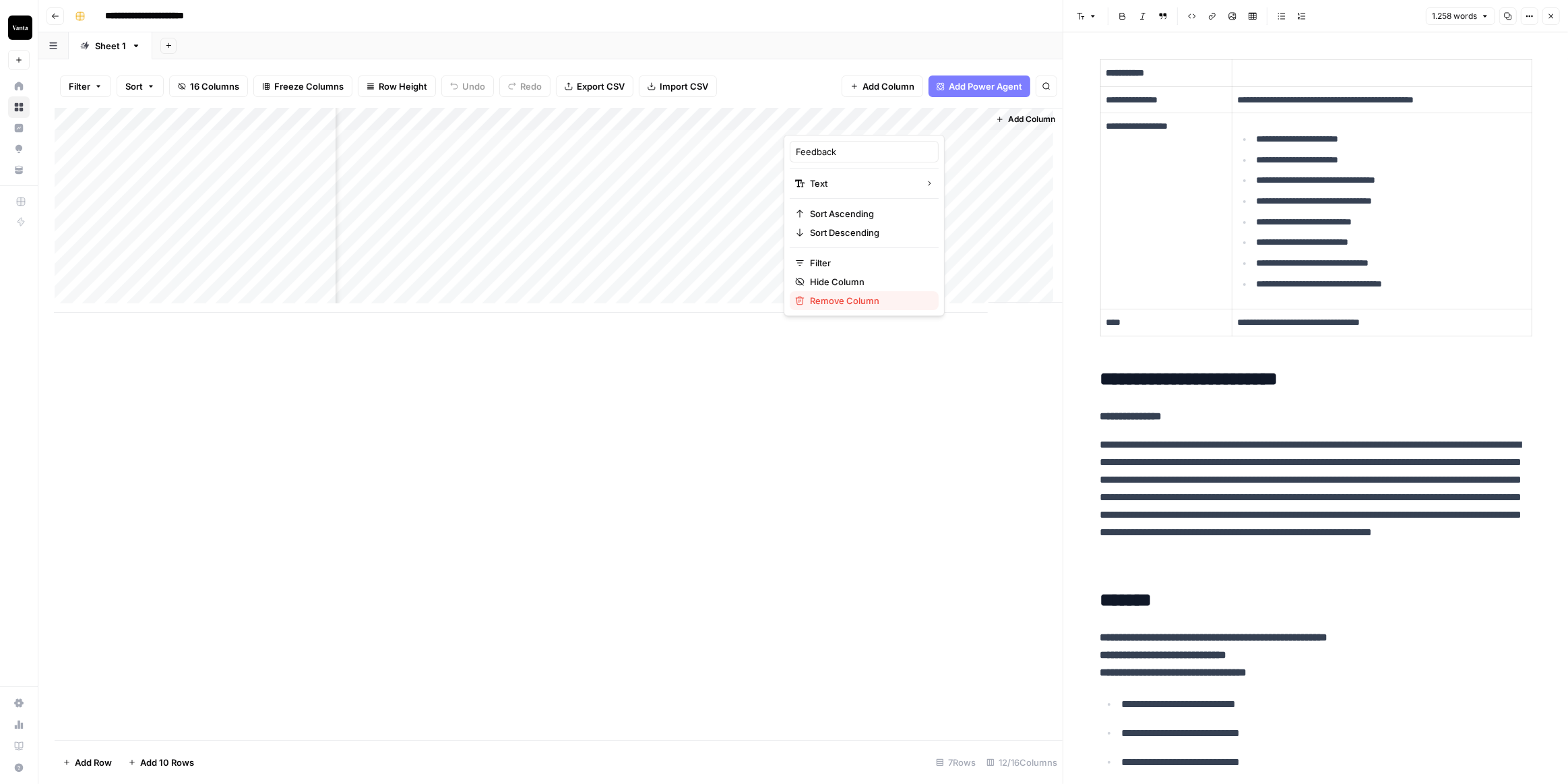
click at [856, 298] on span "Remove Column" at bounding box center [869, 300] width 118 height 13
click at [743, 137] on span "Delete" at bounding box center [736, 139] width 29 height 13
click at [565, 233] on div "Add Column" at bounding box center [559, 210] width 1008 height 205
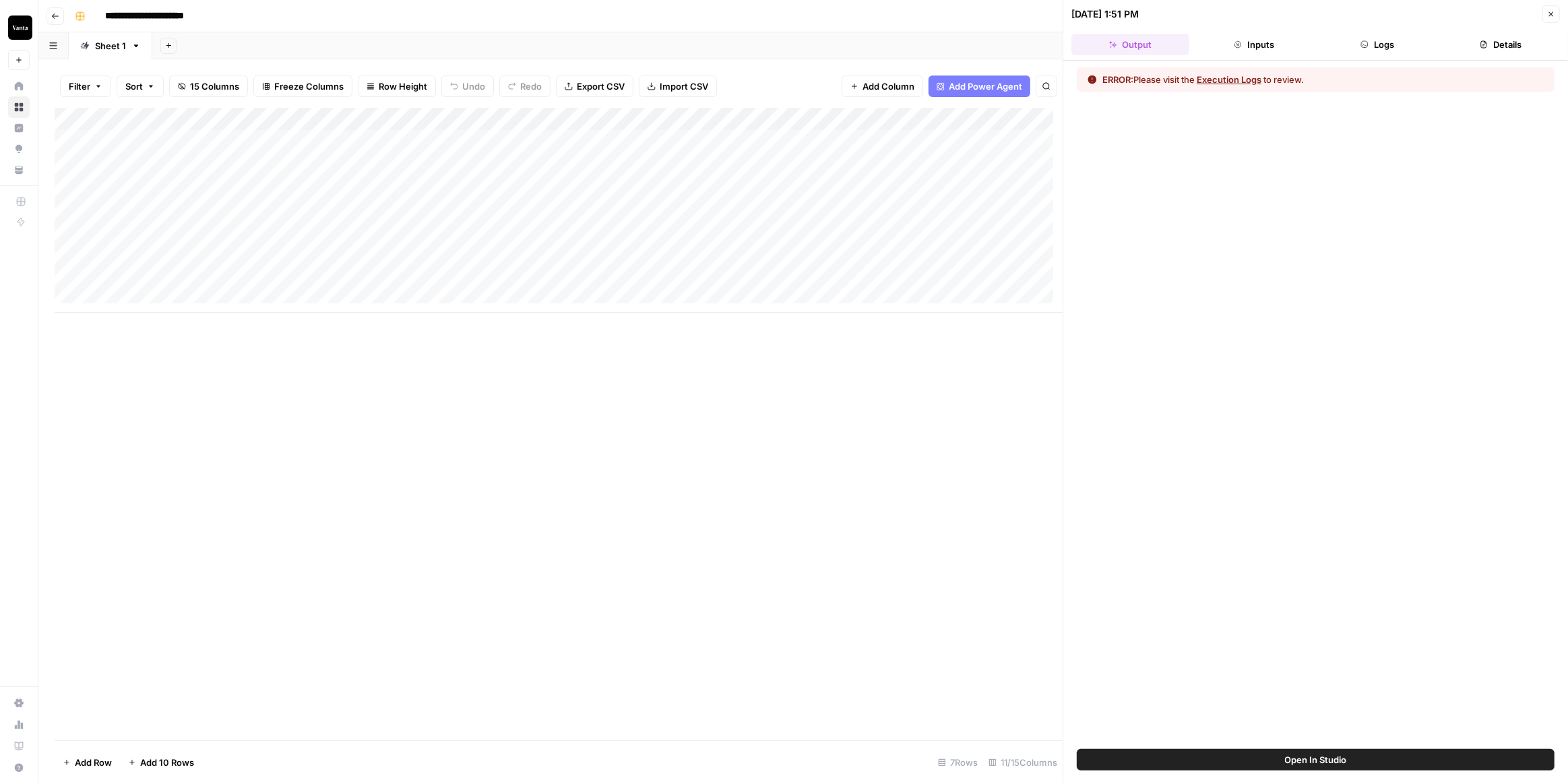
click at [1375, 47] on button "Logs" at bounding box center [1378, 44] width 118 height 22
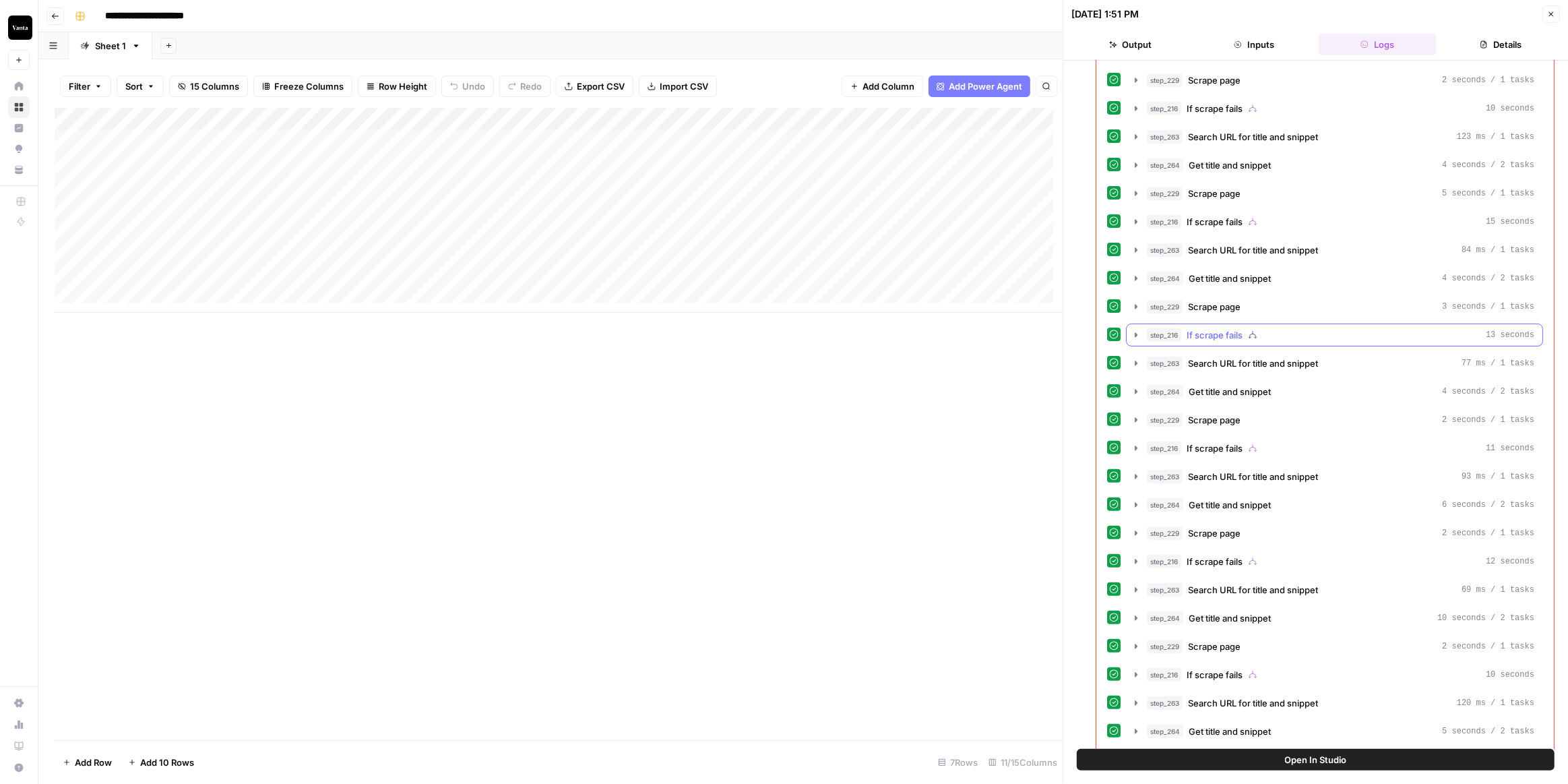
scroll to position [435, 0]
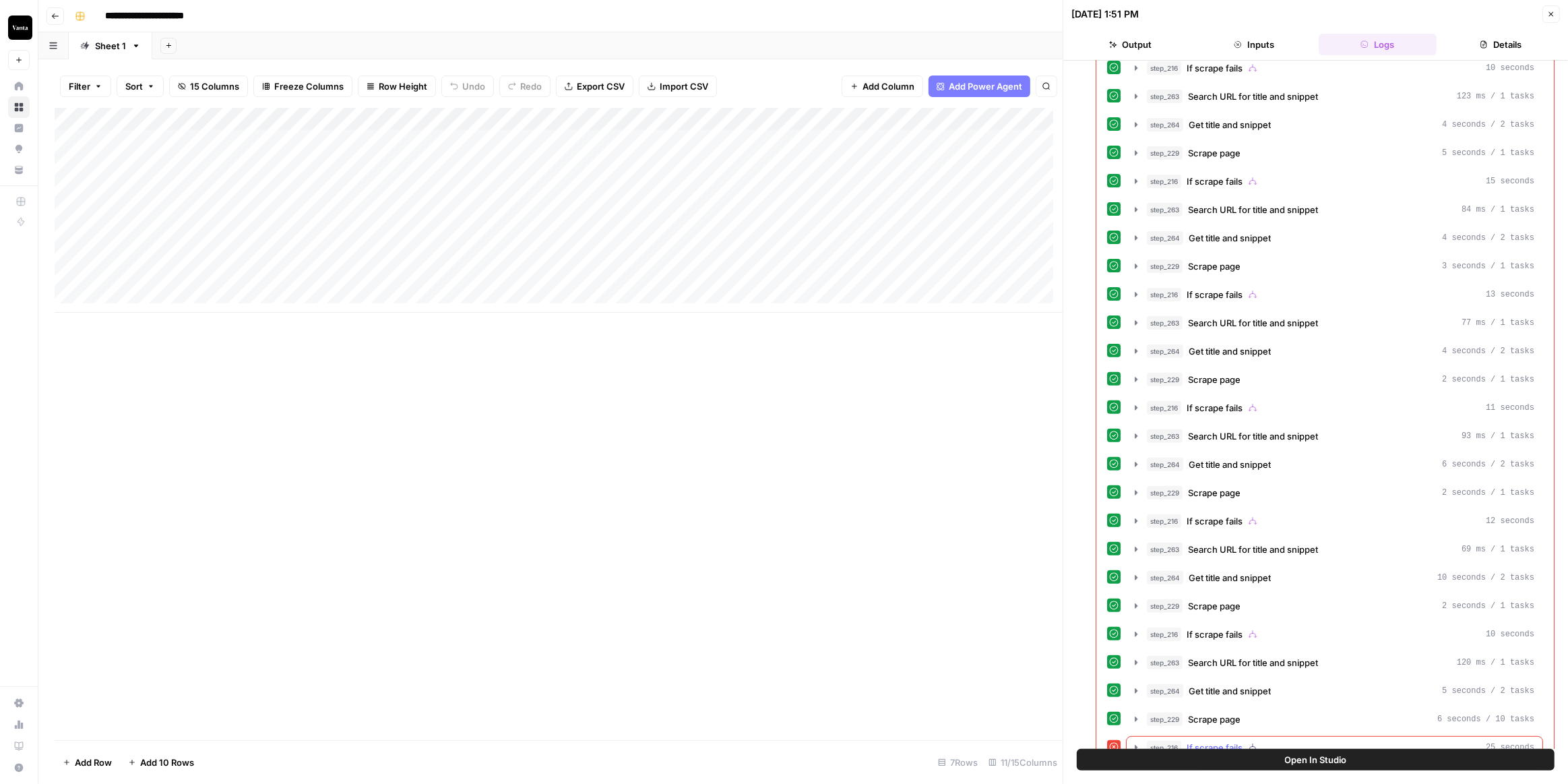
click at [1131, 742] on icon "button" at bounding box center [1136, 748] width 11 height 11
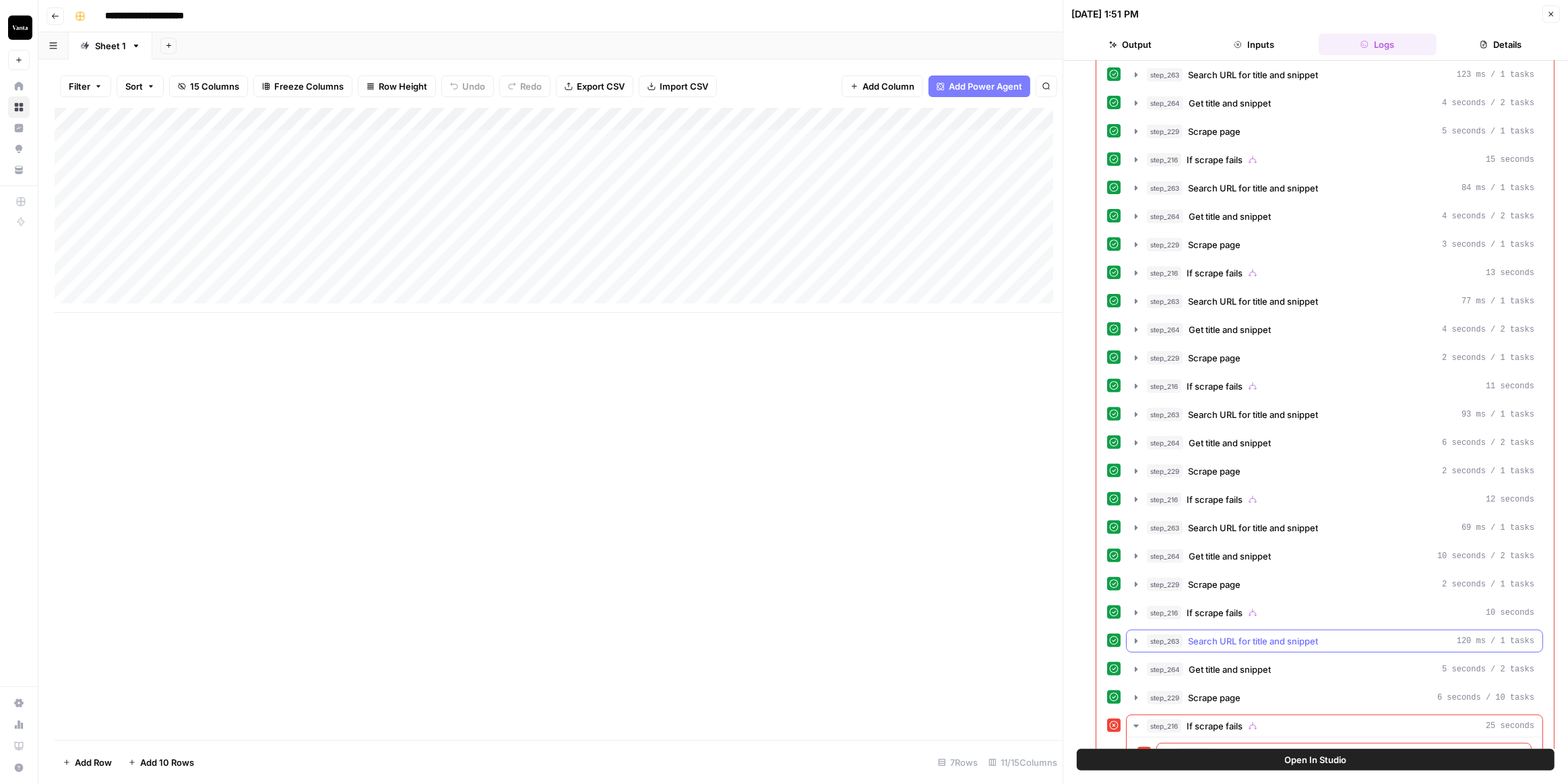
scroll to position [468, 0]
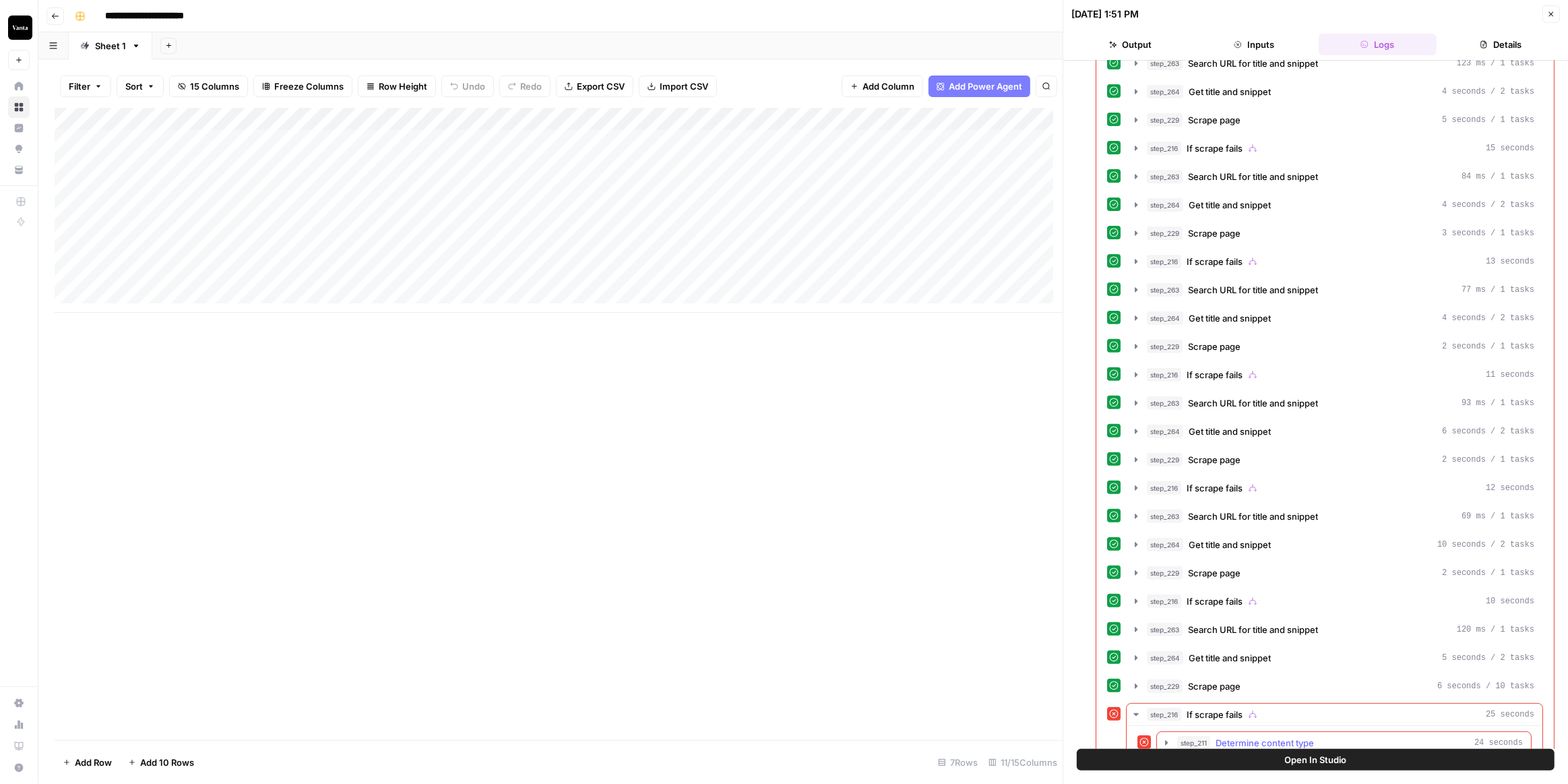
drag, startPoint x: 1166, startPoint y: 719, endPoint x: 1211, endPoint y: 628, distance: 101.5
click at [1166, 740] on icon "button" at bounding box center [1166, 742] width 3 height 5
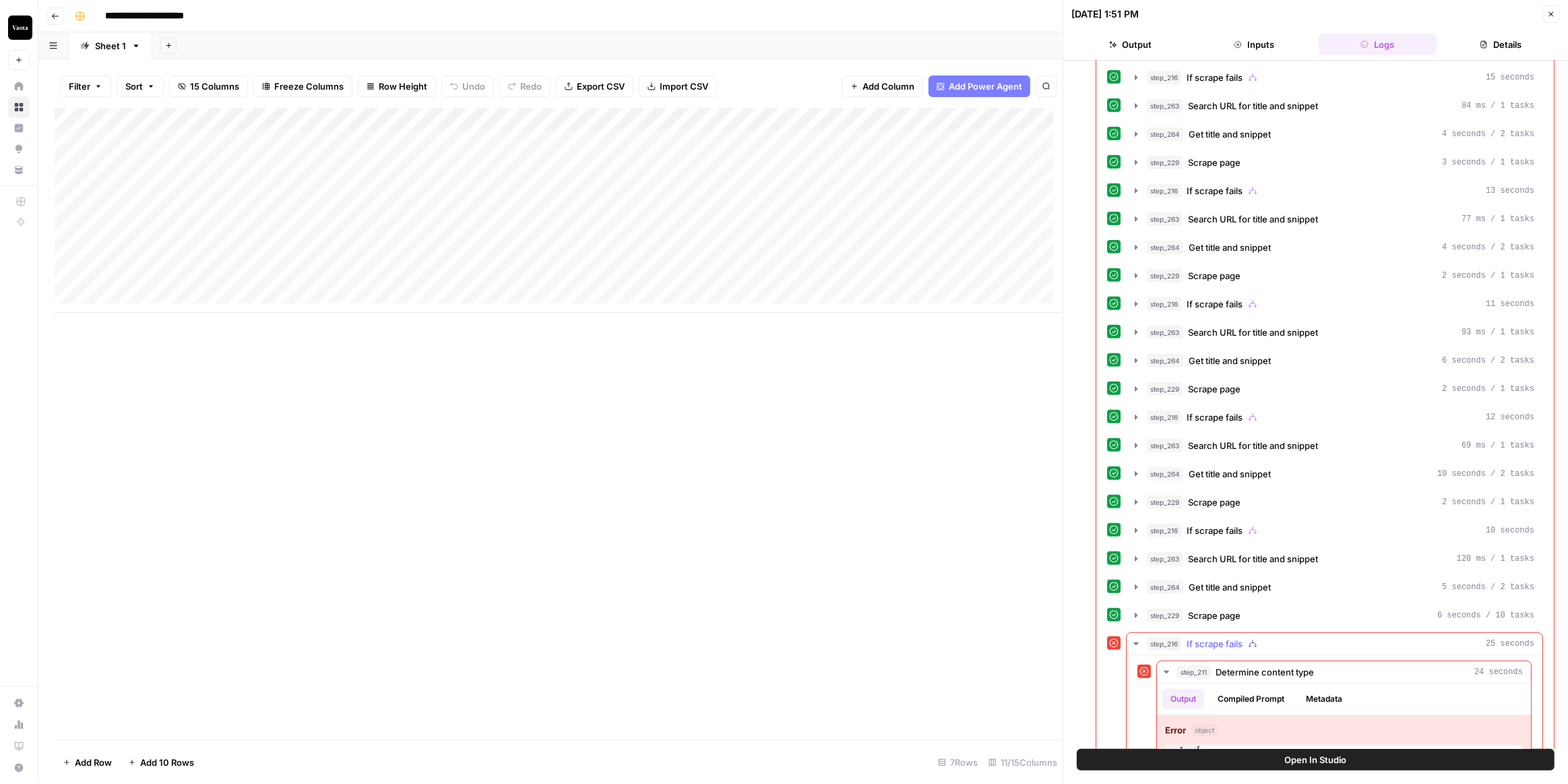
scroll to position [595, 0]
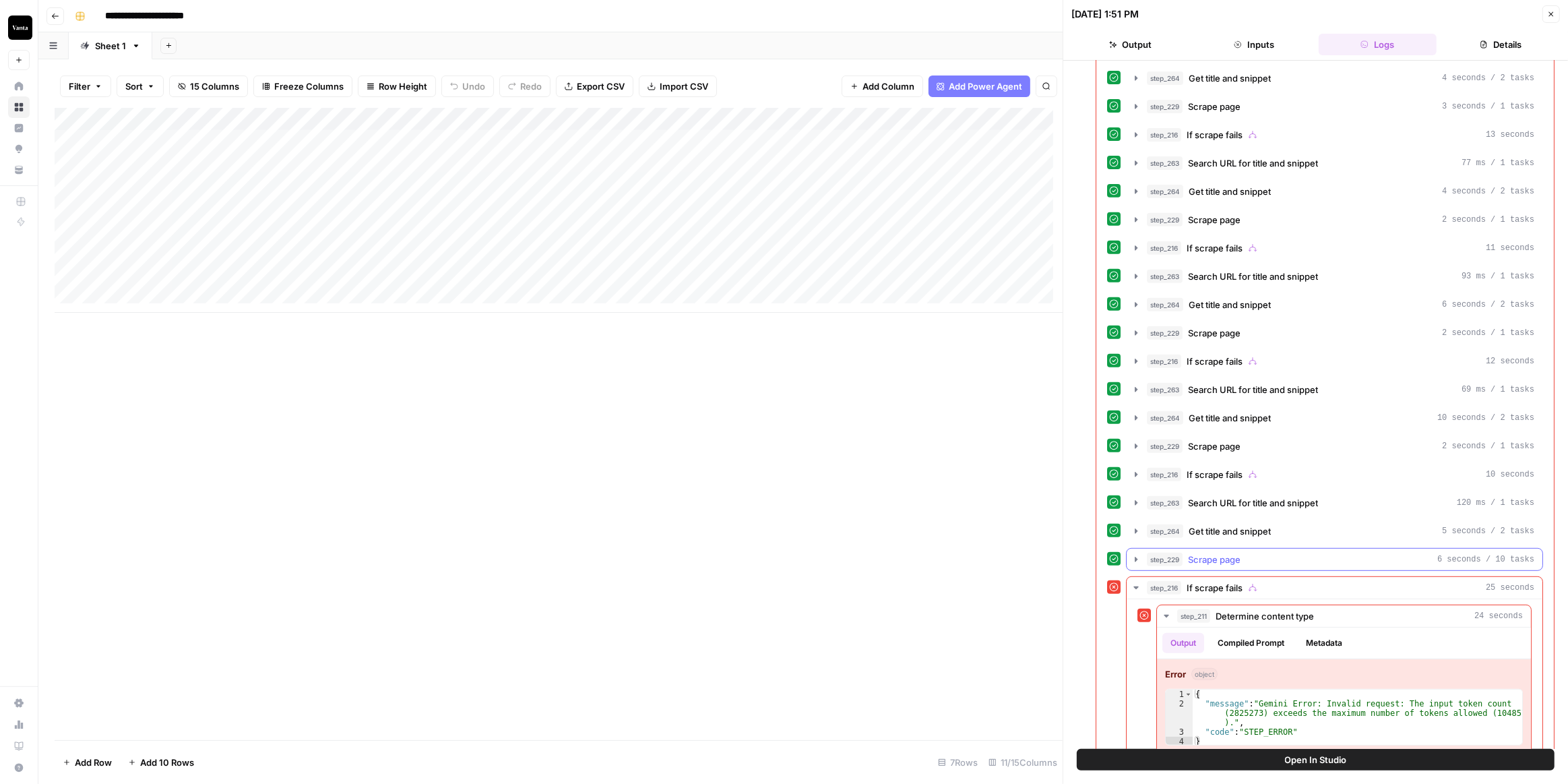
click at [1136, 554] on icon "button" at bounding box center [1136, 560] width 11 height 11
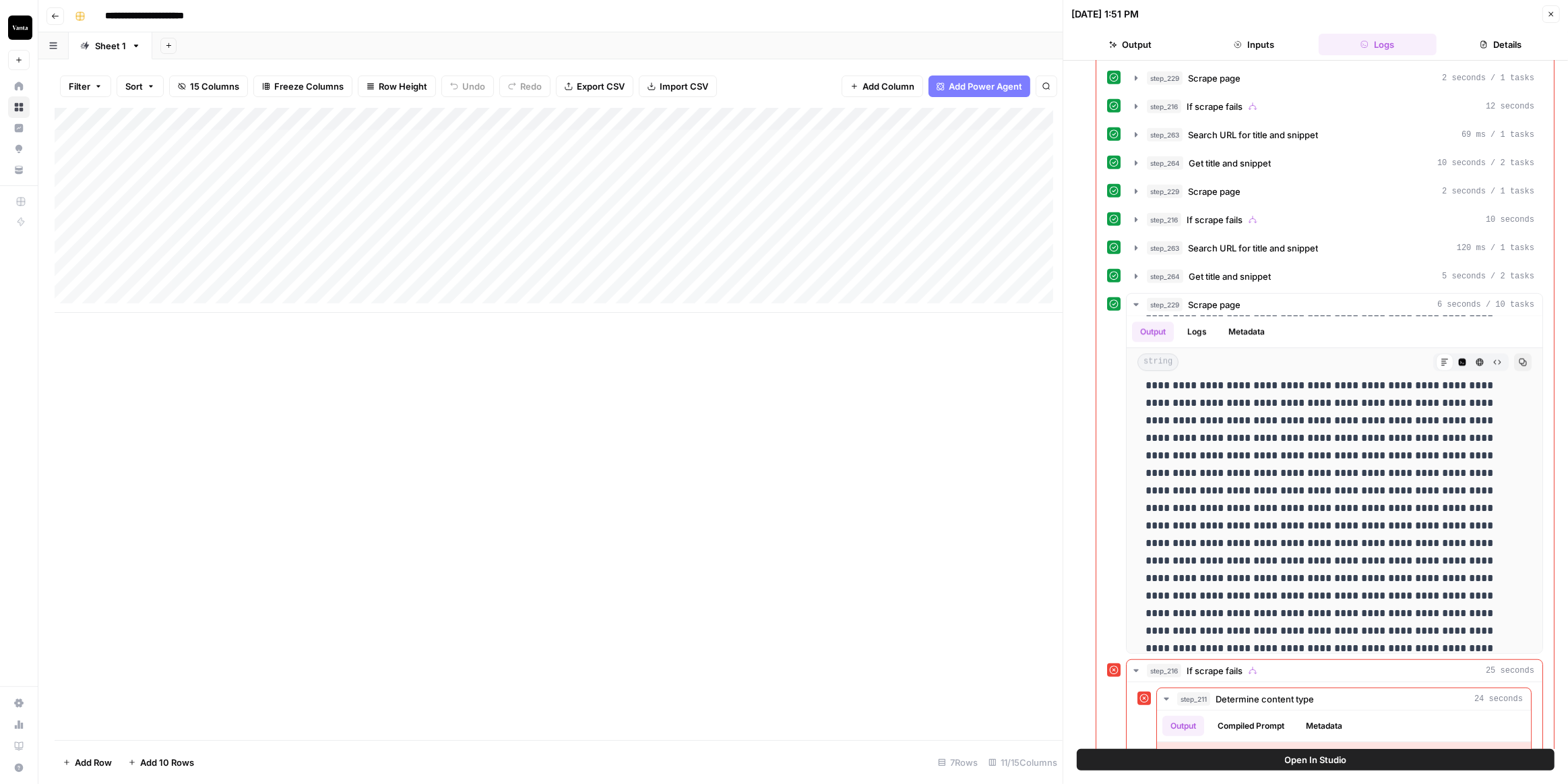
scroll to position [932, 0]
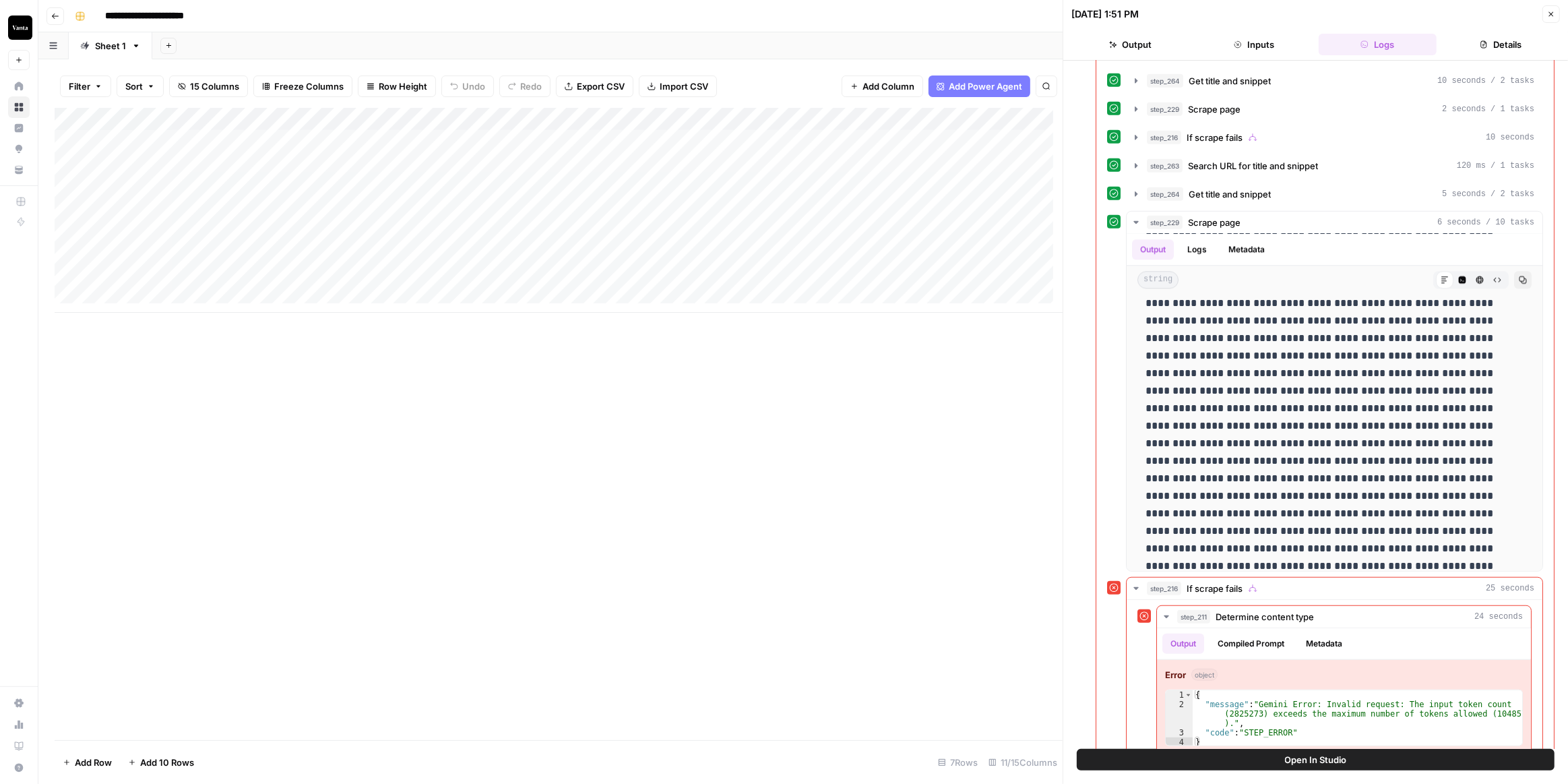
click at [538, 115] on div "Add Column" at bounding box center [559, 210] width 1008 height 205
click at [547, 245] on span "Edit Workflow" at bounding box center [560, 251] width 118 height 13
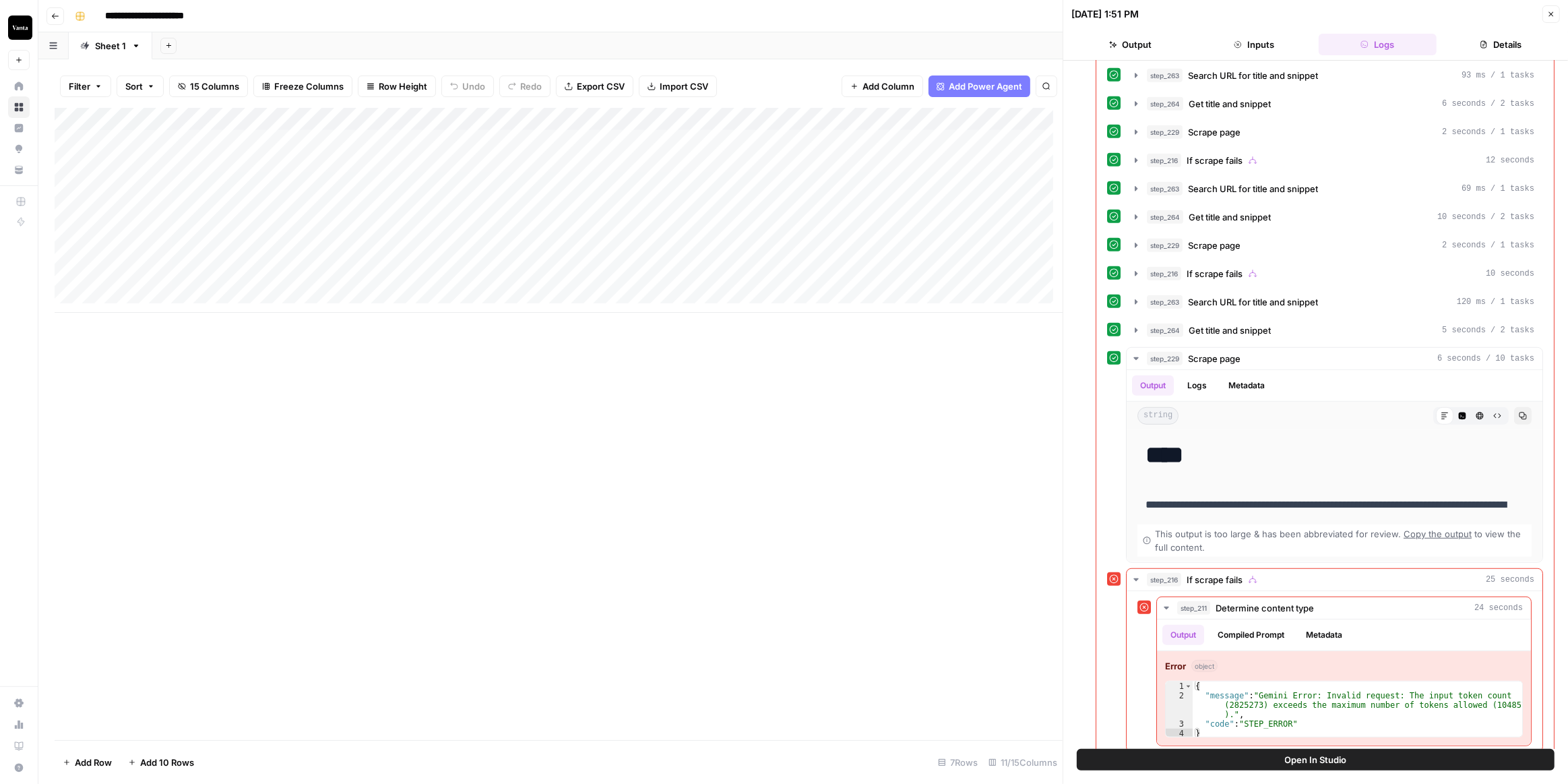
click at [654, 143] on div "Add Column" at bounding box center [559, 210] width 1008 height 205
click at [797, 214] on div "Add Column" at bounding box center [559, 210] width 1008 height 205
click at [778, 149] on div "Add Column" at bounding box center [559, 210] width 1008 height 205
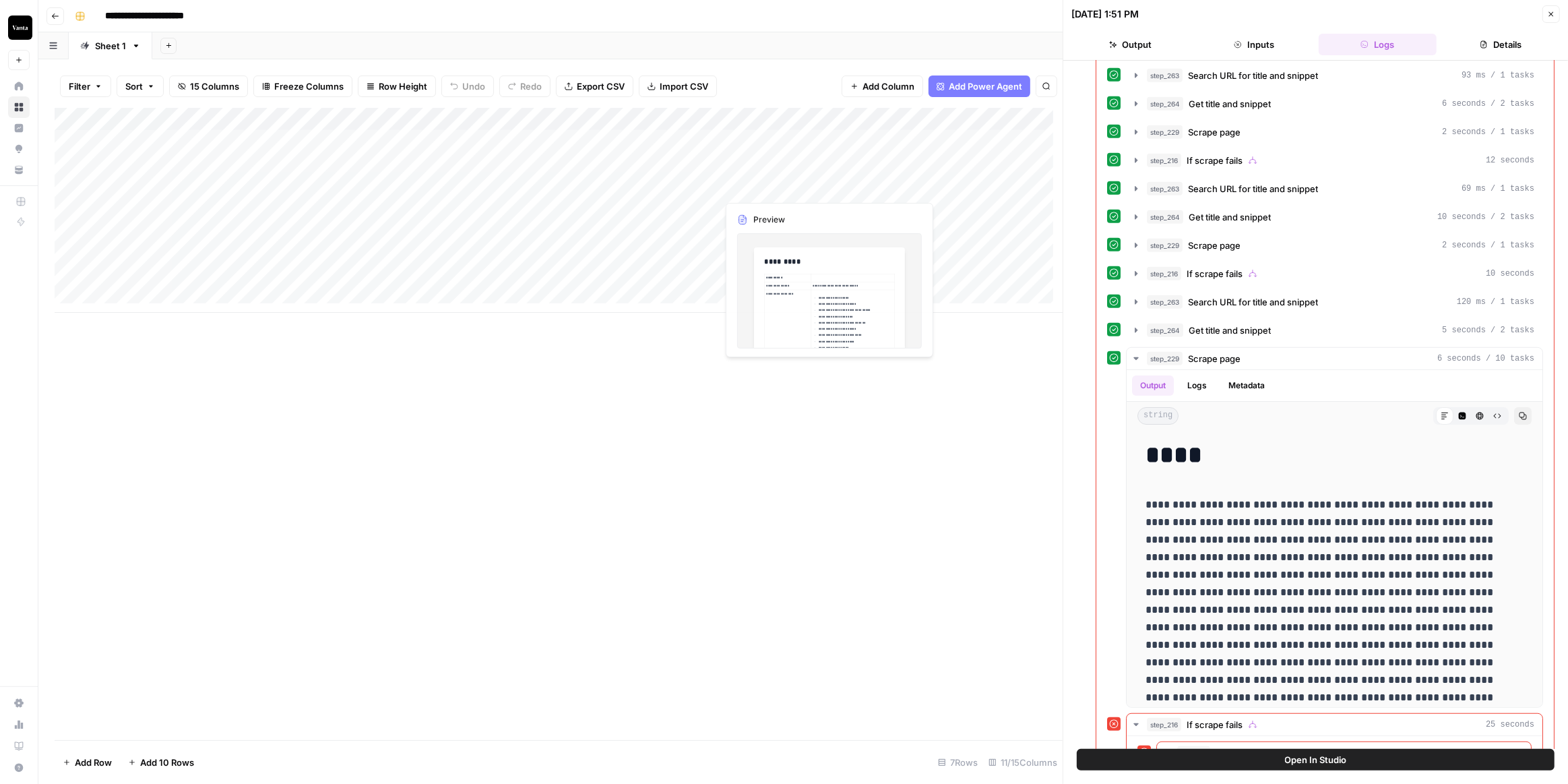
scroll to position [932, 0]
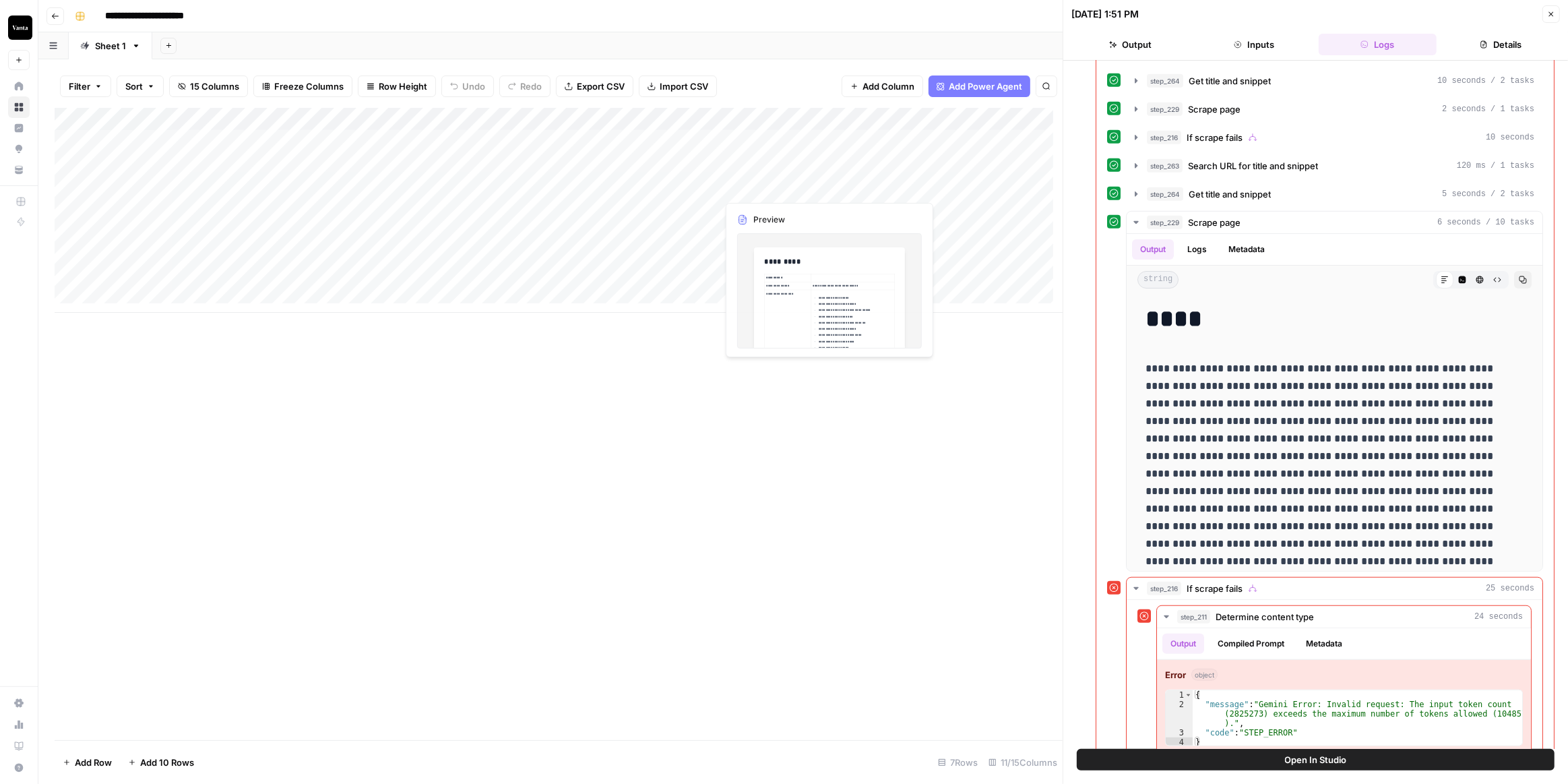
click at [778, 149] on div "Add Column" at bounding box center [559, 210] width 1008 height 205
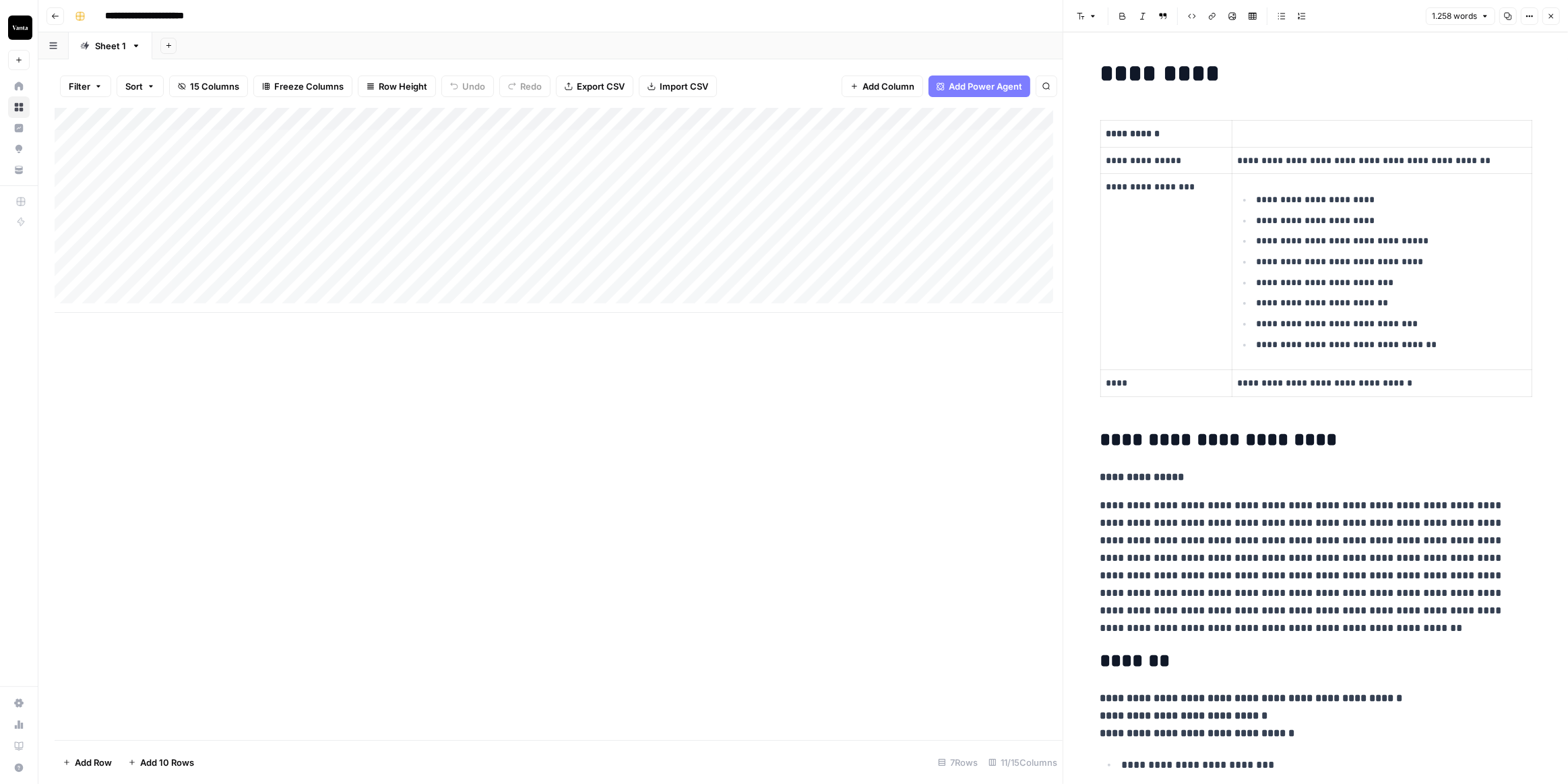
scroll to position [122, 0]
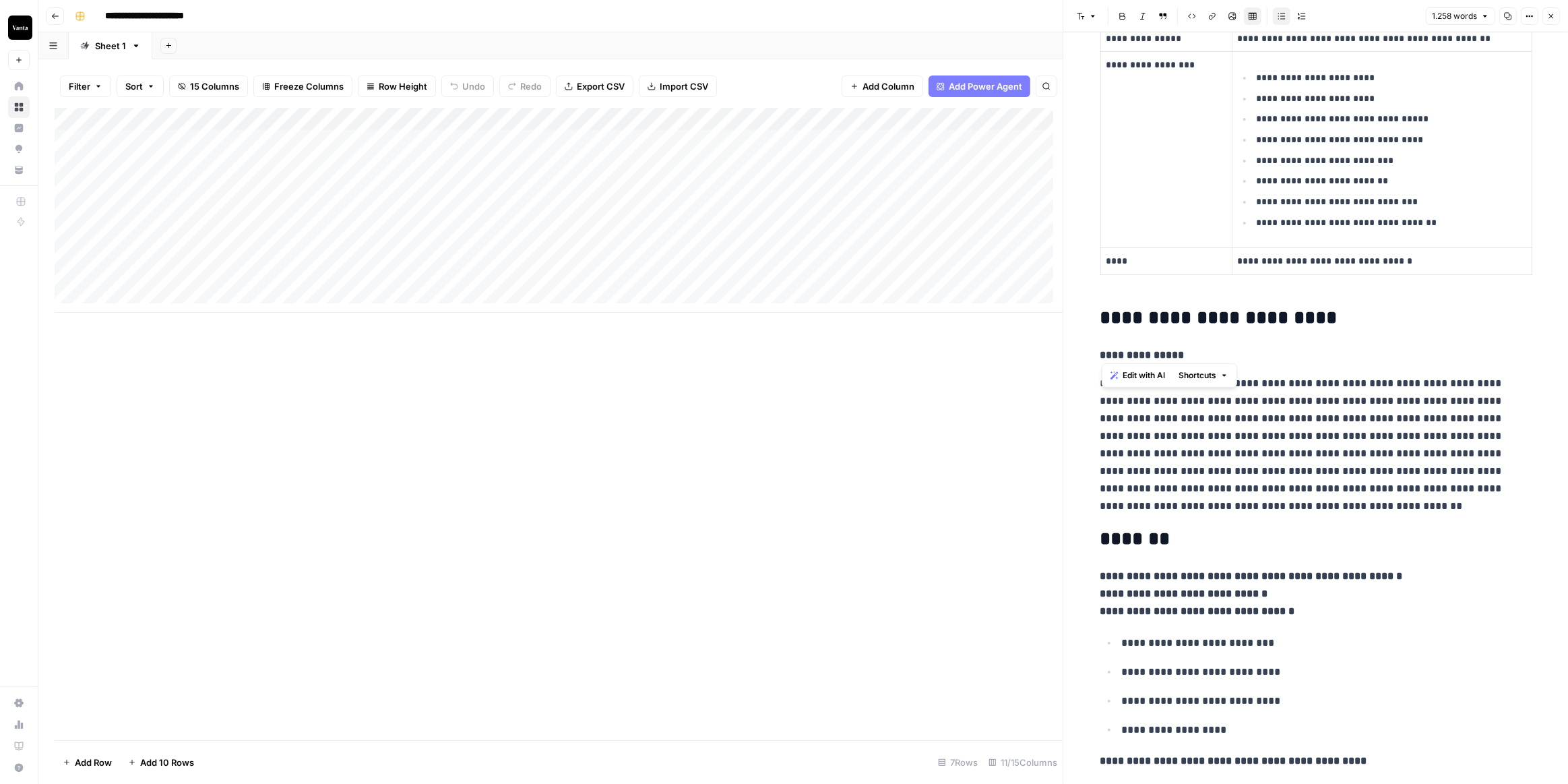
drag, startPoint x: 1098, startPoint y: 350, endPoint x: 1196, endPoint y: 352, distance: 98.0
click at [1196, 352] on p "**********" at bounding box center [1316, 354] width 432 height 17
click at [1350, 403] on p "**********" at bounding box center [1316, 445] width 432 height 140
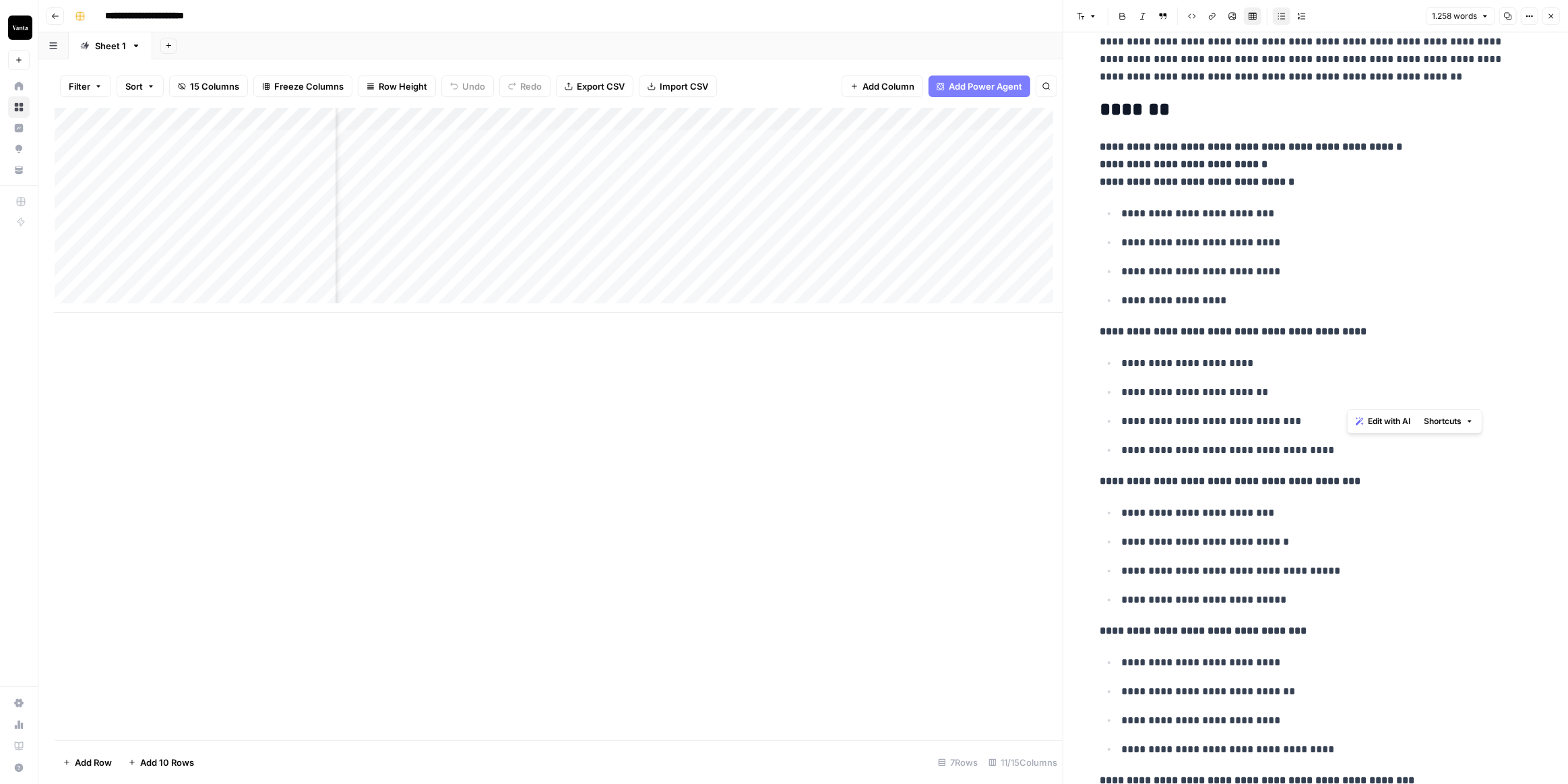
scroll to position [0, 233]
click at [773, 142] on div "Add Column" at bounding box center [559, 210] width 1008 height 205
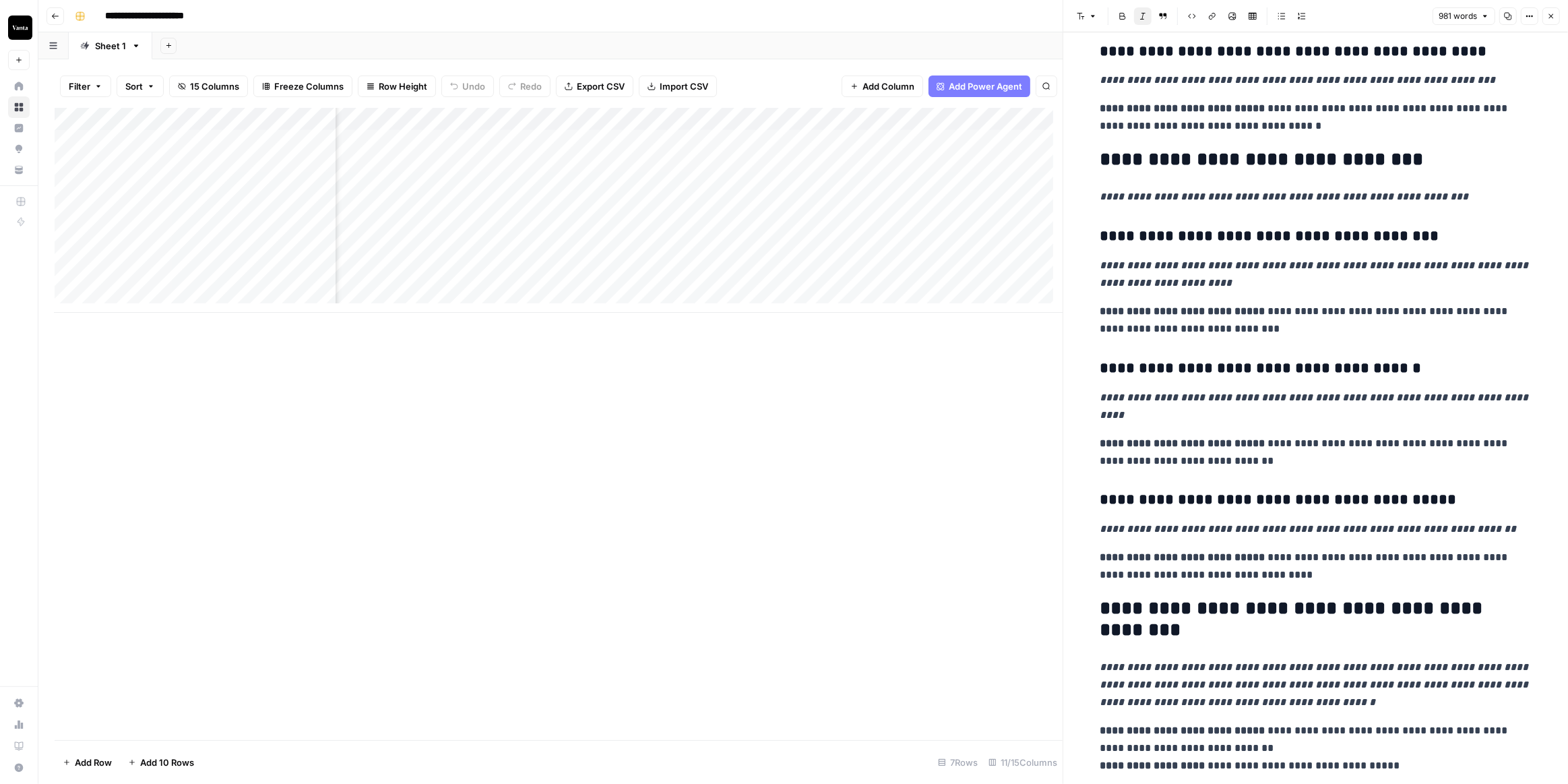
scroll to position [0, 465]
click at [803, 142] on div "Add Column" at bounding box center [559, 210] width 1008 height 205
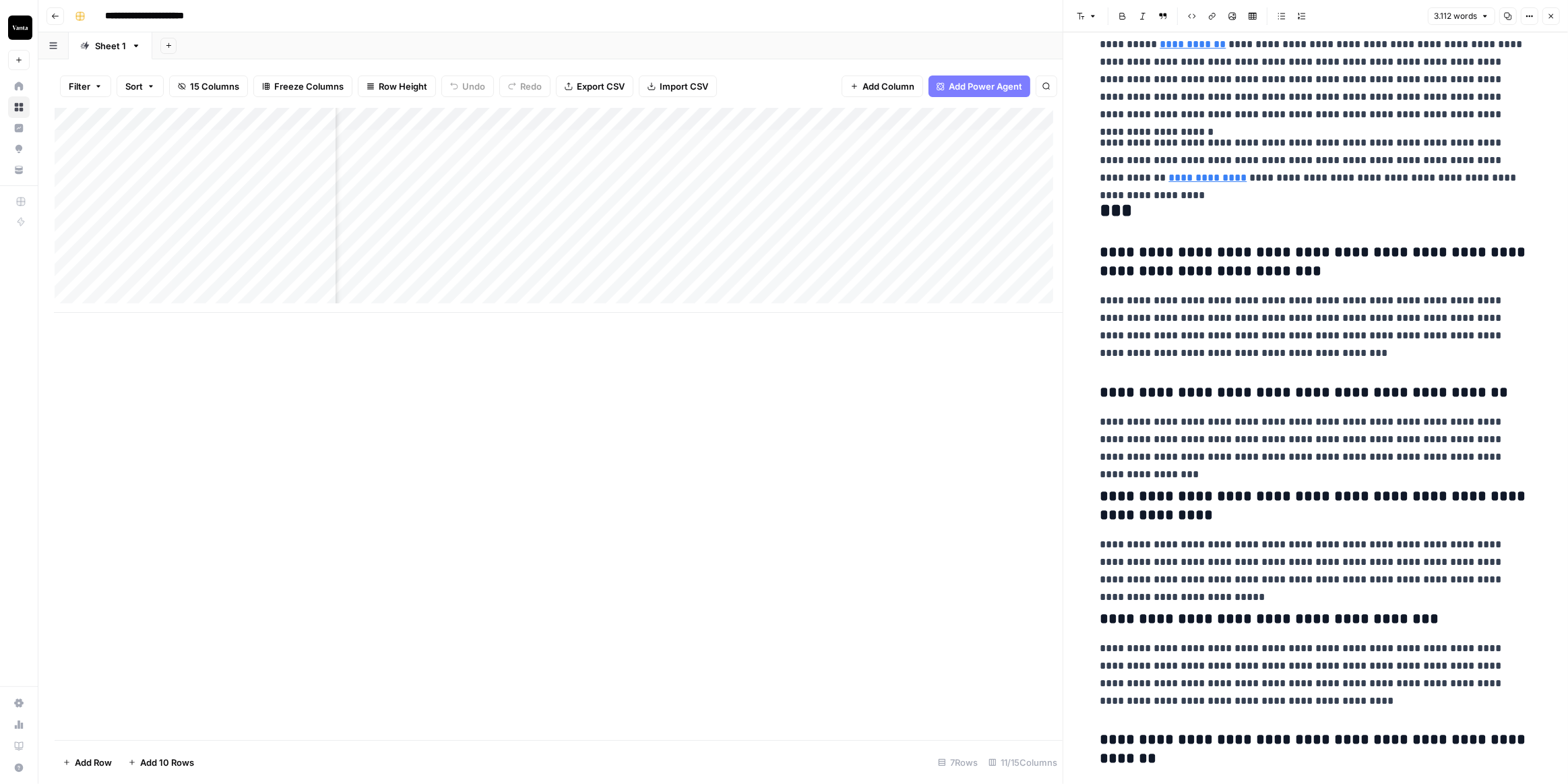
scroll to position [7045, 0]
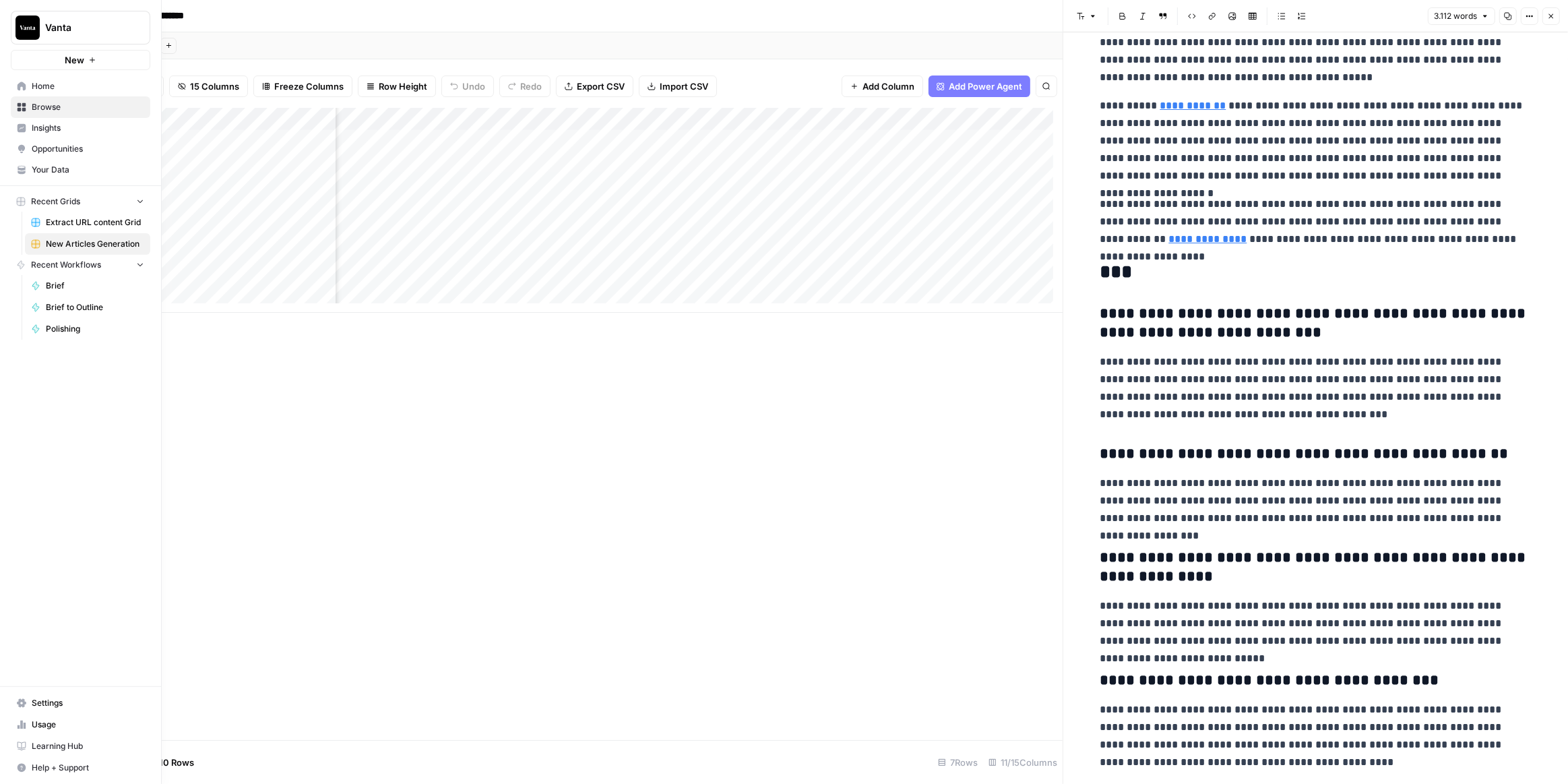
click at [42, 181] on nav "Home Browse Insights Opportunities Your Data" at bounding box center [81, 128] width 161 height 115
click at [42, 176] on link "Your Data" at bounding box center [81, 170] width 140 height 22
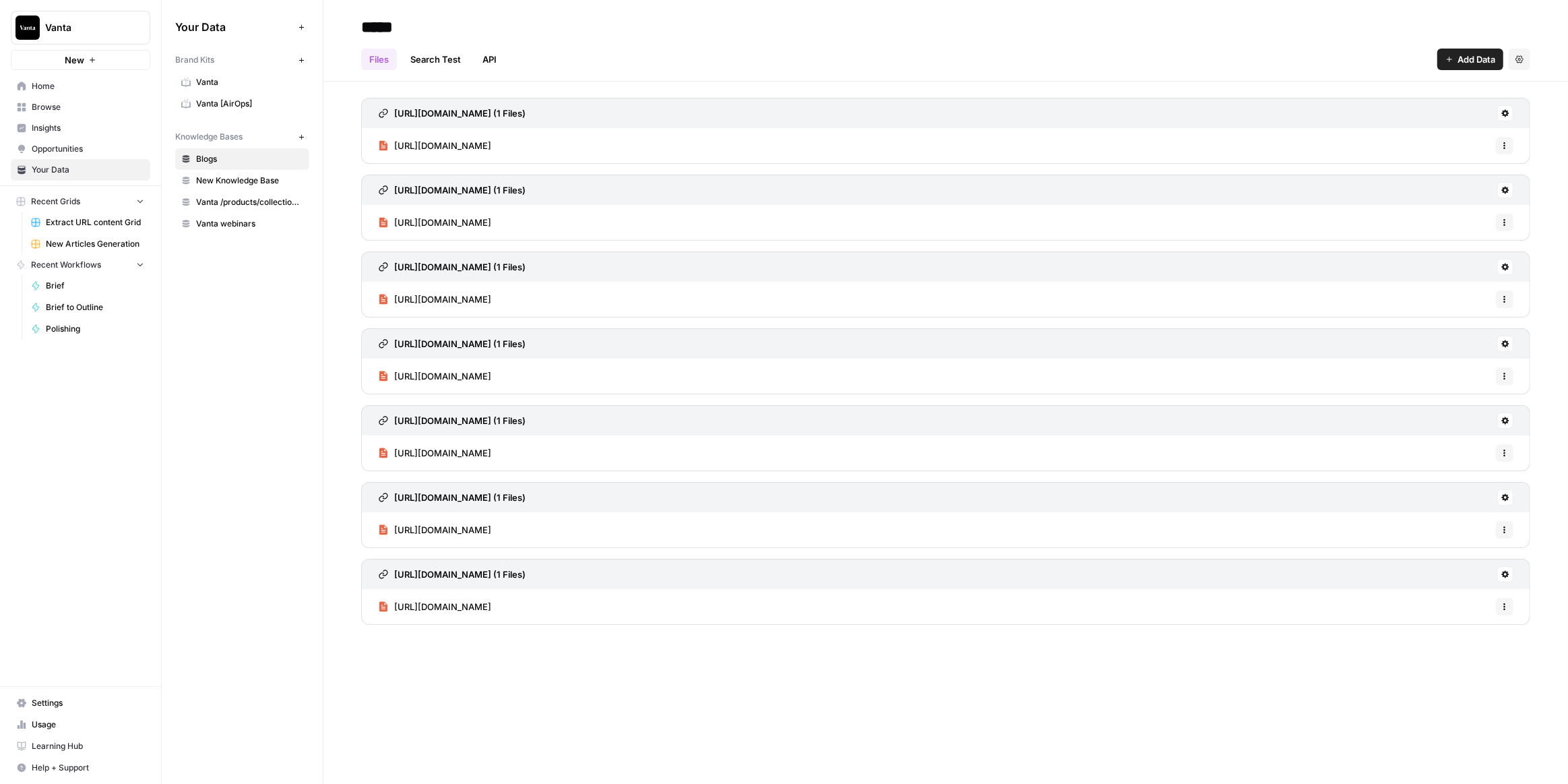
click at [256, 199] on span "Vanta /products/collection/resources" at bounding box center [250, 202] width 107 height 12
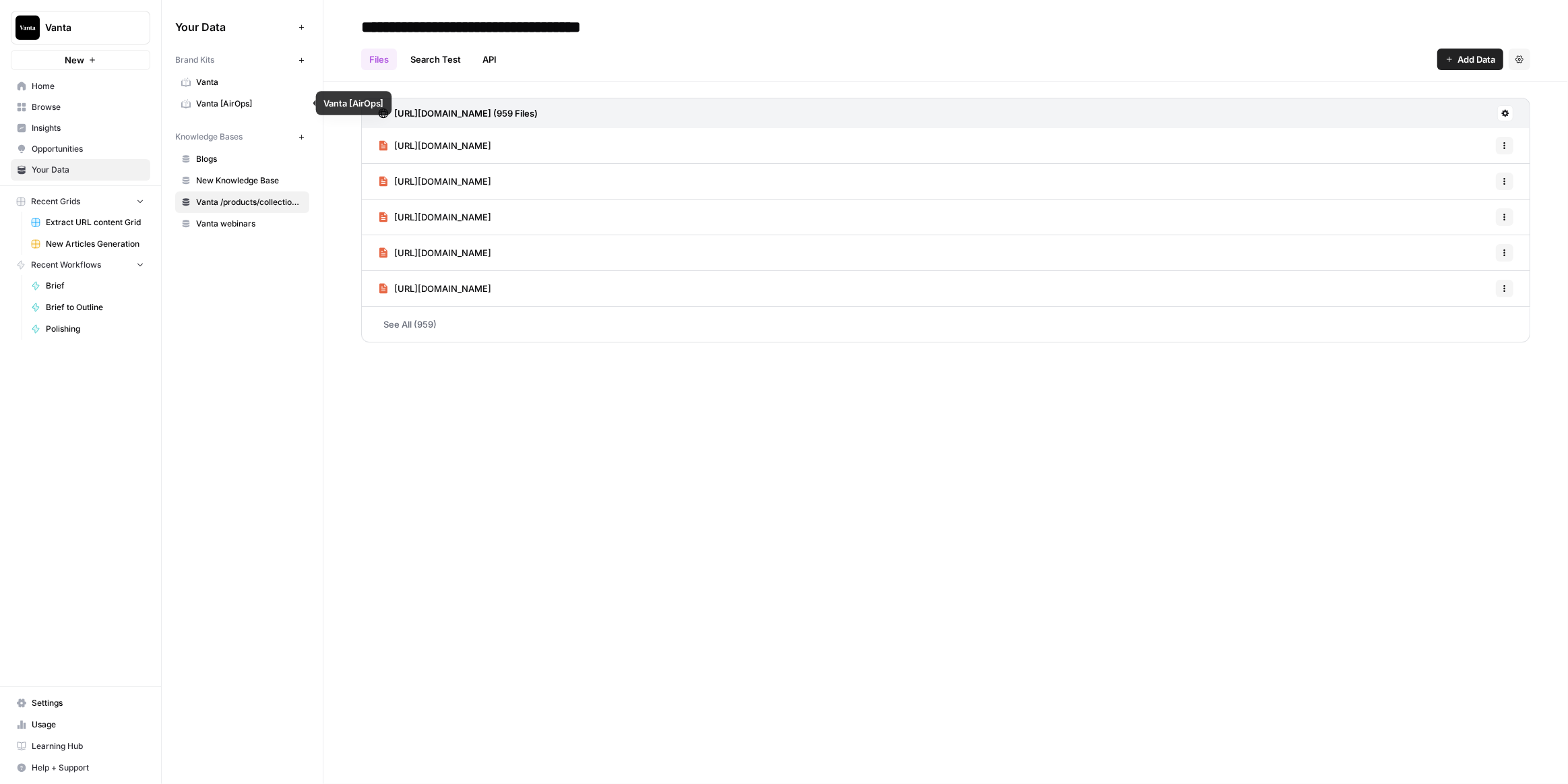
click at [252, 98] on span "Vanta [AirOps]" at bounding box center [250, 104] width 107 height 12
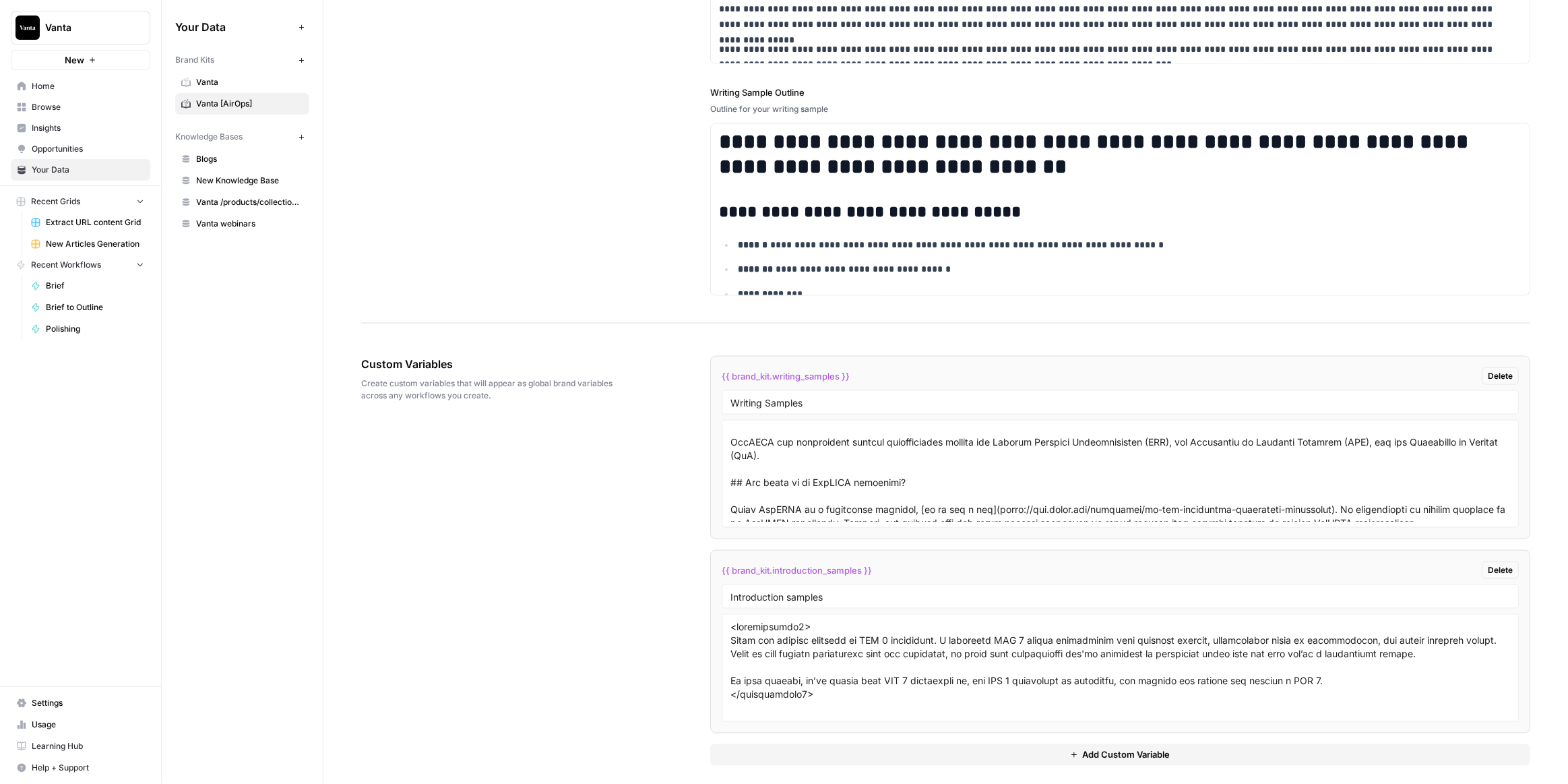
scroll to position [306, 0]
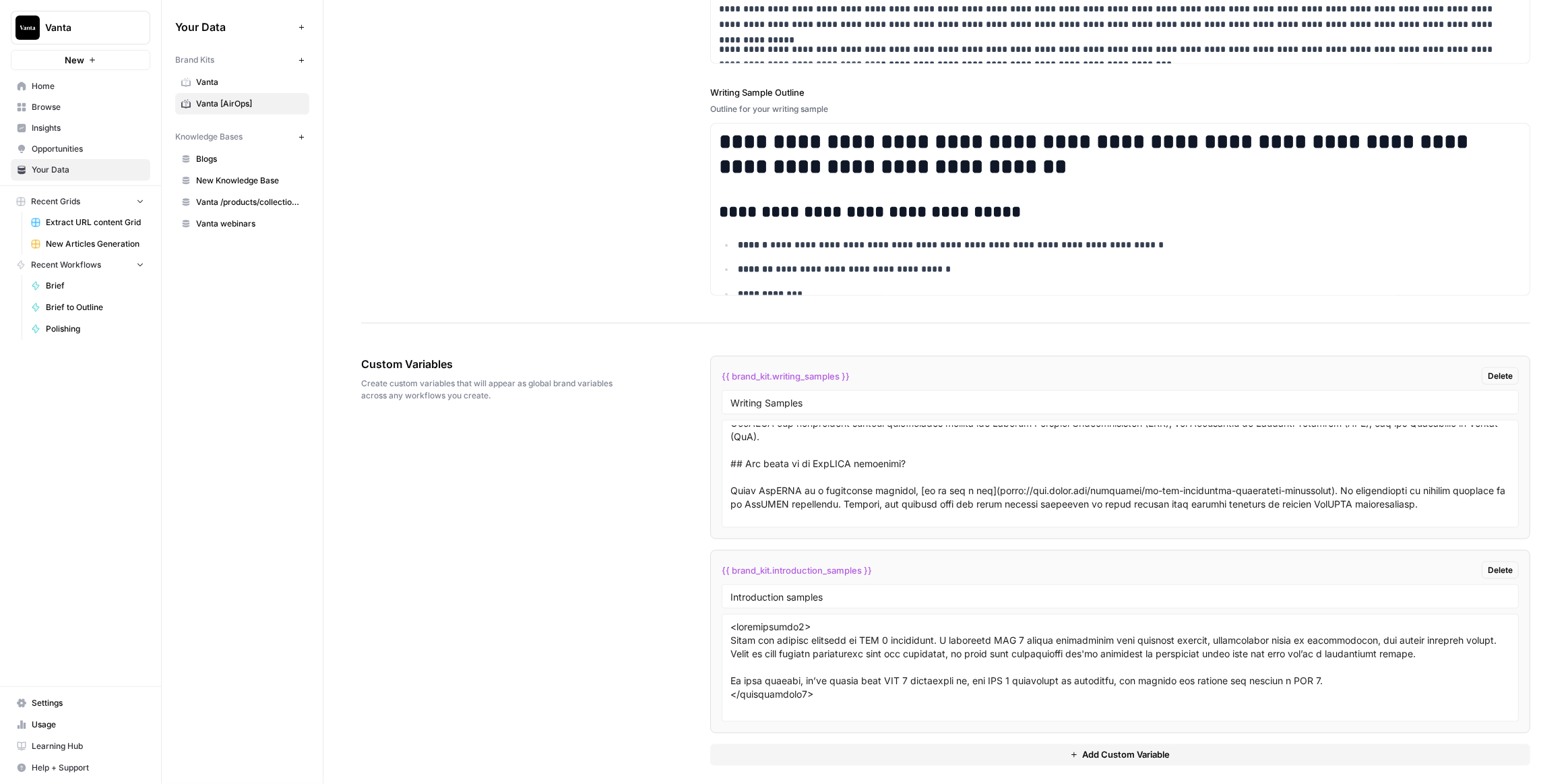
click at [64, 92] on link "Home" at bounding box center [81, 86] width 140 height 22
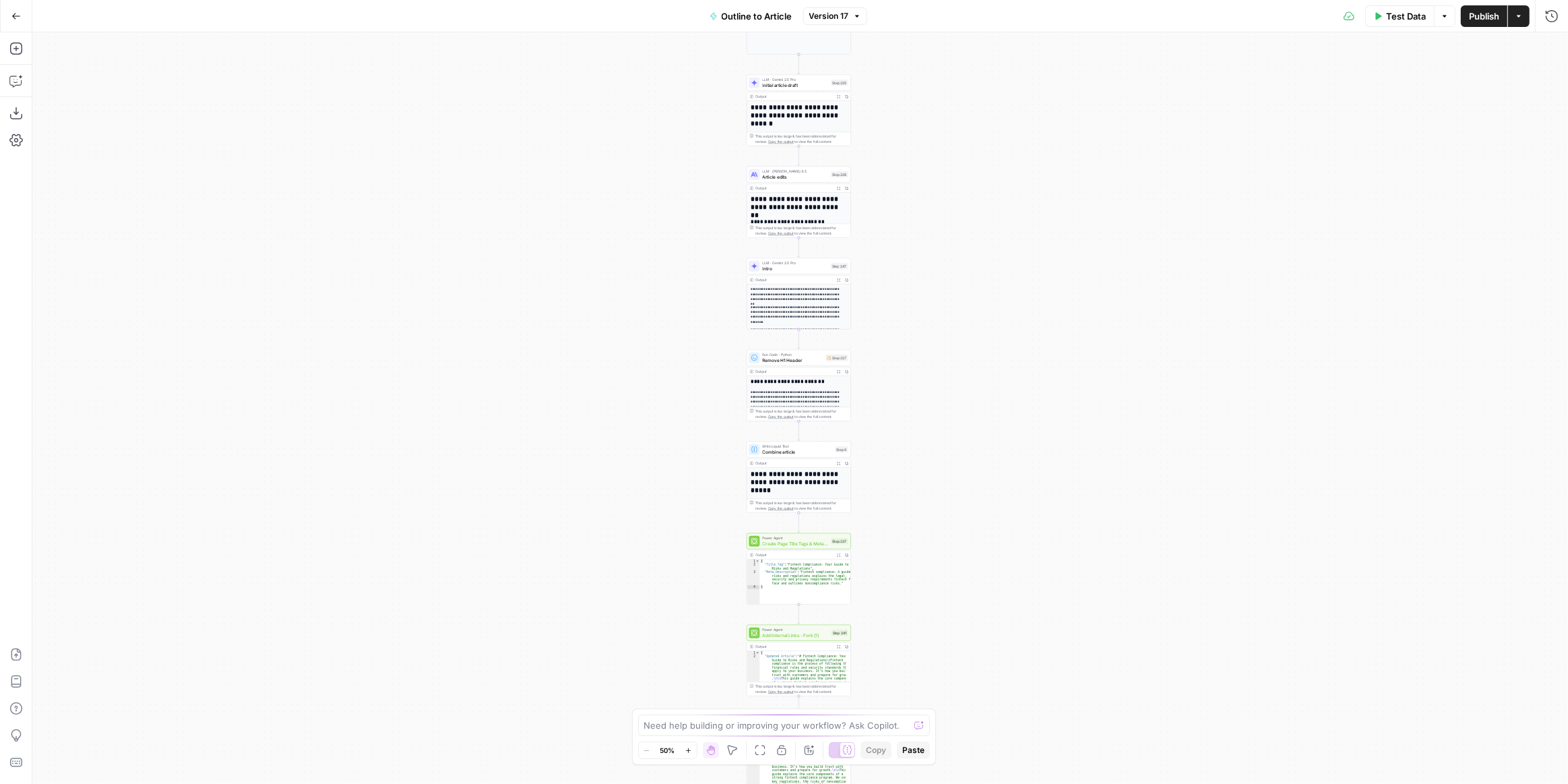
drag, startPoint x: 953, startPoint y: 179, endPoint x: 913, endPoint y: 246, distance: 78.0
click at [952, 334] on div "**********" at bounding box center [801, 408] width 1536 height 751
click at [941, 213] on div "**********" at bounding box center [801, 408] width 1536 height 751
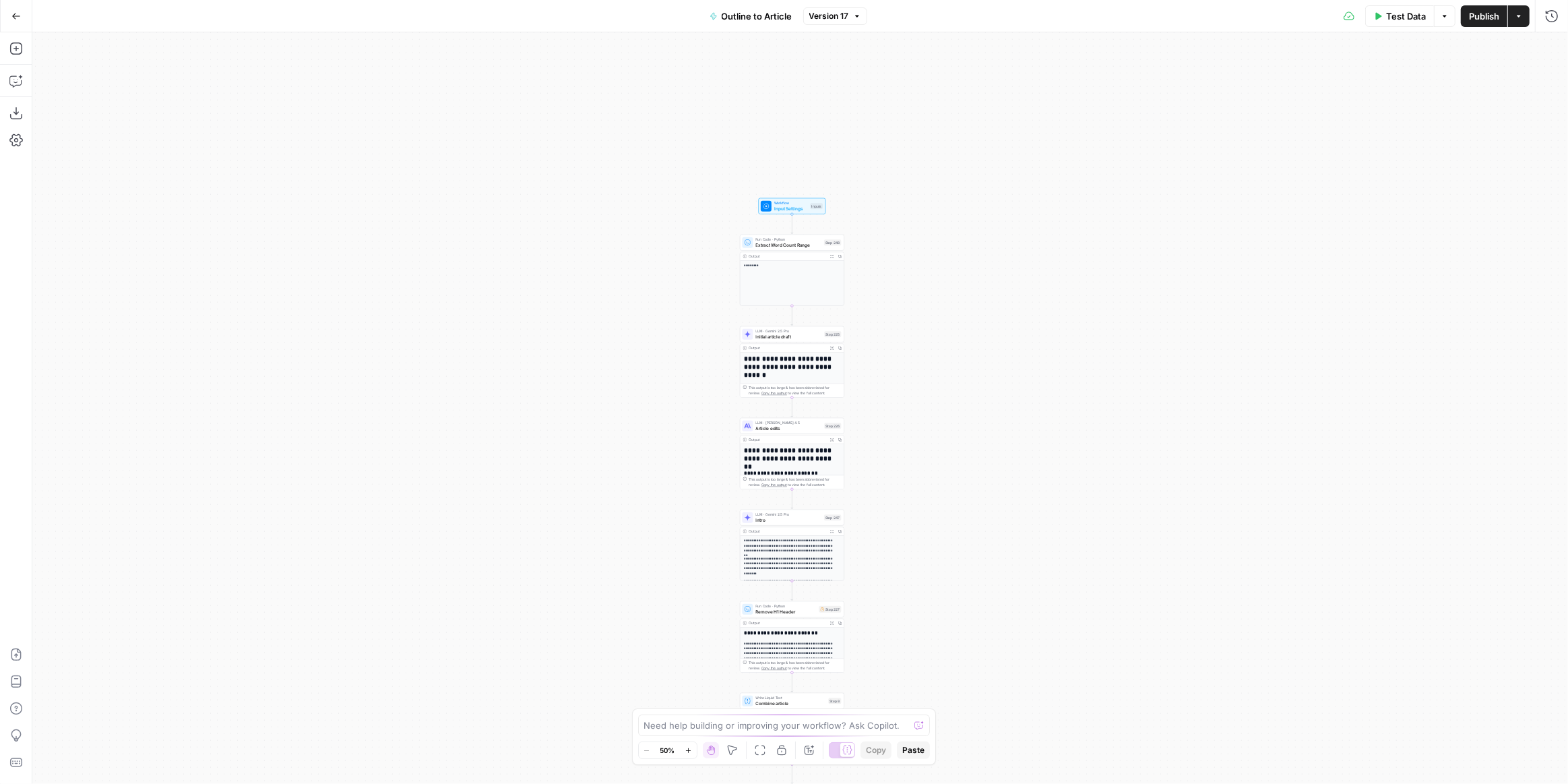
click at [913, 246] on div "**********" at bounding box center [801, 408] width 1536 height 751
click at [933, 150] on div "**********" at bounding box center [801, 408] width 1536 height 751
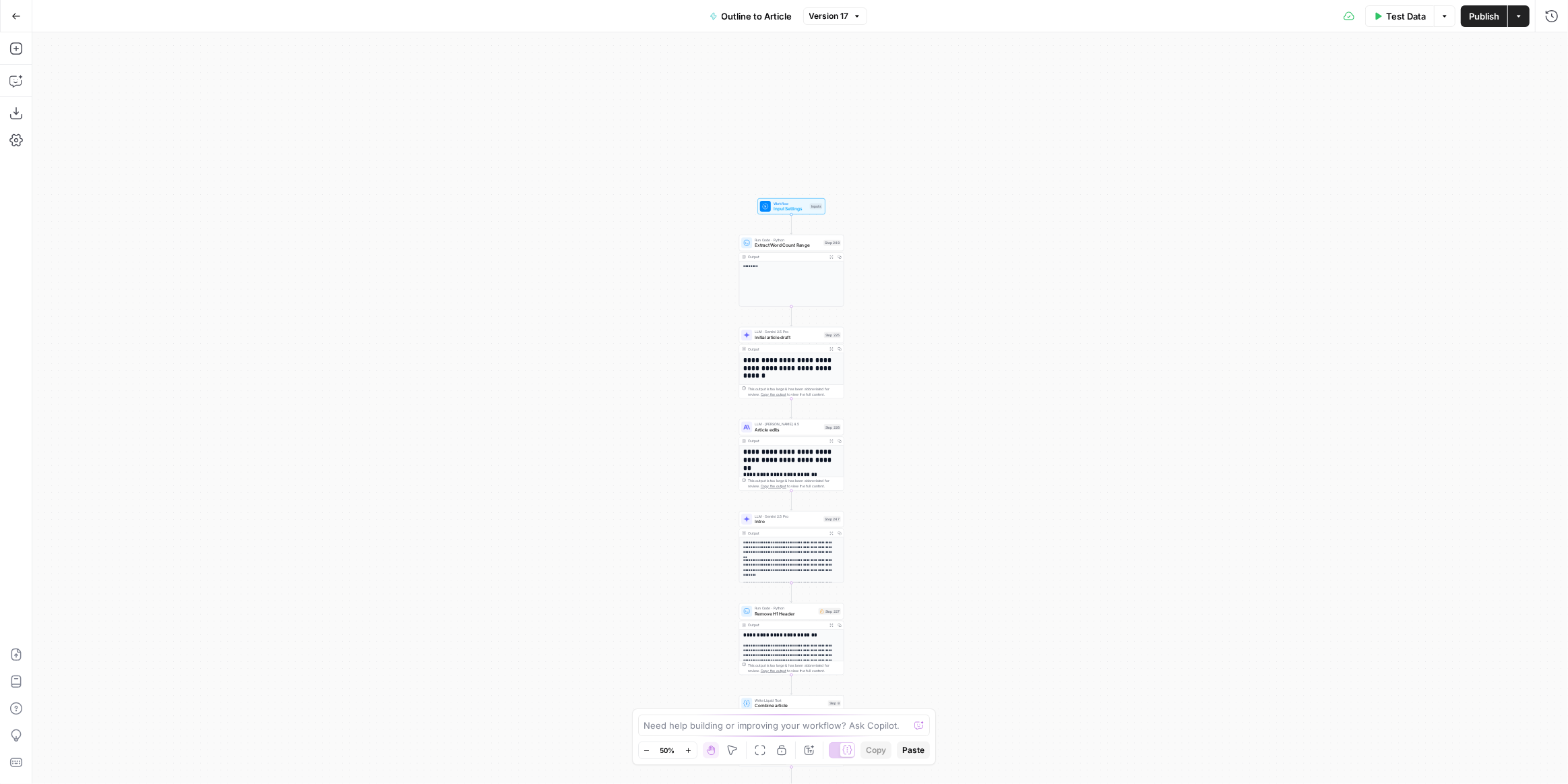
click at [933, 150] on div "**********" at bounding box center [801, 408] width 1536 height 751
click at [931, 251] on div "**********" at bounding box center [801, 408] width 1536 height 751
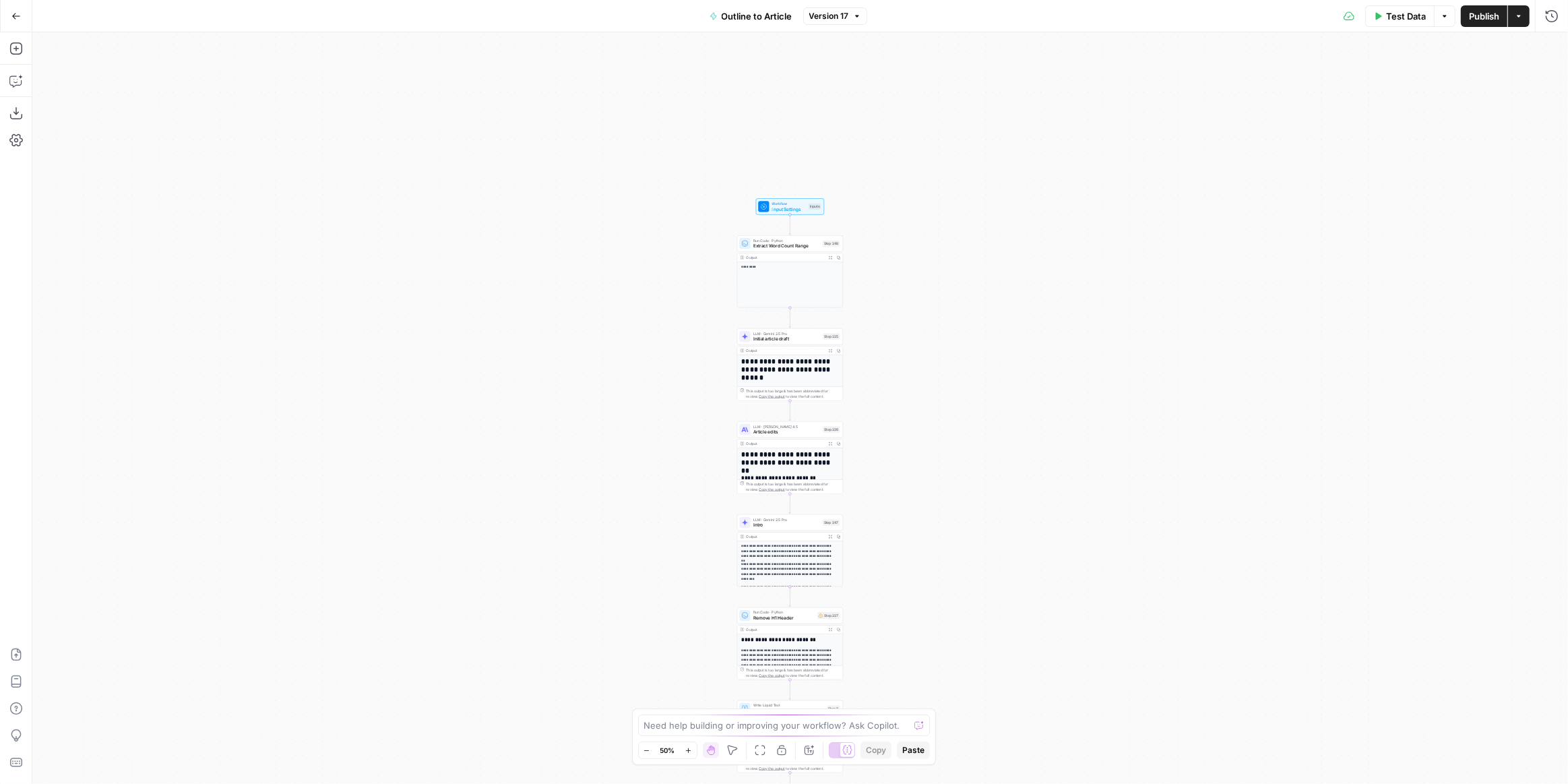
click at [931, 251] on div "**********" at bounding box center [801, 408] width 1536 height 751
click at [803, 248] on span "Extract Word Count Range" at bounding box center [787, 246] width 67 height 7
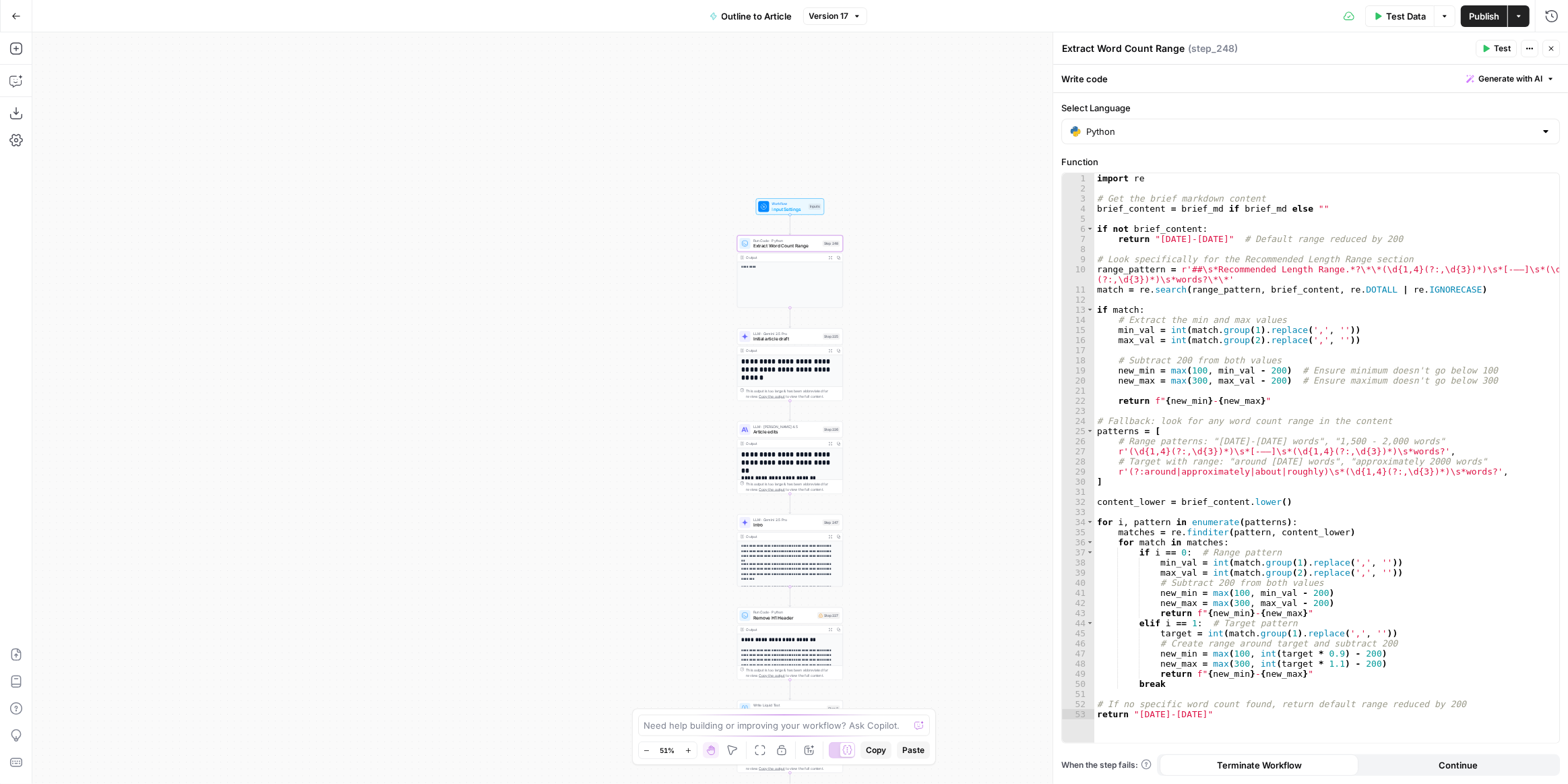
click at [916, 294] on div "**********" at bounding box center [801, 408] width 1536 height 751
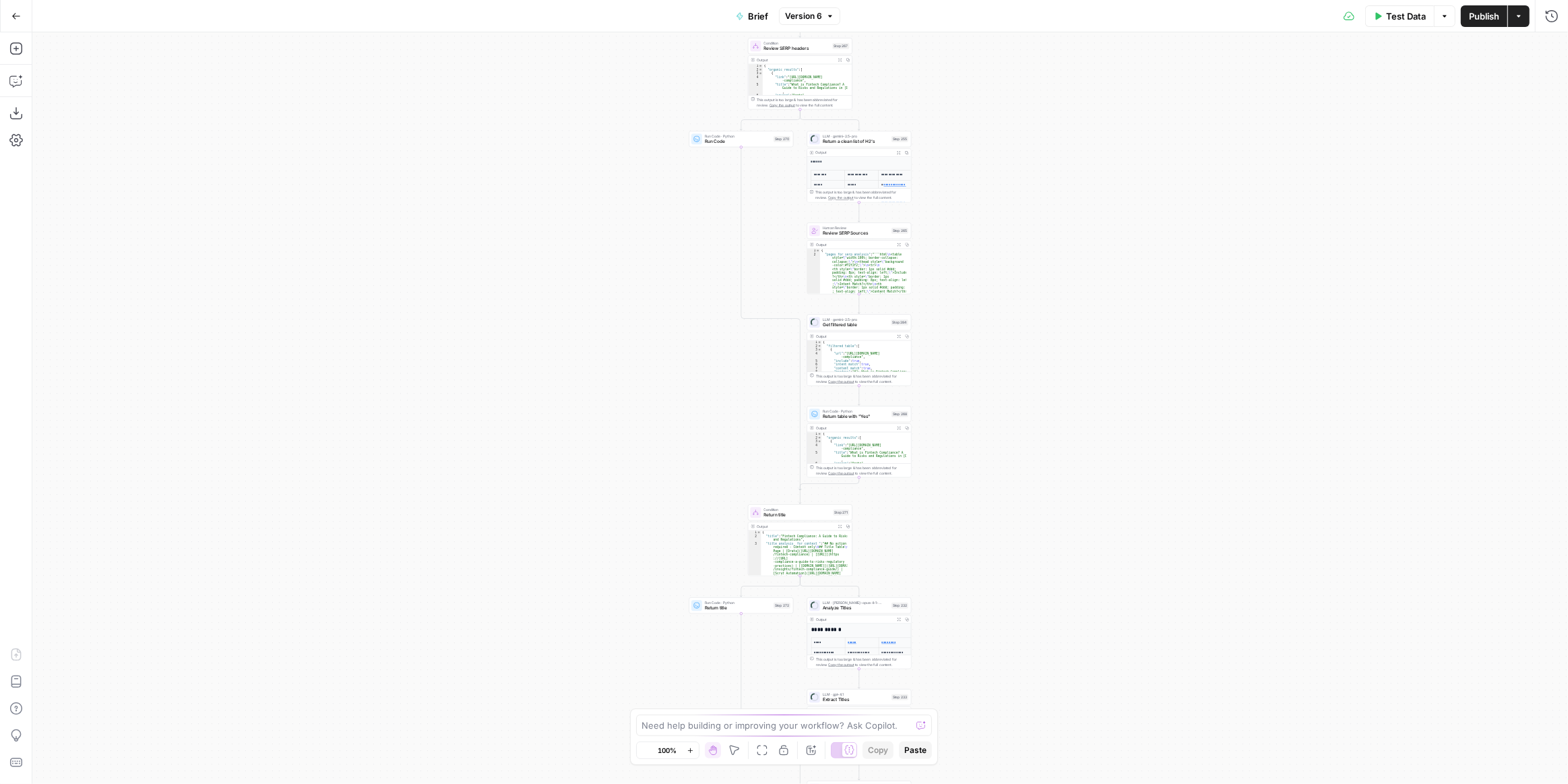
click at [979, 507] on div "Workflow Input Settings Inputs Run Code · Python Get SERP Parameters Step 209 O…" at bounding box center [801, 408] width 1536 height 751
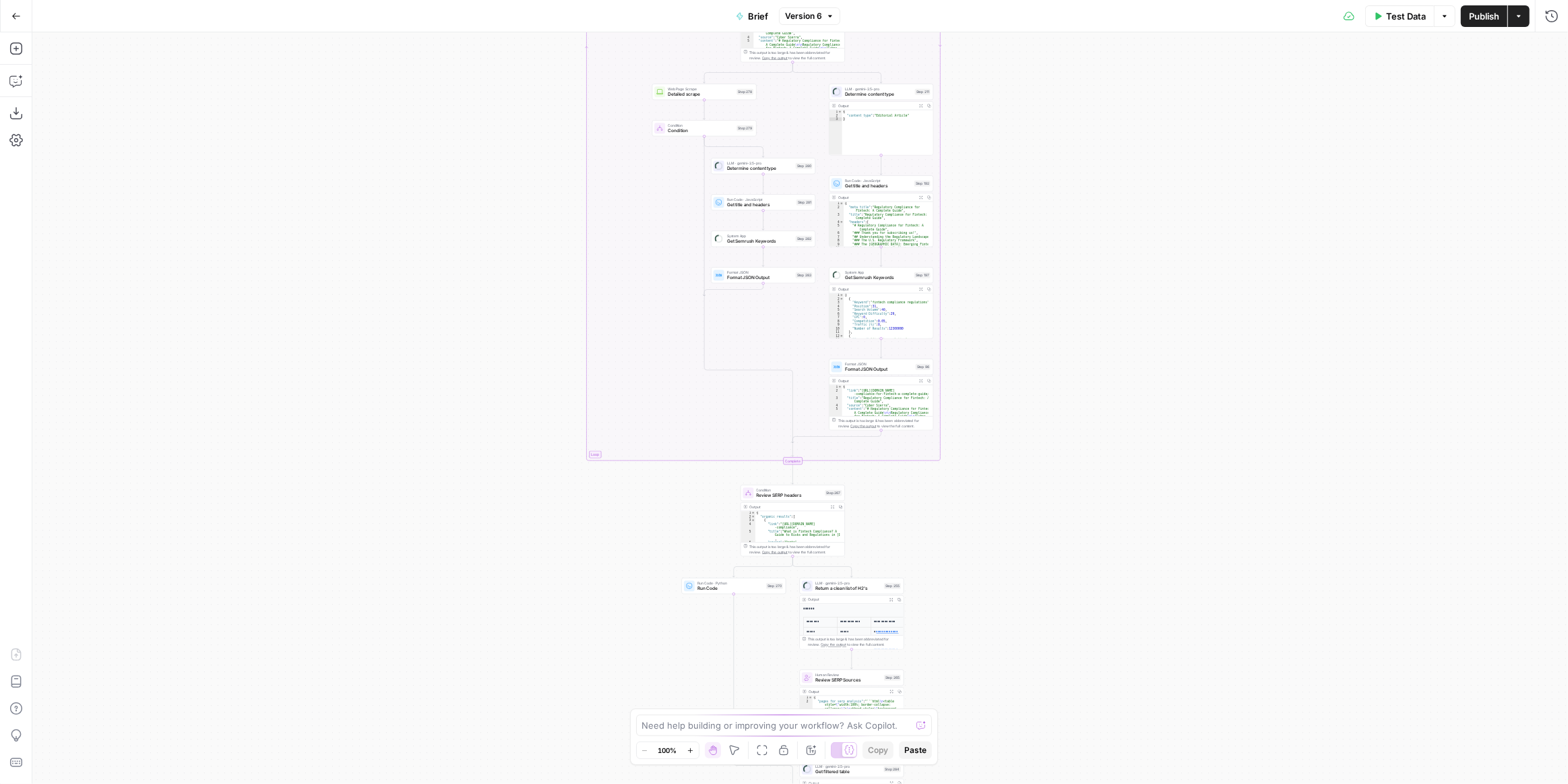
drag, startPoint x: 1034, startPoint y: 420, endPoint x: 1027, endPoint y: 354, distance: 66.4
click at [1031, 440] on div "Workflow Input Settings Inputs Run Code · Python Get SERP Parameters Step 209 O…" at bounding box center [801, 408] width 1536 height 751
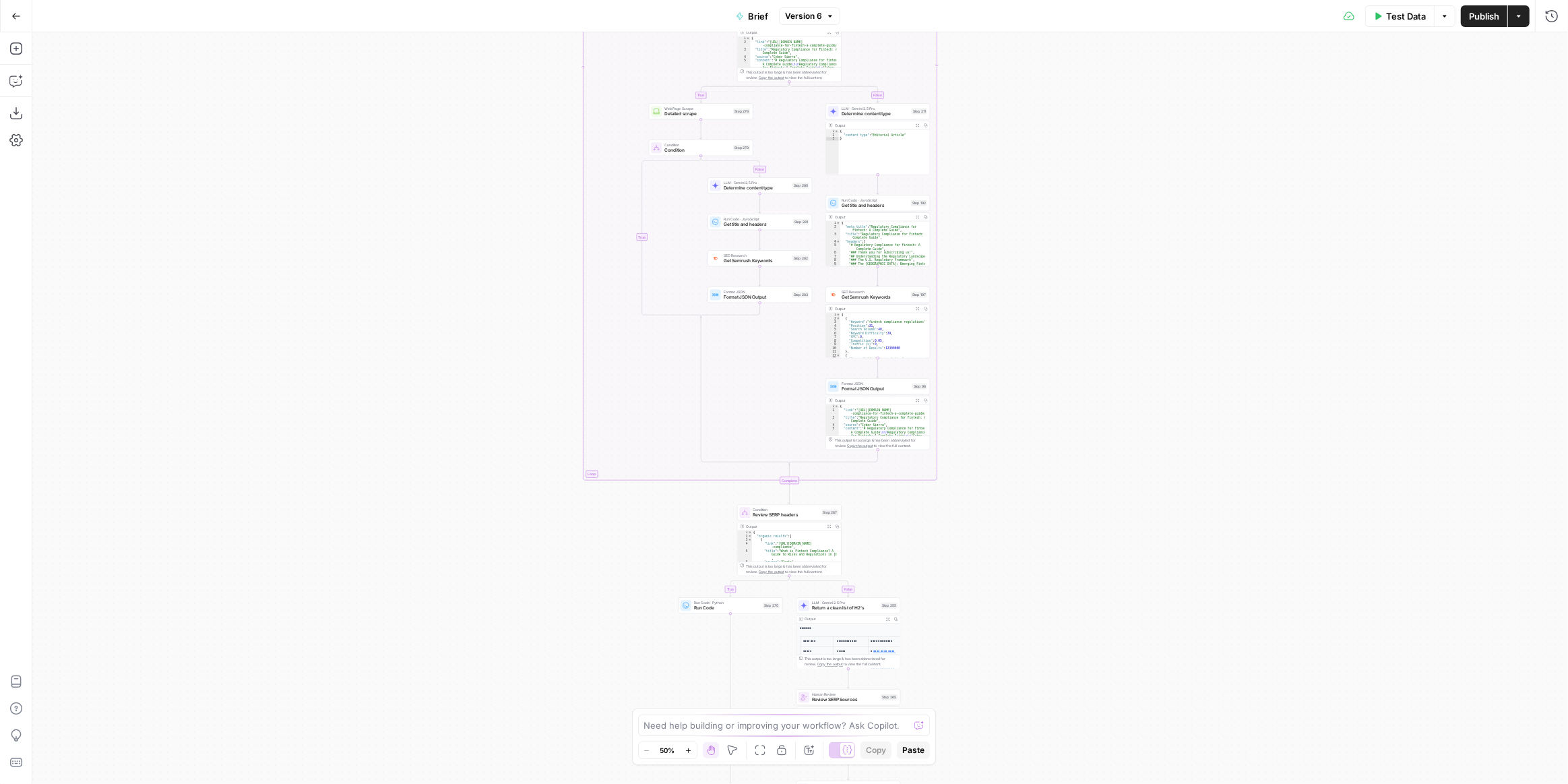
click at [1013, 478] on div "true false true false true false true false true false Workflow Input Settings …" at bounding box center [801, 408] width 1536 height 751
click at [1046, 433] on div "true false true false true false true false true false Workflow Input Settings …" at bounding box center [801, 408] width 1536 height 751
click at [1061, 366] on div "true false true false true false true false true false Workflow Input Settings …" at bounding box center [801, 408] width 1536 height 751
click at [1004, 281] on div "true false true false true false true false true false Workflow Input Settings …" at bounding box center [801, 408] width 1536 height 751
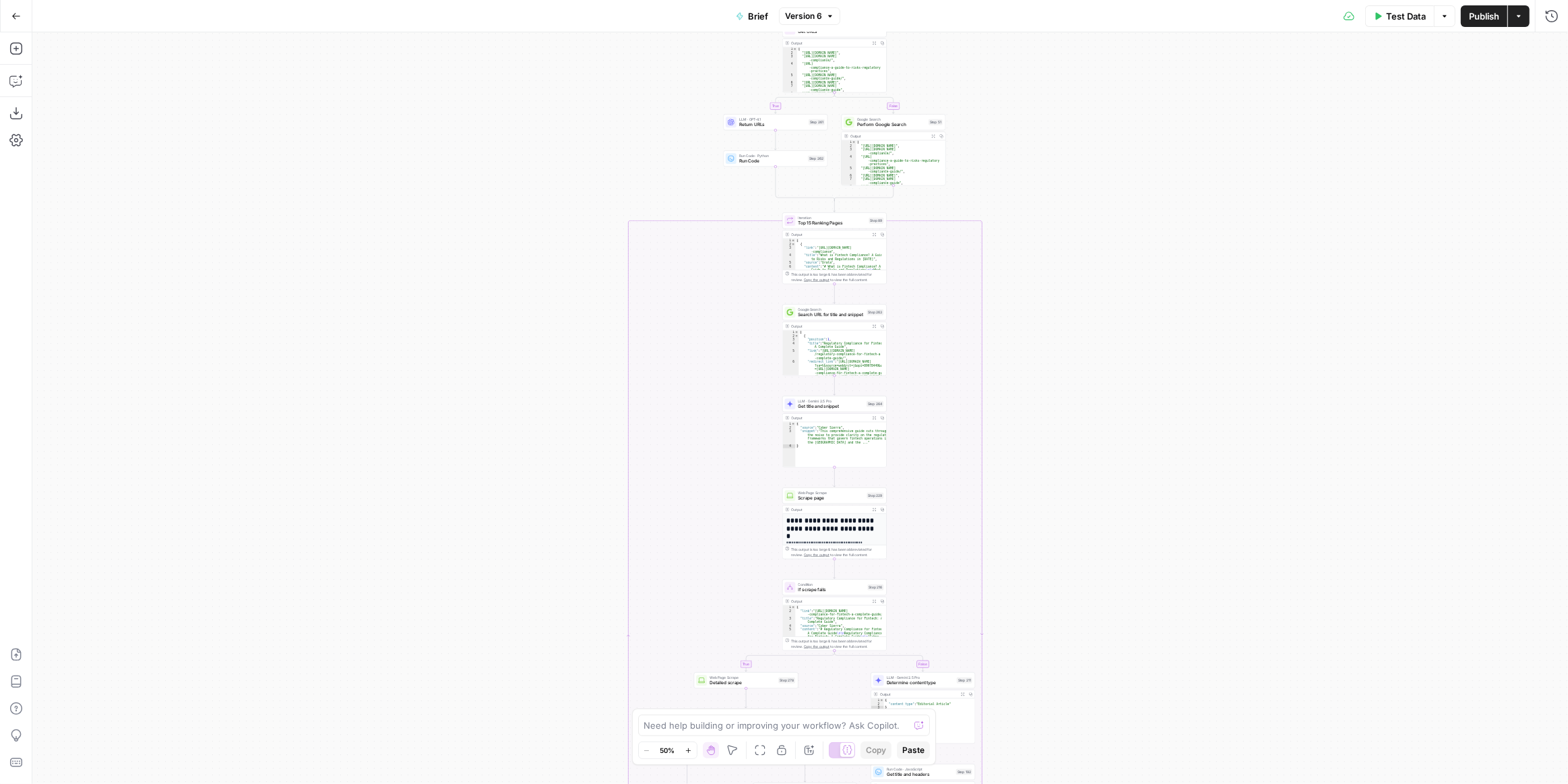
drag, startPoint x: 1025, startPoint y: 327, endPoint x: 1033, endPoint y: 410, distance: 83.4
click at [1027, 314] on div "true false true false true false true false true false Workflow Input Settings …" at bounding box center [801, 408] width 1536 height 751
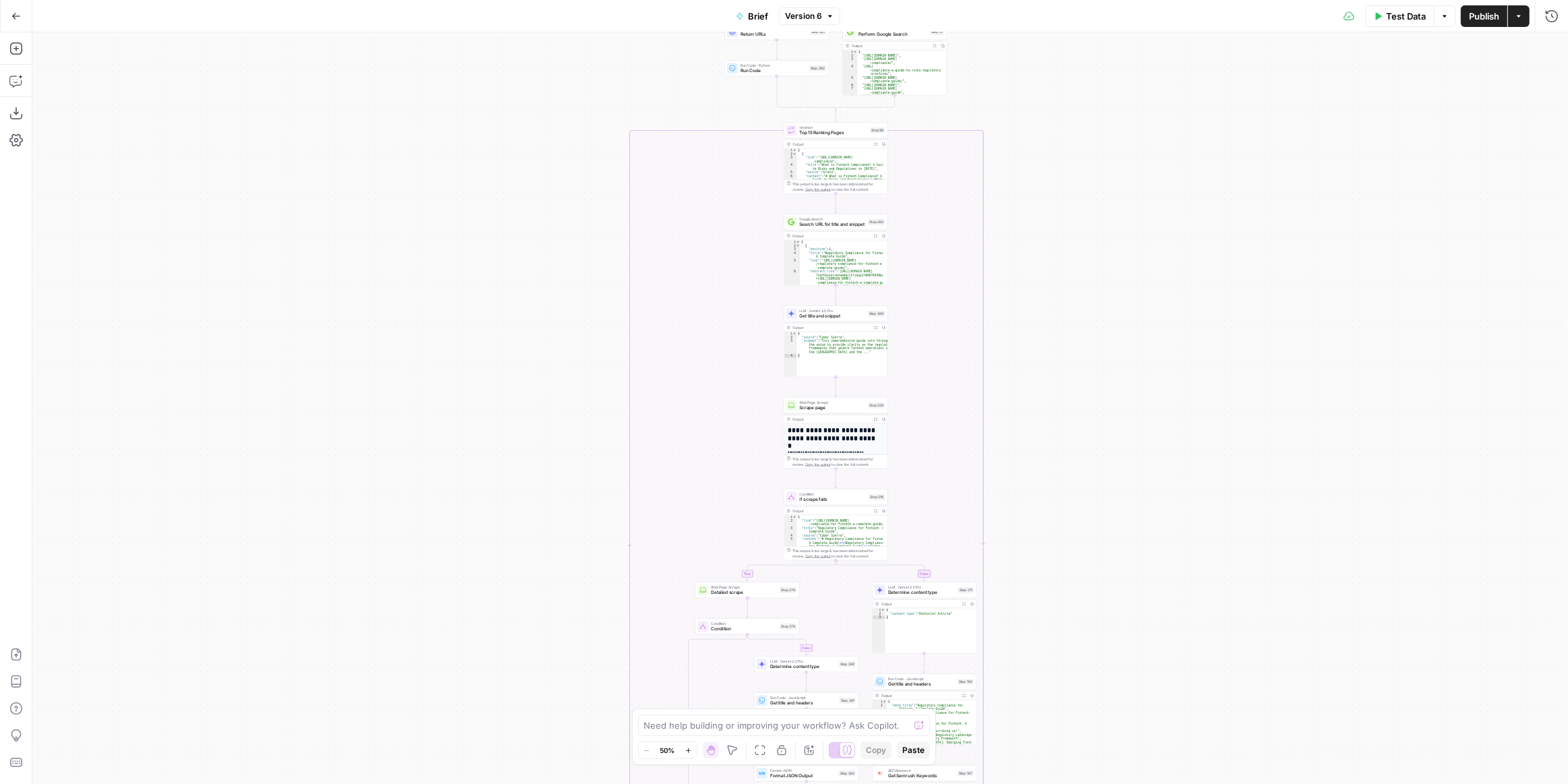
drag, startPoint x: 1031, startPoint y: 358, endPoint x: 1031, endPoint y: 348, distance: 10.0
click at [1031, 348] on div "true false true false true false true false true false Workflow Input Settings …" at bounding box center [801, 408] width 1536 height 751
click at [1008, 388] on div "true false true false true false true false true false Workflow Input Settings …" at bounding box center [801, 408] width 1536 height 751
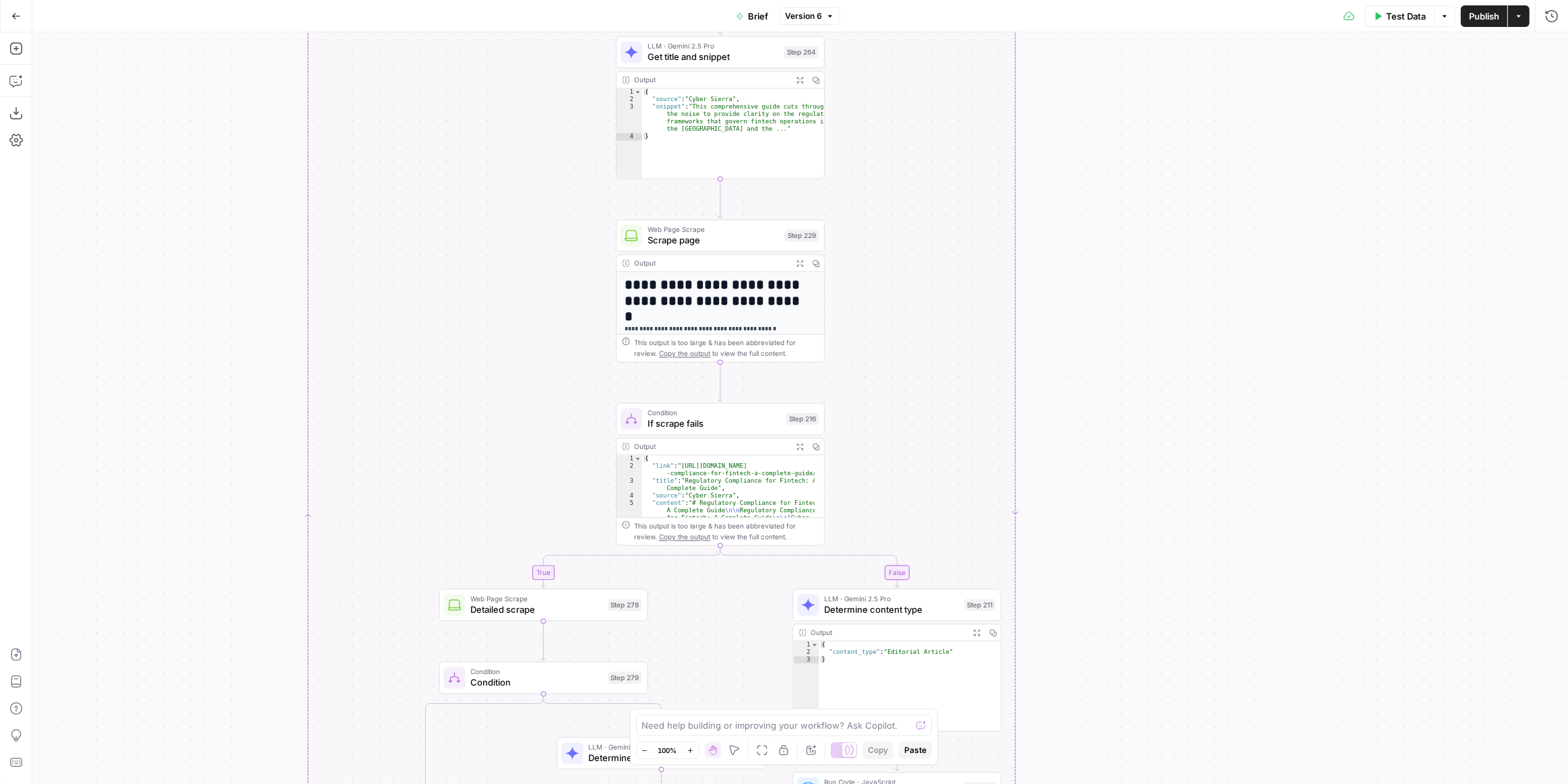
drag, startPoint x: 1015, startPoint y: 441, endPoint x: 1072, endPoint y: 254, distance: 195.5
click at [1072, 254] on div "true false true false true false true false true false Workflow Input Settings …" at bounding box center [801, 408] width 1536 height 751
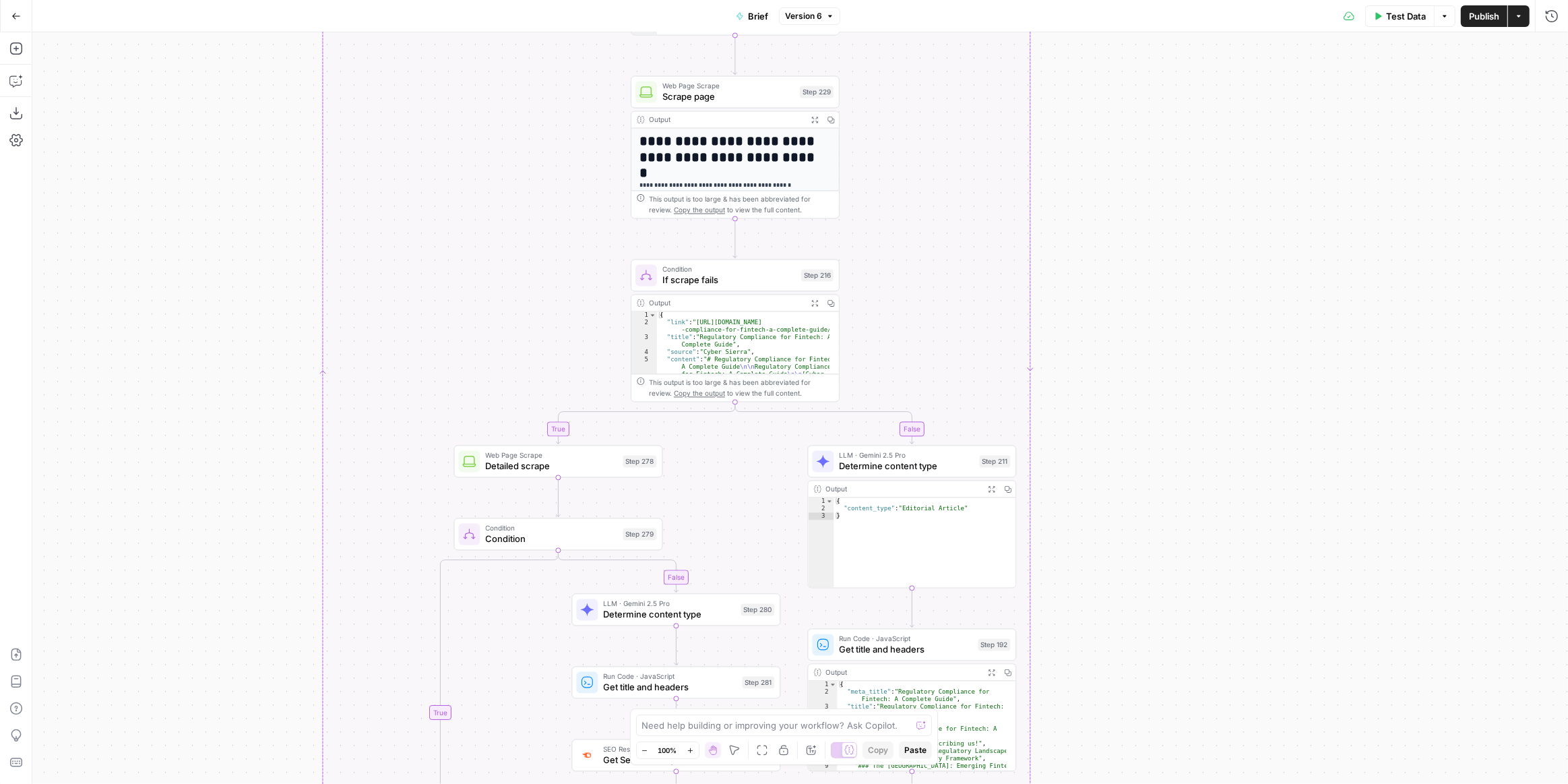
drag, startPoint x: 1057, startPoint y: 325, endPoint x: 1045, endPoint y: 199, distance: 126.6
click at [1045, 199] on div "true false true false true false true false true false Workflow Input Settings …" at bounding box center [801, 408] width 1536 height 751
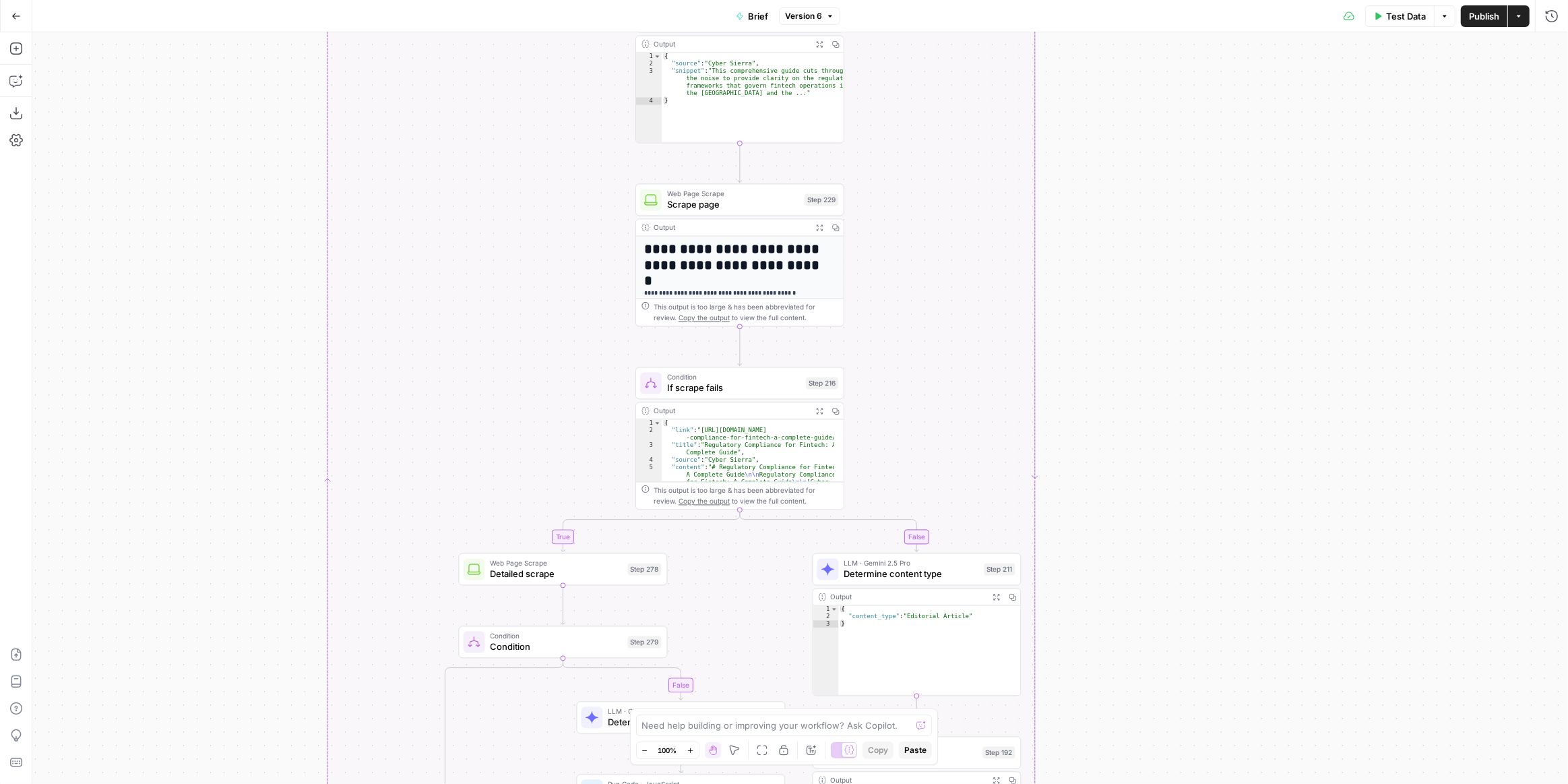
drag, startPoint x: 1040, startPoint y: 262, endPoint x: 1087, endPoint y: 367, distance: 115.0
click at [1064, 544] on div "true false true false true false true false true false Workflow Input Settings …" at bounding box center [801, 408] width 1536 height 751
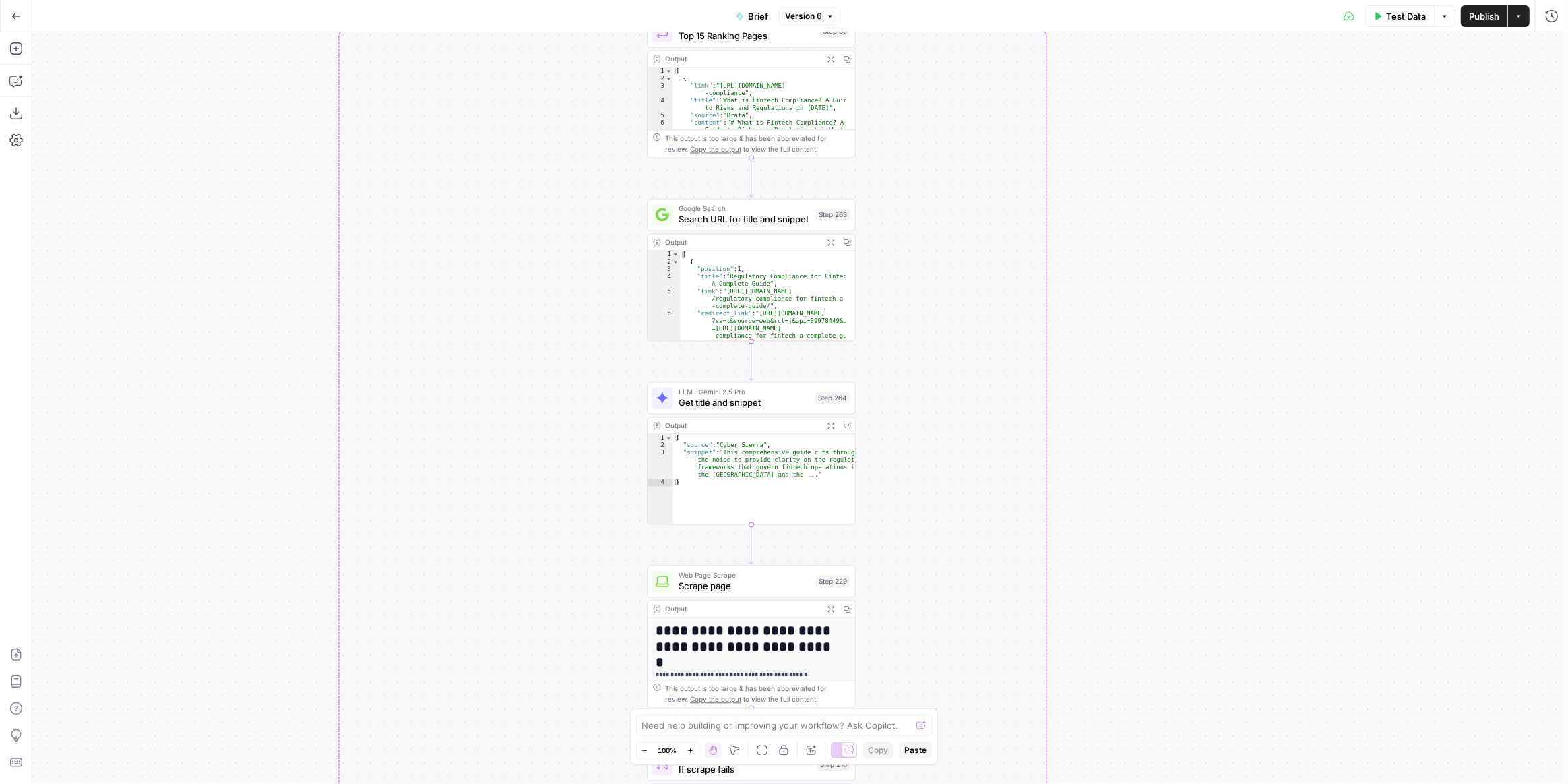
drag, startPoint x: 1120, startPoint y: 488, endPoint x: 1118, endPoint y: 445, distance: 43.0
click at [1116, 536] on div "true false true false true false true false true false Workflow Input Settings …" at bounding box center [801, 408] width 1536 height 751
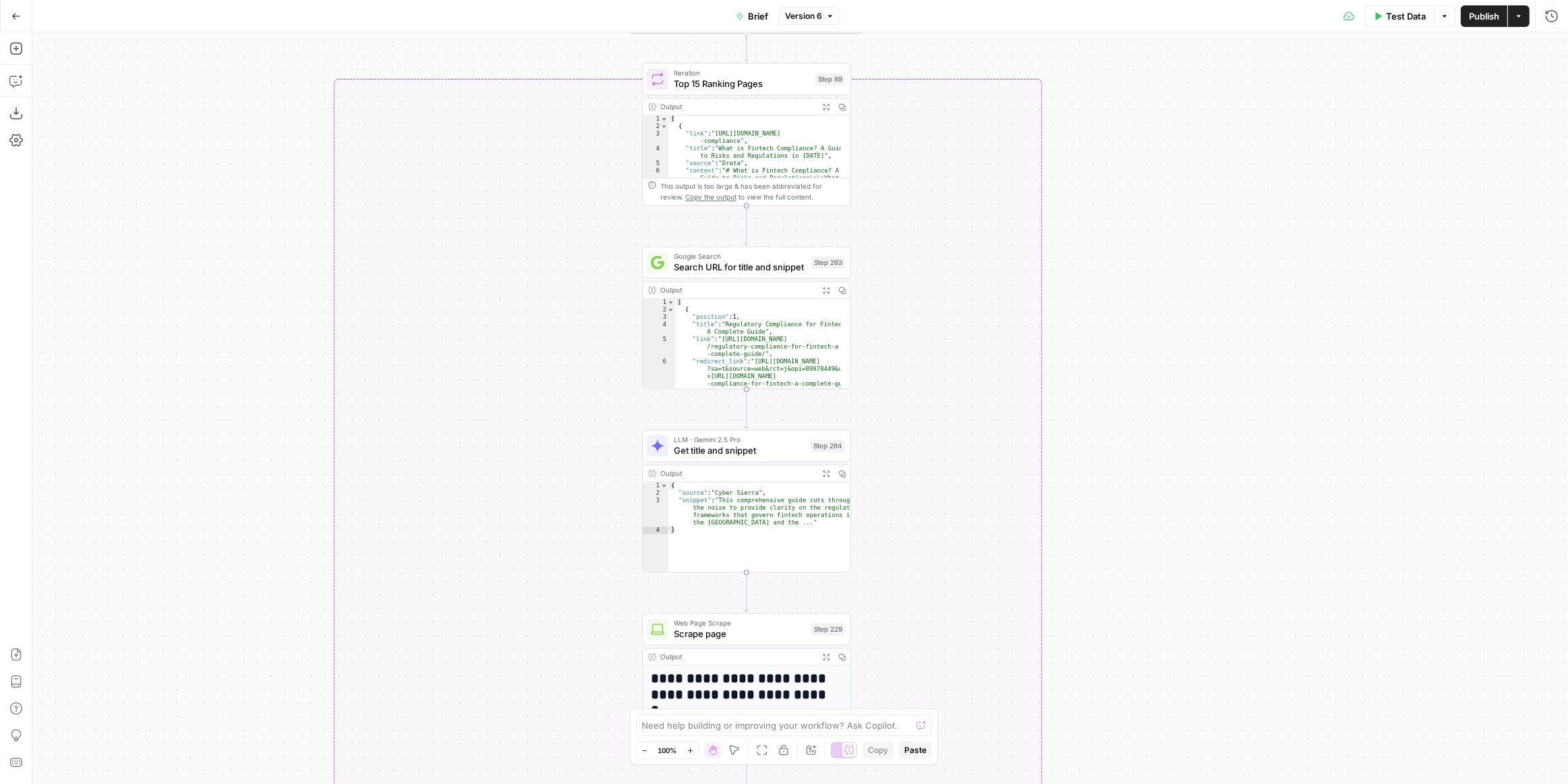
drag, startPoint x: 1141, startPoint y: 562, endPoint x: 1139, endPoint y: 458, distance: 104.0
click at [1139, 579] on div "true false true false true false true false true false Workflow Input Settings …" at bounding box center [801, 408] width 1536 height 751
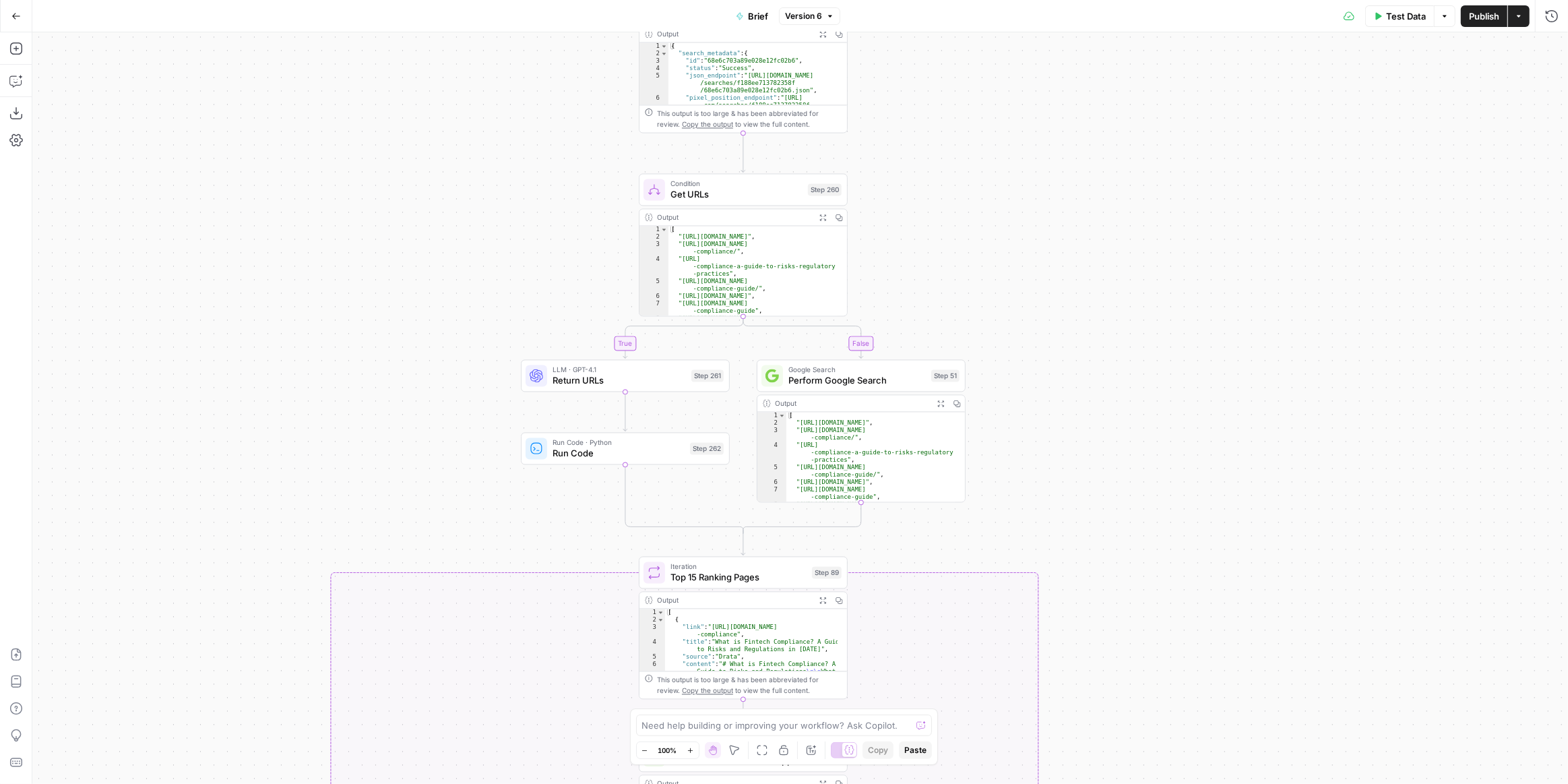
drag, startPoint x: 1158, startPoint y: 420, endPoint x: 1154, endPoint y: 442, distance: 22.4
click at [1169, 485] on div "true false true false true false true false true false Workflow Input Settings …" at bounding box center [801, 408] width 1536 height 751
click at [1113, 350] on div "true false true false true false true false true false Workflow Input Settings …" at bounding box center [801, 408] width 1536 height 751
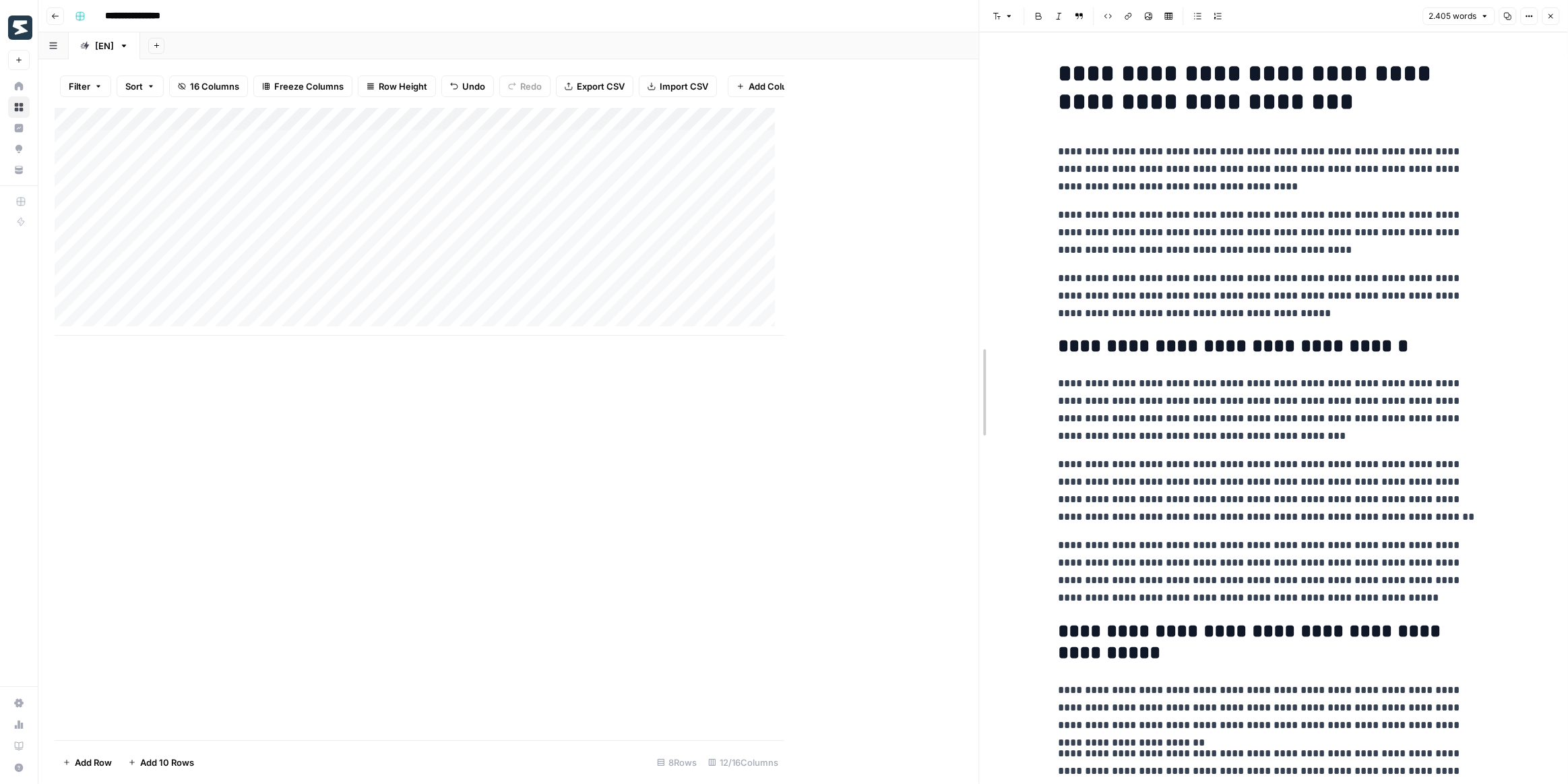
drag, startPoint x: 787, startPoint y: 379, endPoint x: 986, endPoint y: 379, distance: 199.0
click at [471, 141] on div "Add Column" at bounding box center [519, 222] width 929 height 228
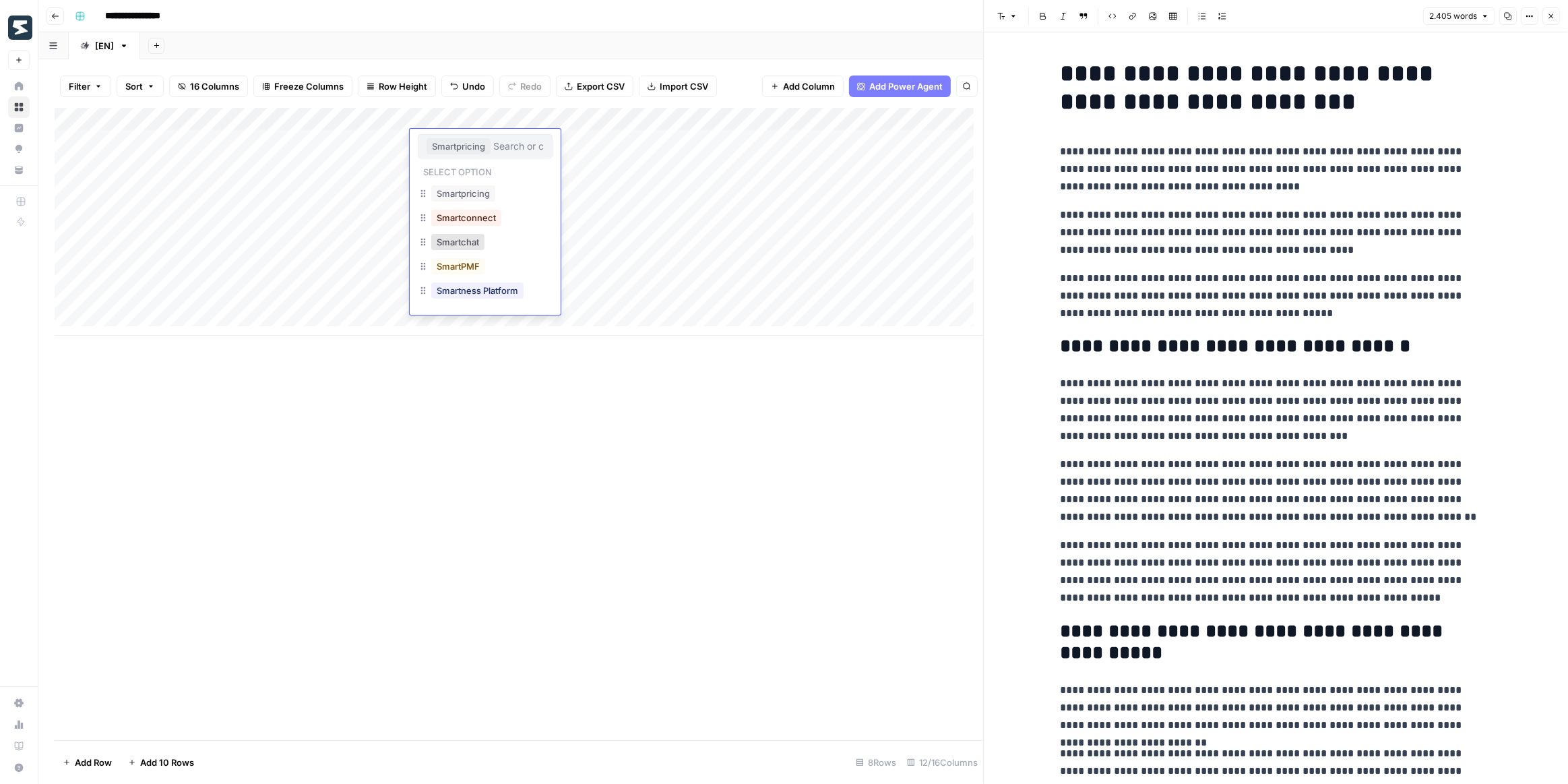
click at [632, 401] on div "Add Column" at bounding box center [519, 423] width 929 height 632
click at [759, 134] on div "Add Column" at bounding box center [519, 222] width 929 height 228
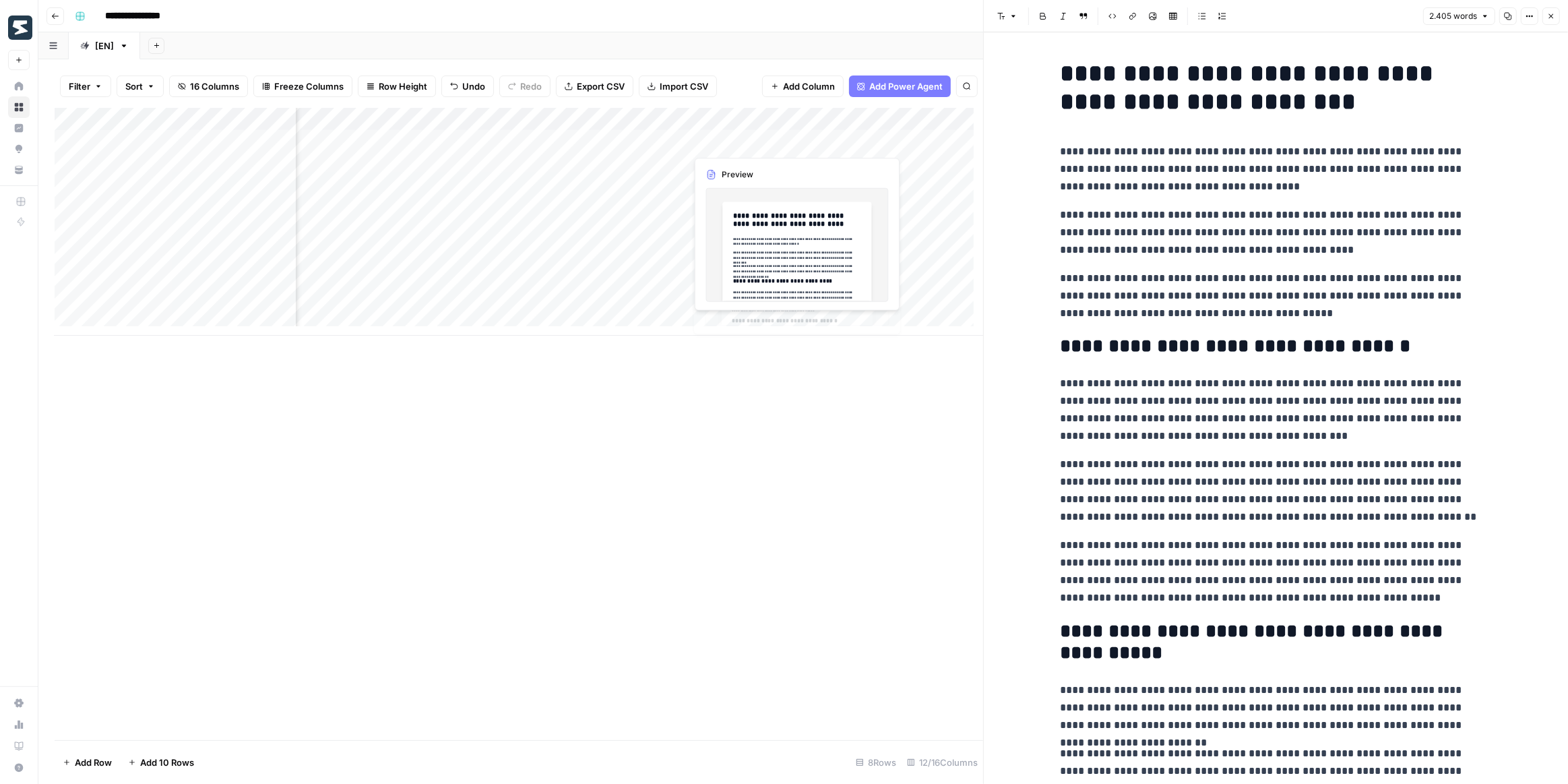
click at [759, 134] on div "Add Column" at bounding box center [519, 222] width 929 height 228
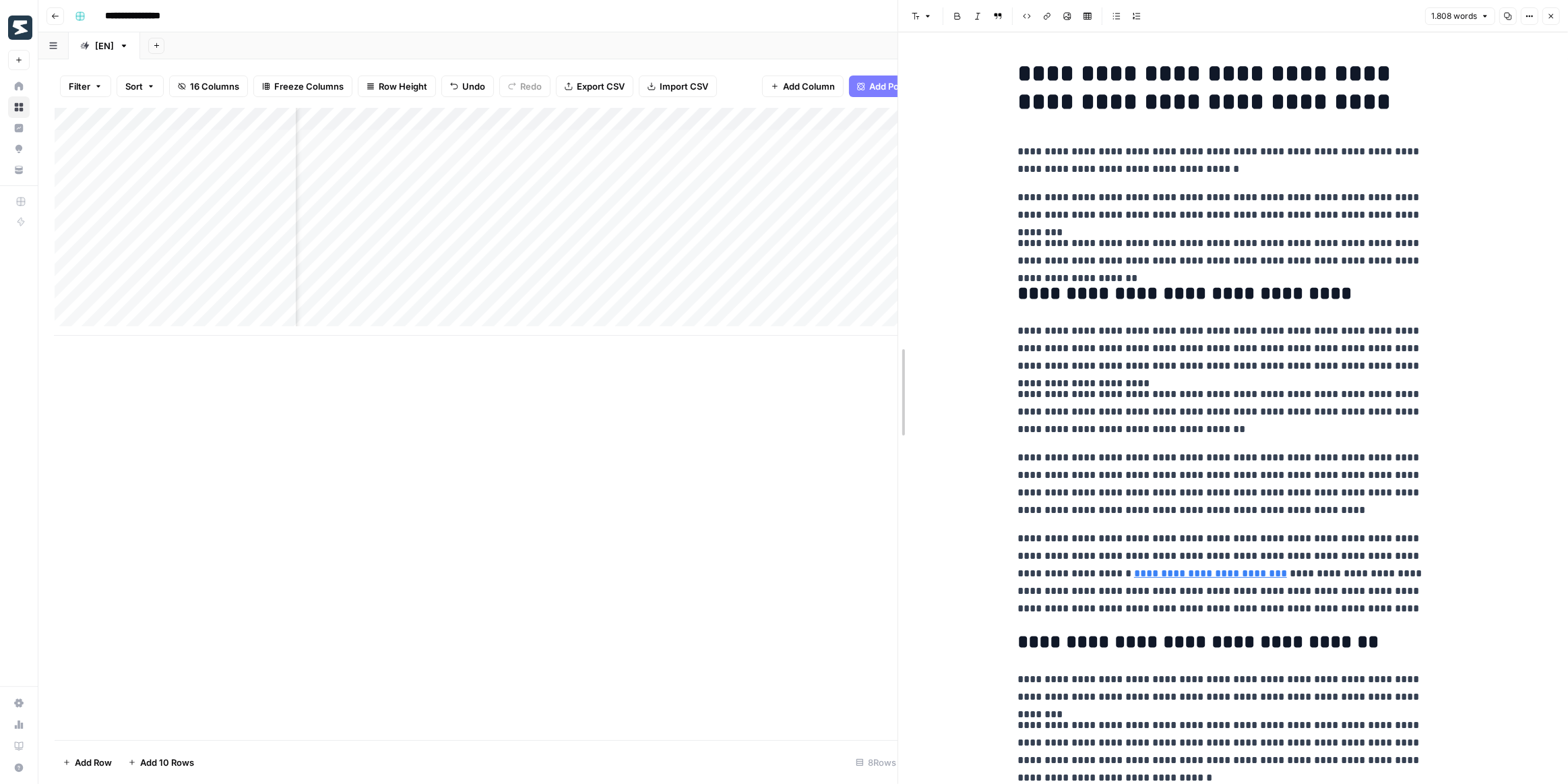
drag, startPoint x: 977, startPoint y: 334, endPoint x: 892, endPoint y: 335, distance: 85.0
click at [892, 335] on div at bounding box center [898, 392] width 13 height 784
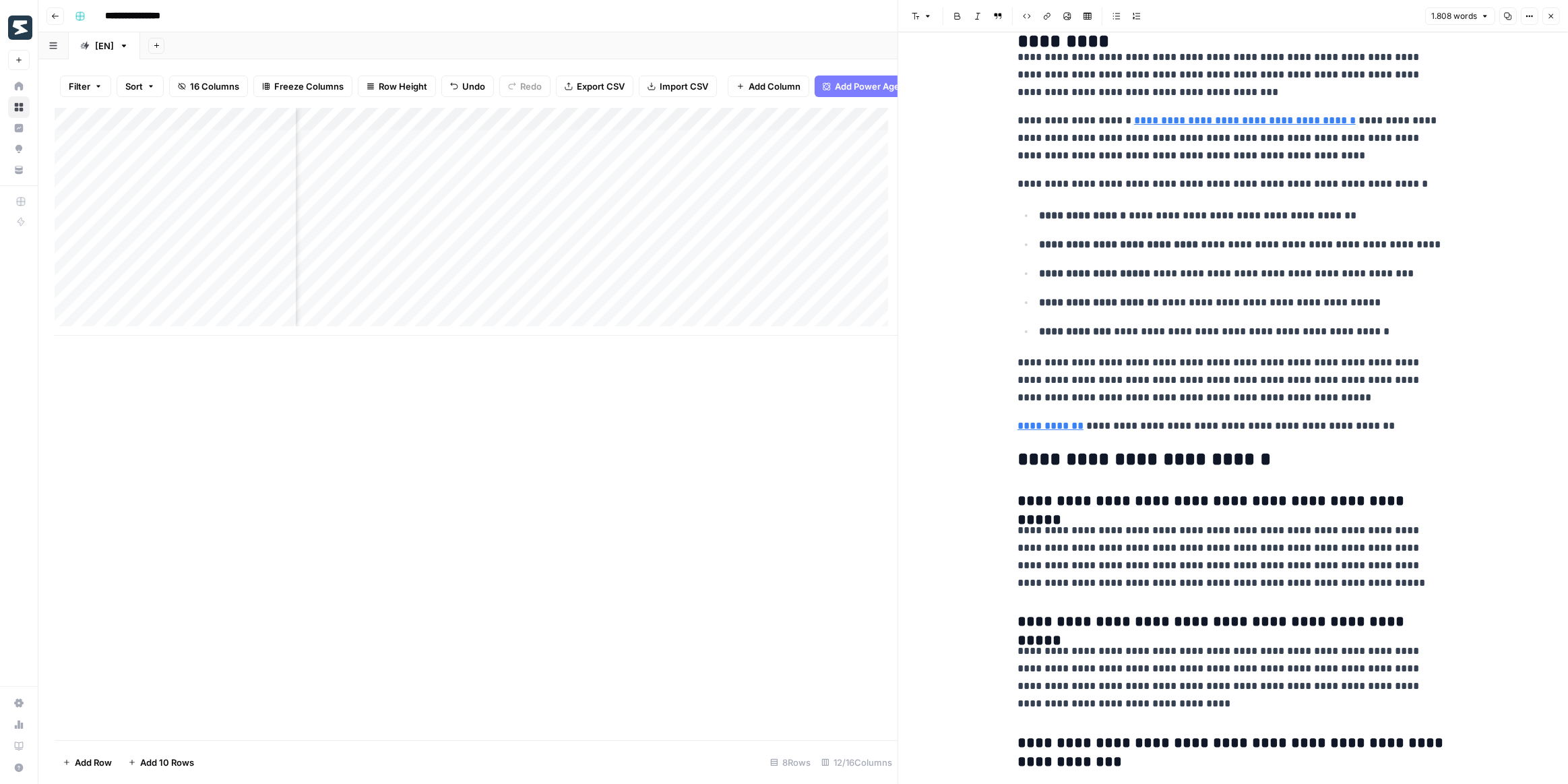
scroll to position [3547, 0]
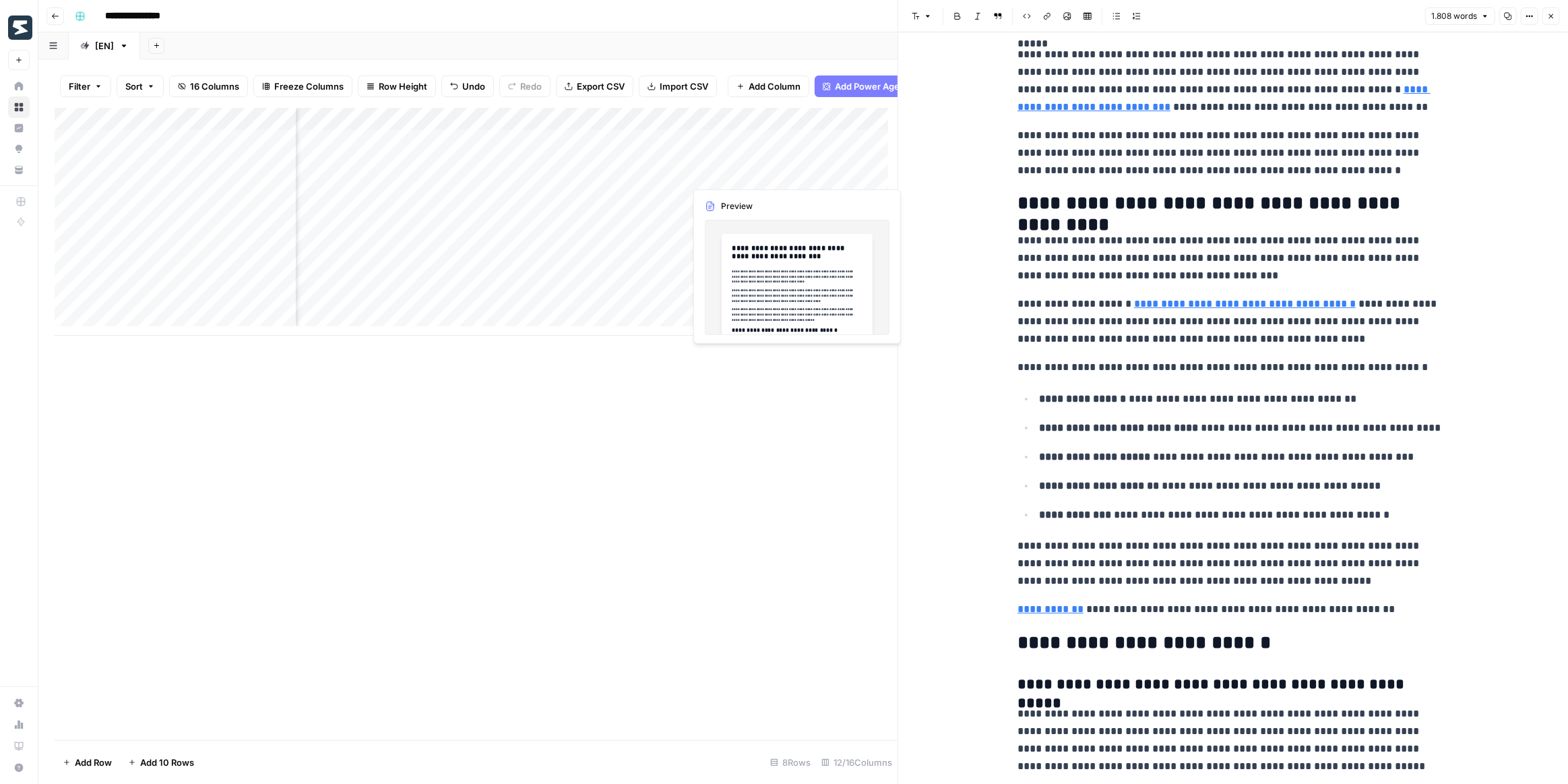
click at [760, 174] on div "Add Column" at bounding box center [476, 222] width 843 height 228
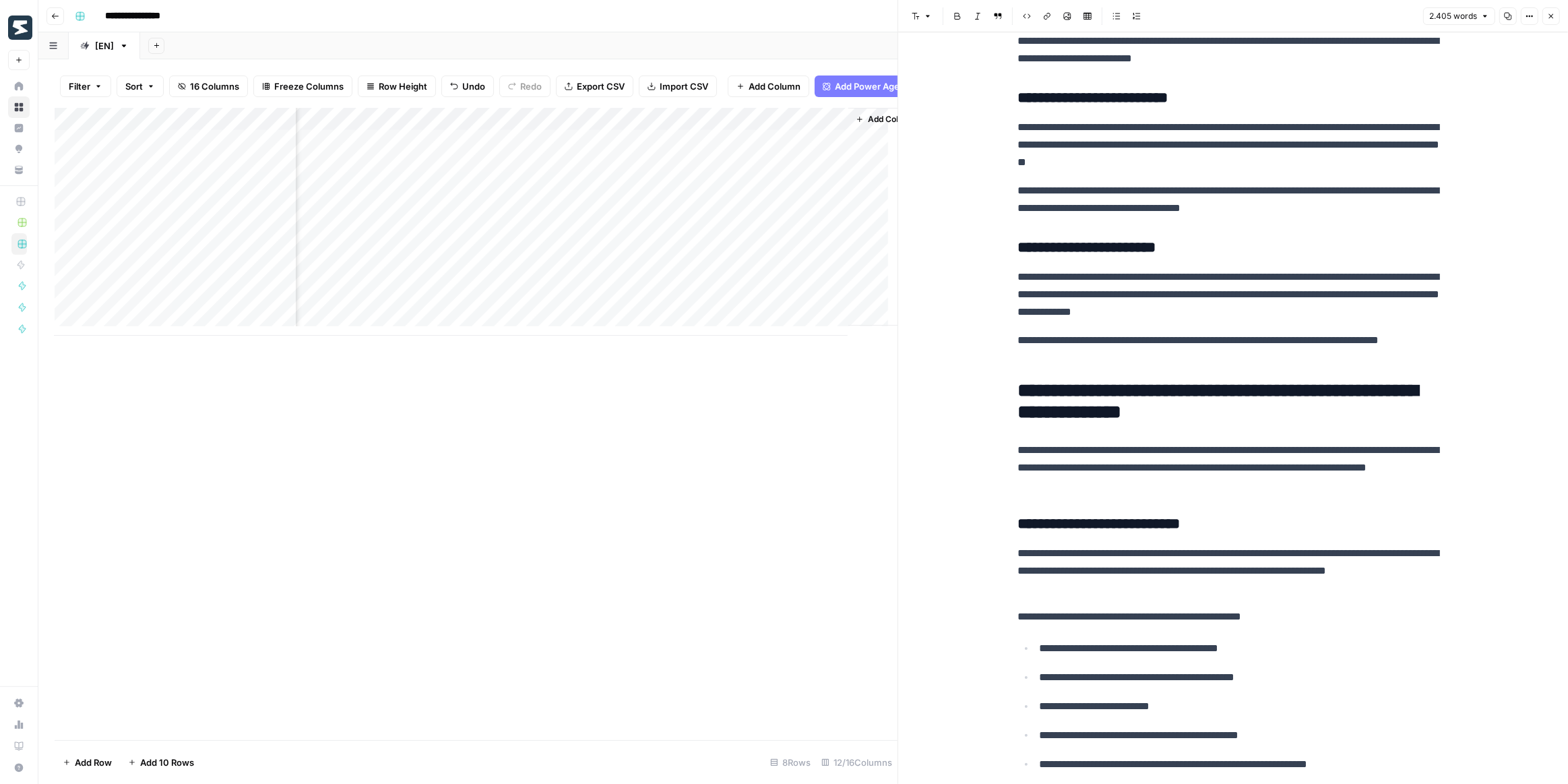
scroll to position [0, 781]
click at [436, 124] on div "Add Column" at bounding box center [476, 222] width 843 height 228
click at [447, 256] on span "Edit Workflow" at bounding box center [447, 261] width 118 height 13
click at [541, 147] on div "Add Column" at bounding box center [476, 222] width 843 height 228
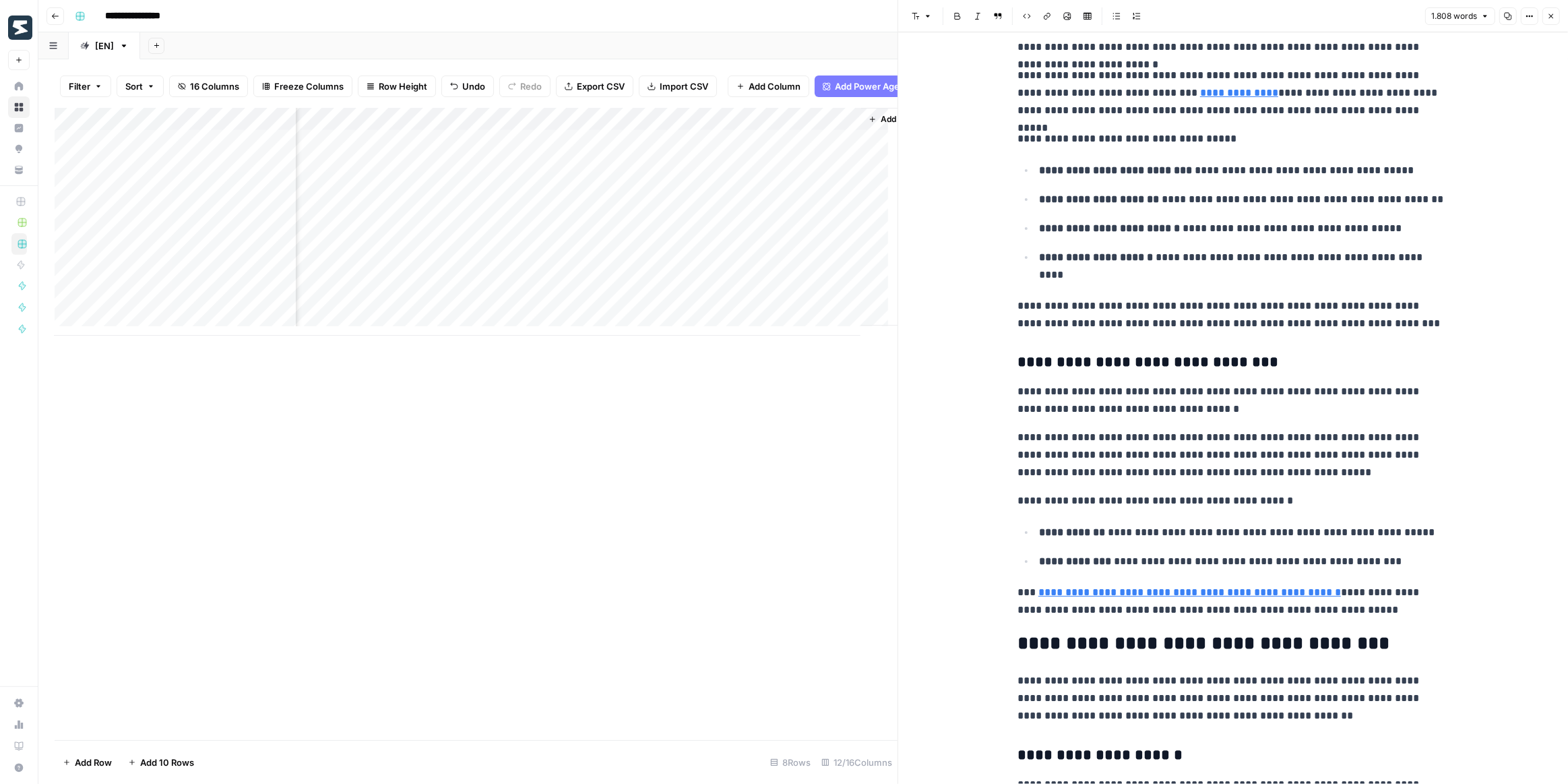
scroll to position [1899, 0]
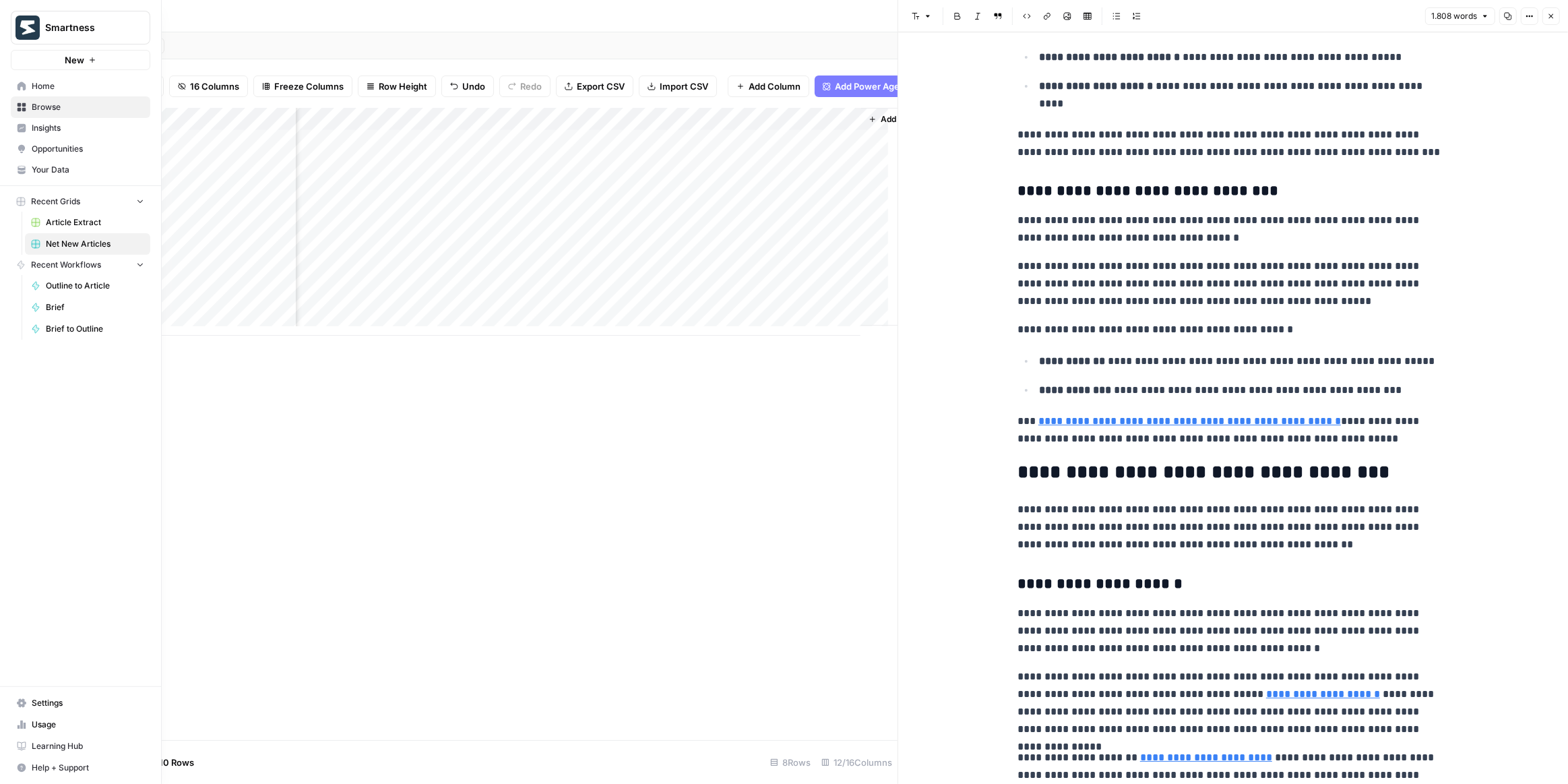
click at [65, 177] on link "Your Data" at bounding box center [81, 170] width 140 height 22
